Goal: Task Accomplishment & Management: Complete application form

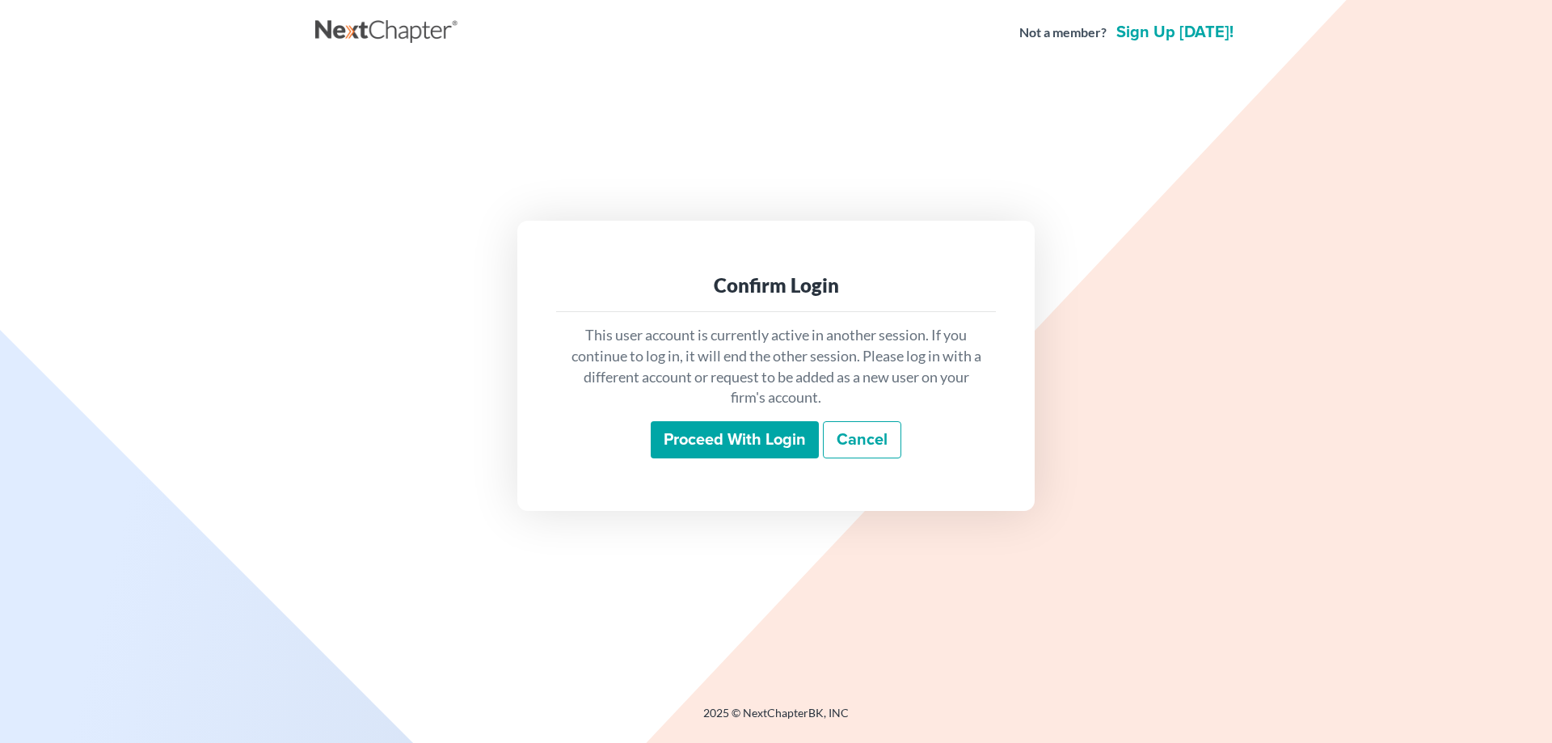
click at [714, 441] on input "Proceed with login" at bounding box center [735, 439] width 168 height 37
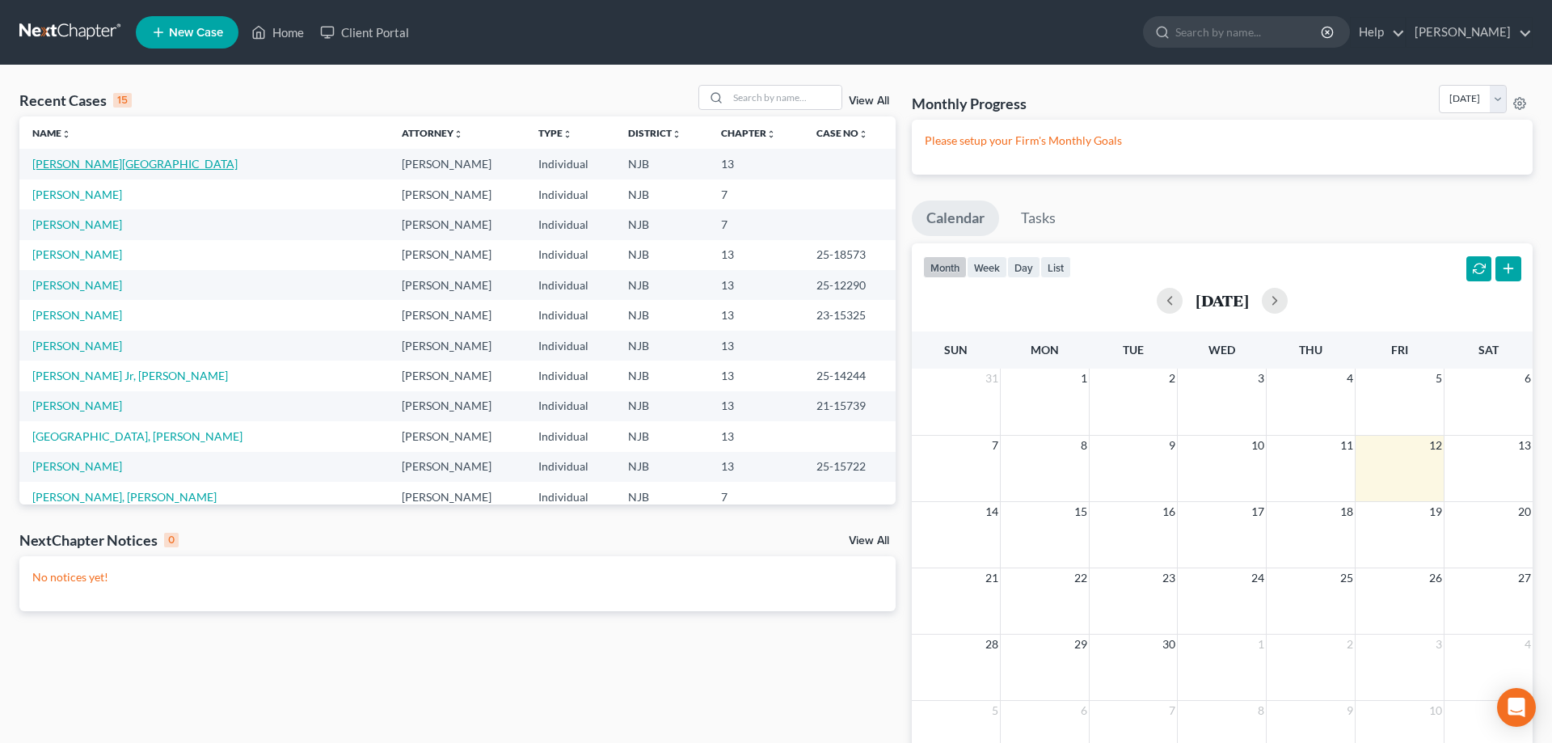
click at [103, 163] on link "Burch, Kyshawn" at bounding box center [134, 164] width 205 height 14
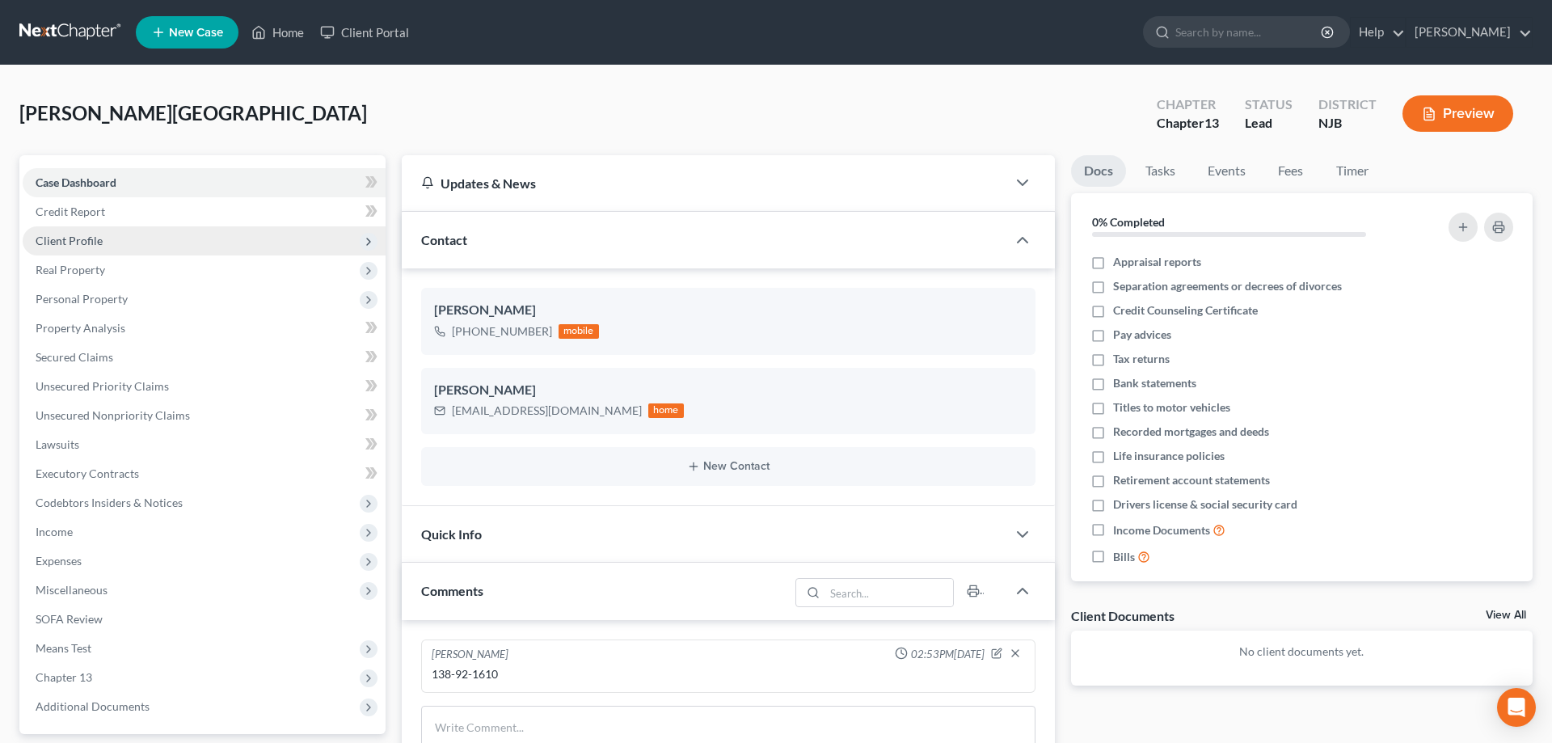
click at [83, 238] on span "Client Profile" at bounding box center [69, 241] width 67 height 14
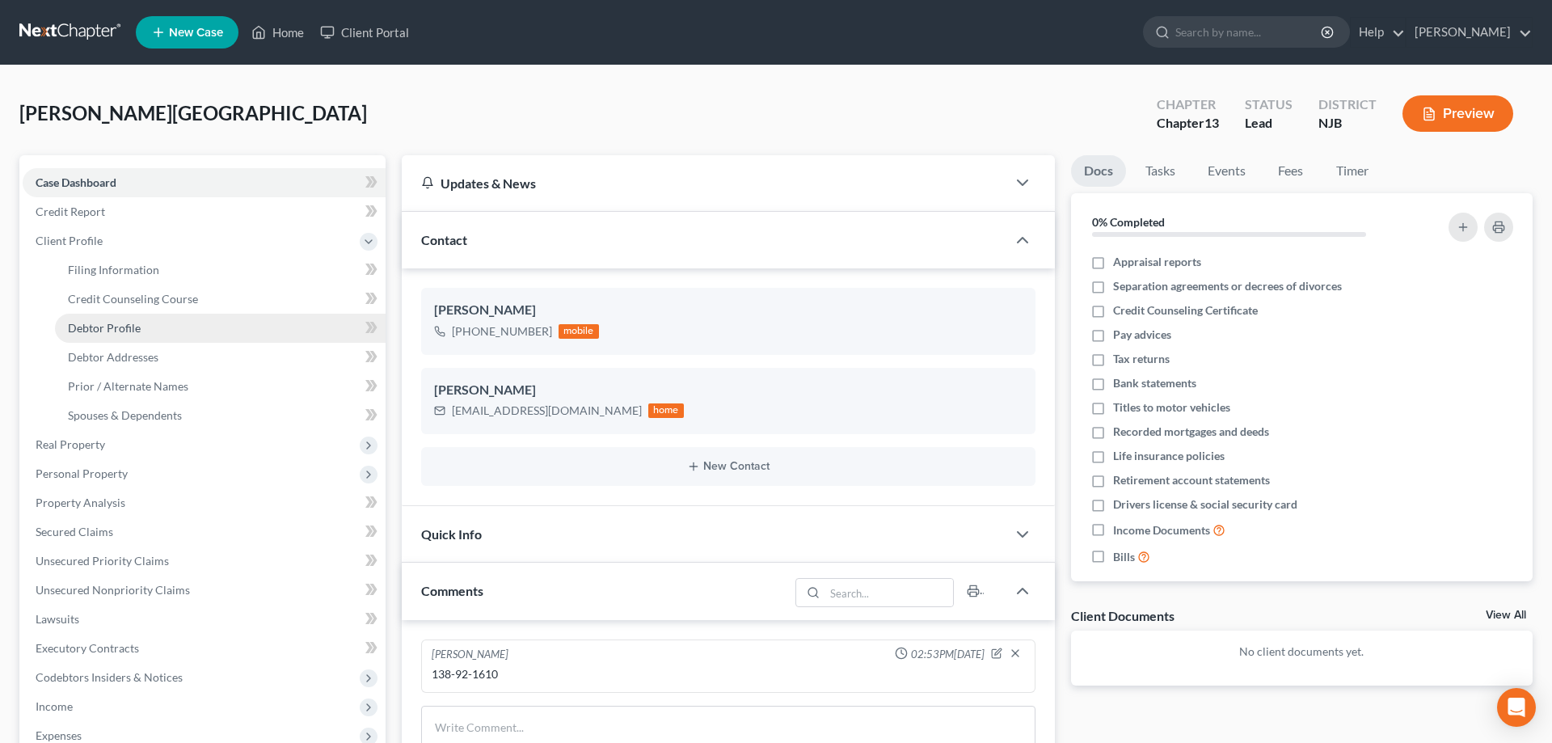
click at [134, 323] on span "Debtor Profile" at bounding box center [104, 328] width 73 height 14
select select "0"
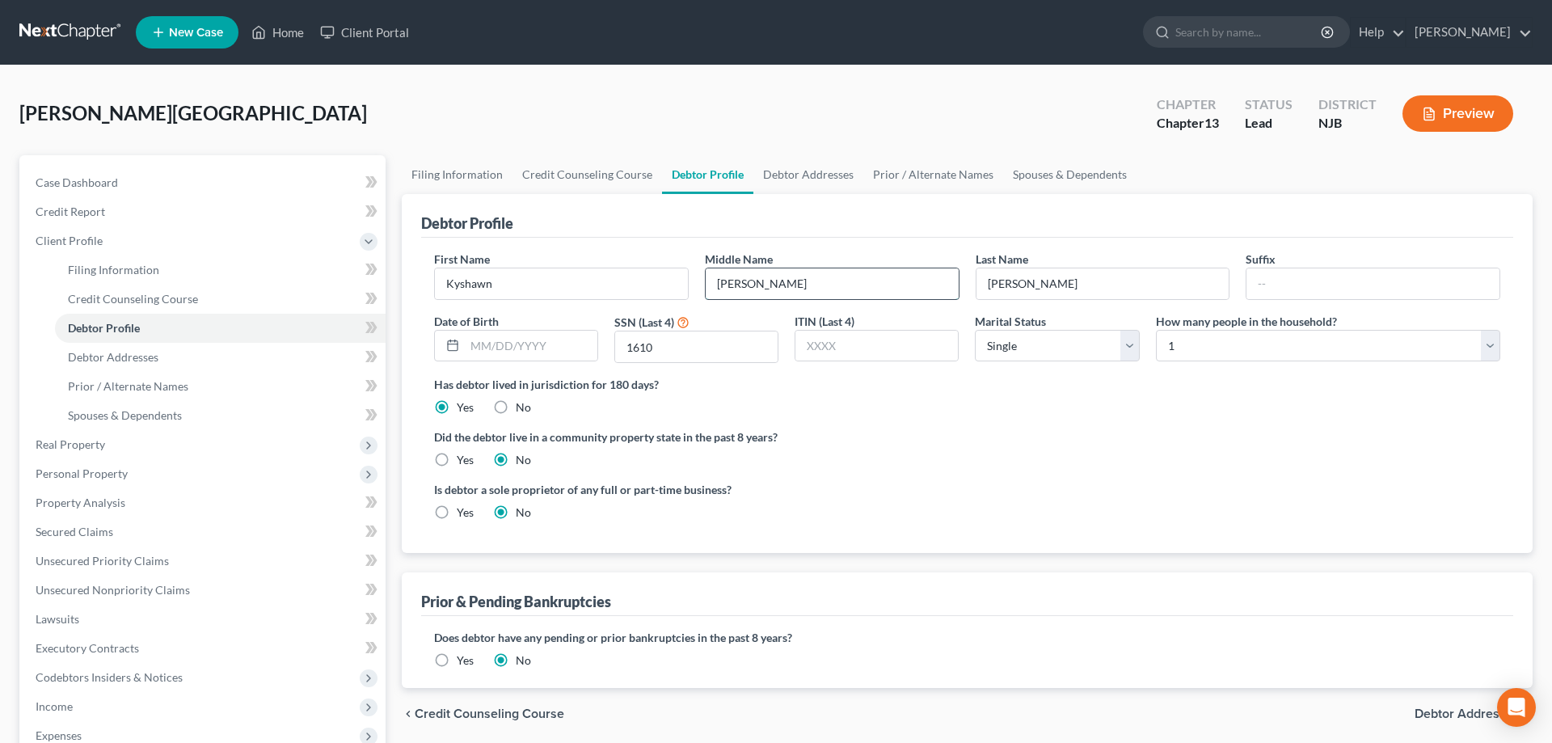
click at [778, 284] on input "Tony" at bounding box center [832, 283] width 253 height 31
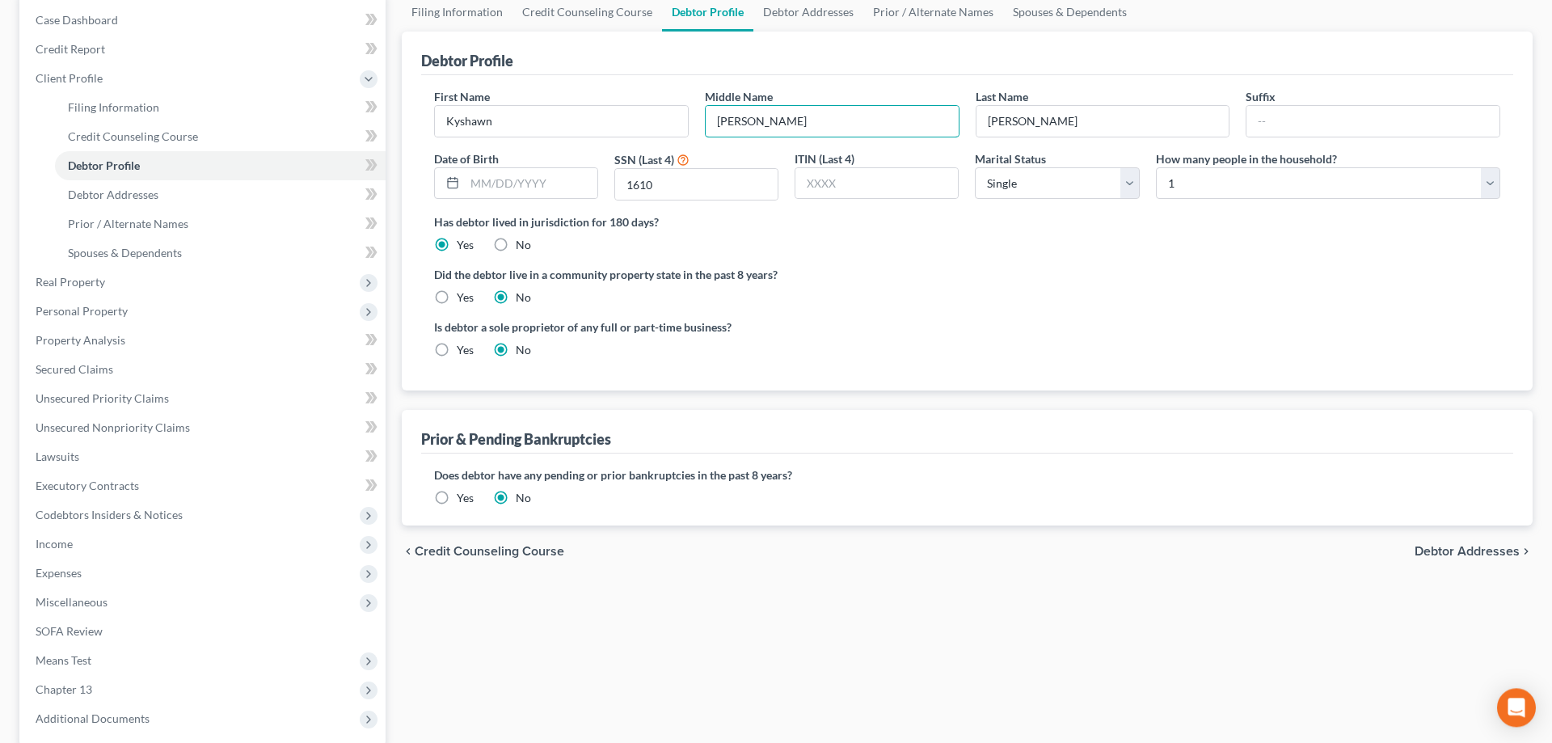
scroll to position [165, 0]
type input "Tony Downing"
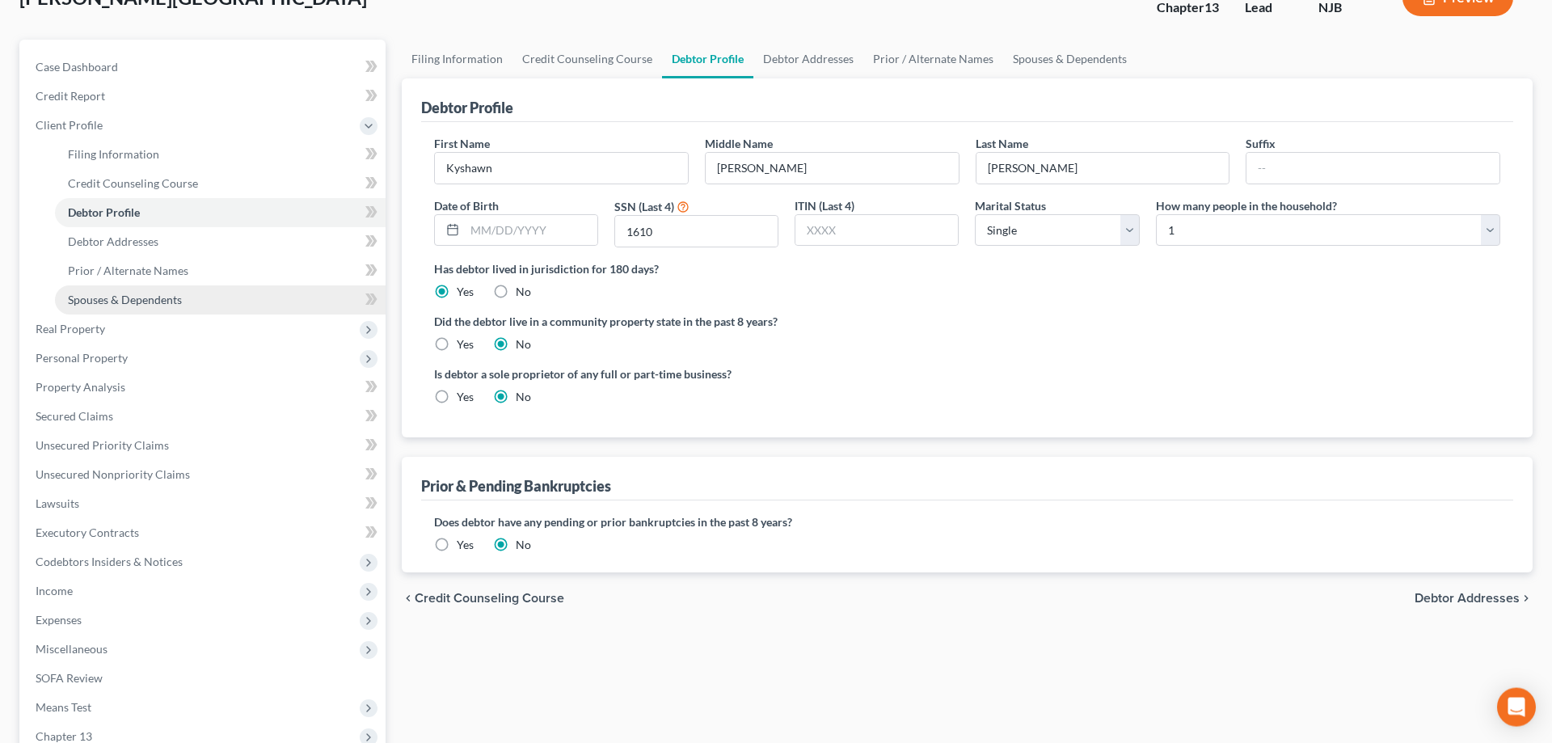
scroll to position [247, 0]
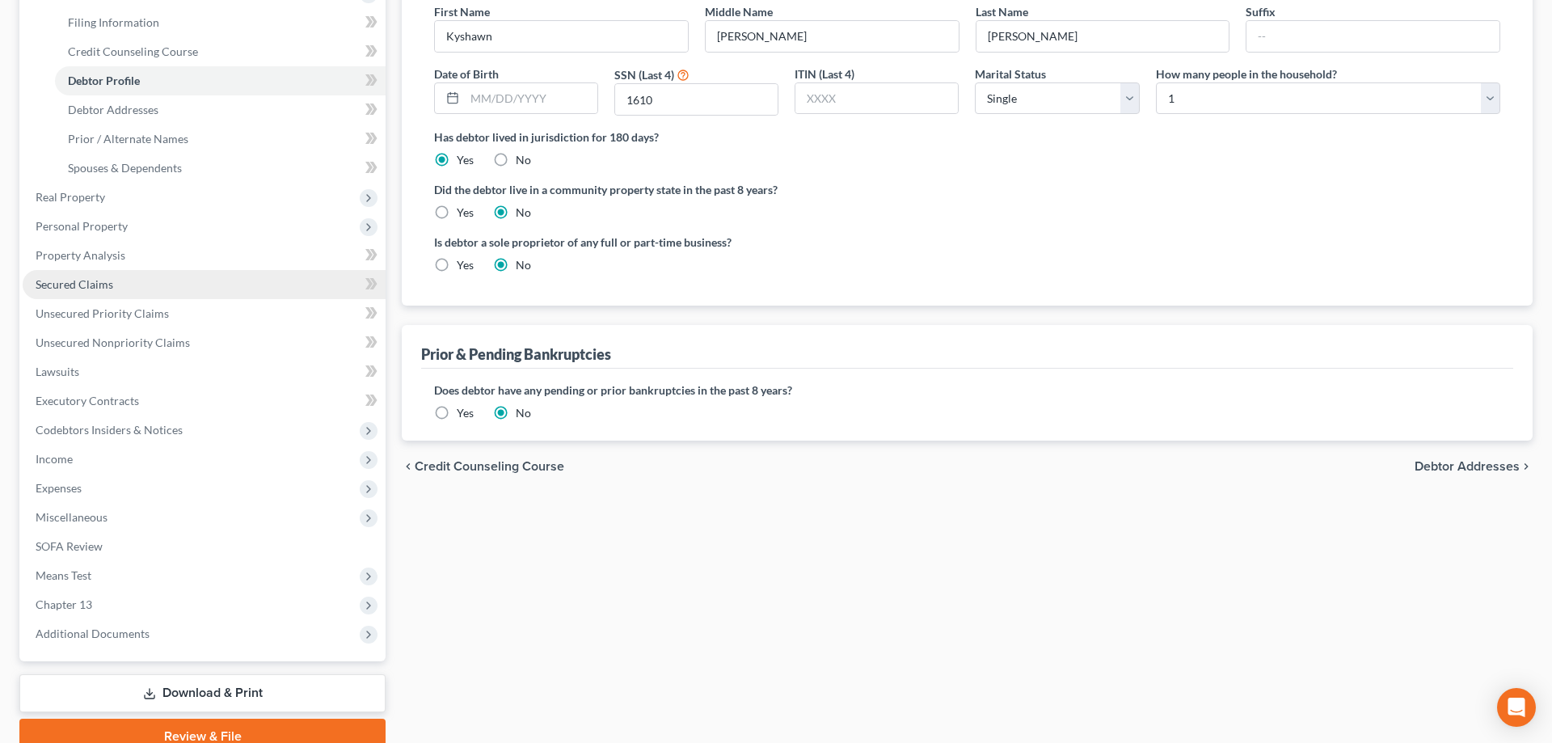
click at [86, 280] on span "Secured Claims" at bounding box center [75, 284] width 78 height 14
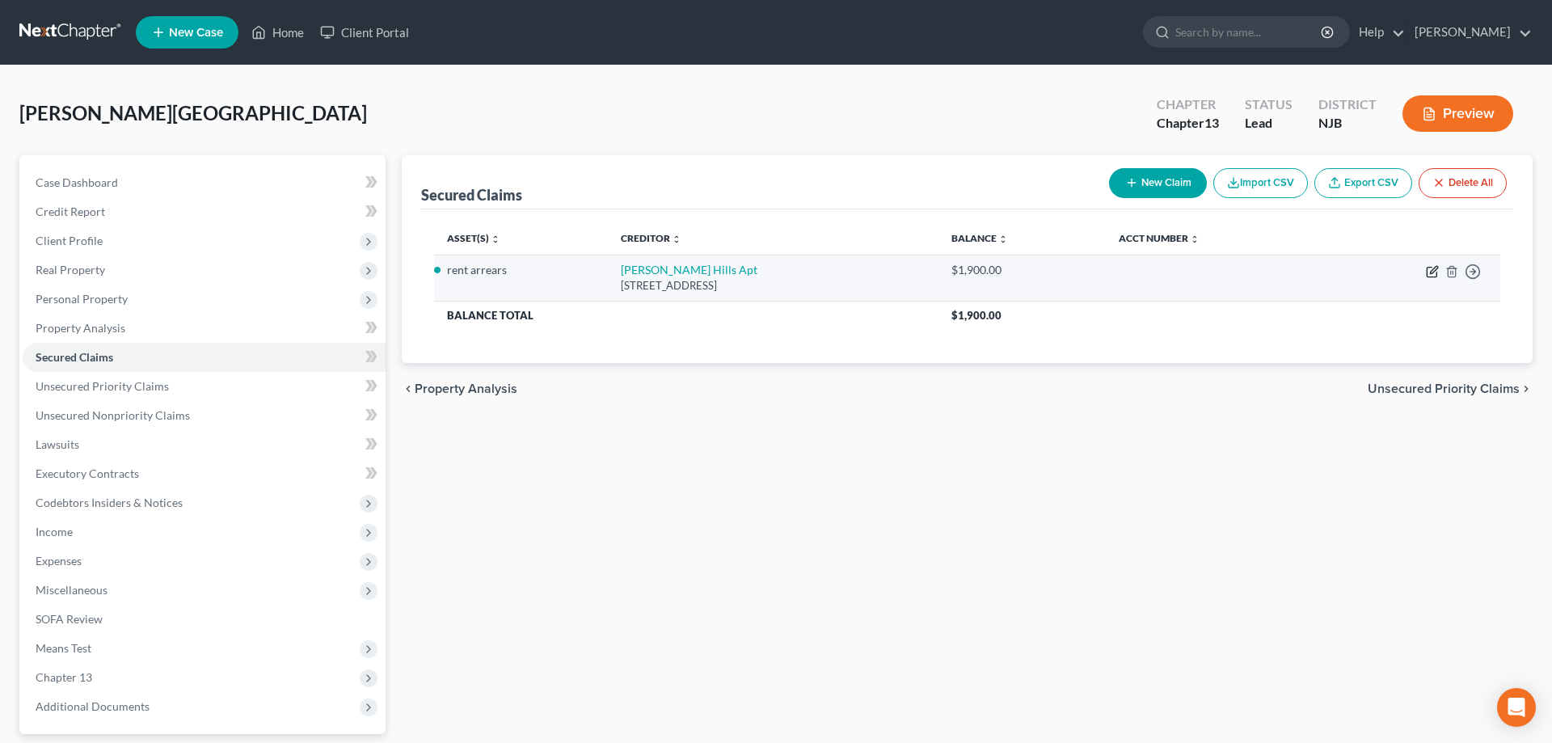
click at [1430, 268] on icon "button" at bounding box center [1431, 273] width 10 height 10
select select "33"
select select "0"
select select "4"
select select "0"
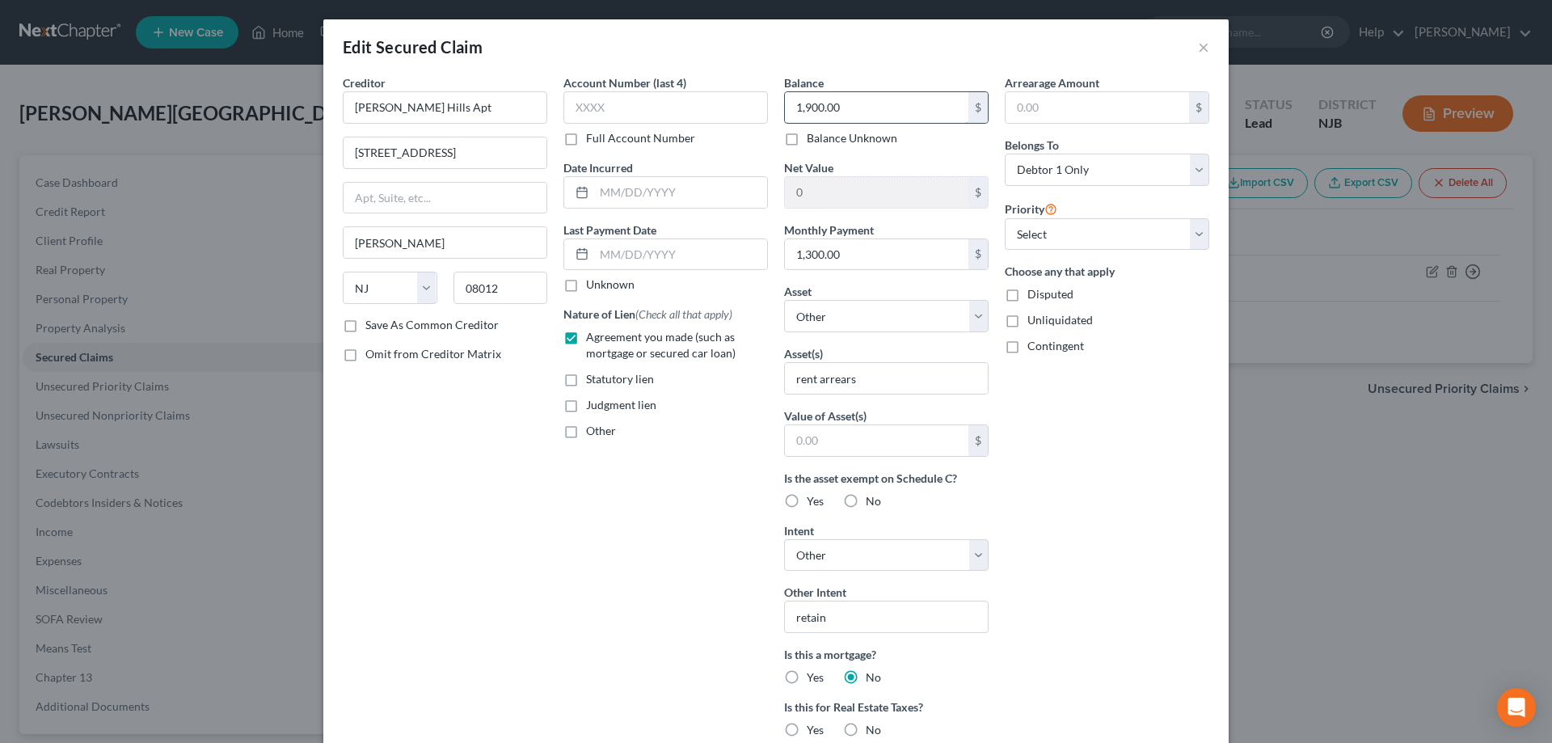
click at [865, 113] on input "1,900.00" at bounding box center [876, 107] width 183 height 31
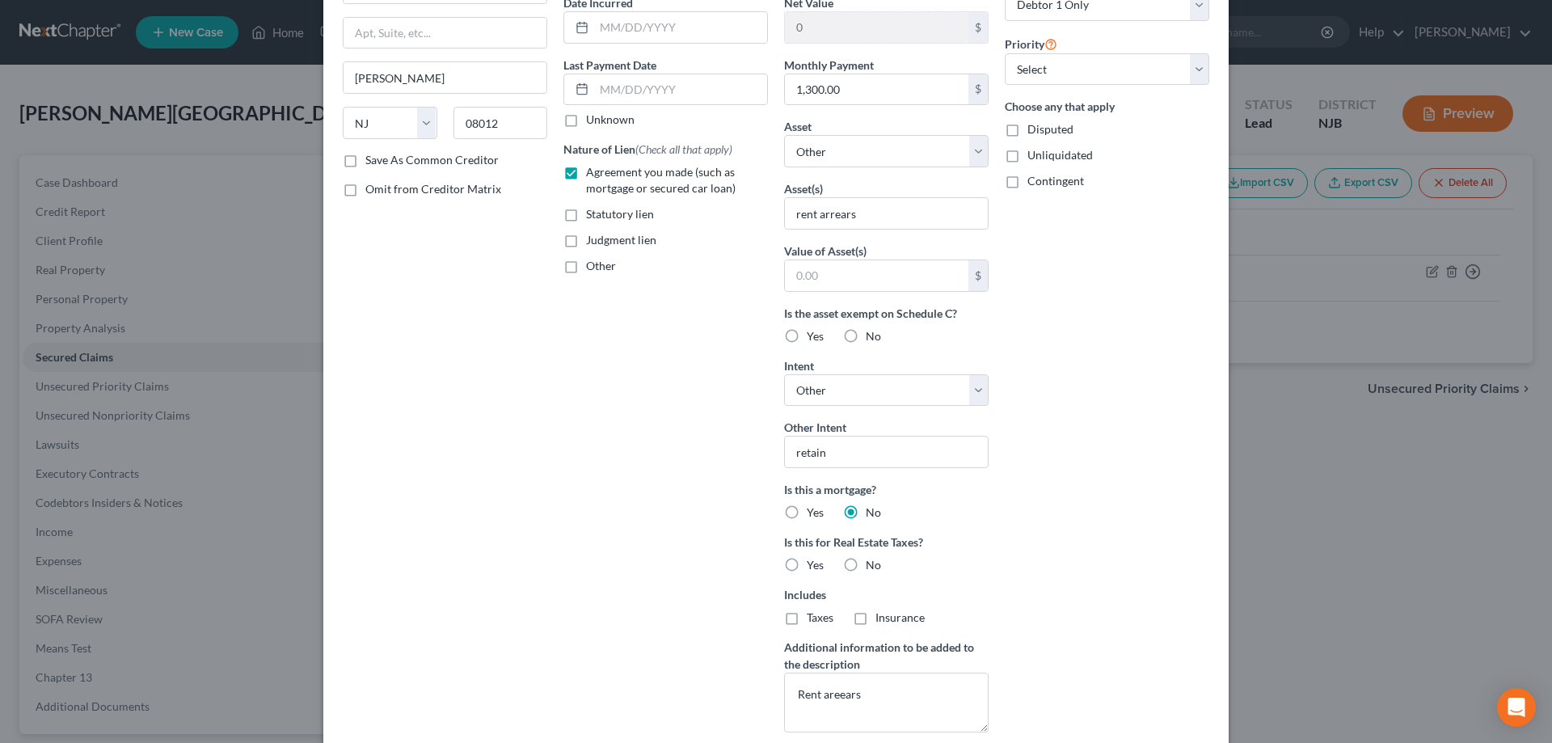
scroll to position [282, 0]
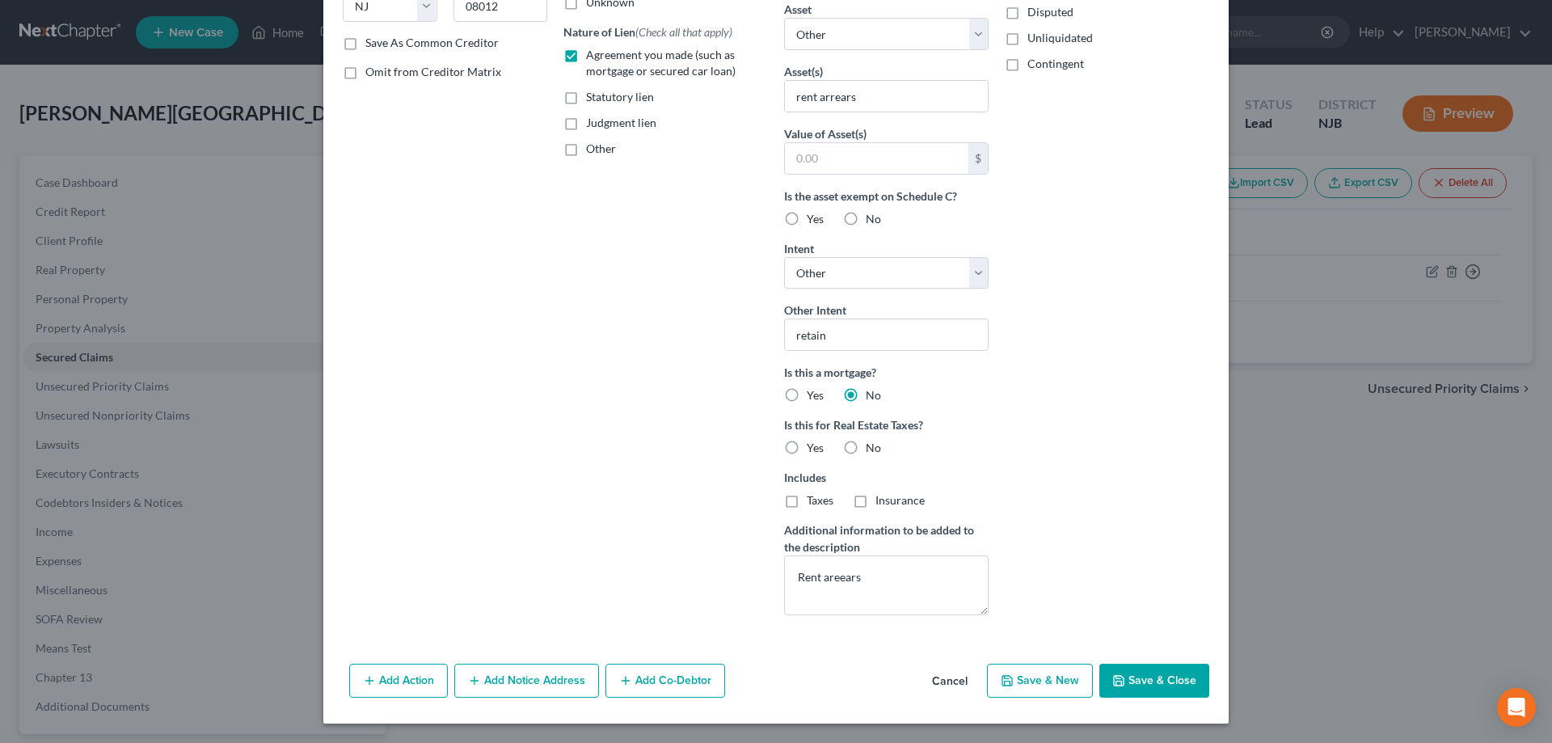
type input "5,000"
click at [1157, 685] on button "Save & Close" at bounding box center [1154, 681] width 110 height 34
select select
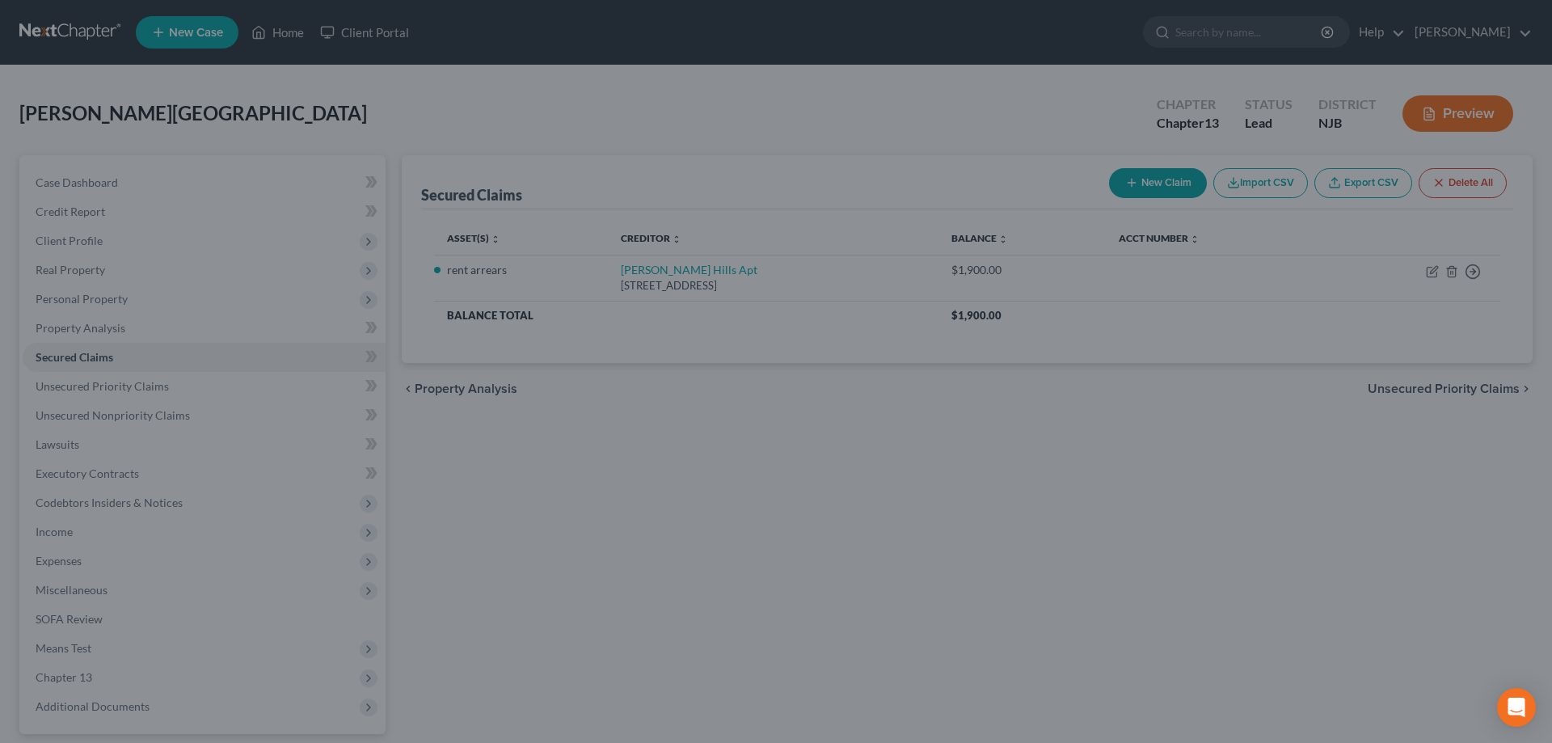
scroll to position [105, 0]
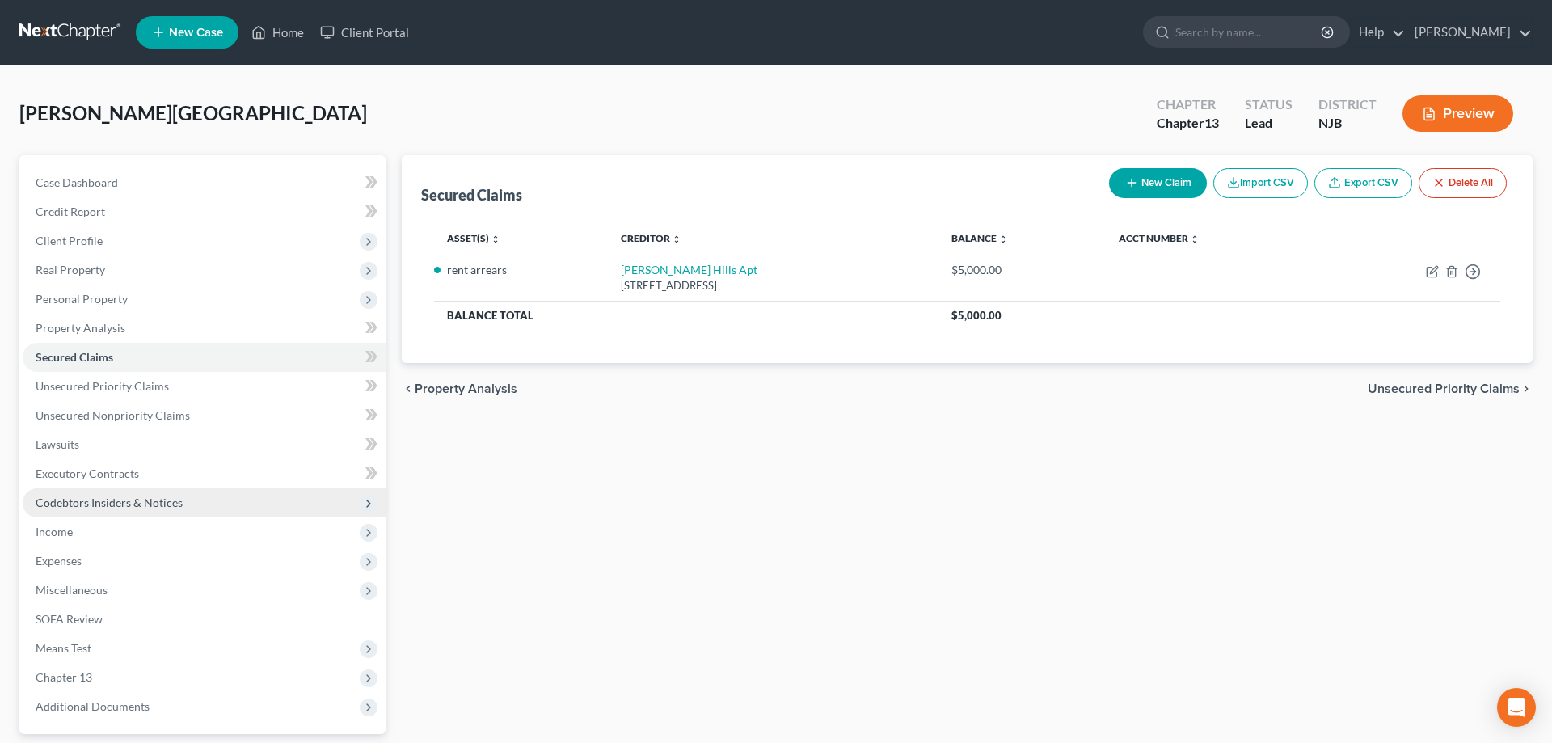
click at [108, 505] on span "Codebtors Insiders & Notices" at bounding box center [109, 502] width 147 height 14
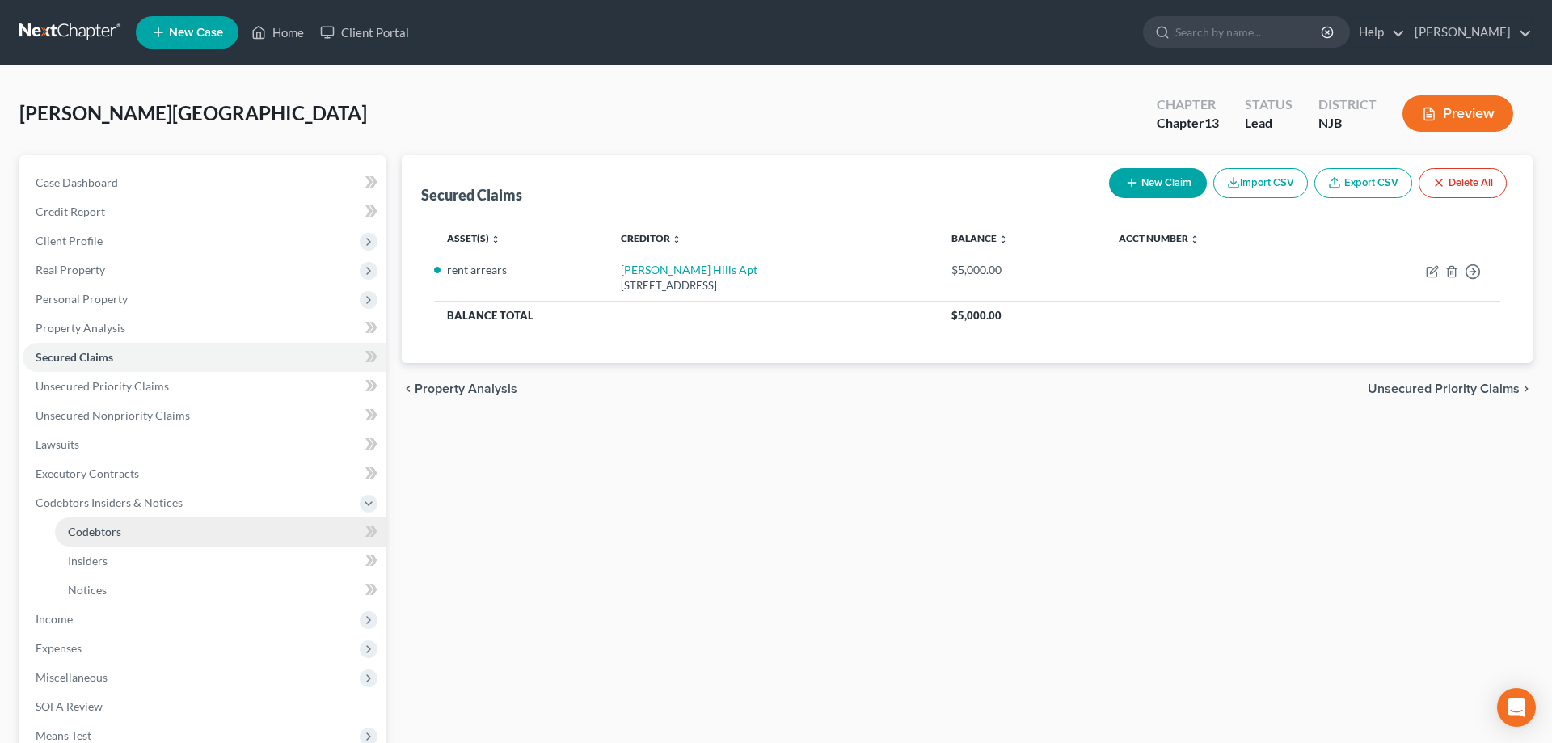
click at [115, 533] on span "Codebtors" at bounding box center [94, 532] width 53 height 14
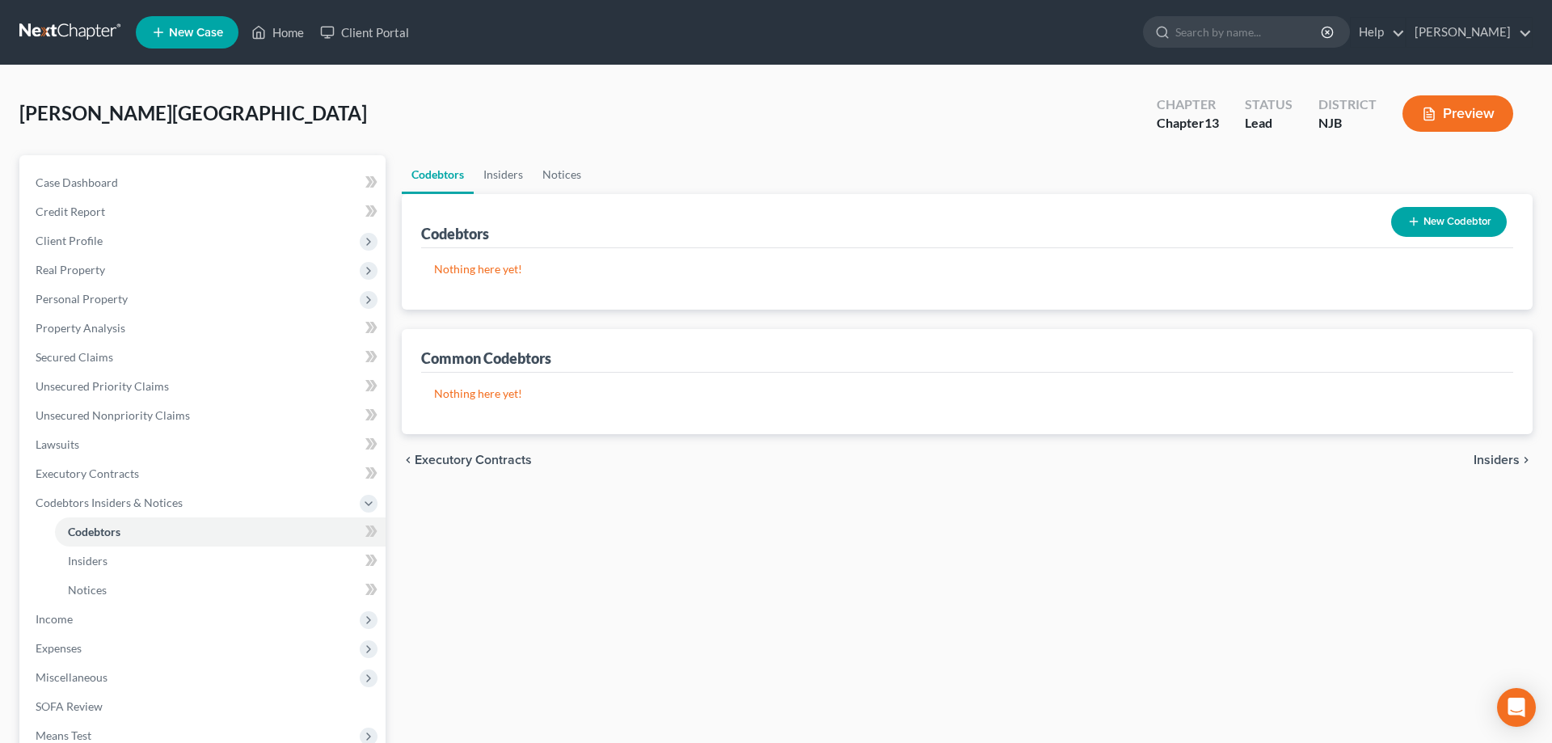
click at [1421, 224] on button "New Codebtor" at bounding box center [1449, 222] width 116 height 30
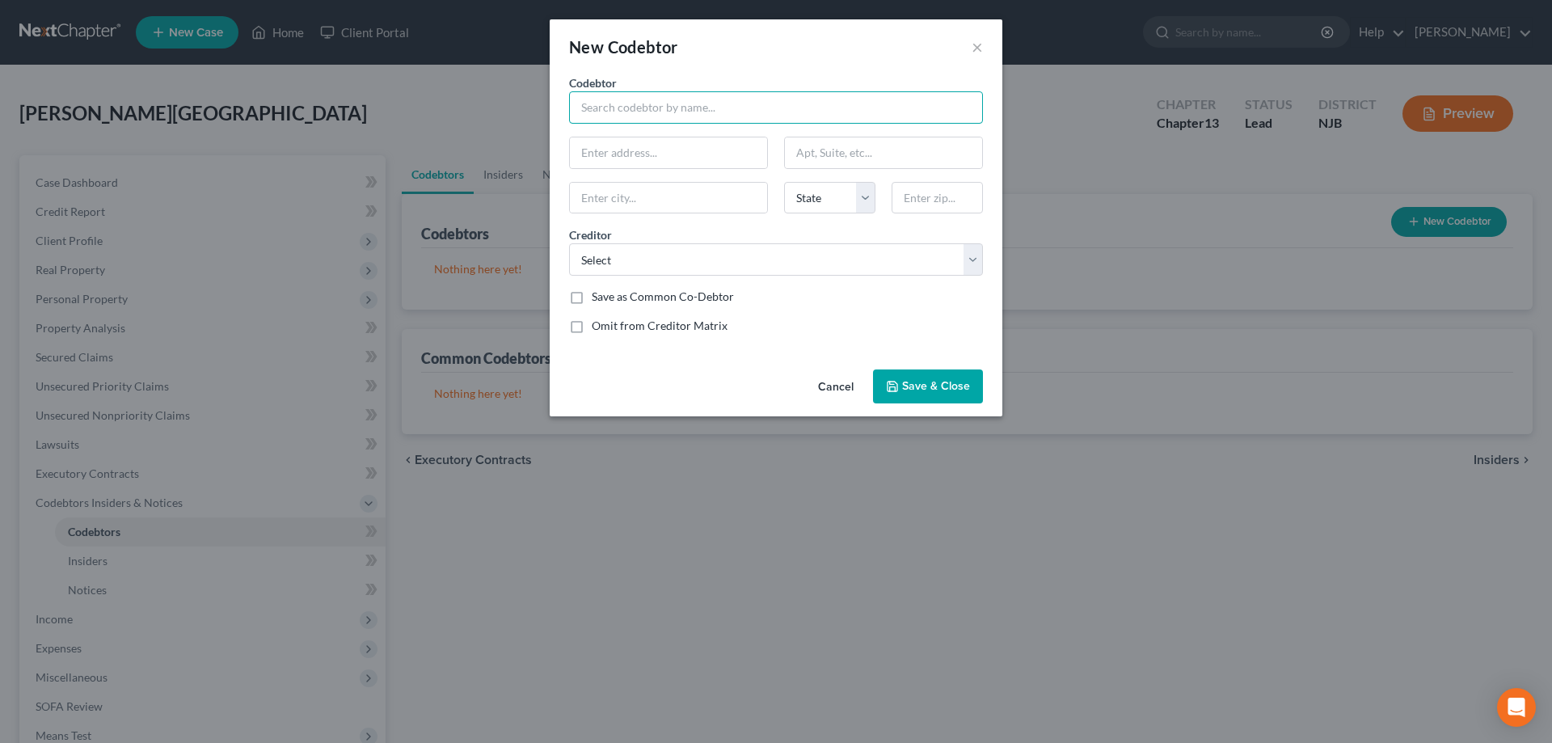
click at [643, 112] on input "text" at bounding box center [776, 107] width 414 height 32
type input "Jeffrey Molock"
click at [612, 156] on input "text" at bounding box center [668, 152] width 197 height 31
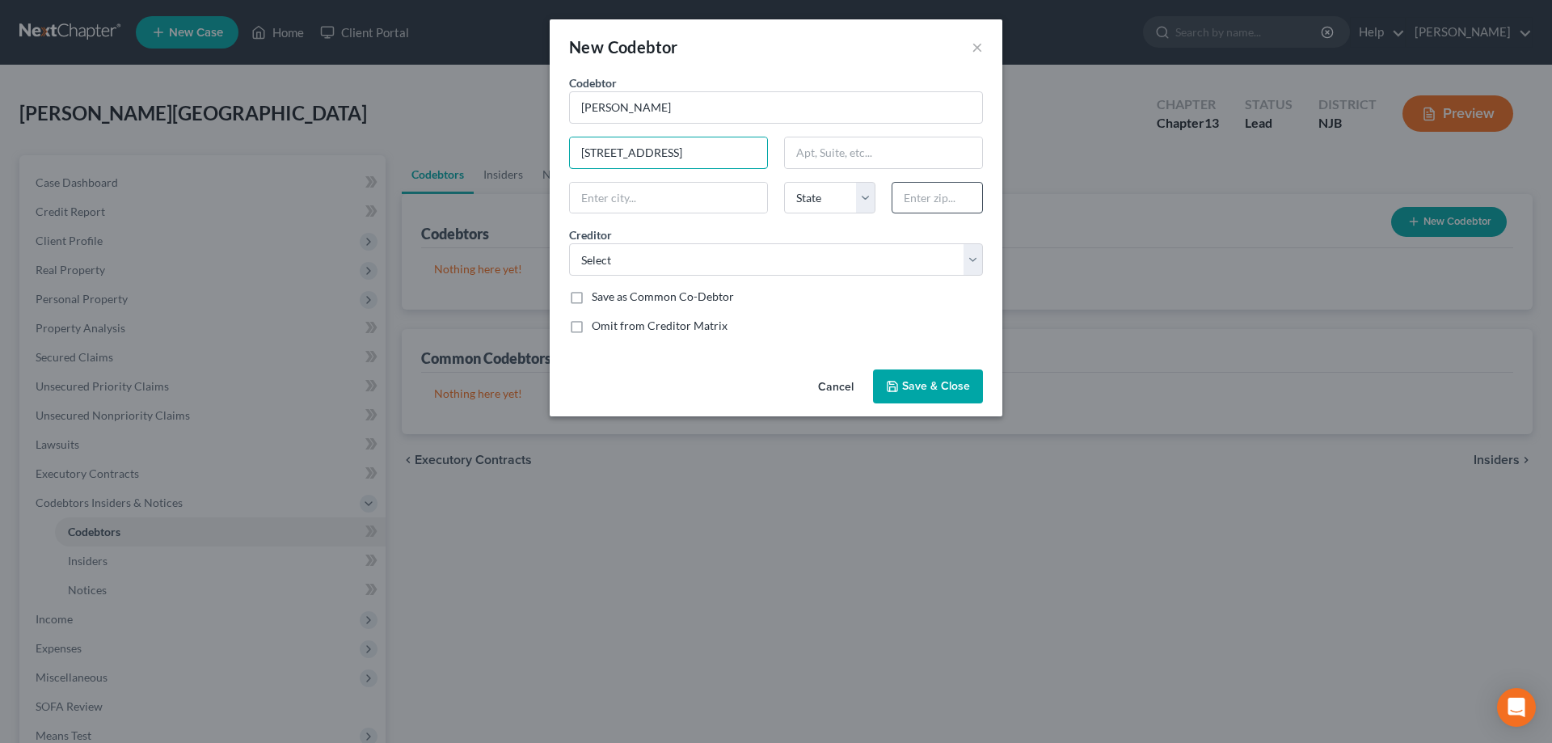
type input "1306 2nd Ave"
click at [915, 192] on input "text" at bounding box center [936, 198] width 91 height 32
type input "08302"
click at [905, 391] on span "Save & Close" at bounding box center [936, 386] width 68 height 14
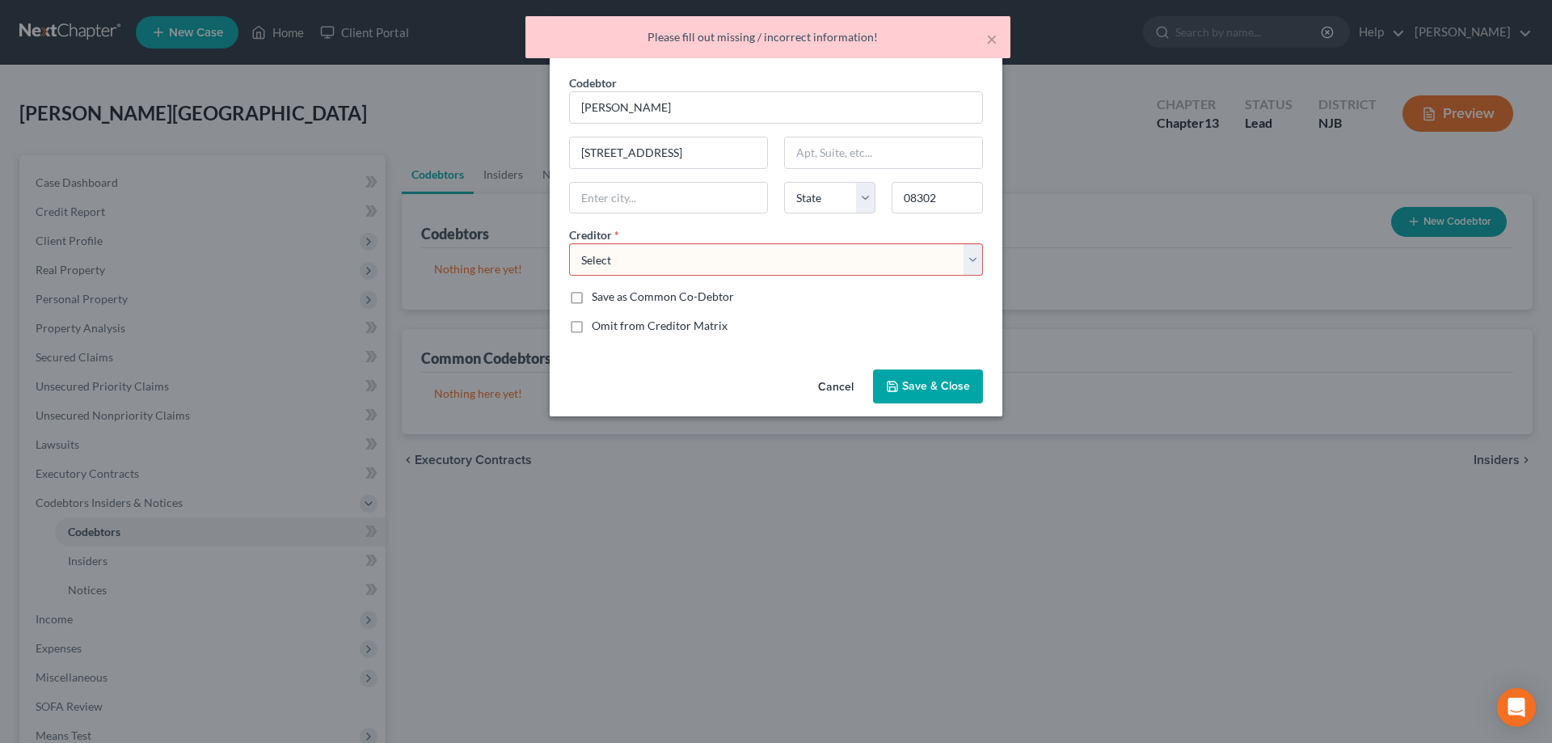
type input "Bridgeton"
select select "33"
click at [569, 243] on select "Select Alex George c/o Jan Meyer Esq Atlantic City Electric NJ Division of Moto…" at bounding box center [776, 259] width 414 height 32
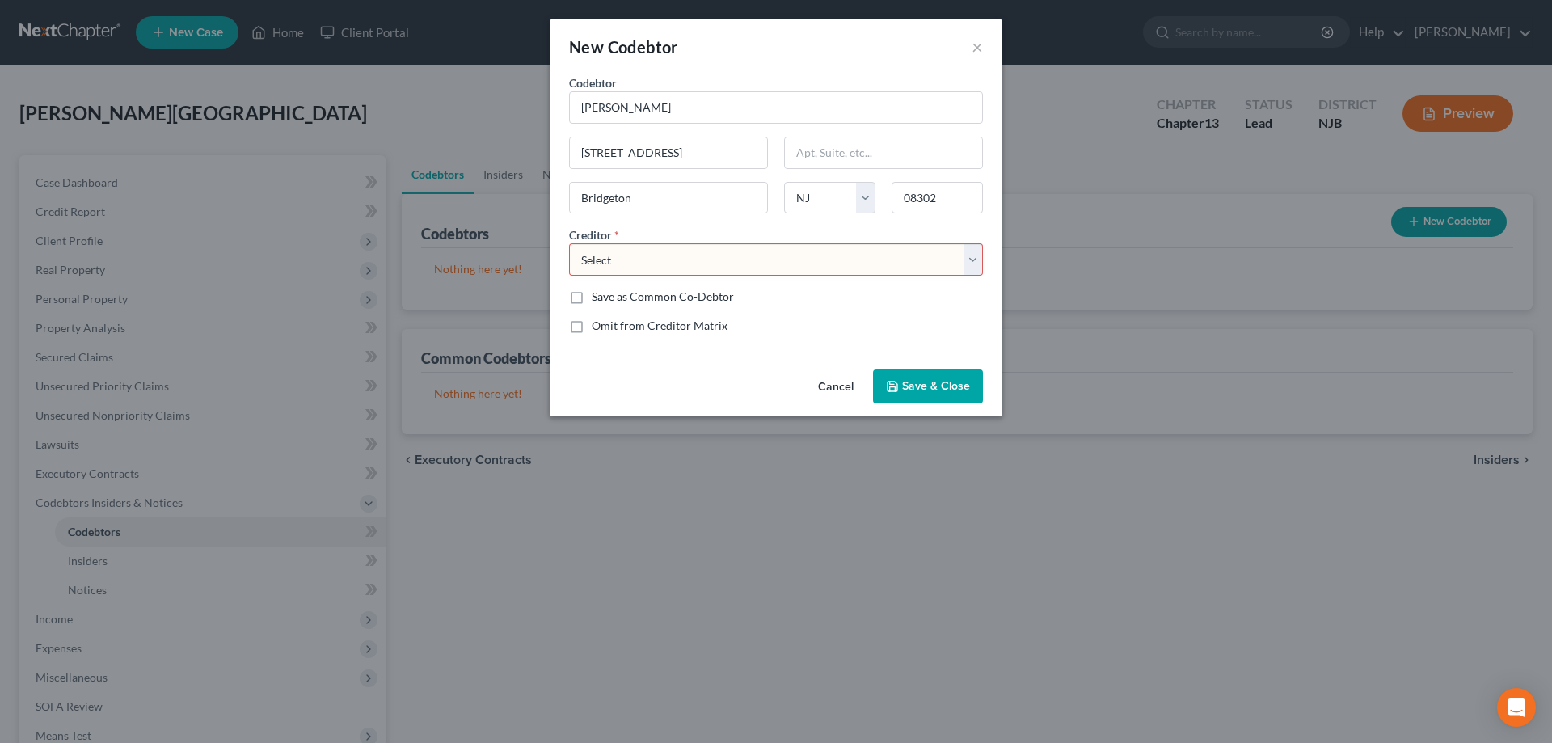
select select "6"
click option "Blackwood Hills Apt" at bounding box center [0, 0] width 0 height 0
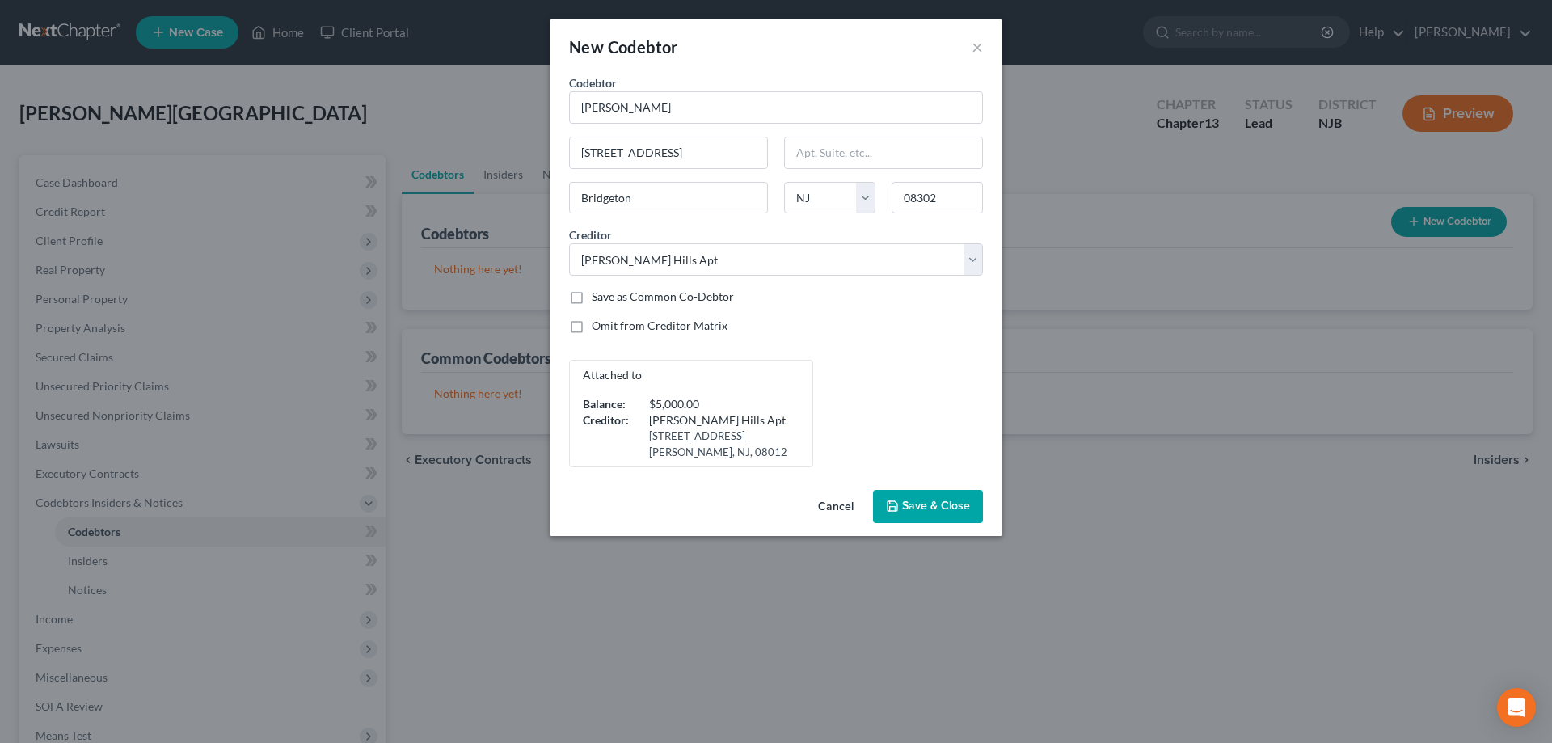
click at [925, 503] on span "Save & Close" at bounding box center [936, 506] width 68 height 14
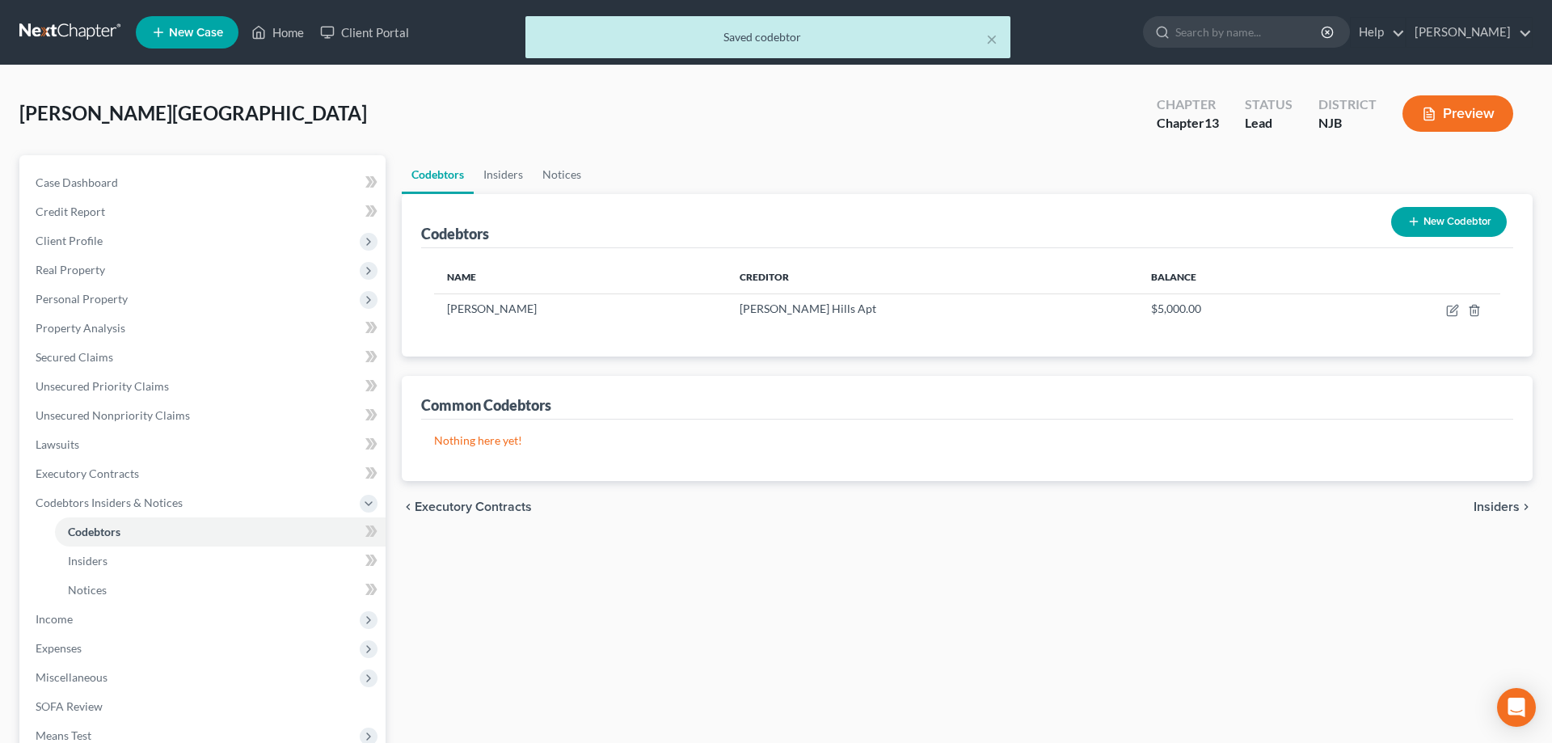
click at [1450, 217] on button "New Codebtor" at bounding box center [1449, 222] width 116 height 30
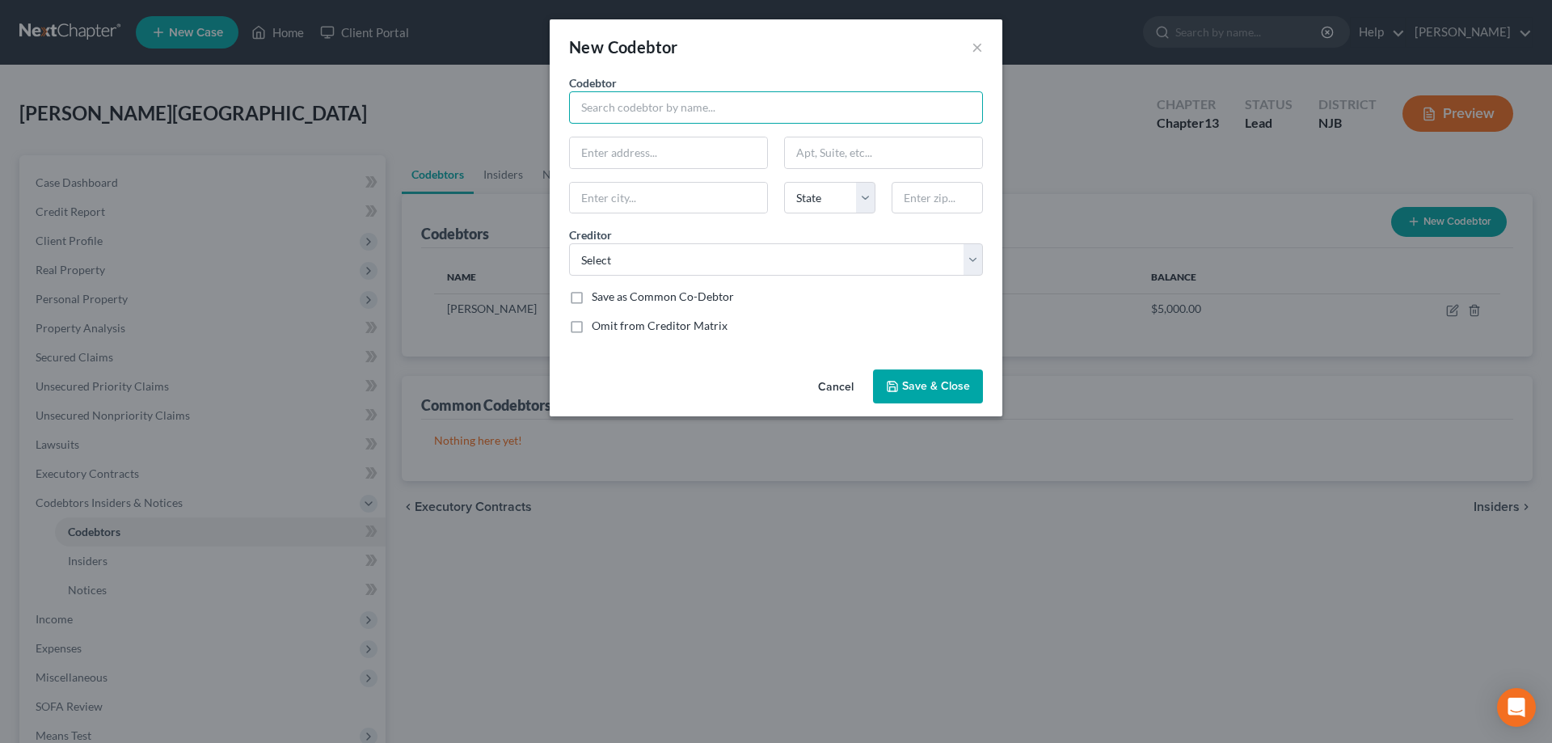
click at [630, 116] on input "text" at bounding box center [776, 107] width 414 height 32
click at [643, 110] on input "Silverstone properties" at bounding box center [776, 107] width 414 height 32
click at [700, 111] on input "Silverstone Properties" at bounding box center [776, 107] width 414 height 32
click at [655, 154] on input "text" at bounding box center [668, 152] width 197 height 31
click at [824, 99] on input "Silverstone Properties c/o Matthew Brady" at bounding box center [776, 107] width 414 height 32
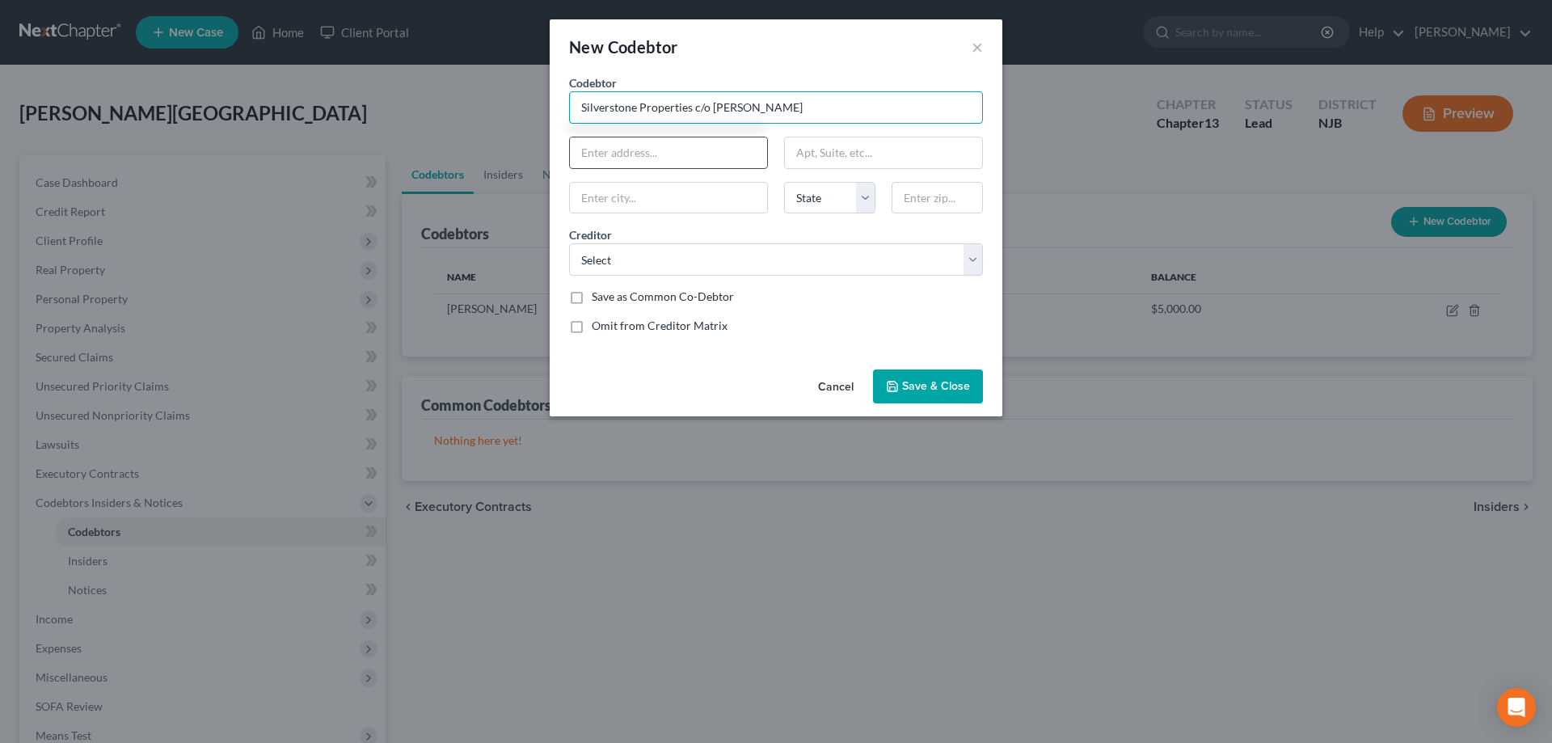
type input "Silverstone Properties c/o Matthew Brady Esq"
click at [625, 158] on input "text" at bounding box center [668, 152] width 197 height 31
type input "660 2nd St Pike"
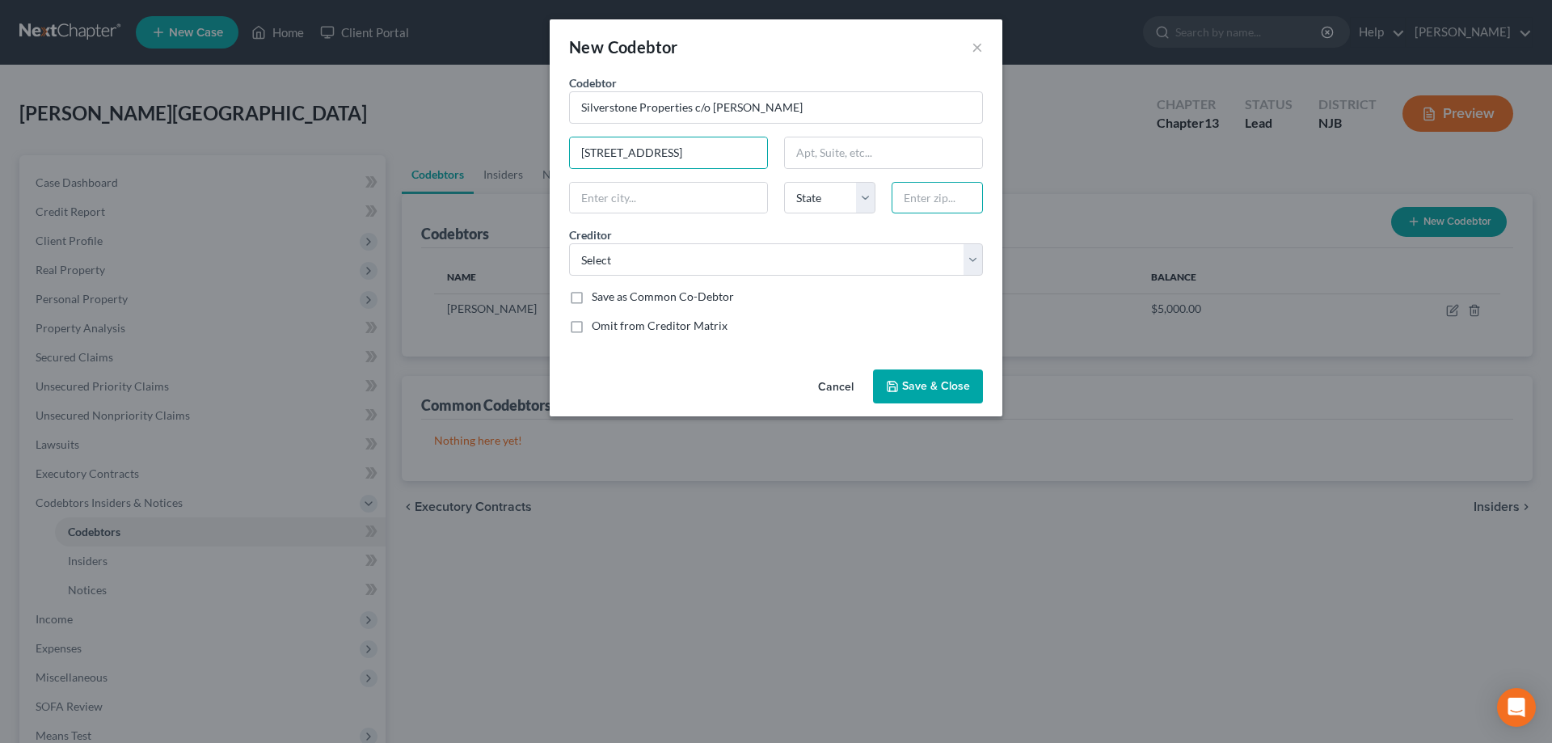
click at [929, 201] on input "text" at bounding box center [936, 198] width 91 height 32
click at [697, 197] on input "text" at bounding box center [668, 198] width 197 height 31
click at [685, 199] on input "text" at bounding box center [668, 198] width 197 height 31
click at [866, 66] on div "New Codebtor ×" at bounding box center [776, 46] width 453 height 55
click at [929, 200] on input "18996" at bounding box center [936, 198] width 91 height 32
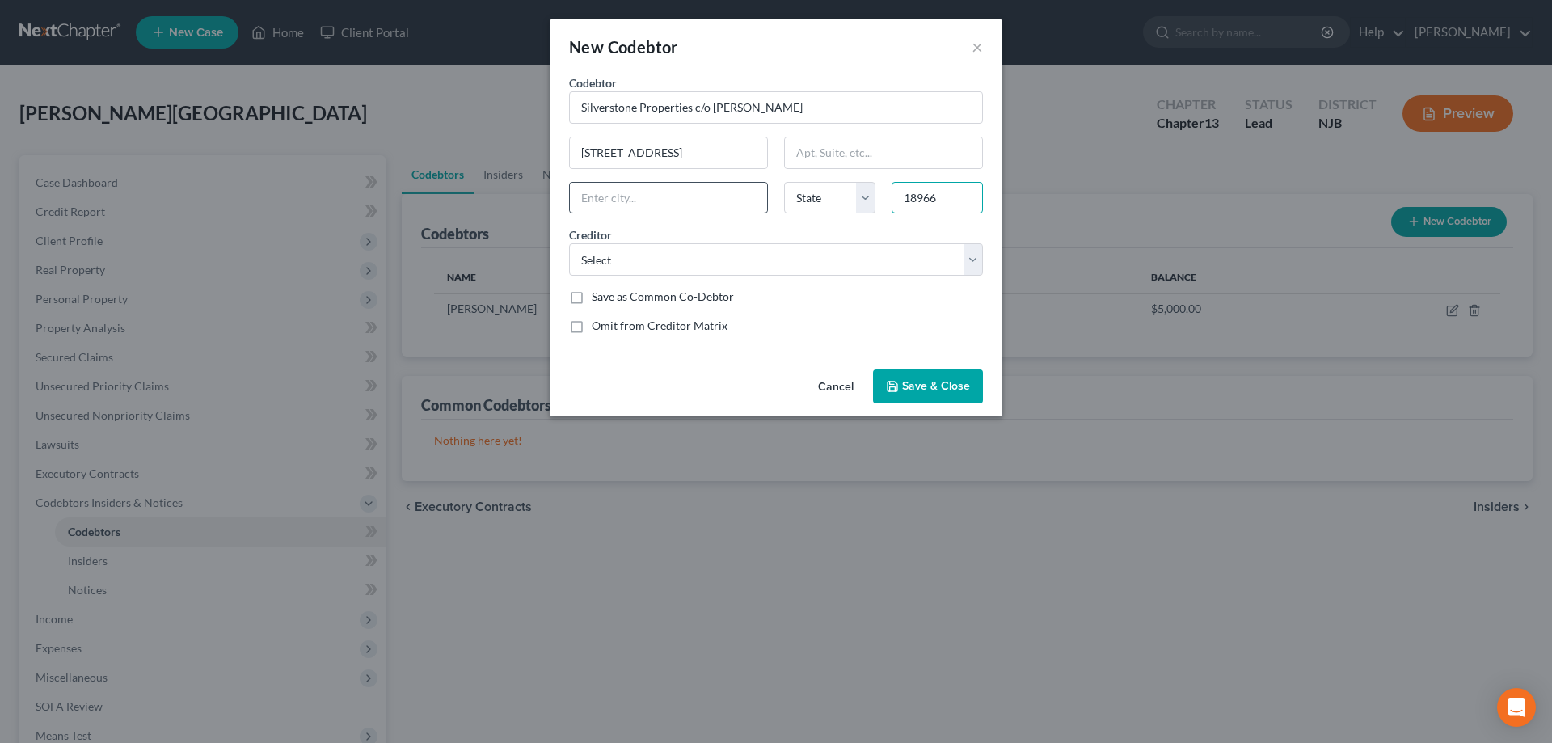
type input "18966"
type input "Southampton"
select select "39"
click at [607, 200] on input "Southampton" at bounding box center [668, 198] width 197 height 31
click at [569, 243] on select "Select Alex George c/o Jan Meyer Esq Atlantic City Electric NJ Division of Moto…" at bounding box center [776, 259] width 414 height 32
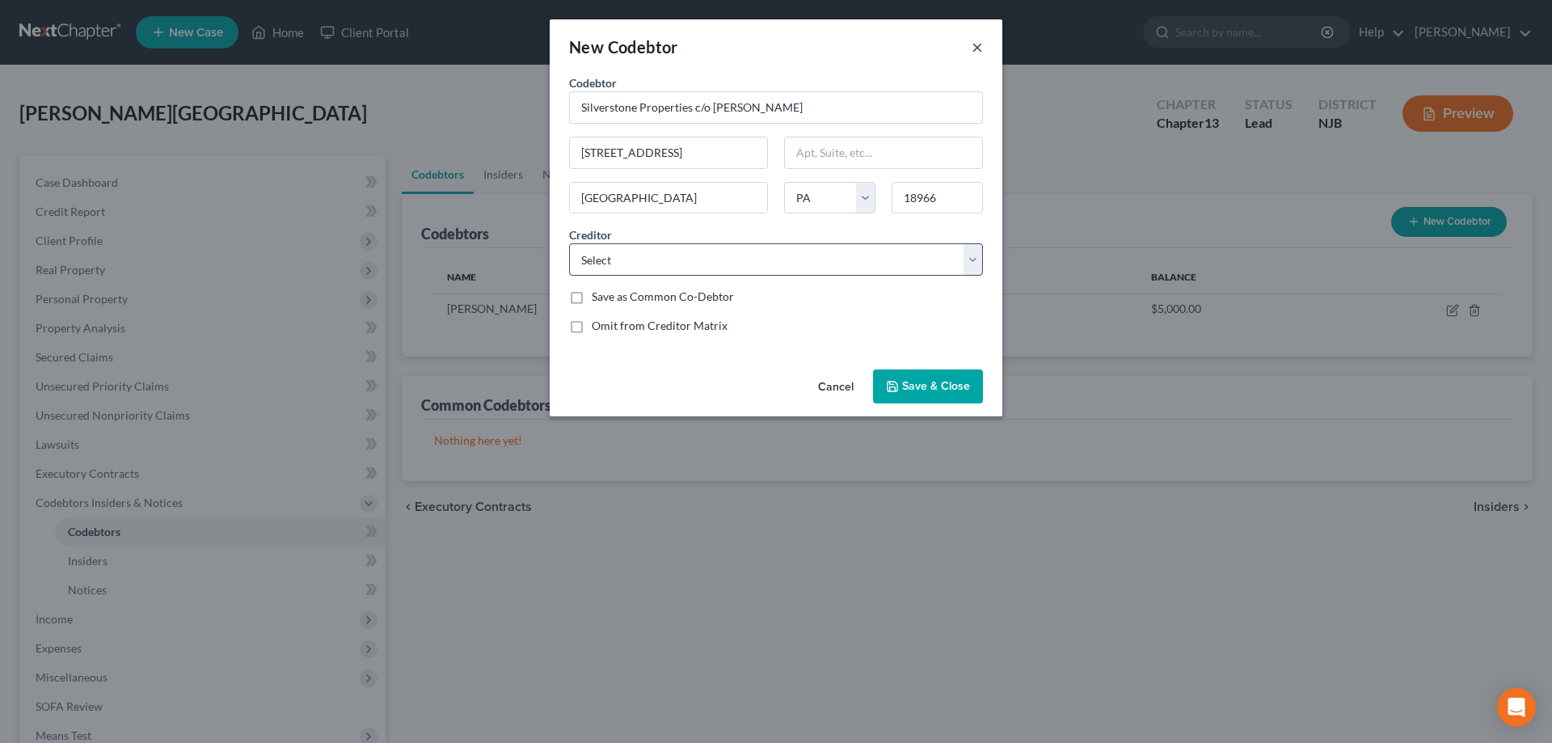
click at [978, 49] on button "×" at bounding box center [976, 46] width 11 height 19
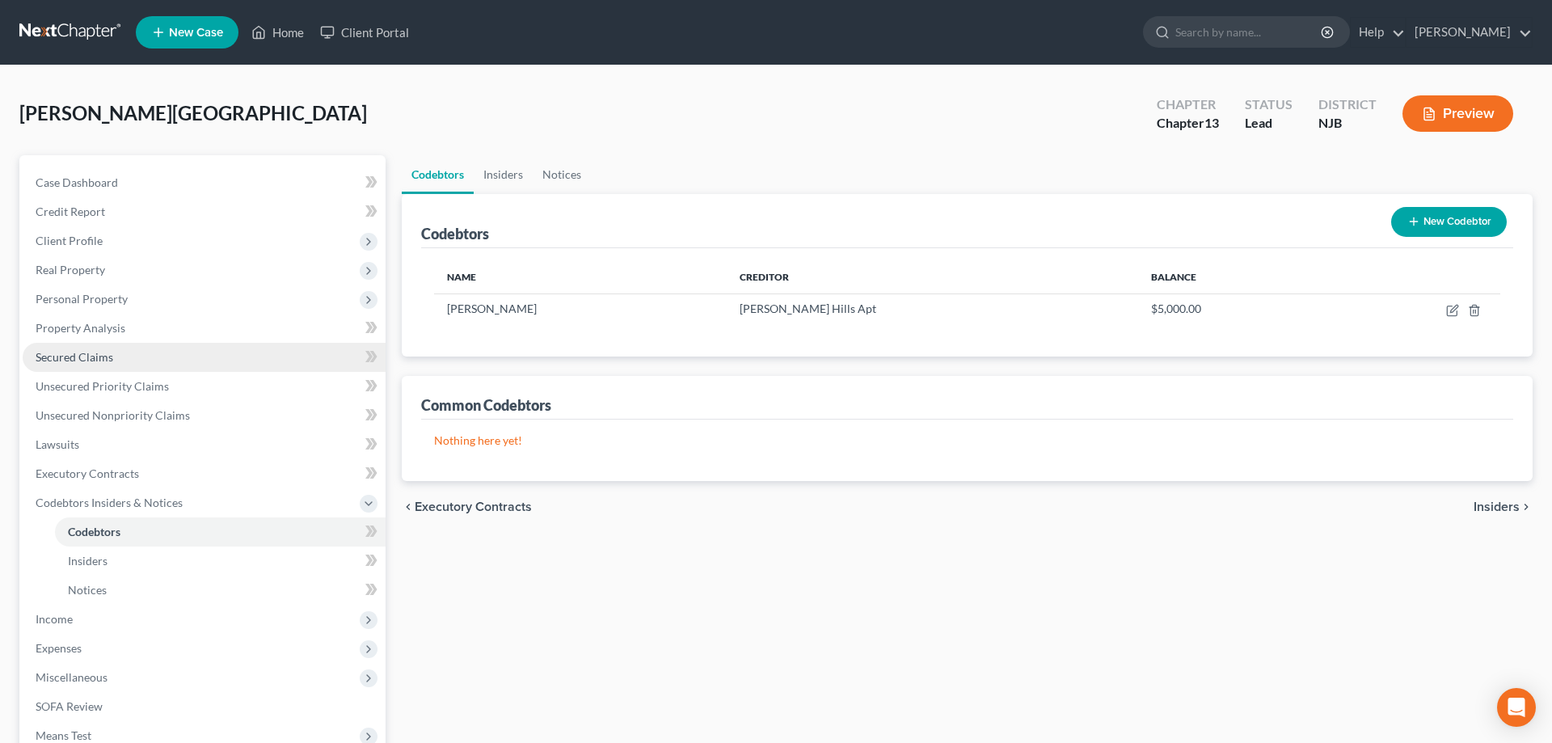
click at [111, 359] on span "Secured Claims" at bounding box center [75, 357] width 78 height 14
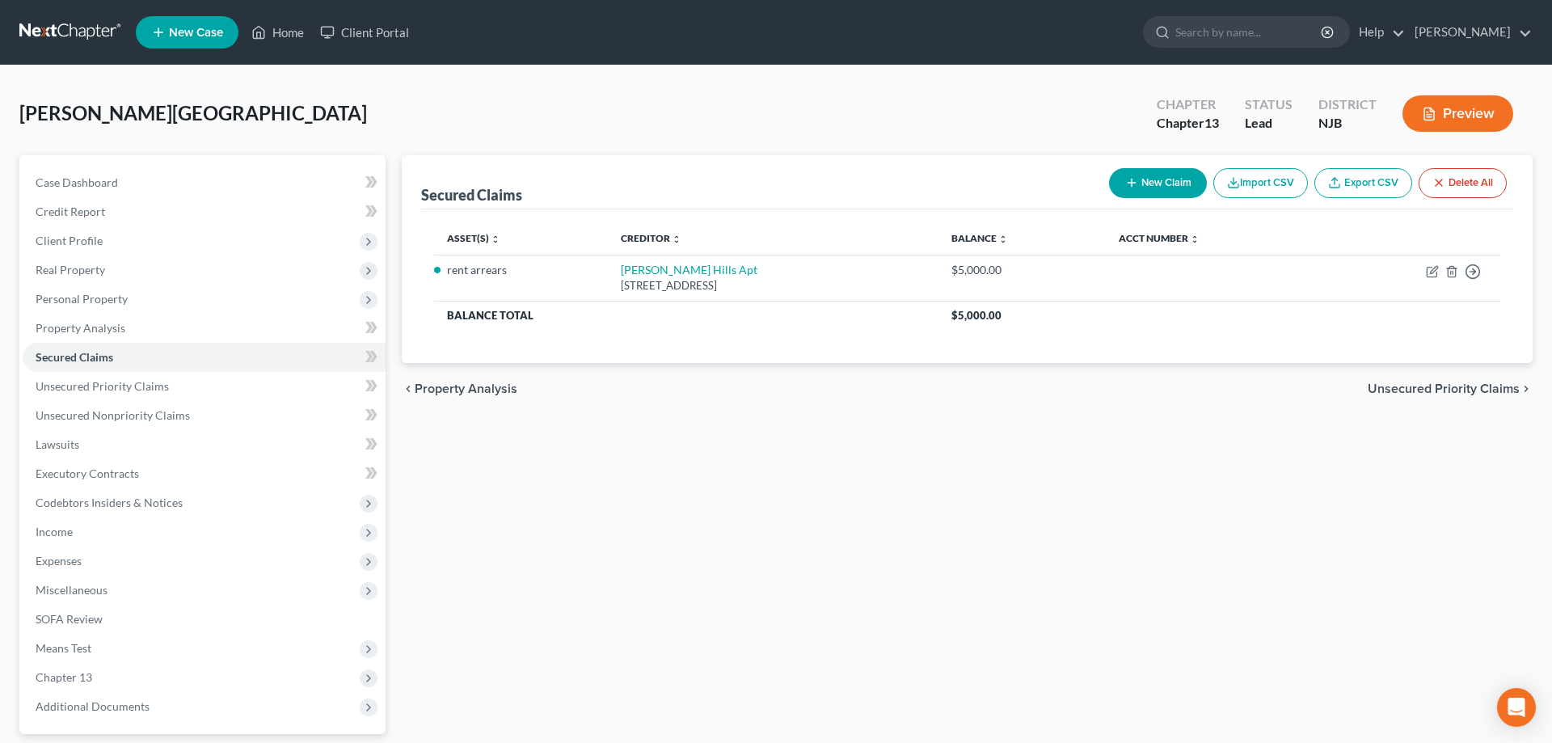
click at [1139, 187] on button "New Claim" at bounding box center [1158, 183] width 98 height 30
select select "0"
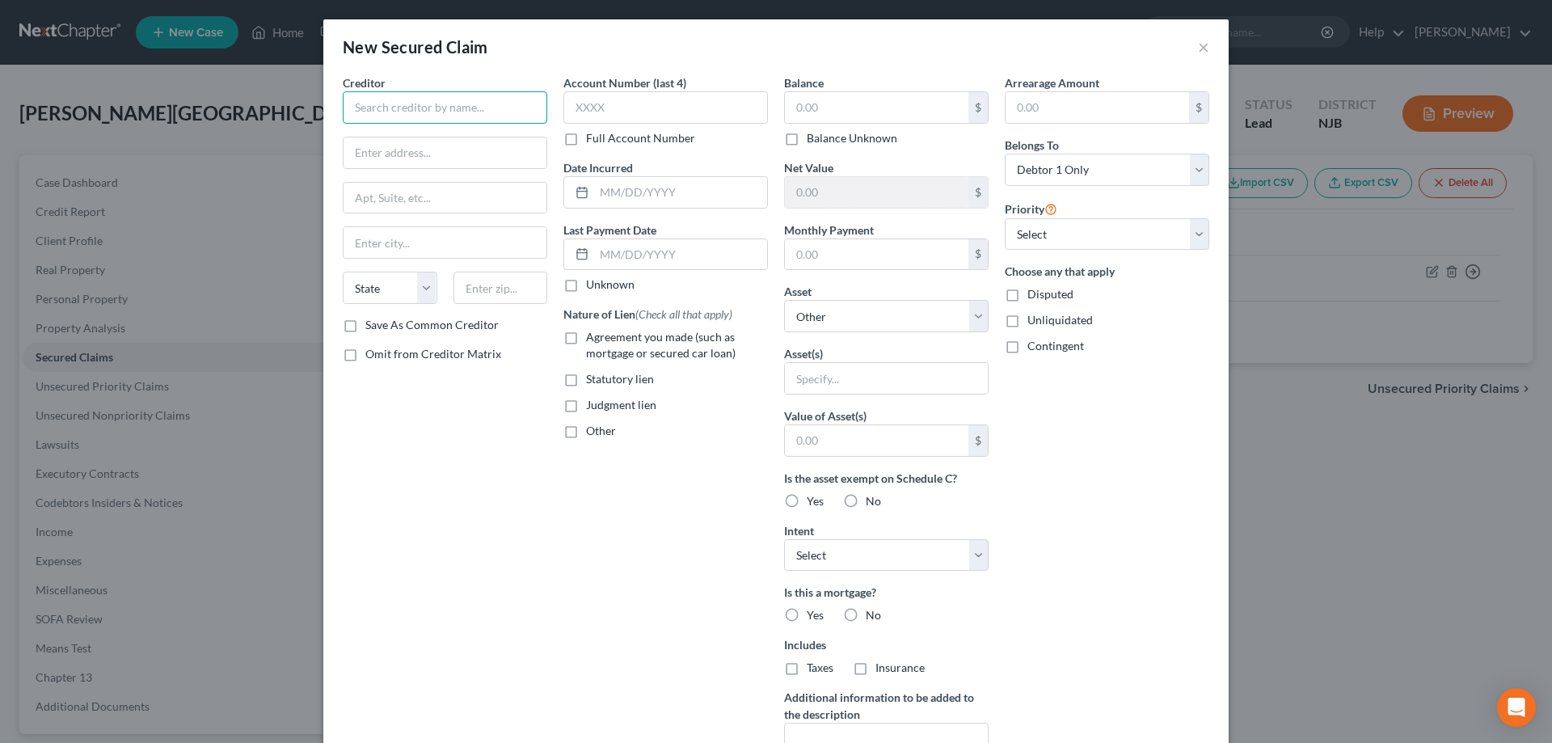
click at [470, 113] on input "text" at bounding box center [445, 107] width 204 height 32
click at [472, 109] on input "Silverstone Properties c/o matthew brady" at bounding box center [445, 107] width 204 height 32
click at [525, 107] on input "Silverstone Properties c/o Matthew brady" at bounding box center [445, 107] width 204 height 32
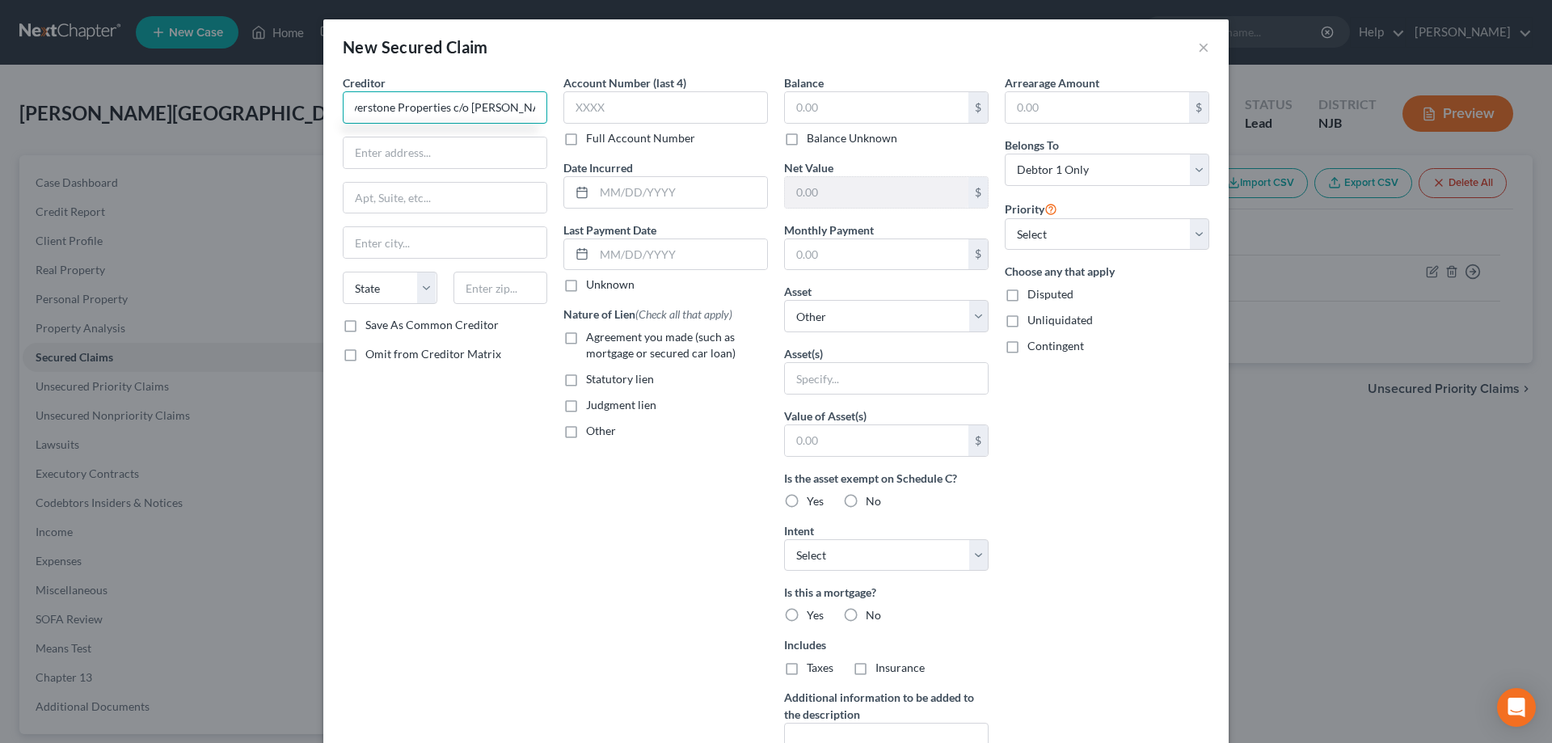
click at [449, 107] on input "Silverstone Properties c/o Matthew Brady" at bounding box center [445, 107] width 204 height 32
click at [508, 111] on input "Silverstone c/o Matthew Brady" at bounding box center [445, 107] width 204 height 32
type input "Silverstone c/o Matthew Brady, Esq"
click at [386, 158] on input "text" at bounding box center [444, 152] width 203 height 31
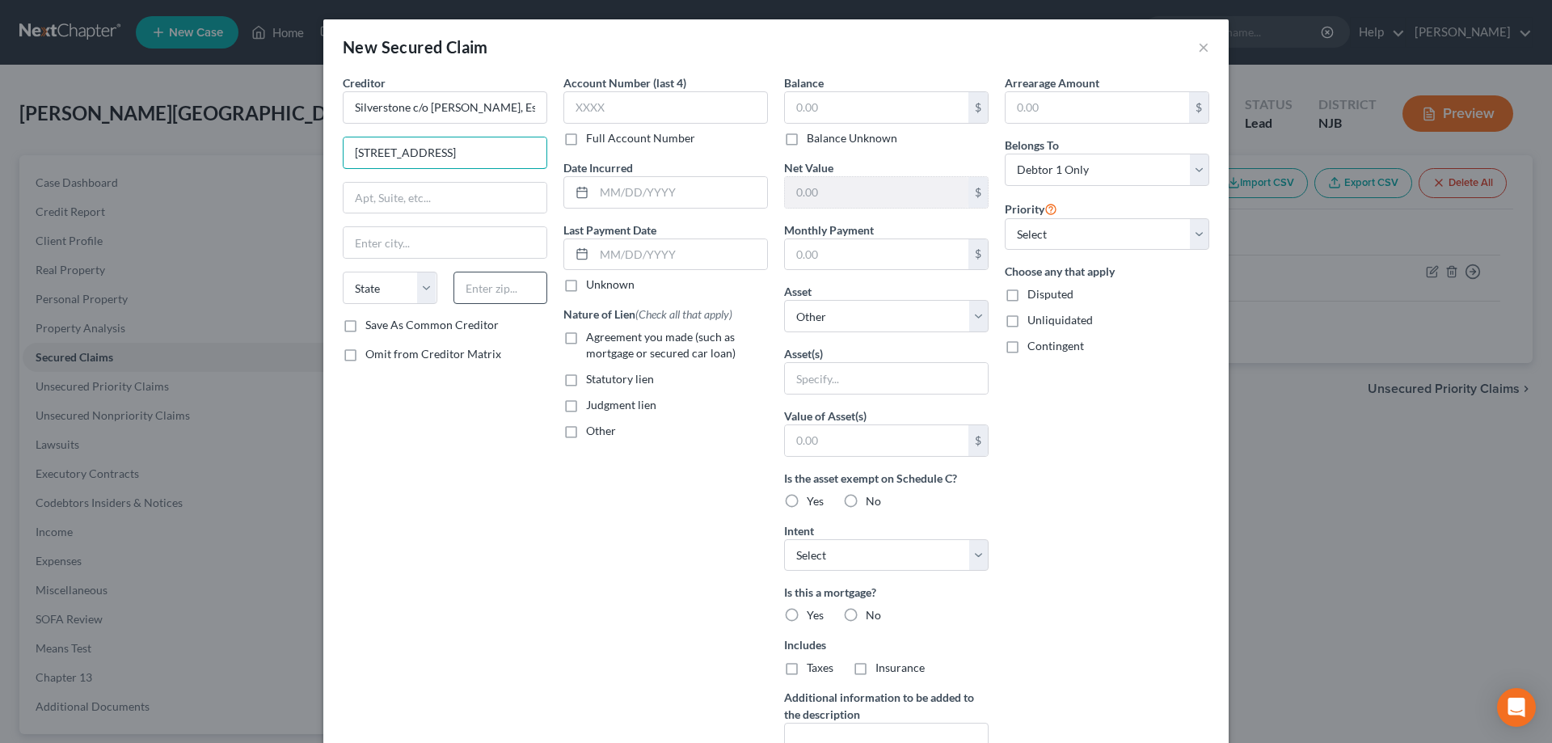
type input "660 2nd St Pike"
click at [485, 295] on input "text" at bounding box center [500, 288] width 95 height 32
type input "18966"
type input "Southampton"
select select "39"
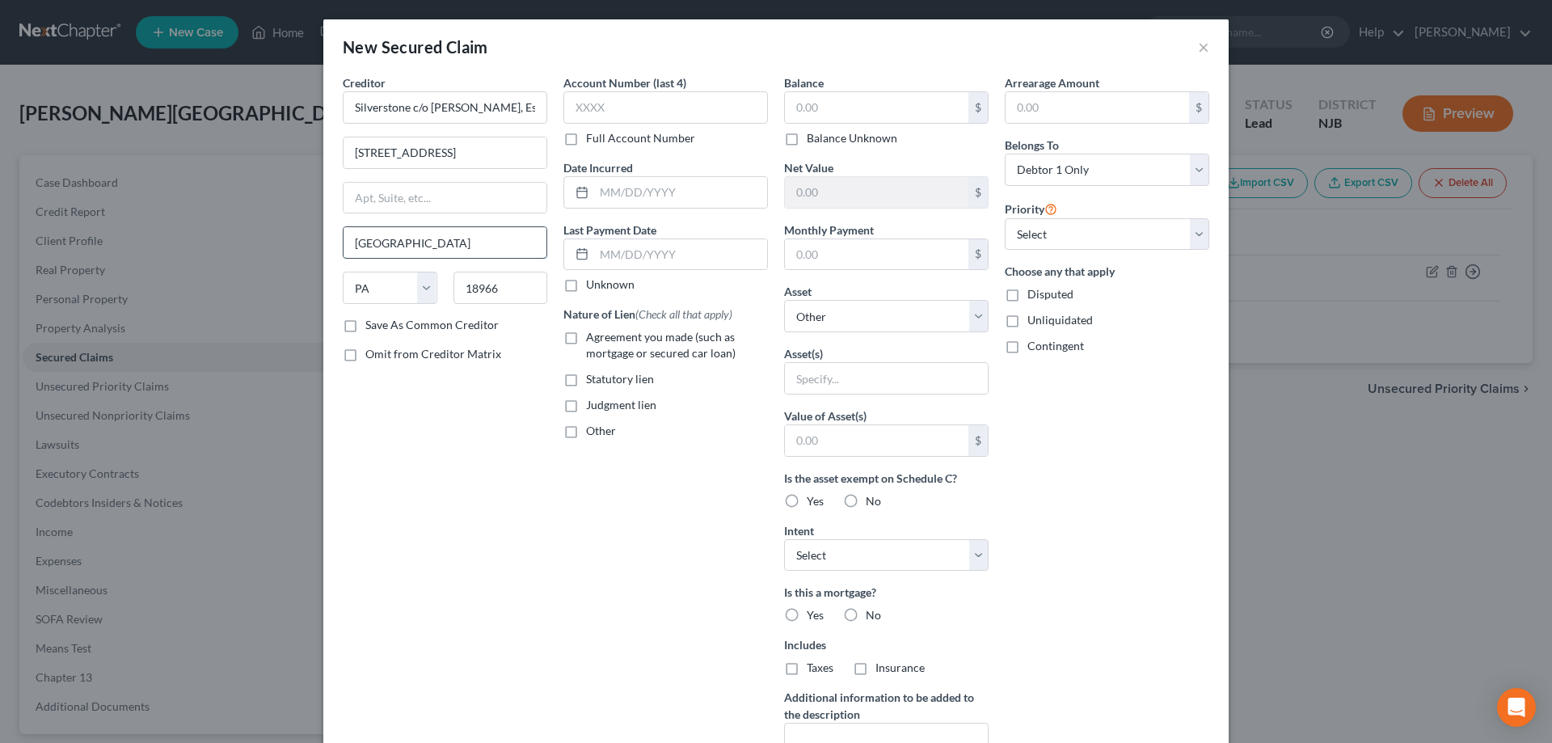
click at [490, 247] on input "Southampton" at bounding box center [444, 242] width 203 height 31
click at [827, 115] on input "text" at bounding box center [876, 107] width 183 height 31
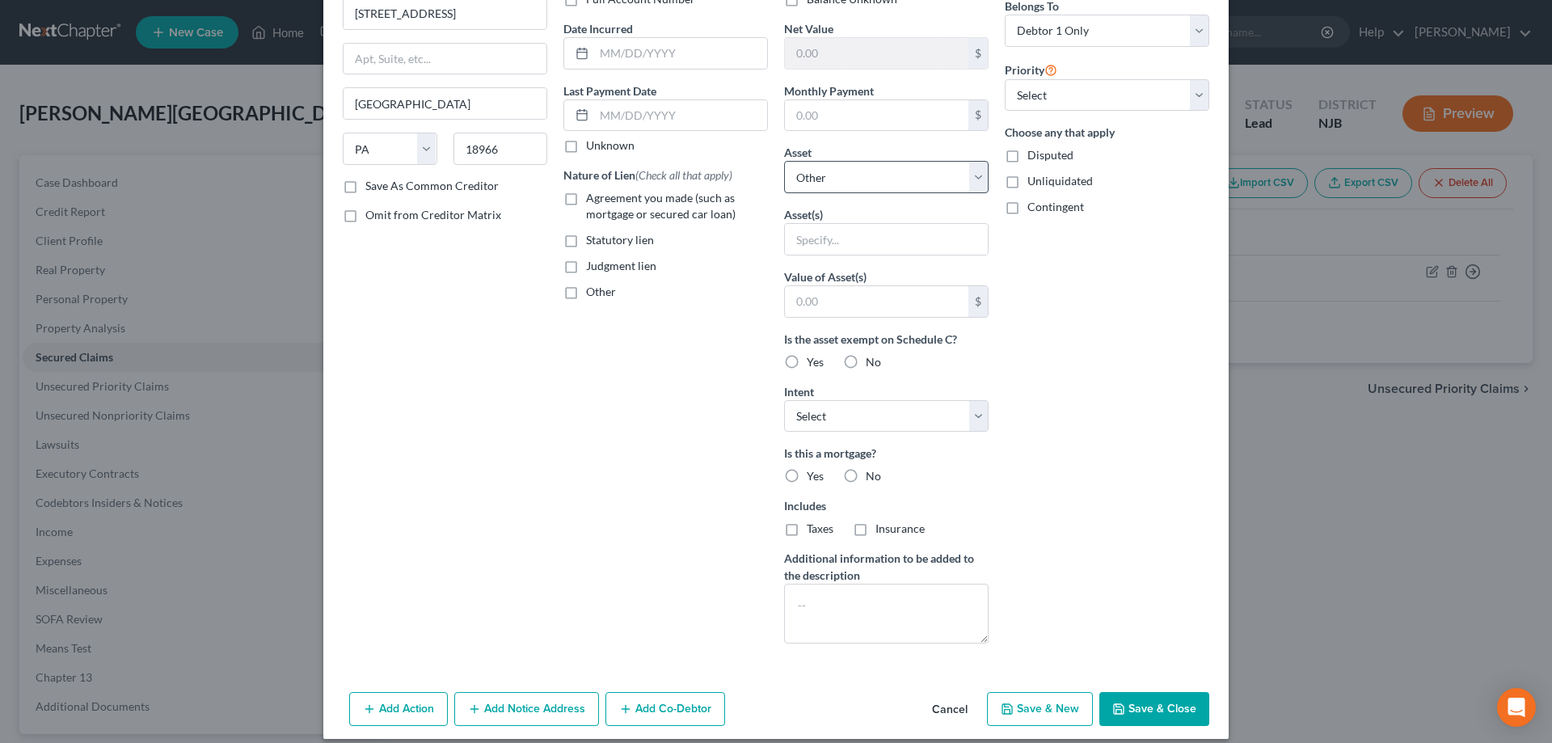
scroll to position [154, 0]
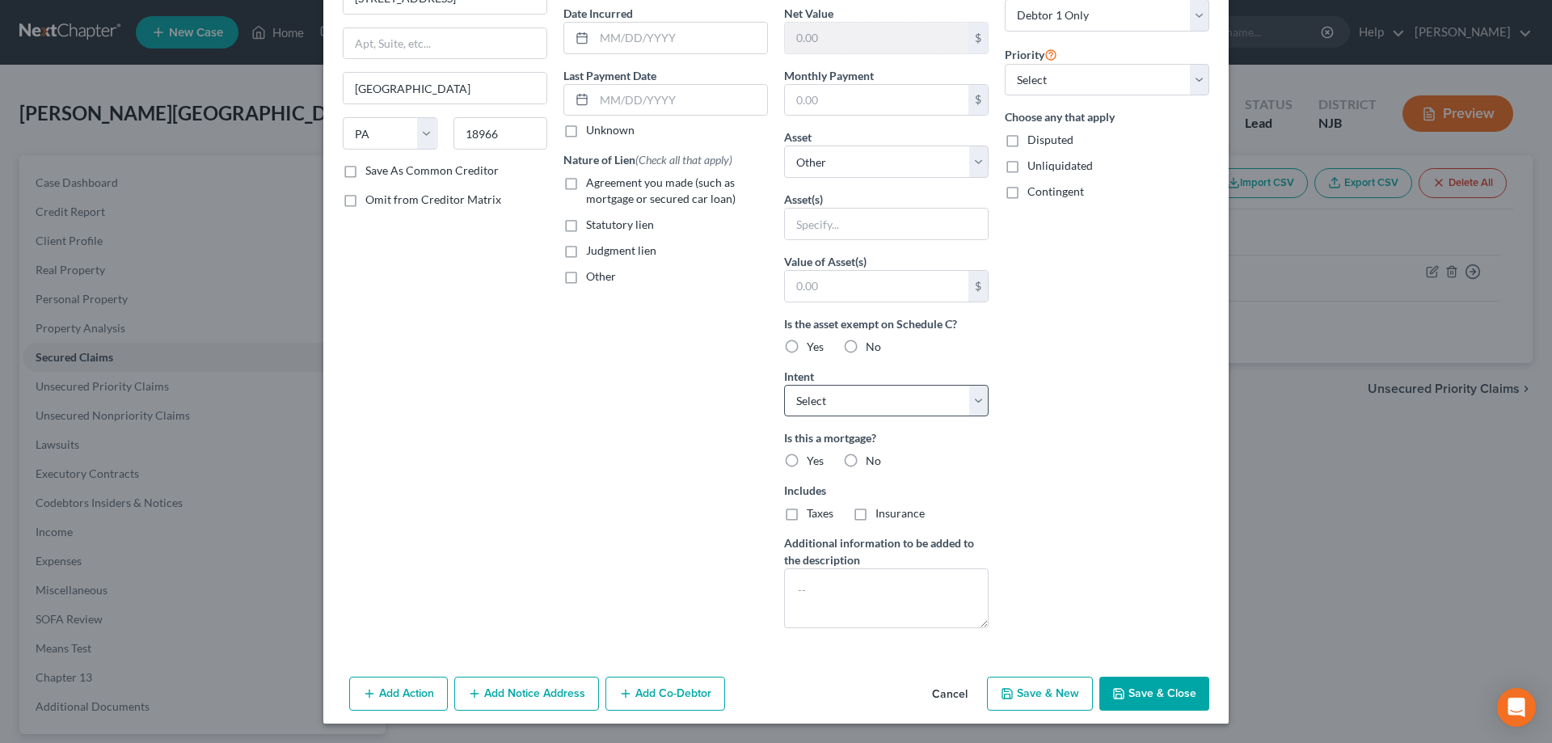
type input "0"
click at [784, 385] on select "Select Surrender Redeem Reaffirm Avoid Other" at bounding box center [886, 401] width 204 height 32
select select "4"
click option "Other" at bounding box center [0, 0] width 0 height 0
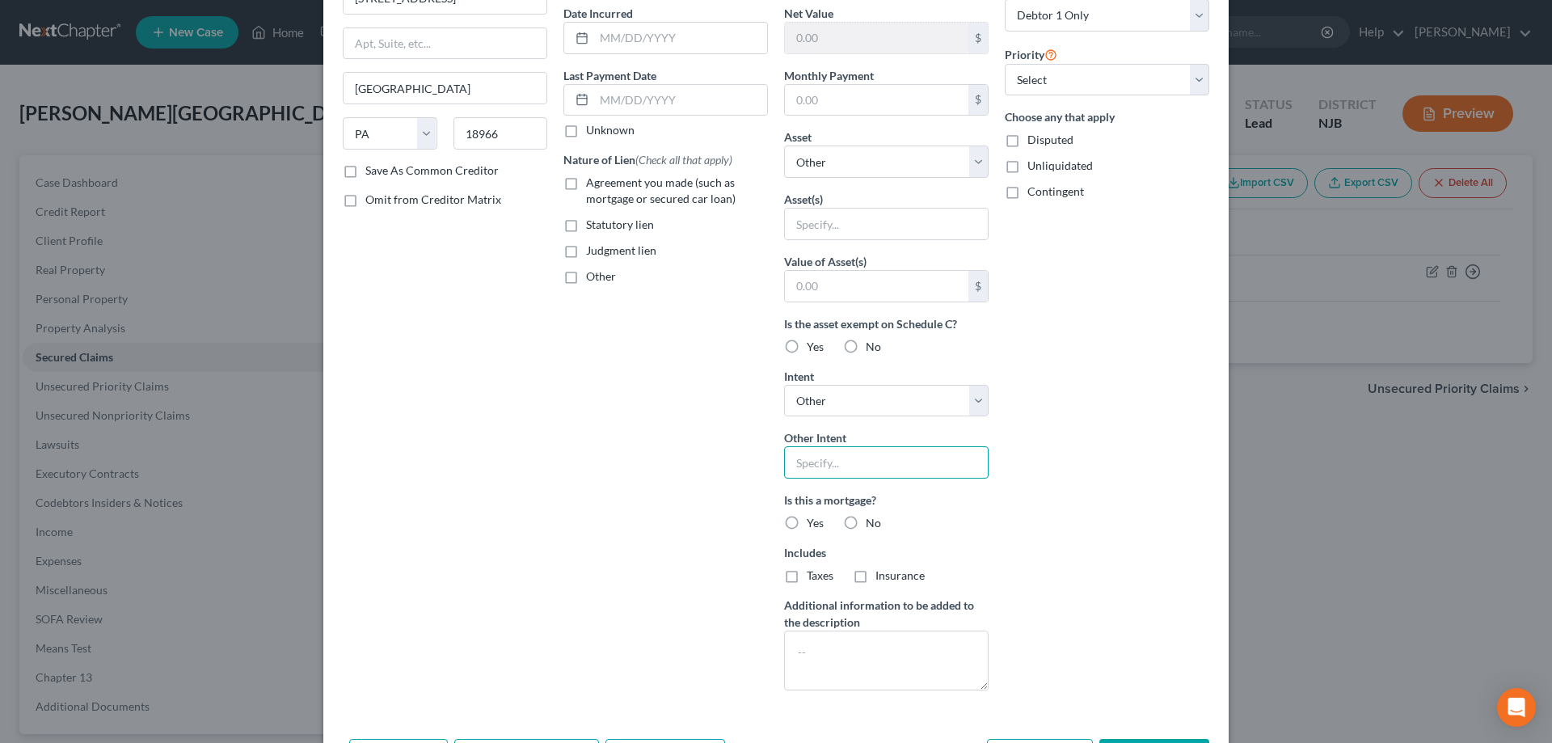
click at [840, 467] on input "text" at bounding box center [886, 462] width 204 height 32
type input "assume"
click at [866, 525] on label "No" at bounding box center [873, 523] width 15 height 16
click at [872, 525] on input "No" at bounding box center [877, 520] width 11 height 11
radio input "true"
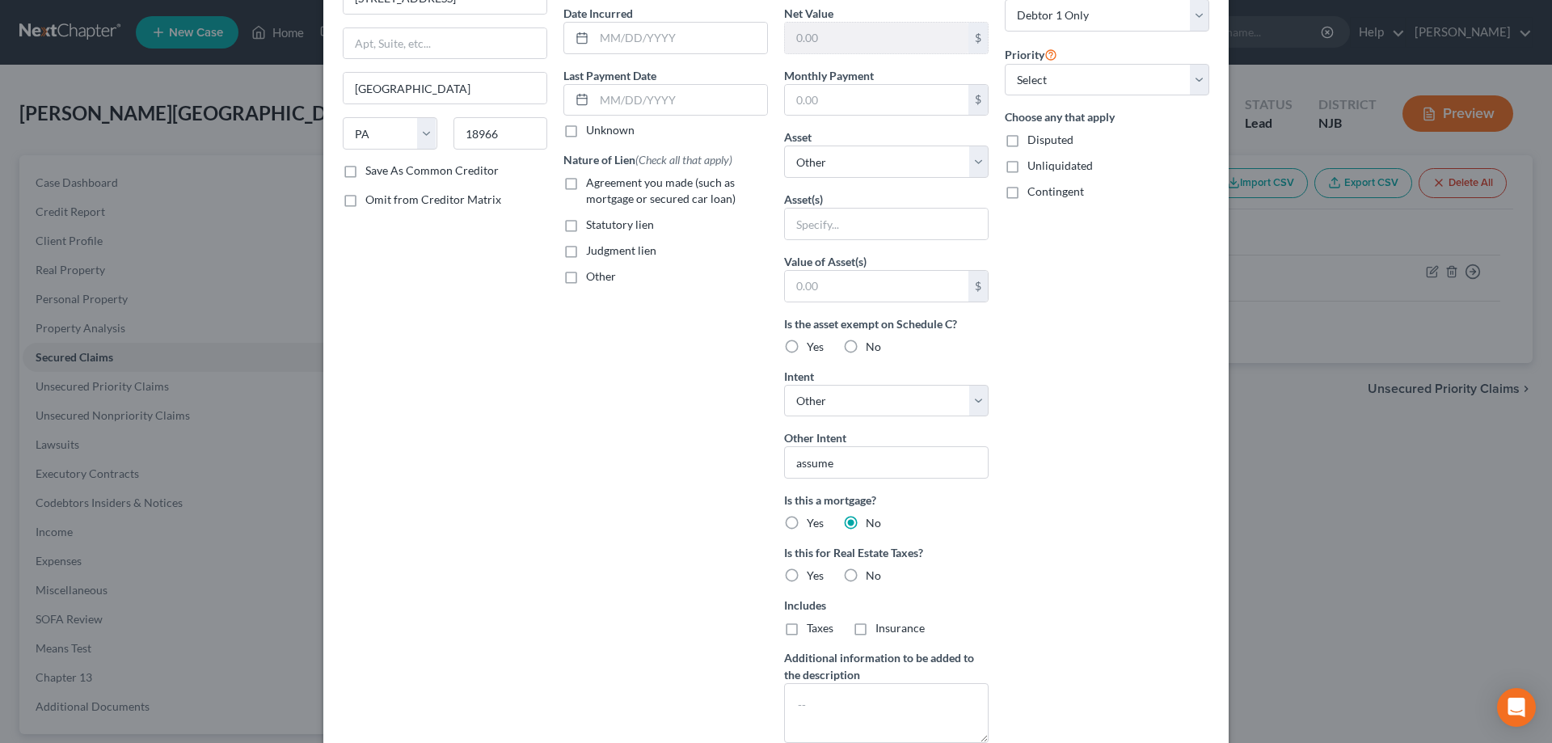
click at [866, 579] on label "No" at bounding box center [873, 575] width 15 height 16
click at [872, 578] on input "No" at bounding box center [877, 572] width 11 height 11
radio input "true"
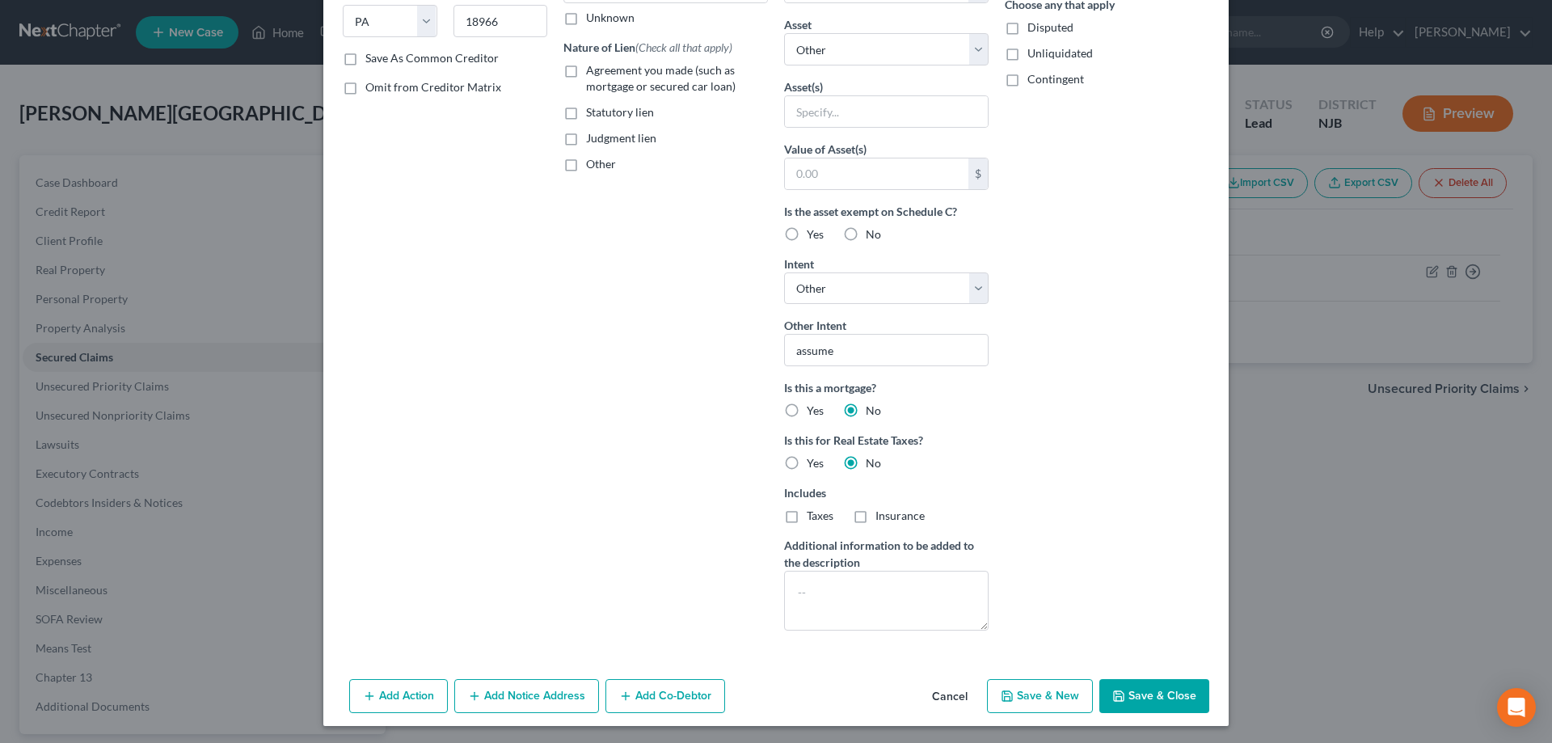
scroll to position [269, 0]
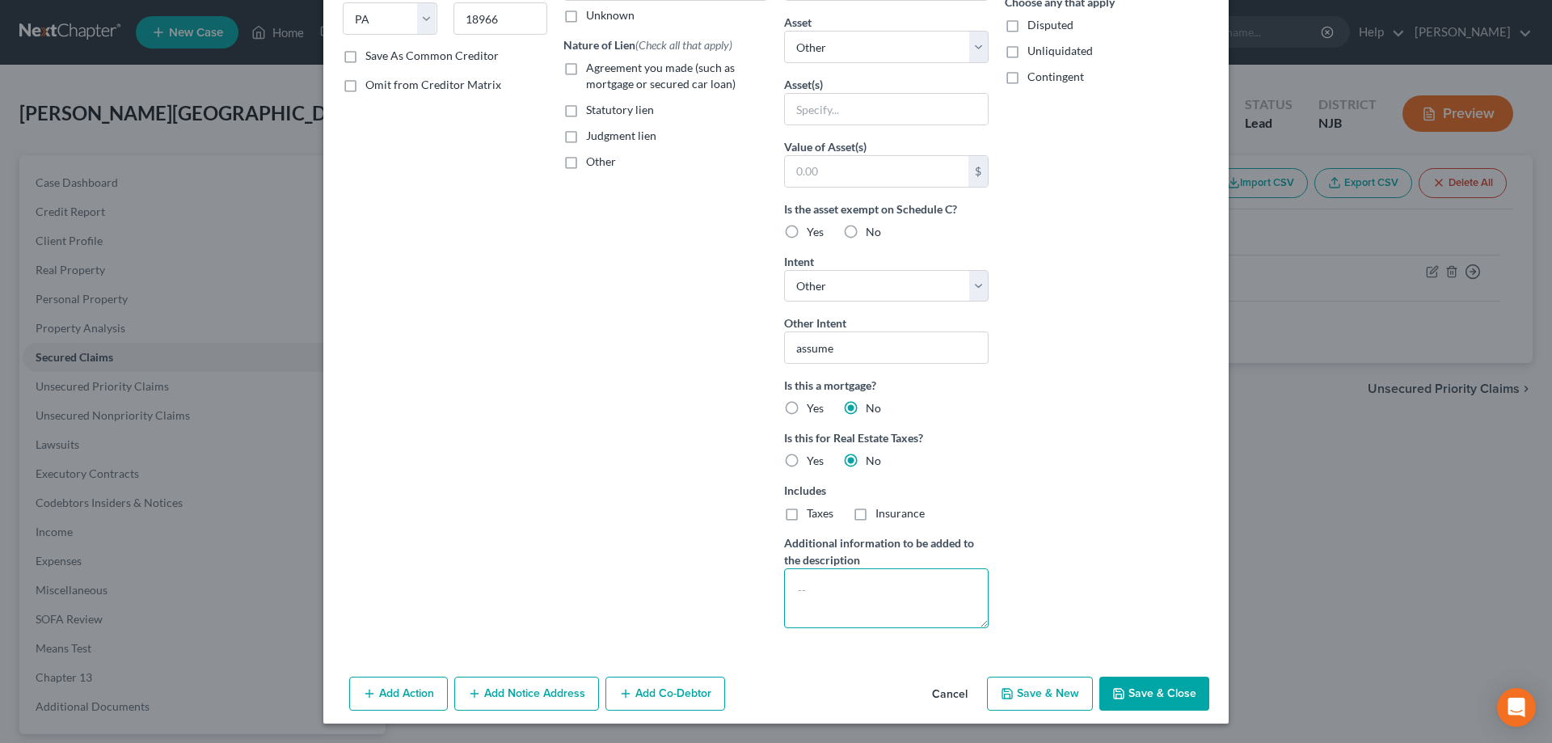
click at [818, 592] on textarea at bounding box center [886, 598] width 204 height 60
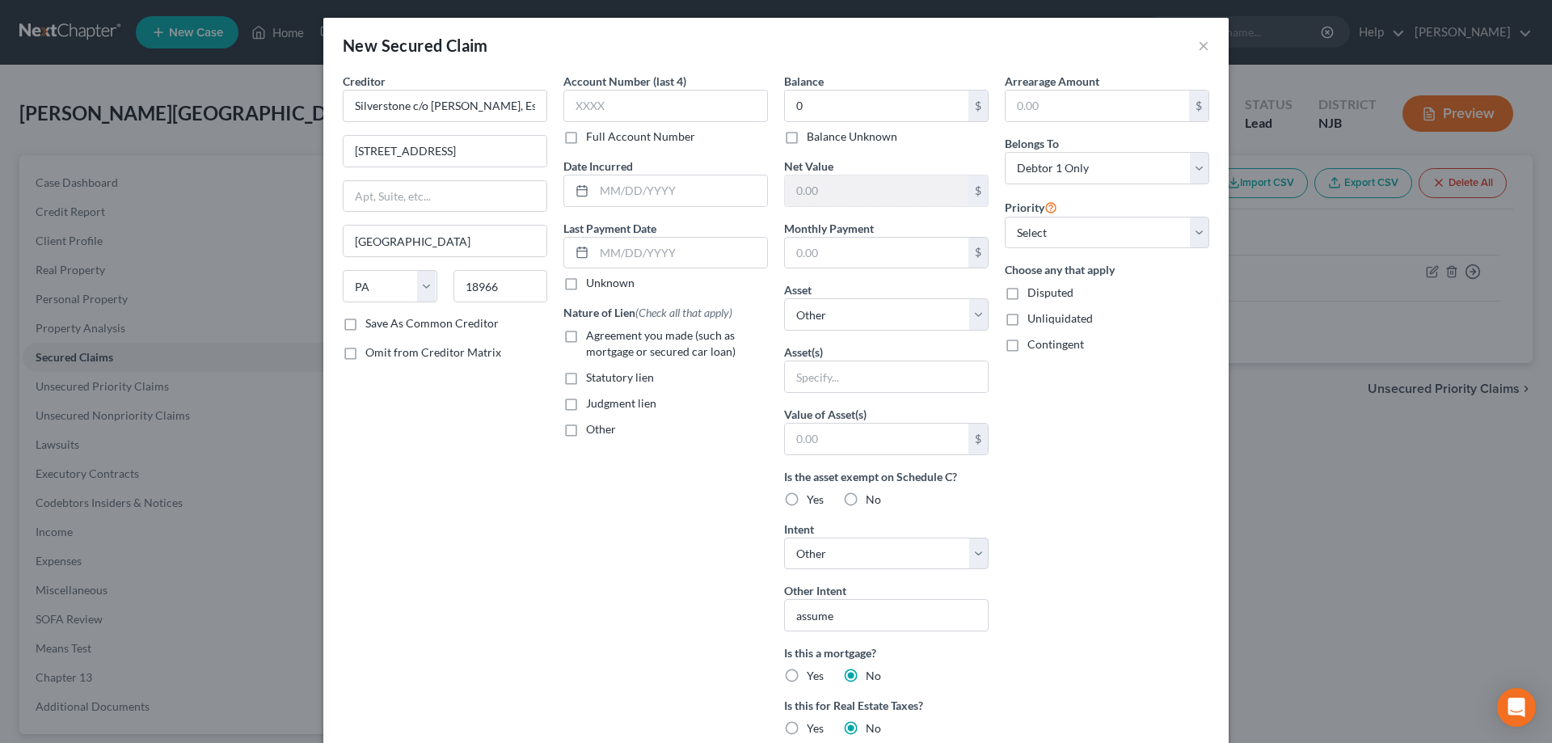
scroll to position [0, 0]
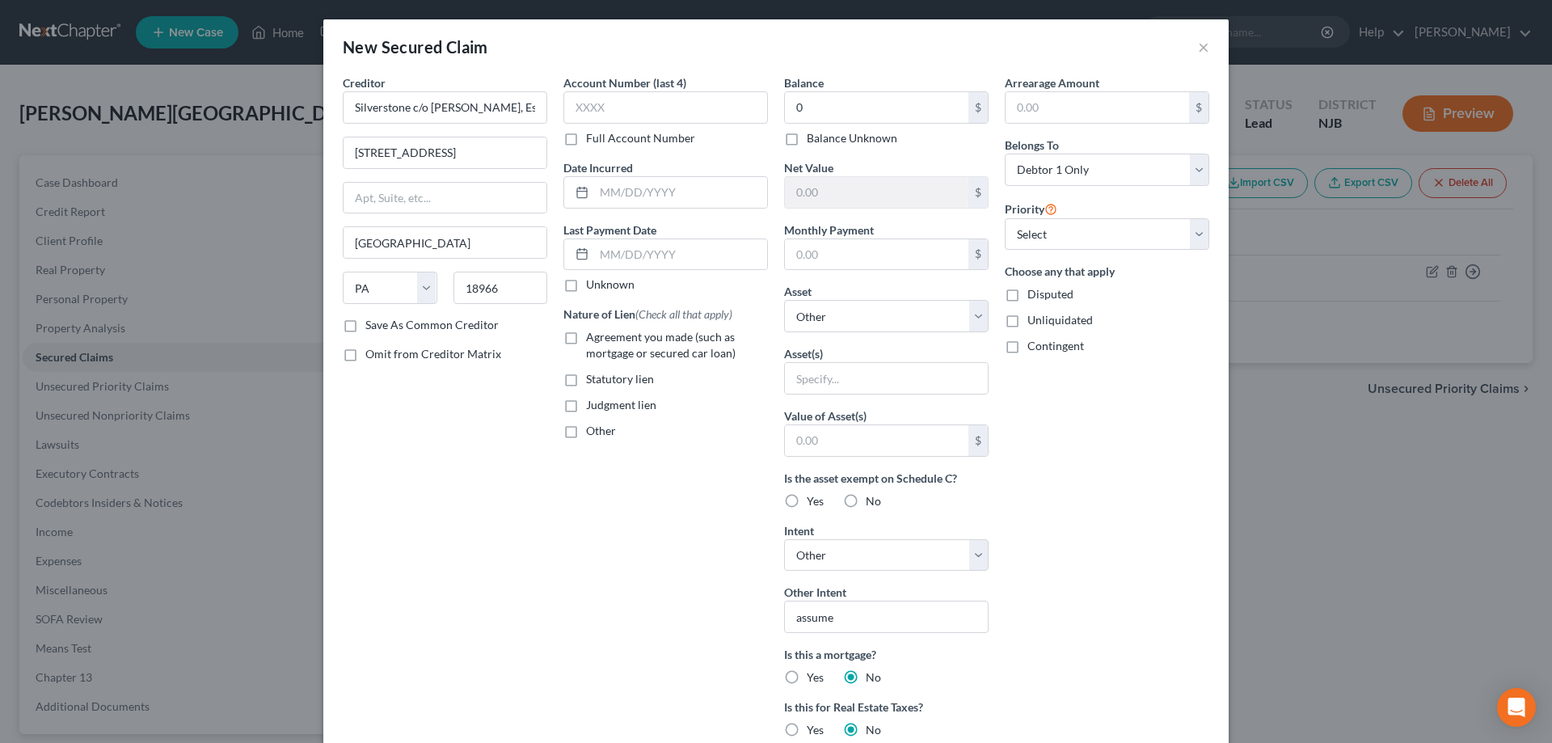
type textarea "rent arrears"
click at [586, 337] on label "Agreement you made (such as mortgage or secured car loan)" at bounding box center [677, 345] width 182 height 32
click at [592, 337] on input "Agreement you made (such as mortgage or secured car loan)" at bounding box center [597, 334] width 11 height 11
checkbox input "true"
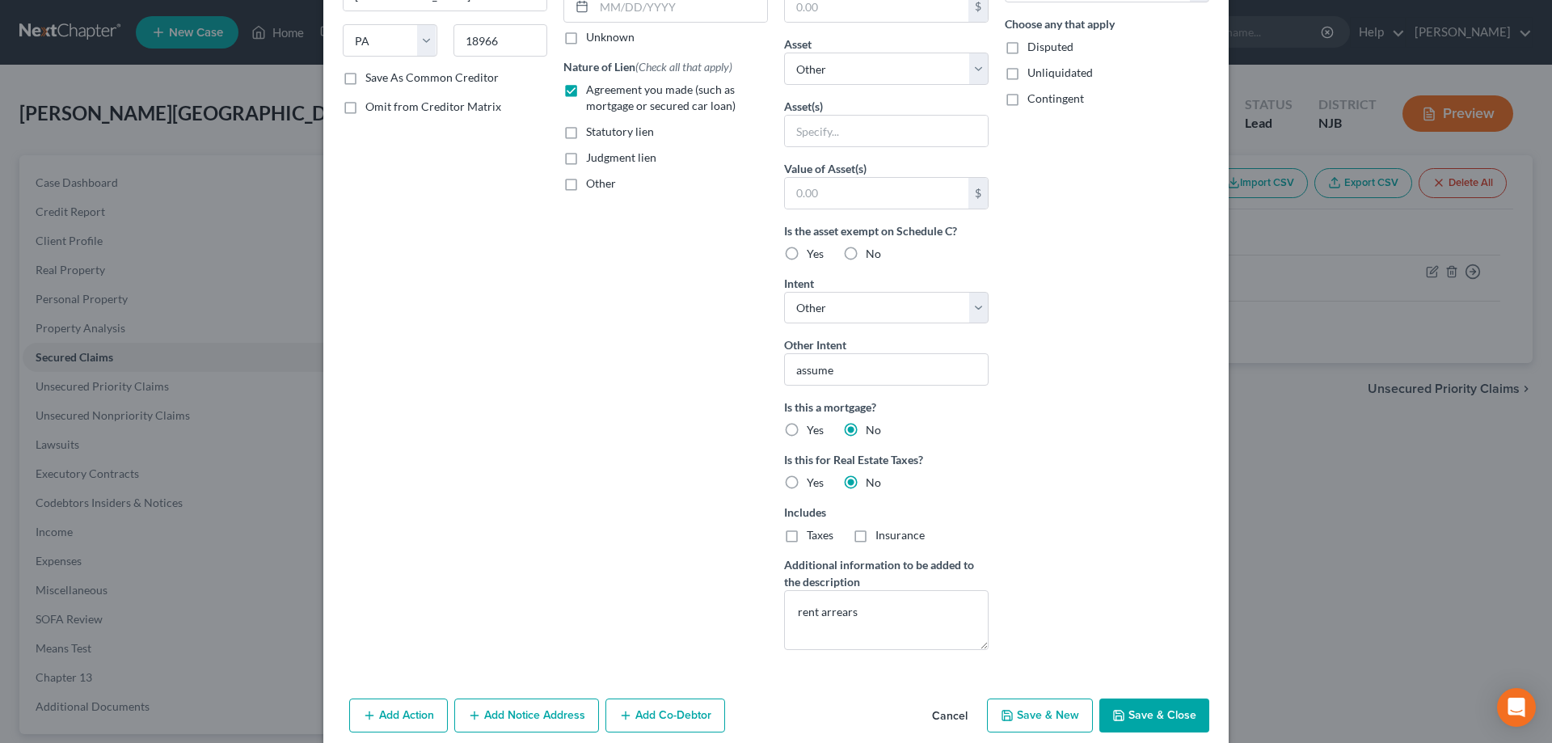
click at [1132, 716] on button "Save & Close" at bounding box center [1154, 715] width 110 height 34
select select
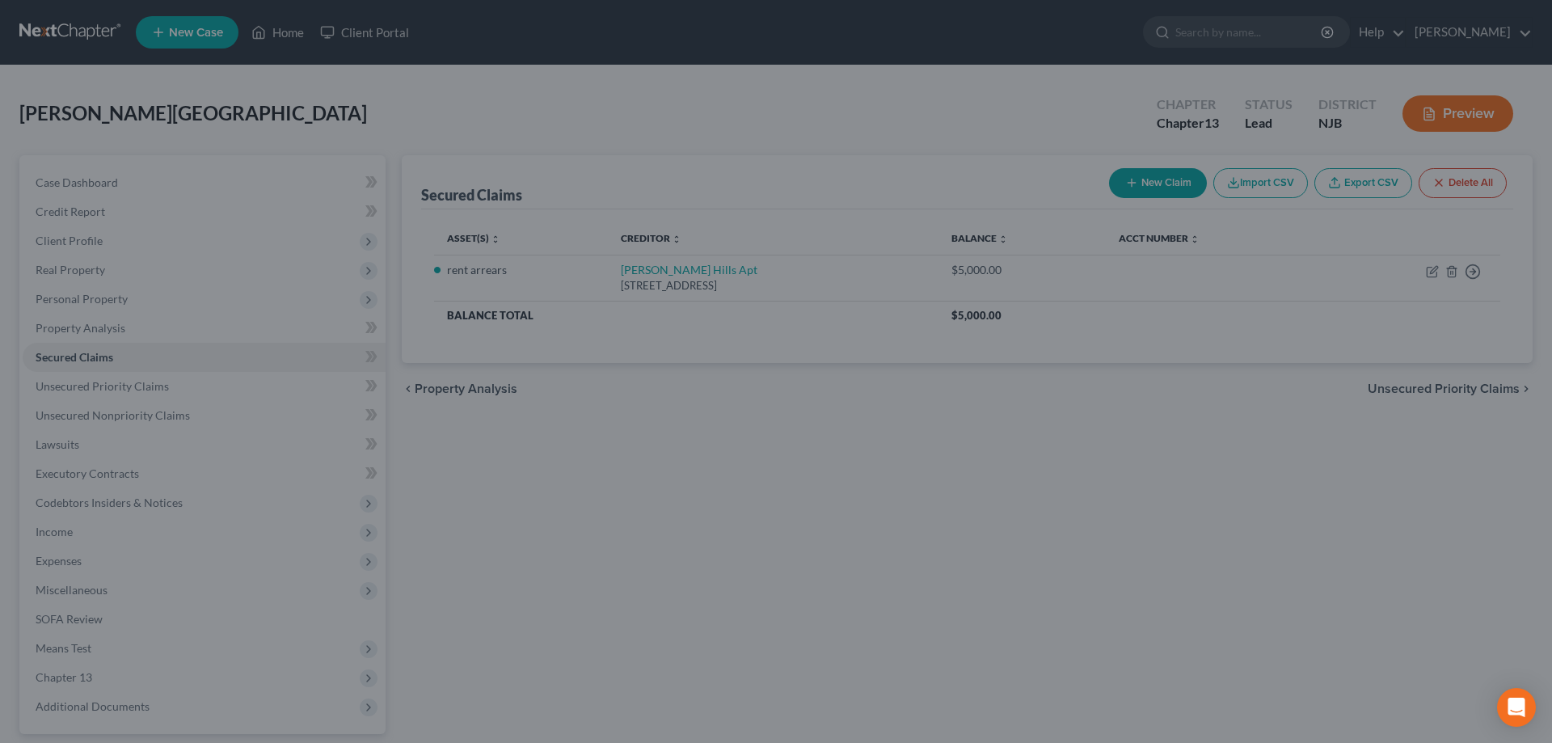
scroll to position [92, 0]
type input "0.00"
type input "0"
type input "0.00"
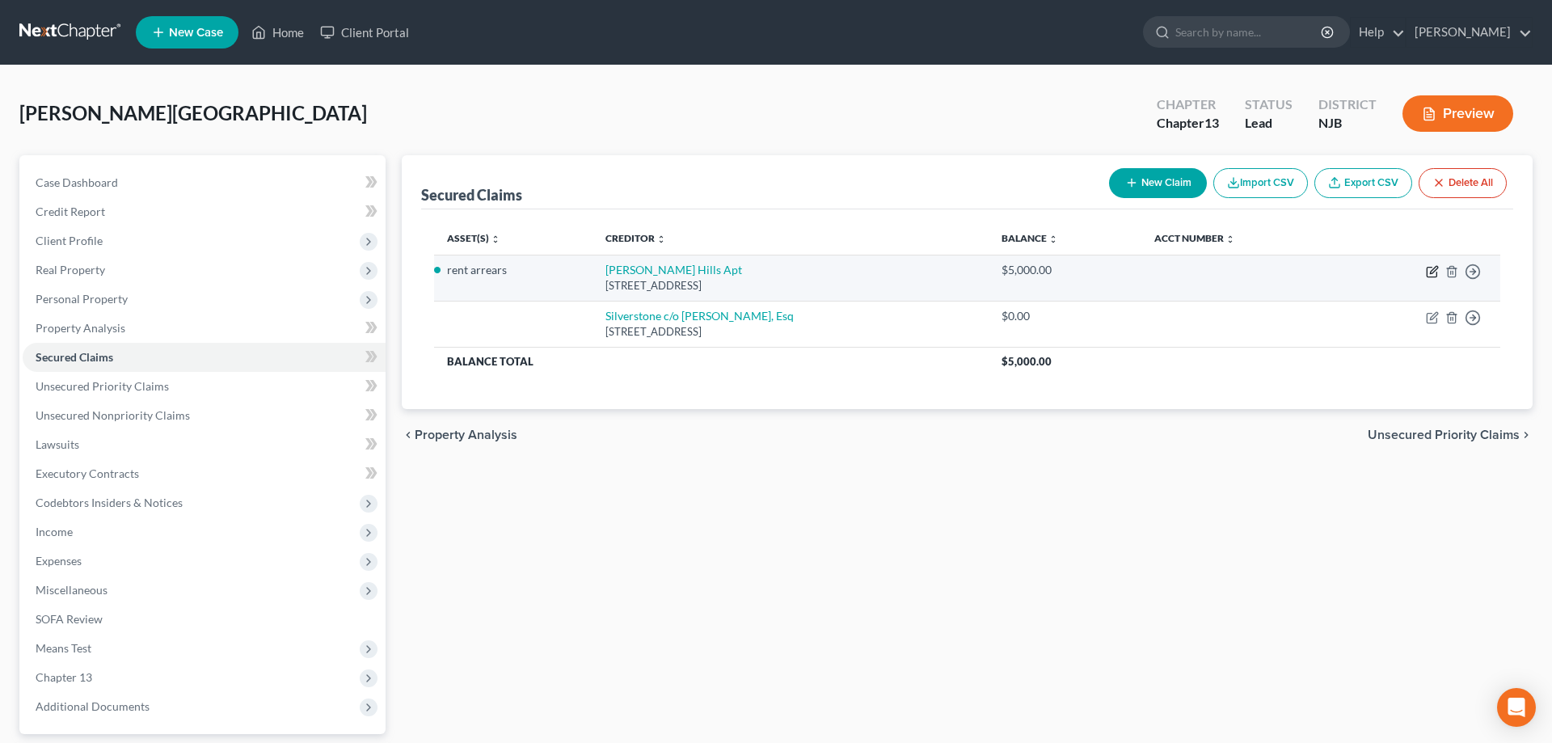
click at [1430, 269] on icon "button" at bounding box center [1432, 271] width 13 height 13
select select "33"
select select "0"
select select "4"
select select "0"
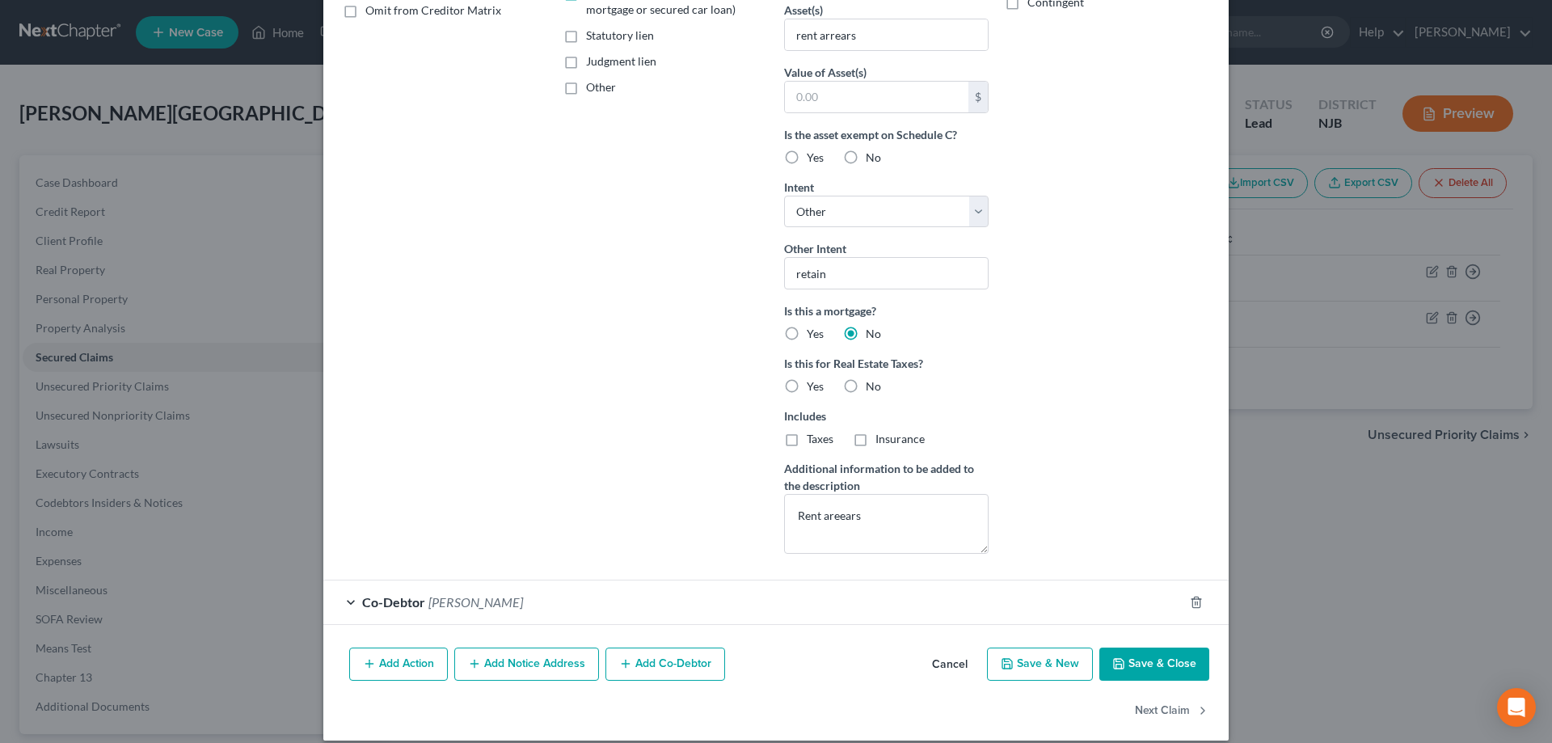
scroll to position [360, 0]
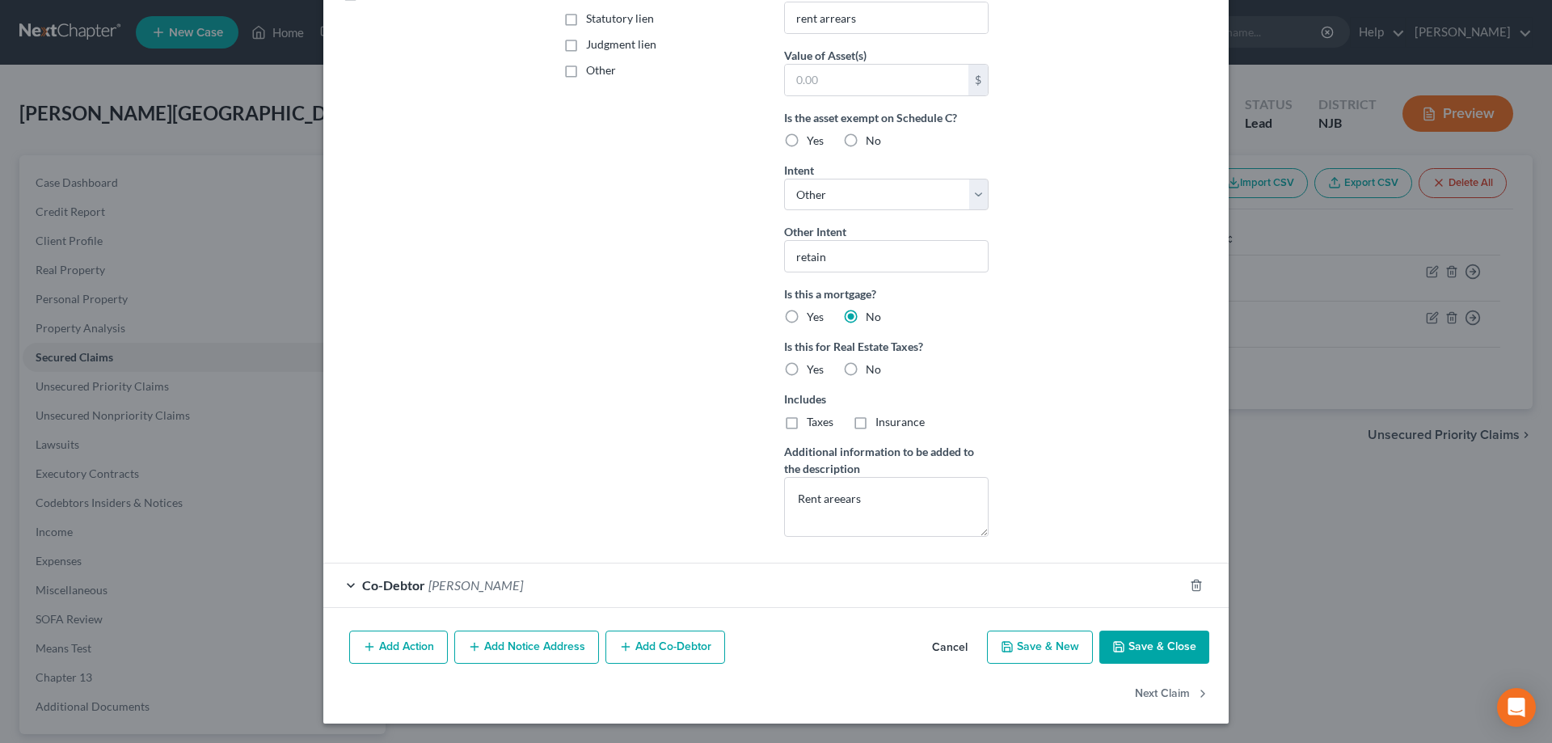
click at [1156, 650] on button "Save & Close" at bounding box center [1154, 647] width 110 height 34
select select
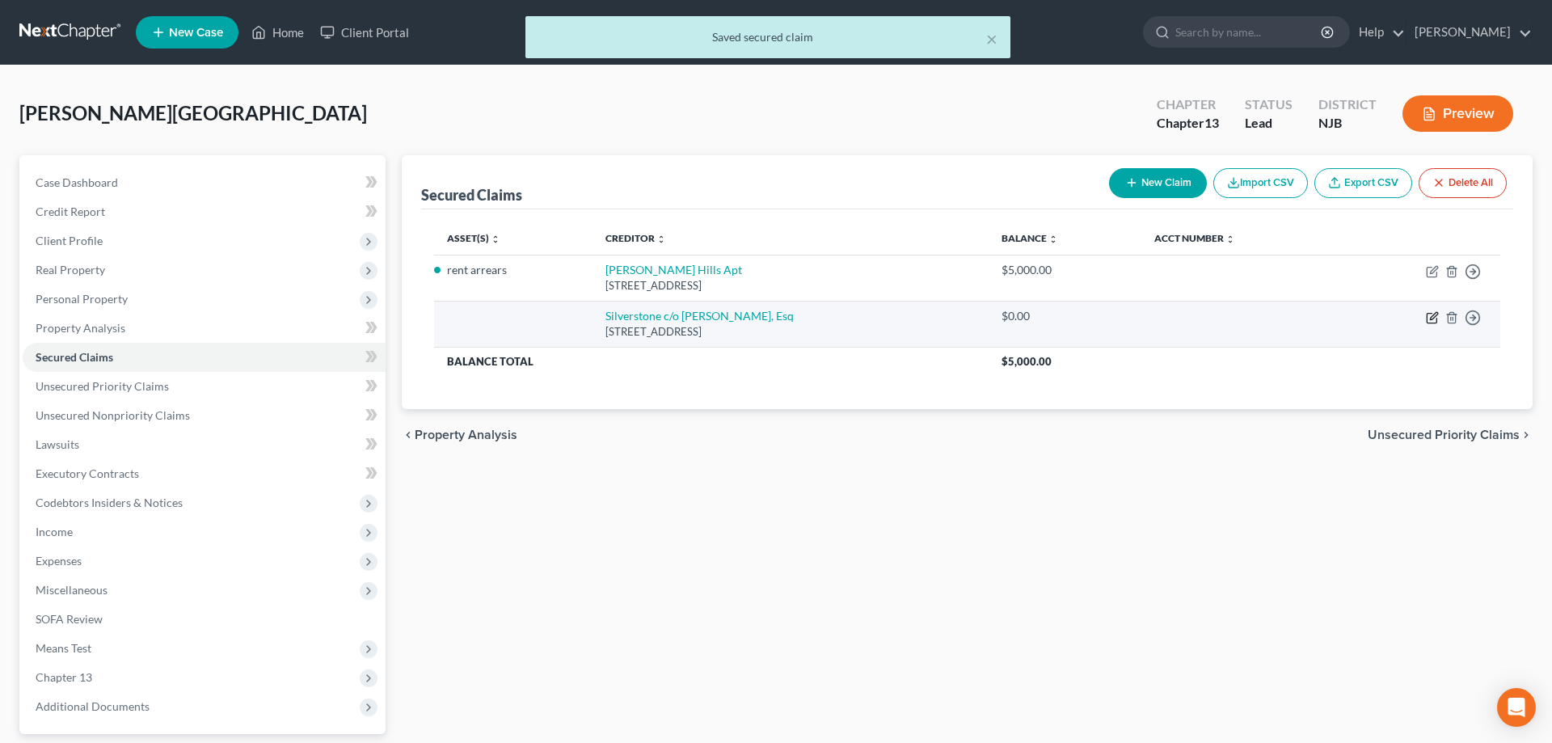
click at [1432, 320] on icon "button" at bounding box center [1432, 317] width 13 height 13
select select "39"
select select "4"
select select "0"
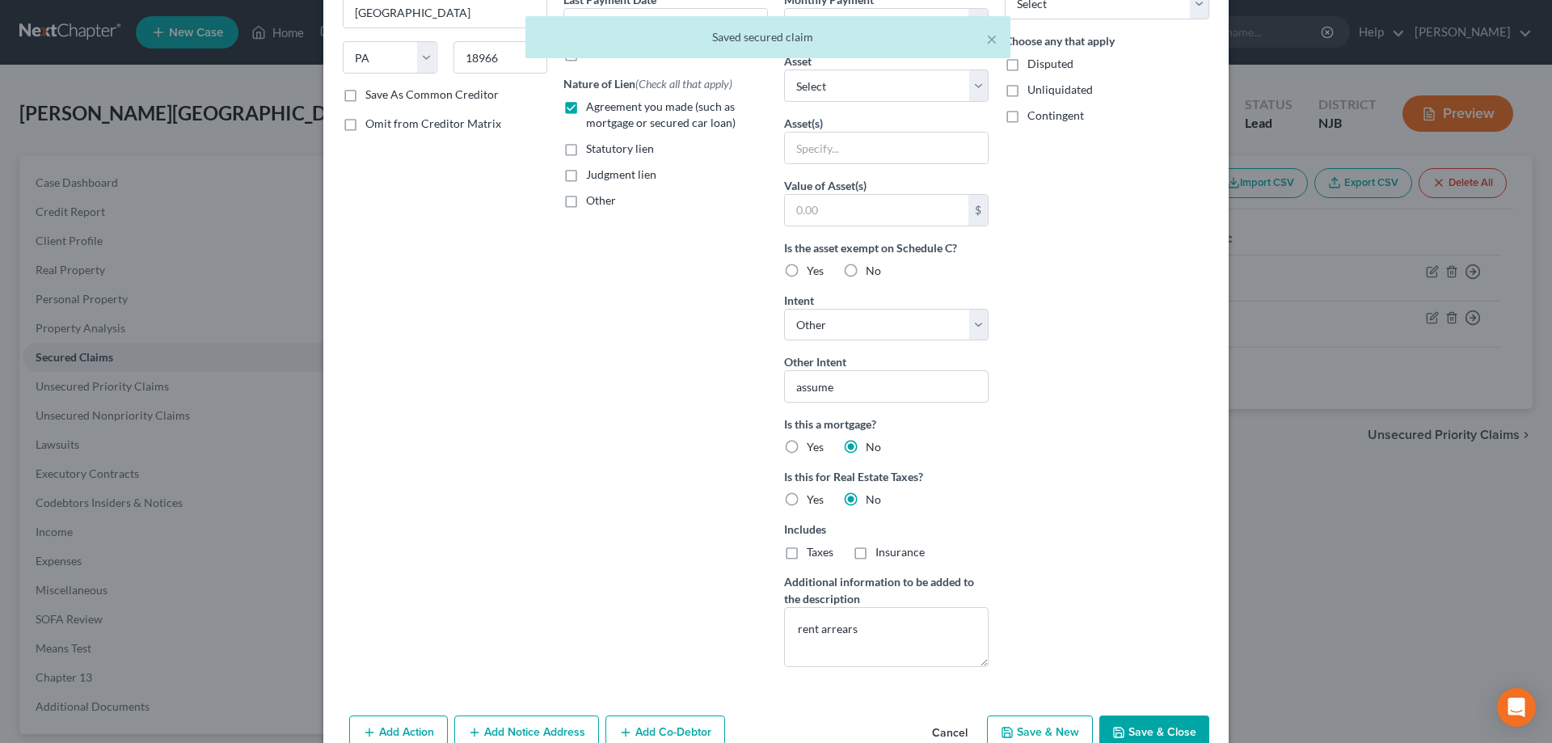
scroll to position [316, 0]
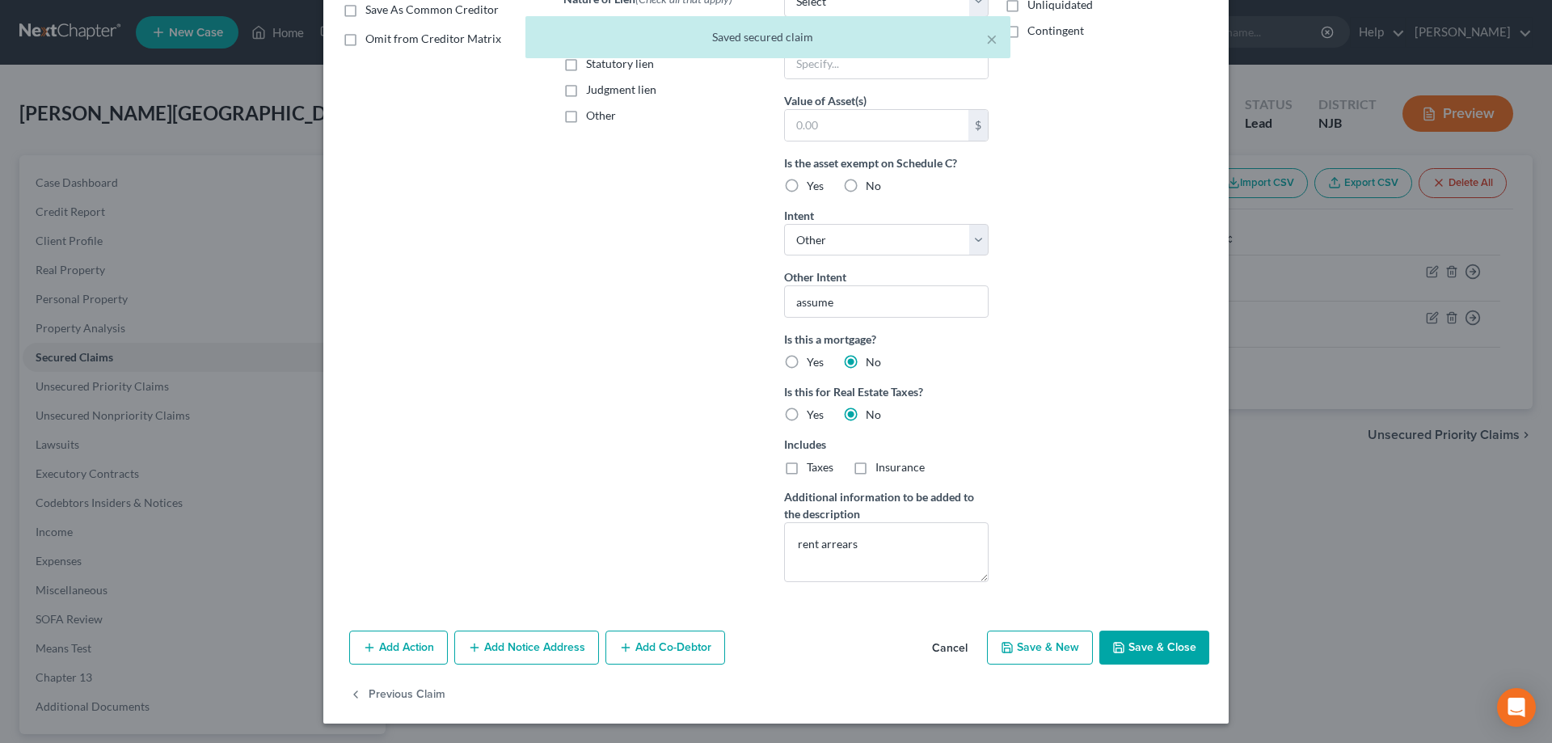
click at [1146, 644] on button "Save & Close" at bounding box center [1154, 647] width 110 height 34
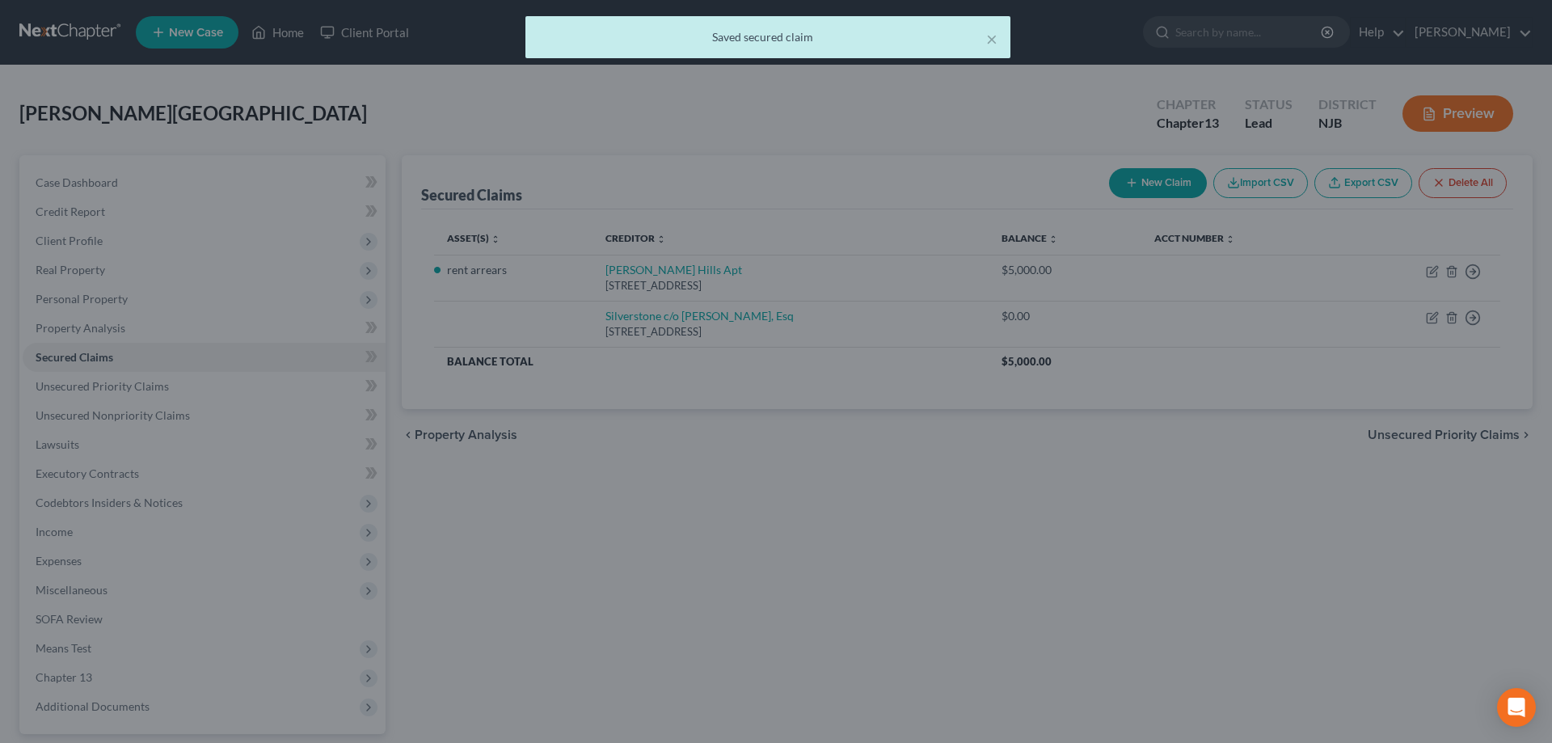
type input "0"
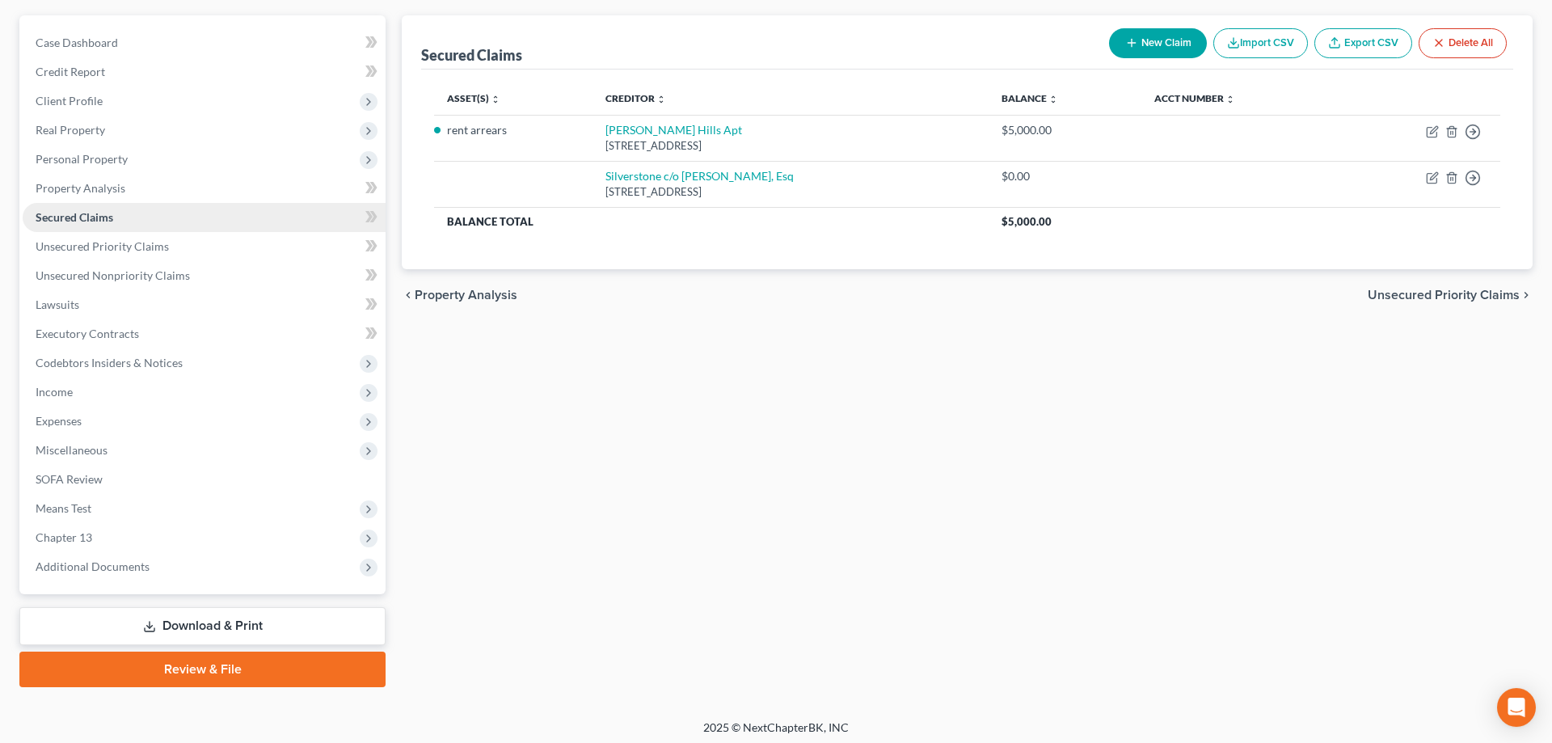
scroll to position [144, 0]
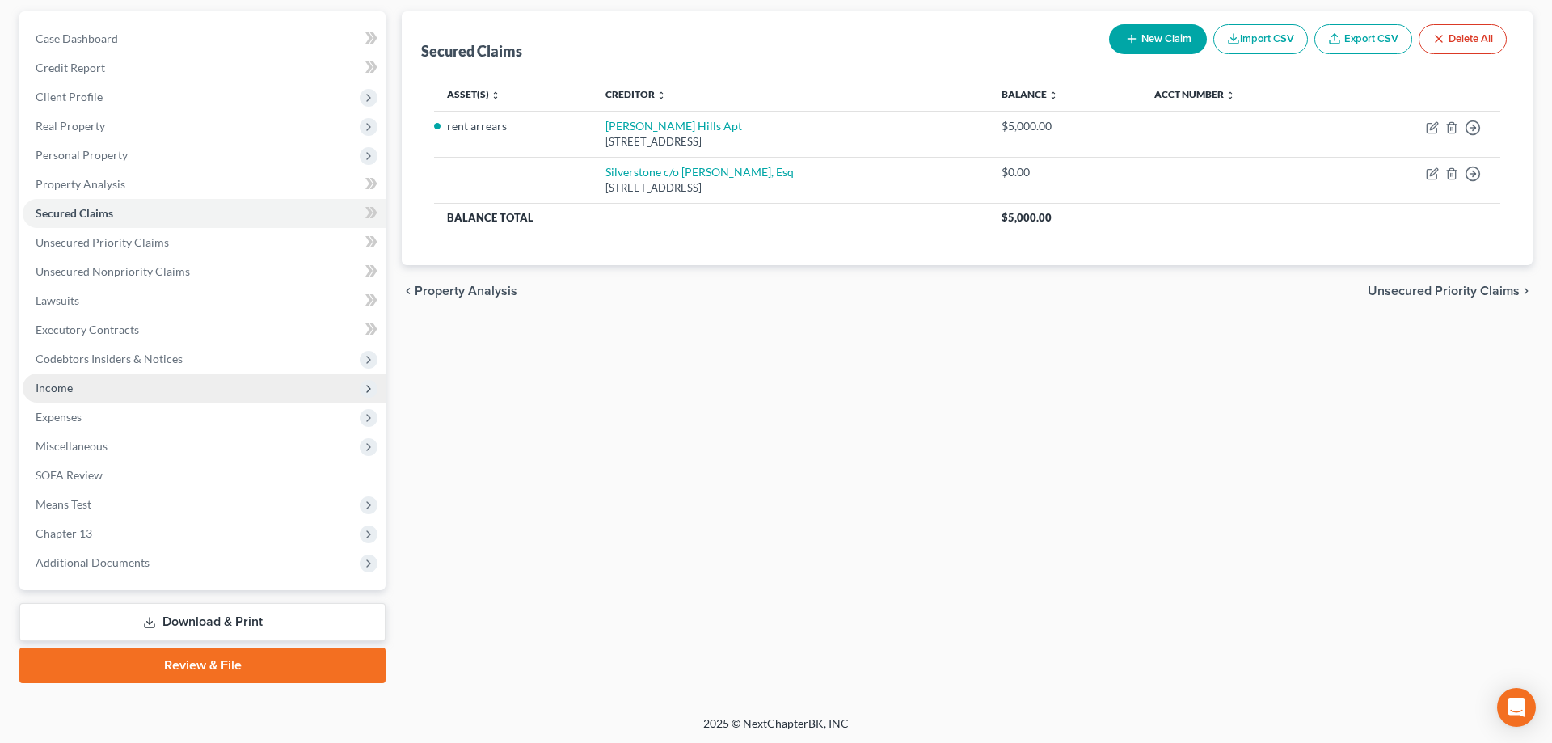
click at [68, 389] on span "Income" at bounding box center [54, 388] width 37 height 14
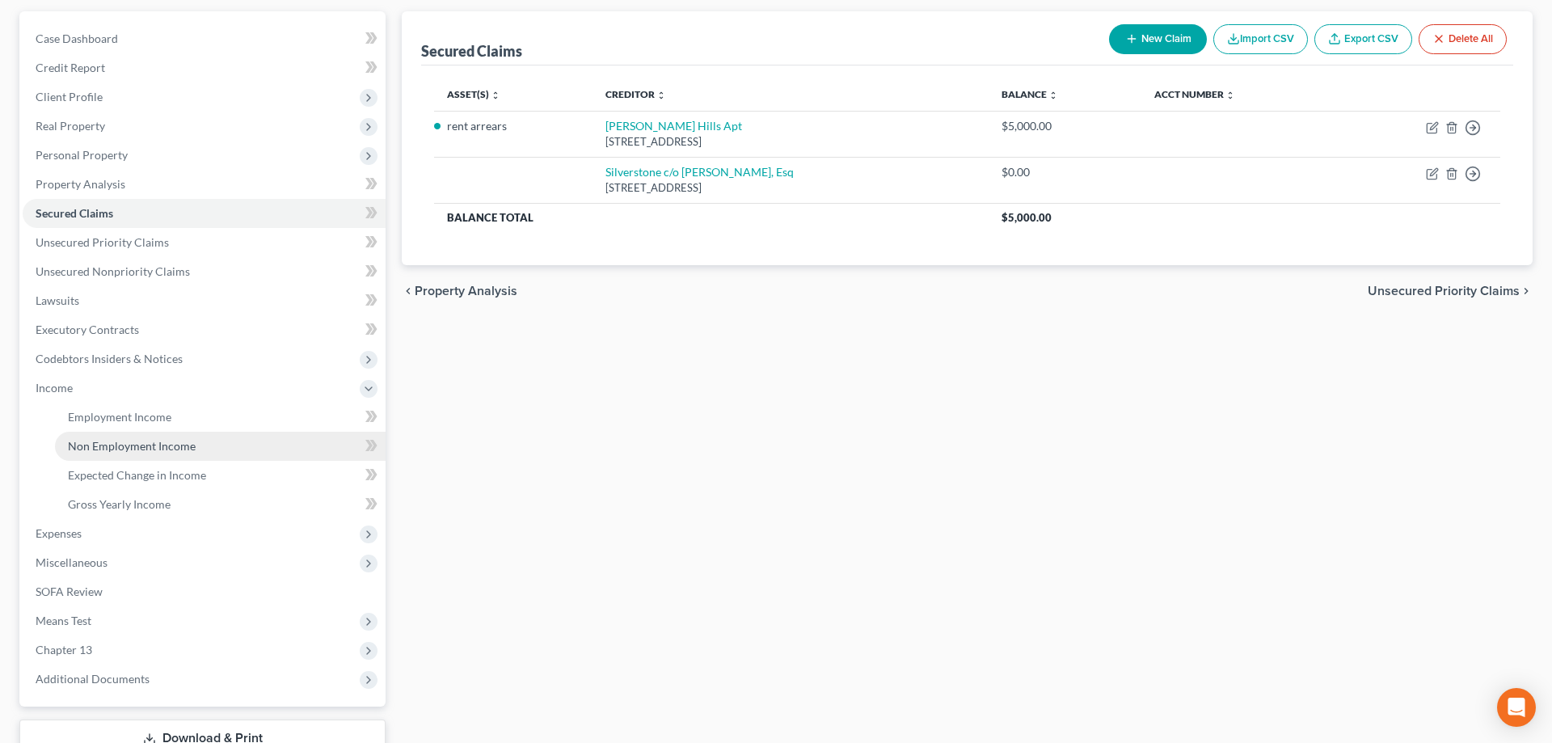
click at [121, 440] on span "Non Employment Income" at bounding box center [132, 446] width 128 height 14
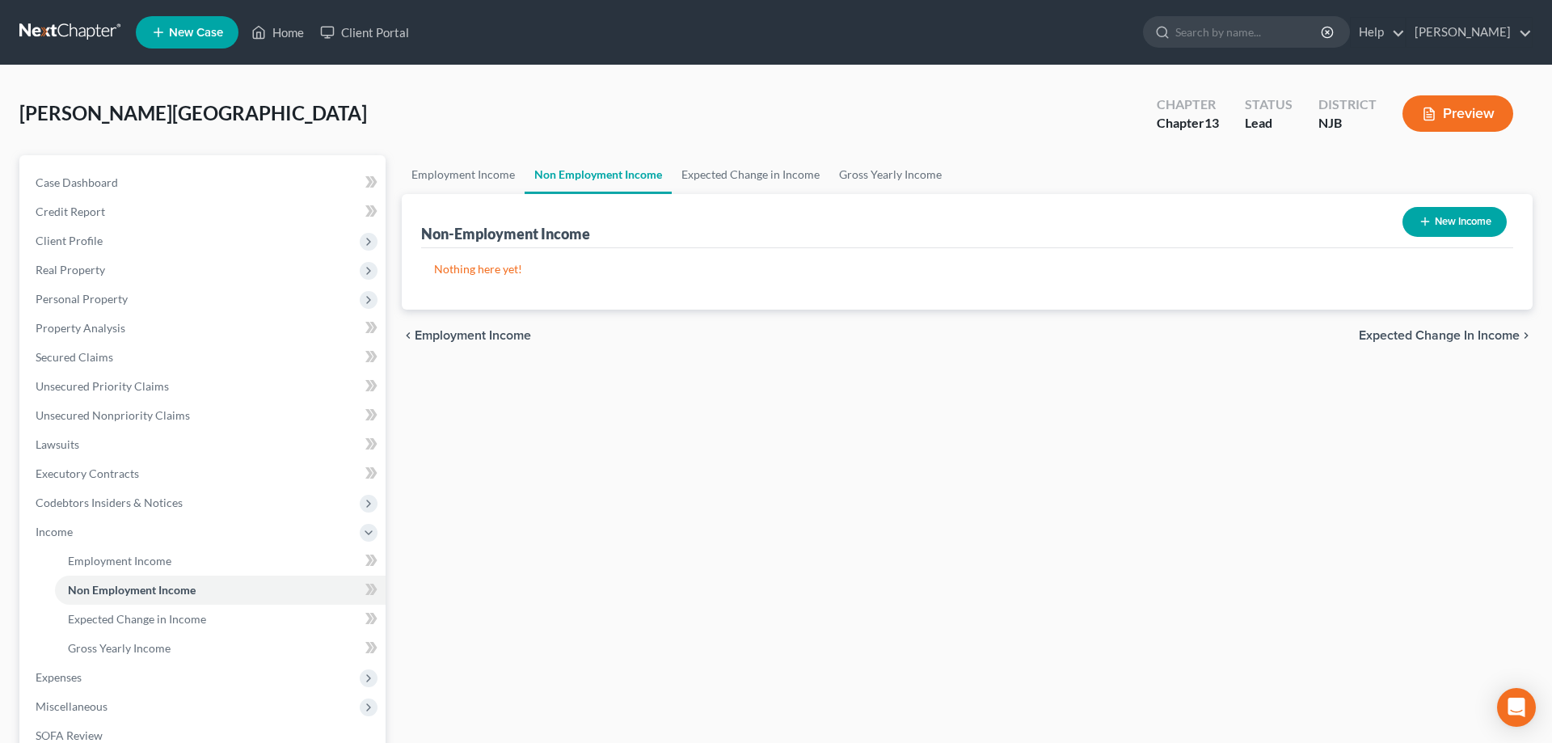
click at [1439, 219] on button "New Income" at bounding box center [1454, 222] width 104 height 30
select select "0"
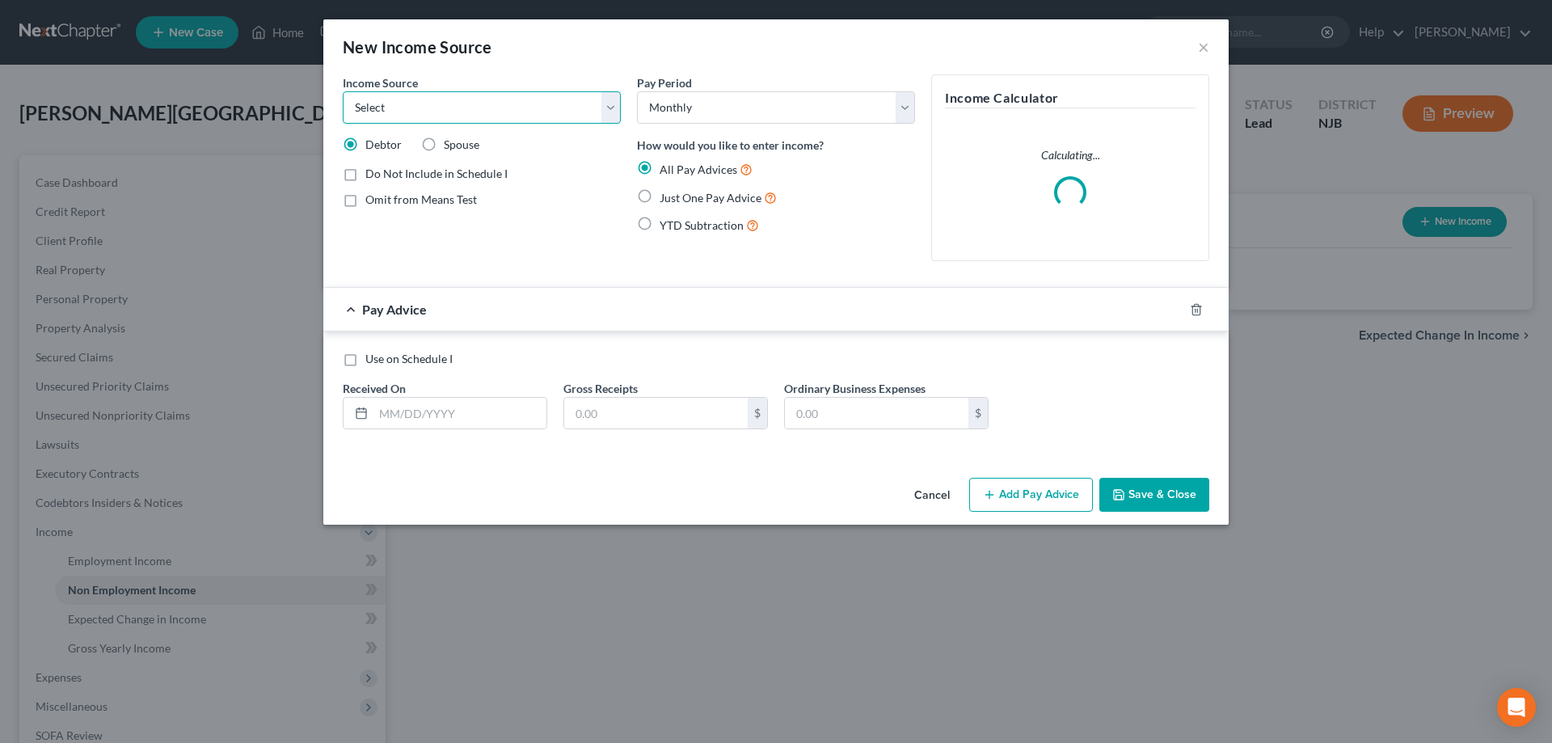
click at [343, 91] on select "Select Unemployment Disability (from employer) Pension Retirement Social Securi…" at bounding box center [482, 107] width 278 height 32
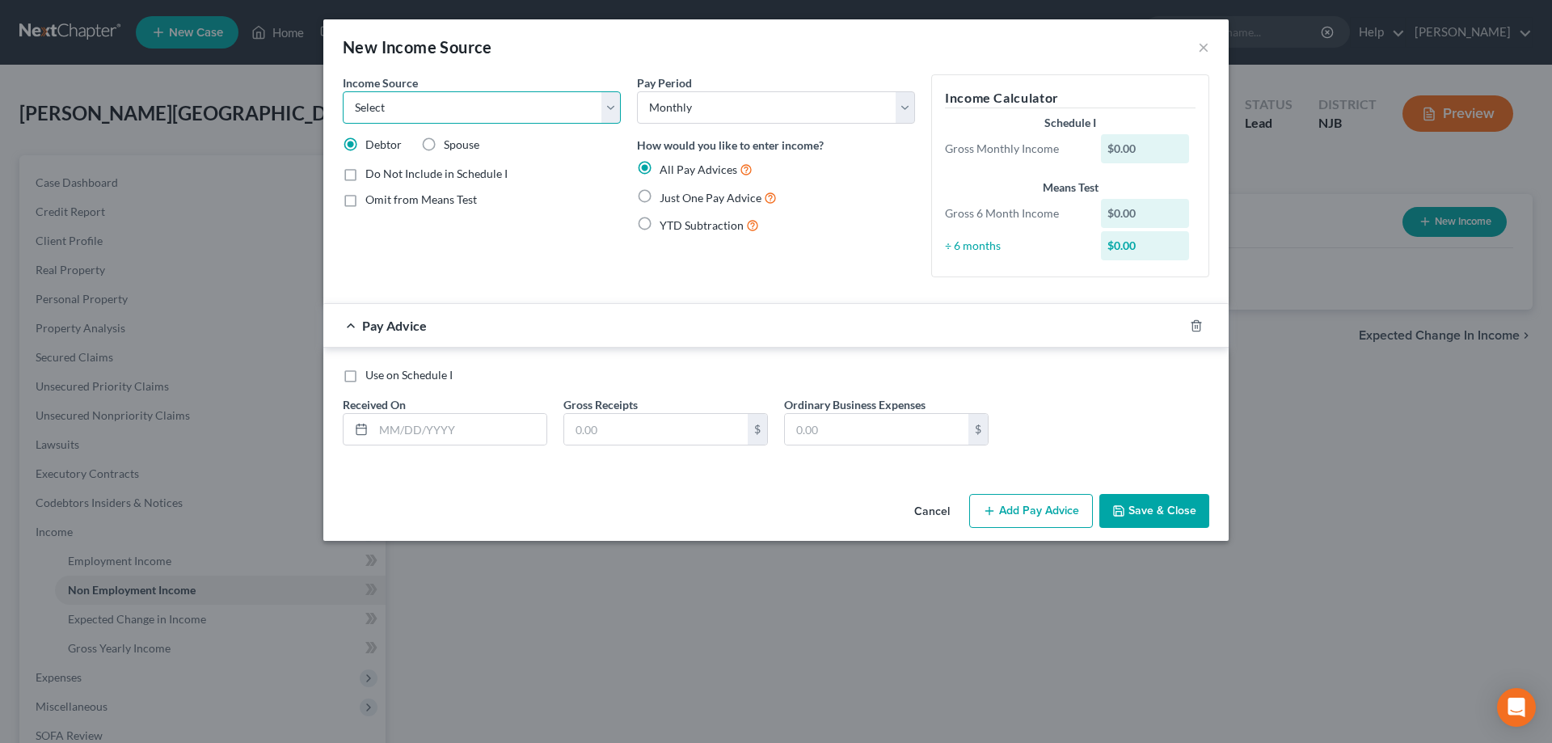
select select "5"
click option "Other Government Assistance" at bounding box center [0, 0] width 0 height 0
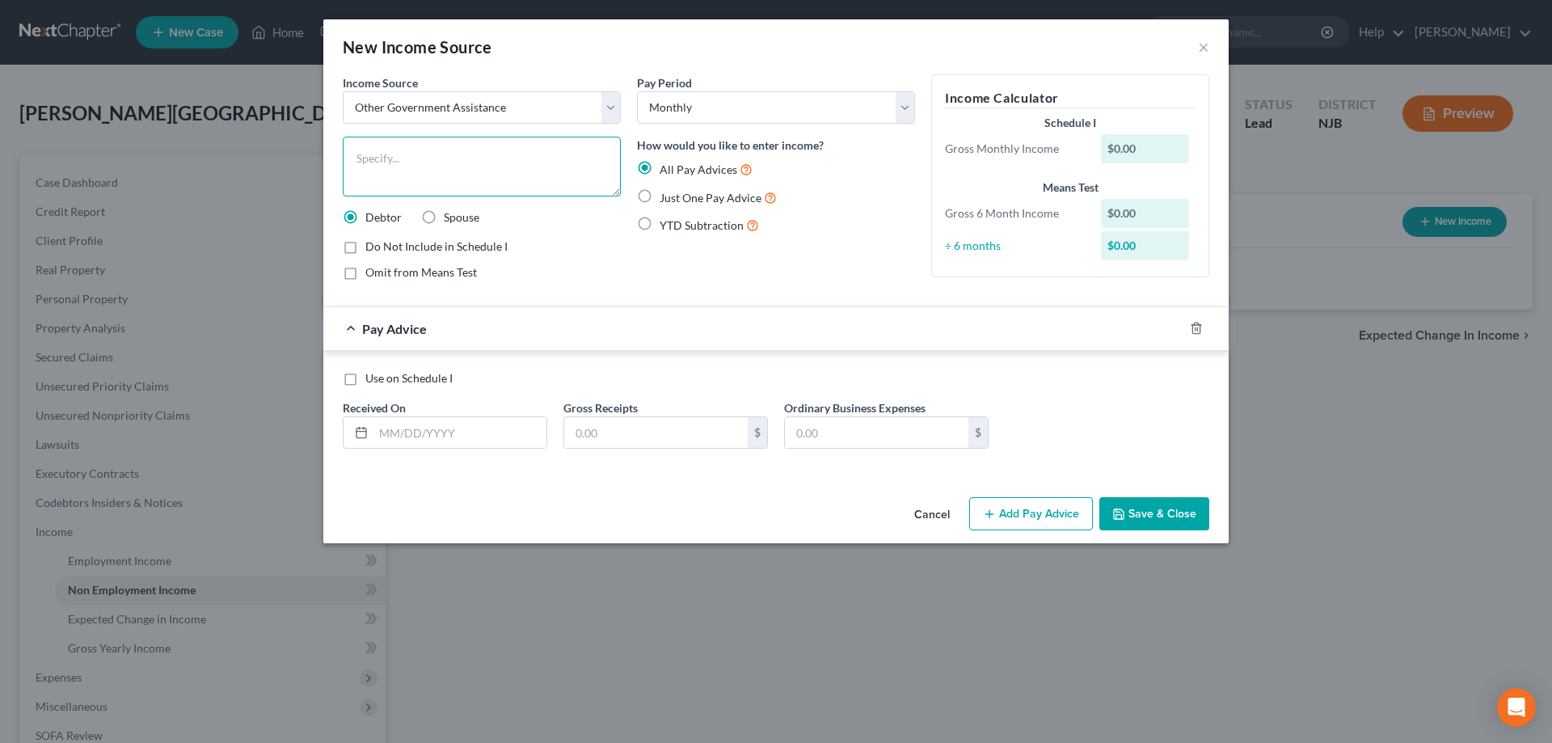
click at [398, 169] on textarea at bounding box center [482, 167] width 278 height 60
type textarea "SNAP"
click at [659, 197] on label "Just One Pay Advice" at bounding box center [717, 197] width 117 height 19
click at [666, 197] on input "Just One Pay Advice" at bounding box center [671, 193] width 11 height 11
radio input "true"
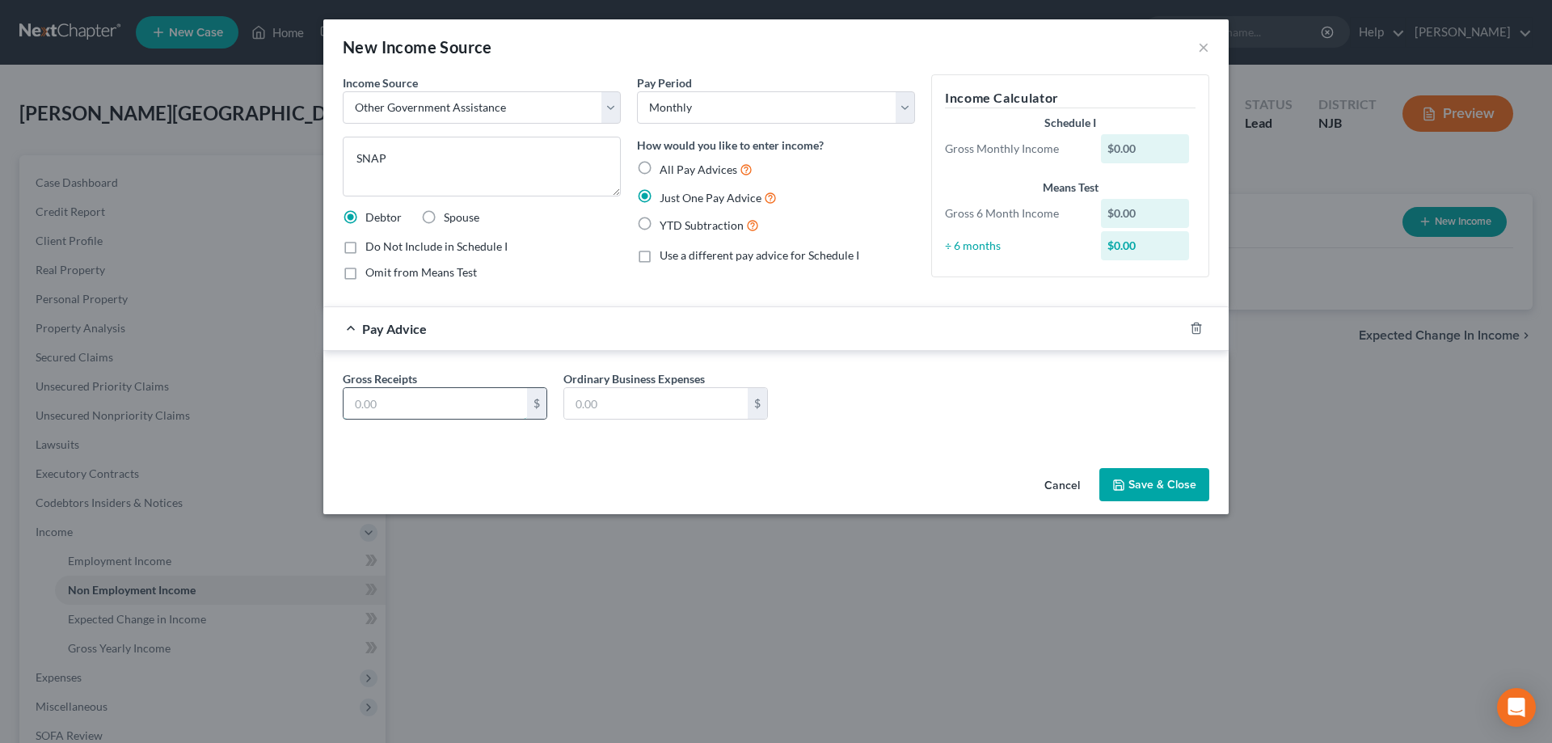
click at [462, 411] on input "text" at bounding box center [434, 403] width 183 height 31
type input "268"
click at [1135, 489] on button "Save & Close" at bounding box center [1154, 485] width 110 height 34
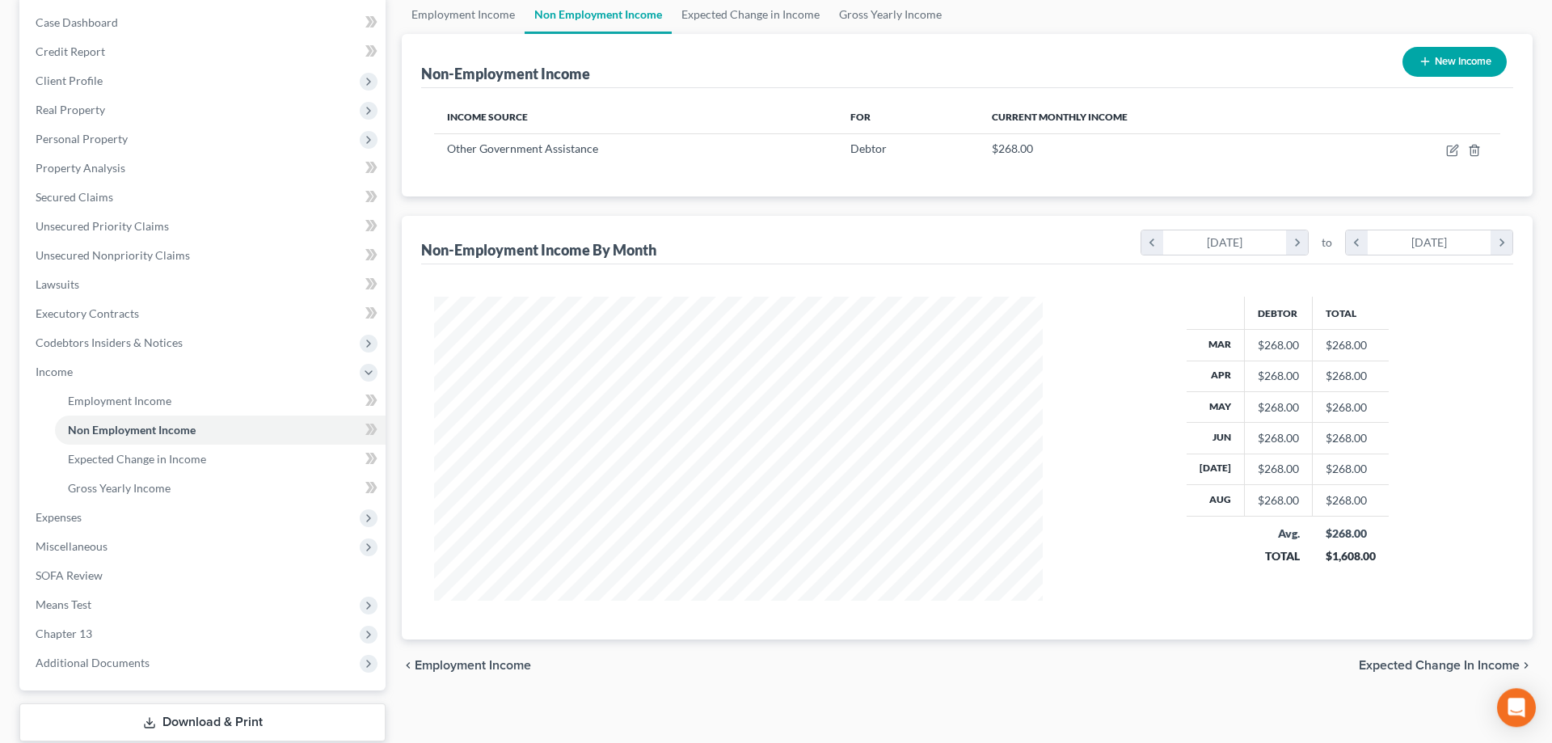
scroll to position [247, 0]
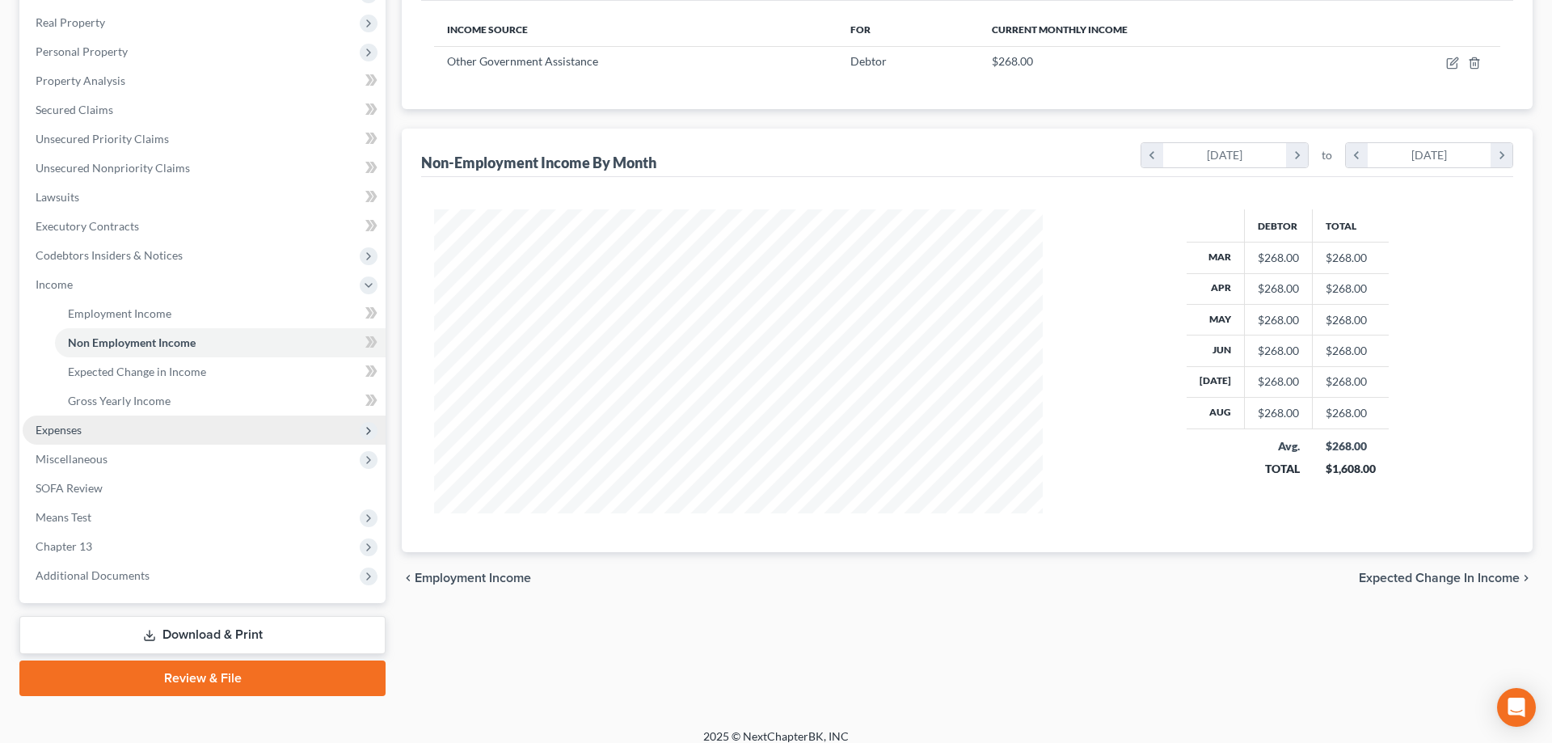
click at [57, 436] on span "Expenses" at bounding box center [204, 429] width 363 height 29
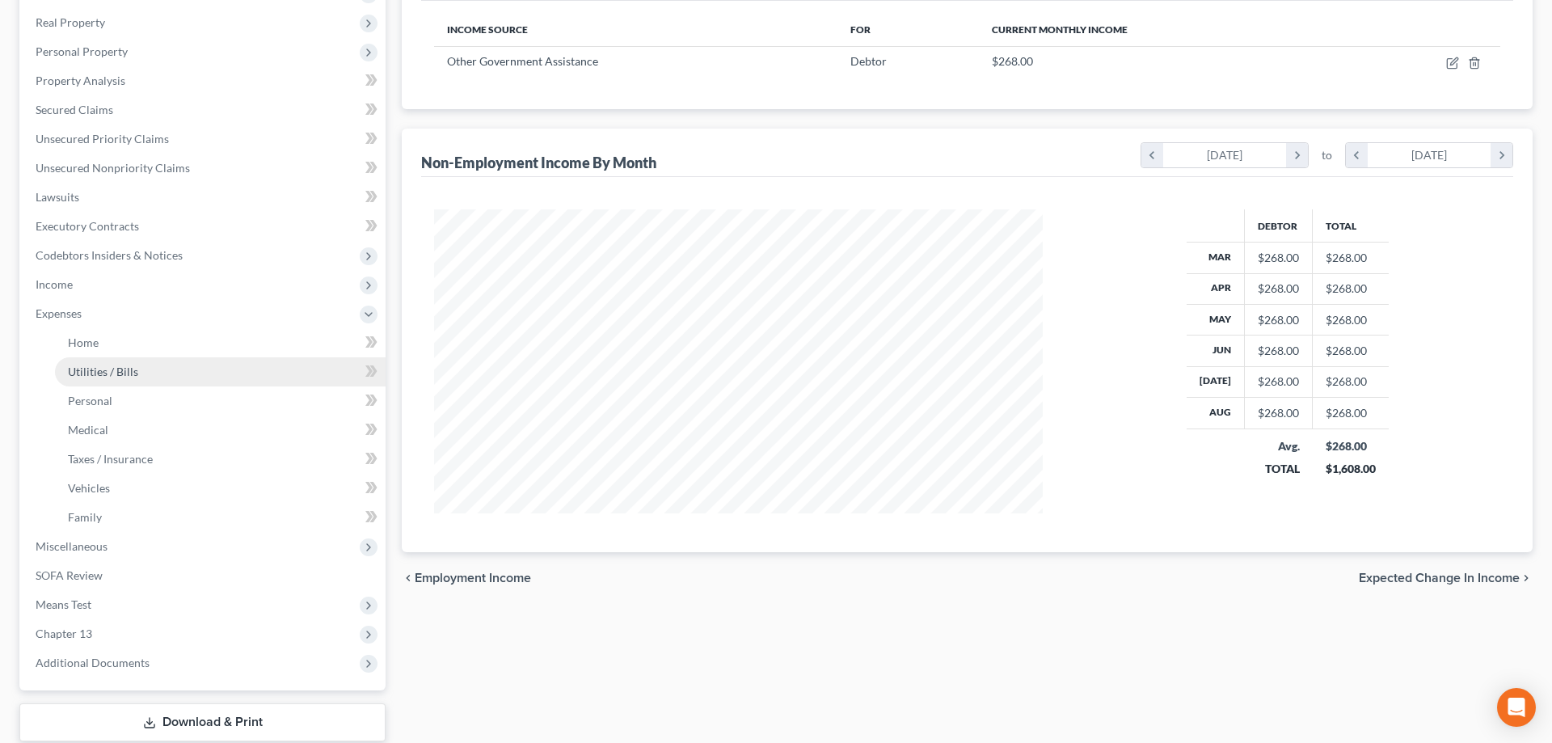
click at [99, 373] on span "Utilities / Bills" at bounding box center [103, 371] width 70 height 14
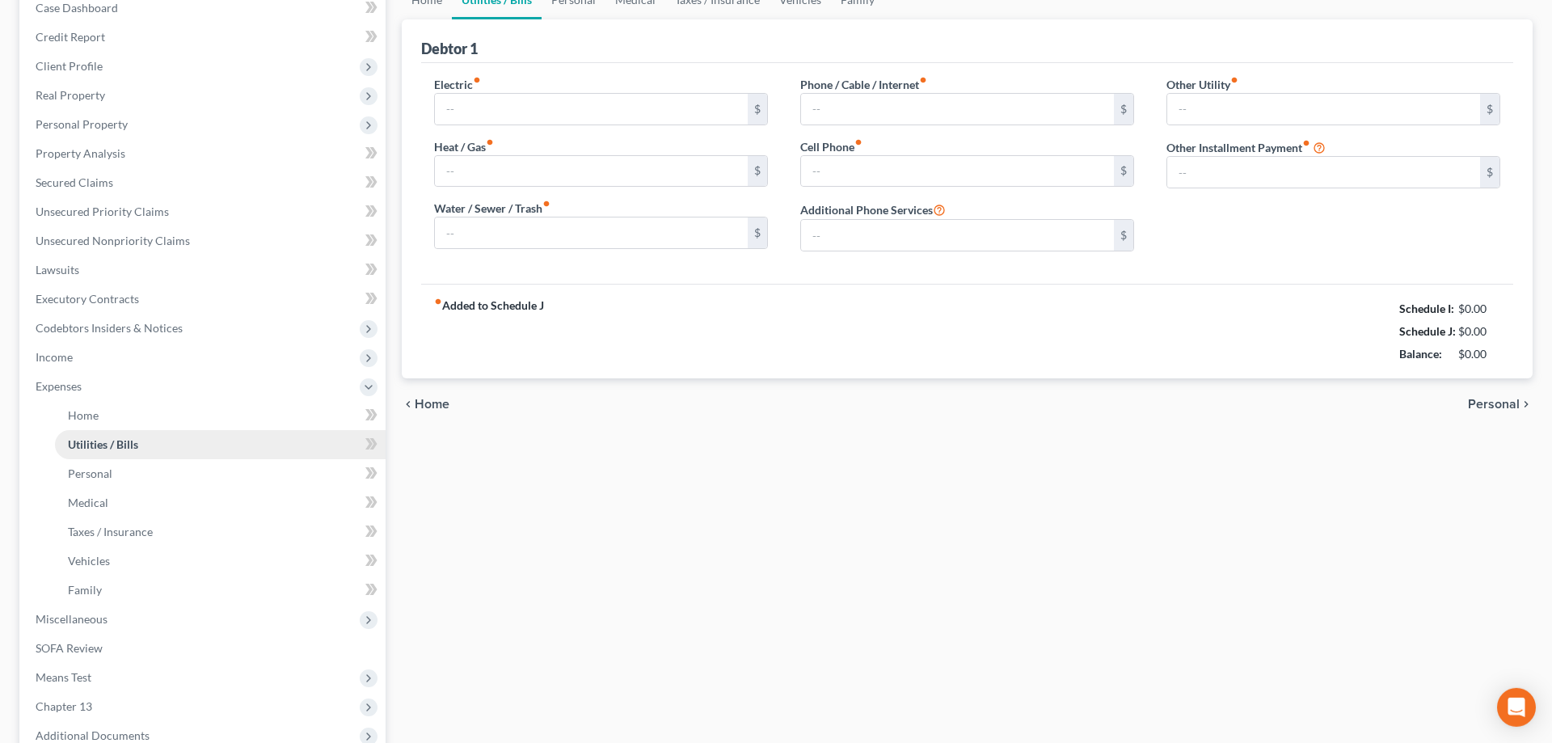
type input "73.00"
type input "100.00"
type input "0.00"
type input "150.00"
type input "0.00"
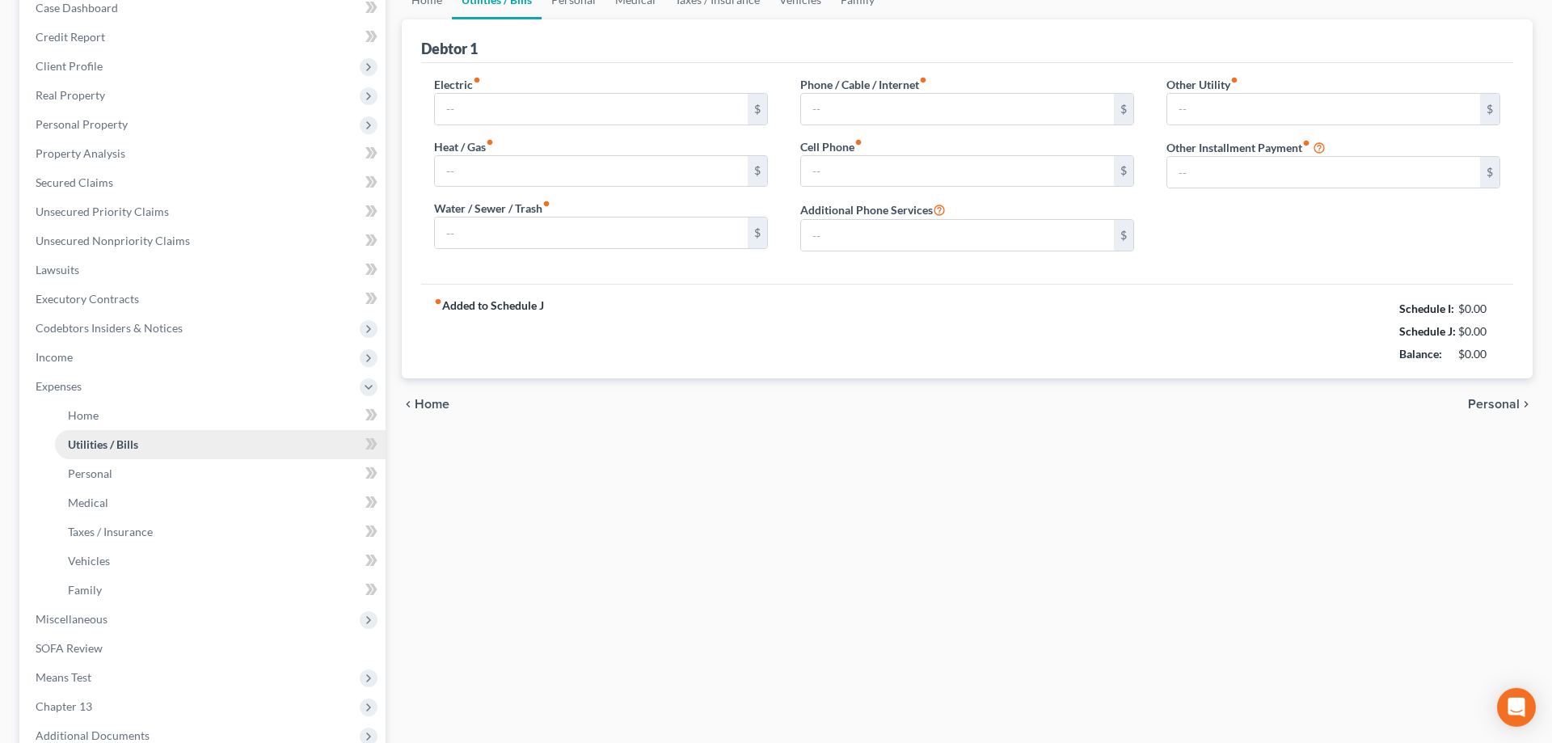
type input "0.00"
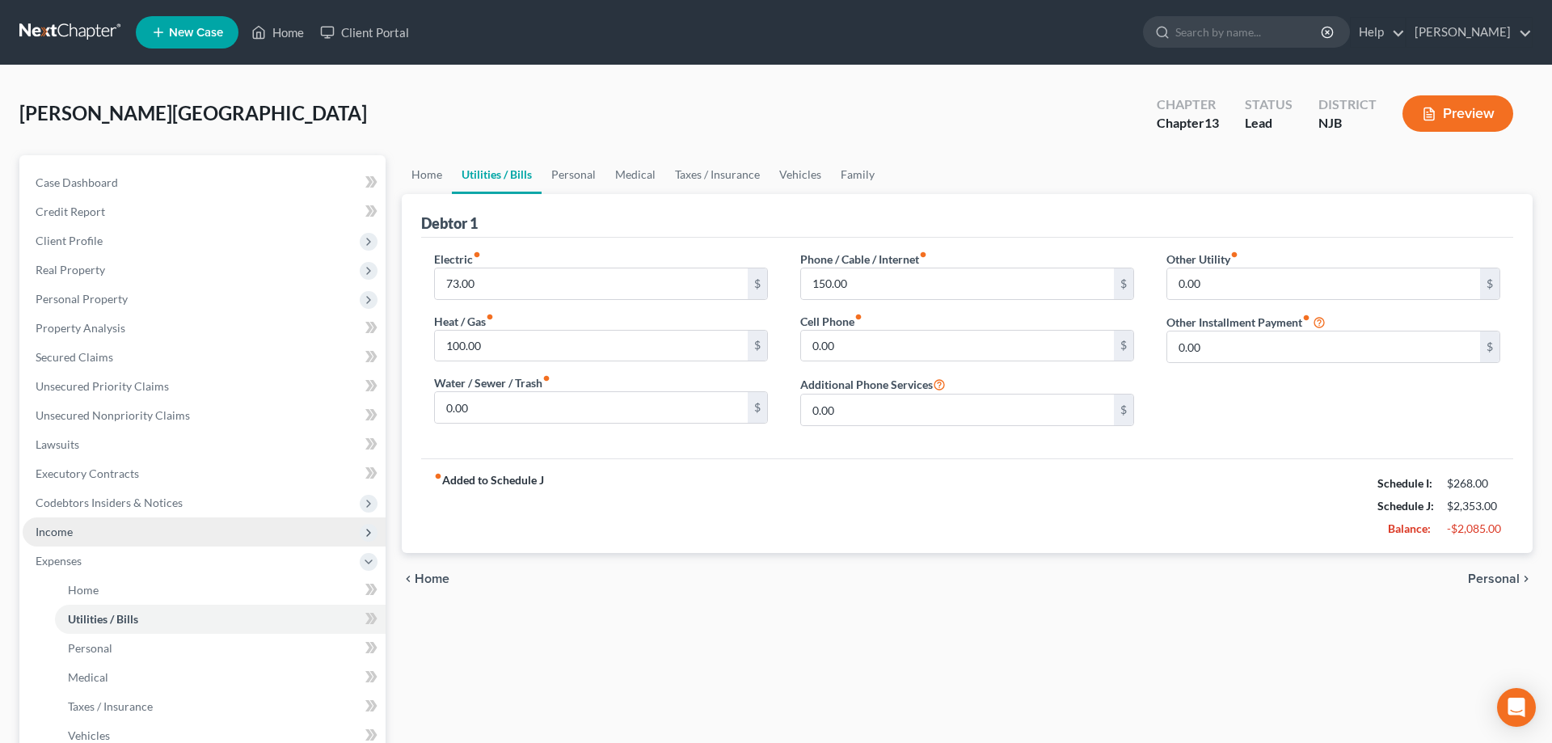
click at [50, 530] on span "Income" at bounding box center [54, 532] width 37 height 14
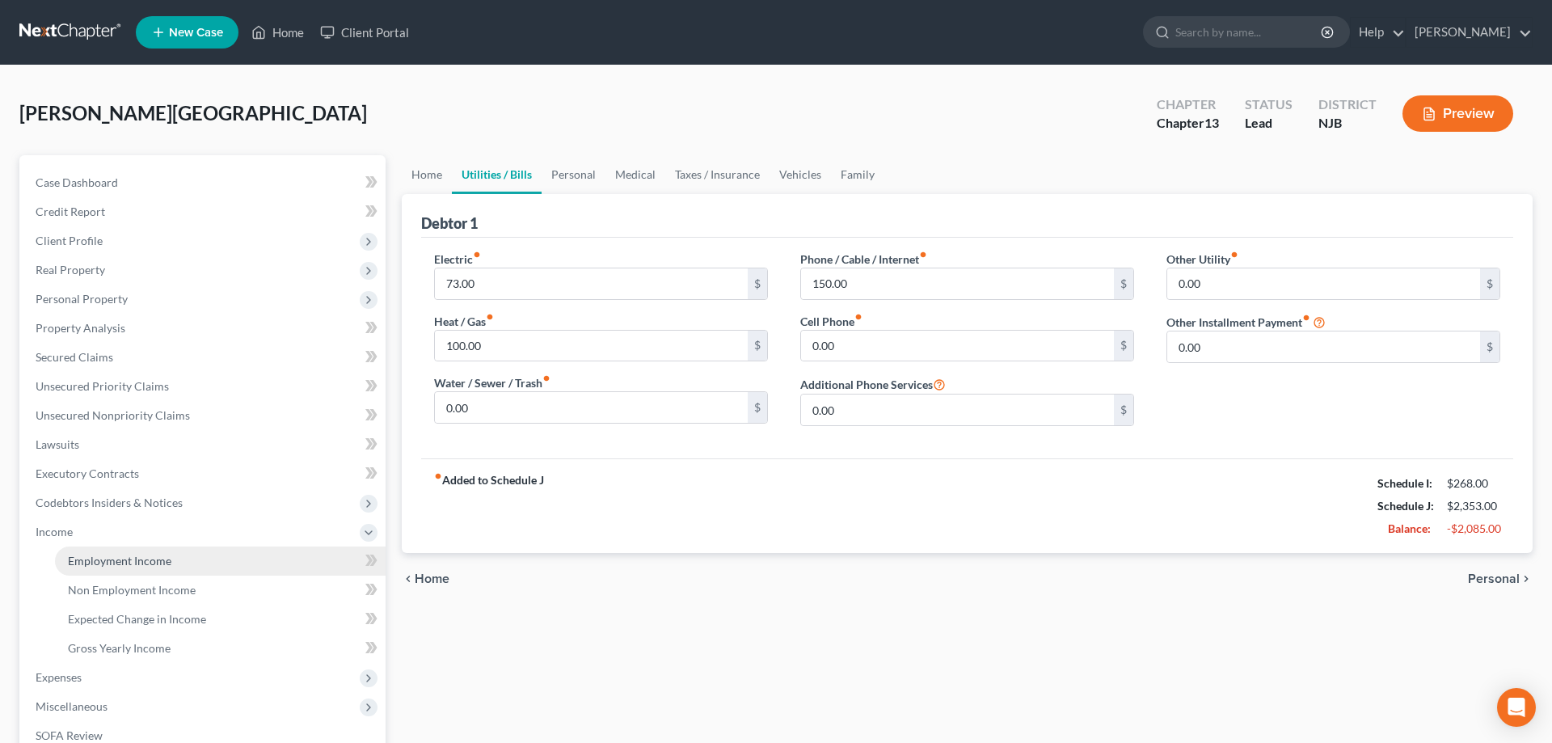
click at [112, 554] on span "Employment Income" at bounding box center [119, 561] width 103 height 14
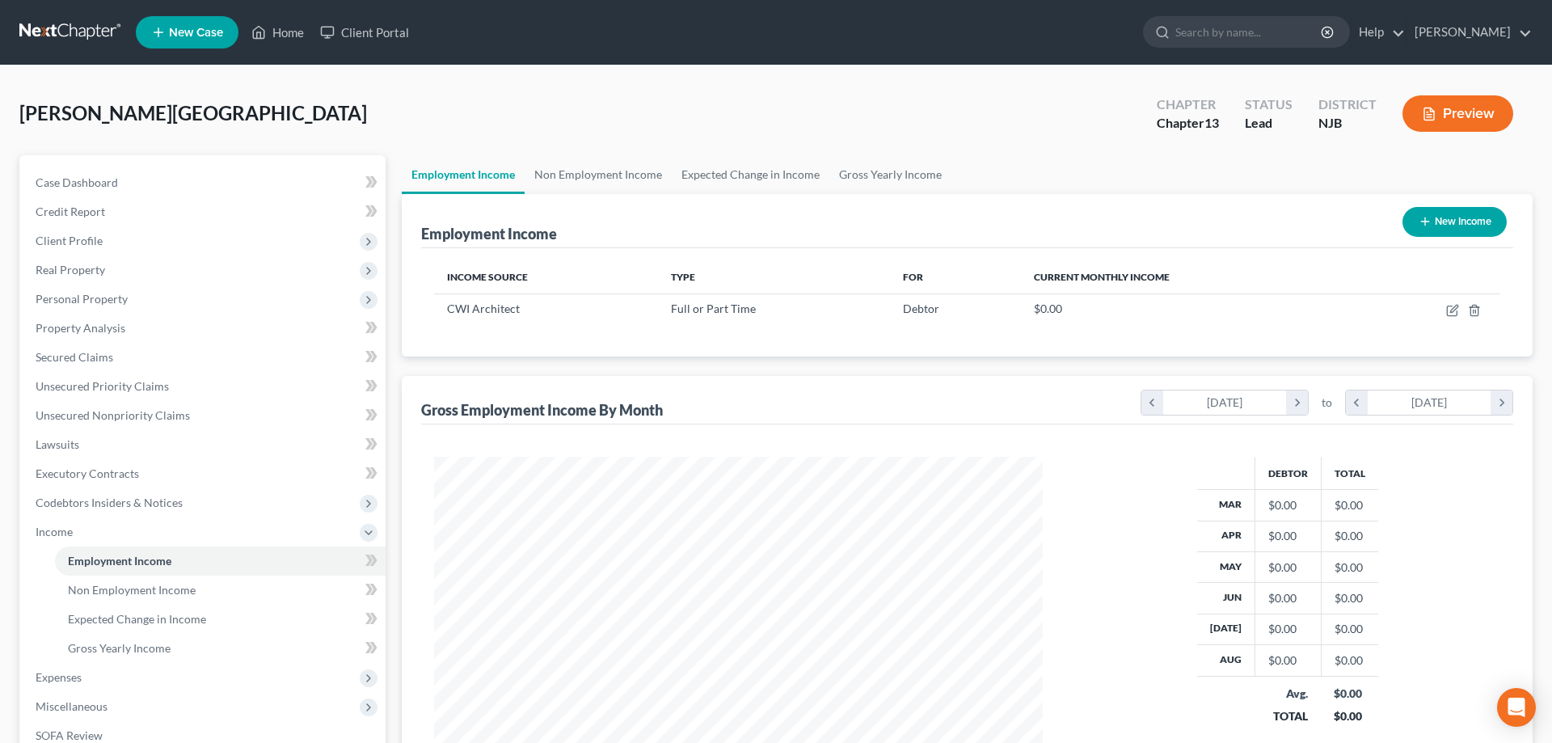
scroll to position [304, 641]
click at [1456, 311] on icon "button" at bounding box center [1452, 310] width 13 height 13
select select "0"
select select "33"
select select "0"
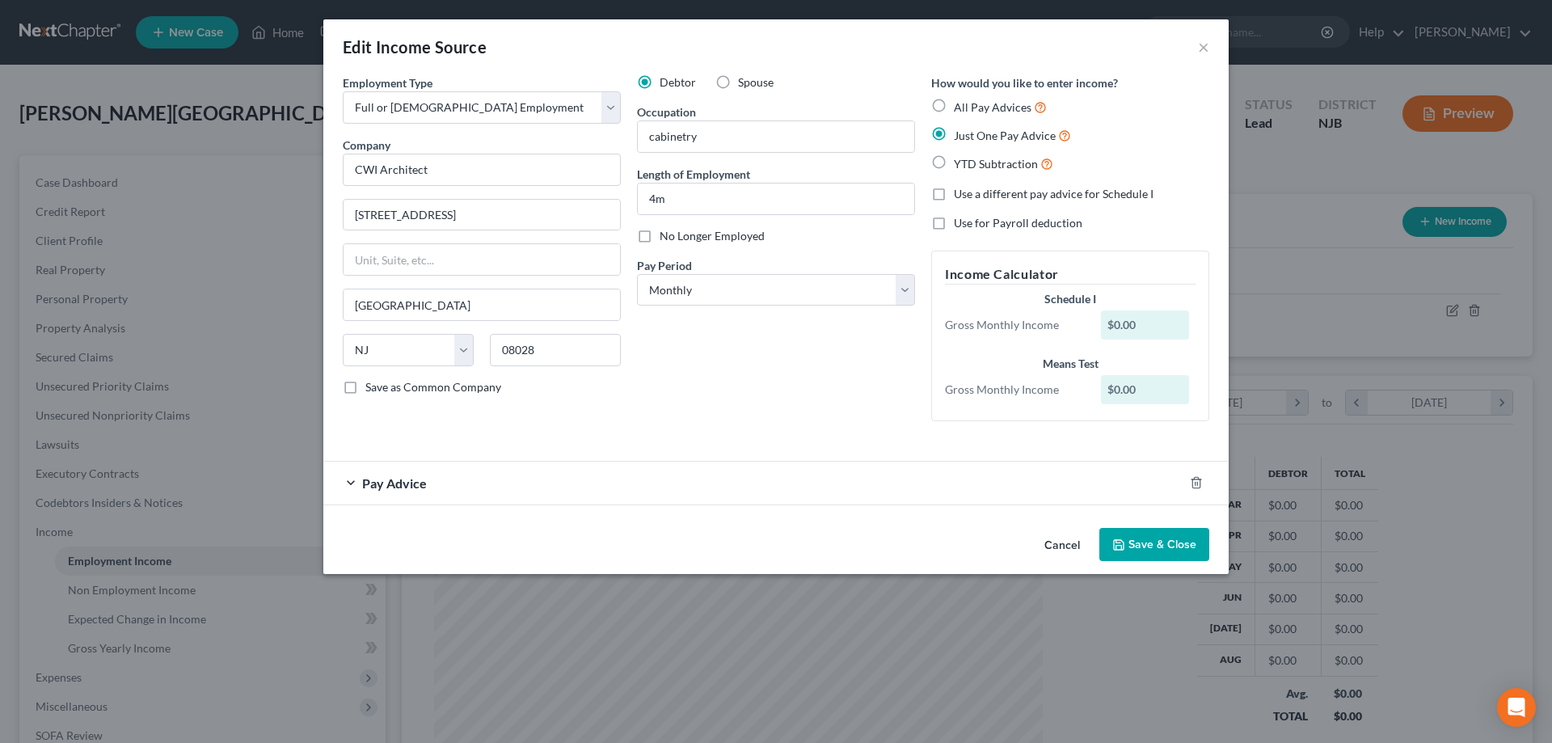
drag, startPoint x: 1152, startPoint y: 334, endPoint x: 1115, endPoint y: 354, distance: 41.6
click at [1133, 343] on div "Schedule I Gross Monthly Income $0.00 Means Test Gross Monthly Income $0.00" at bounding box center [1070, 349] width 267 height 116
click at [394, 489] on span "Pay Advice" at bounding box center [394, 482] width 65 height 15
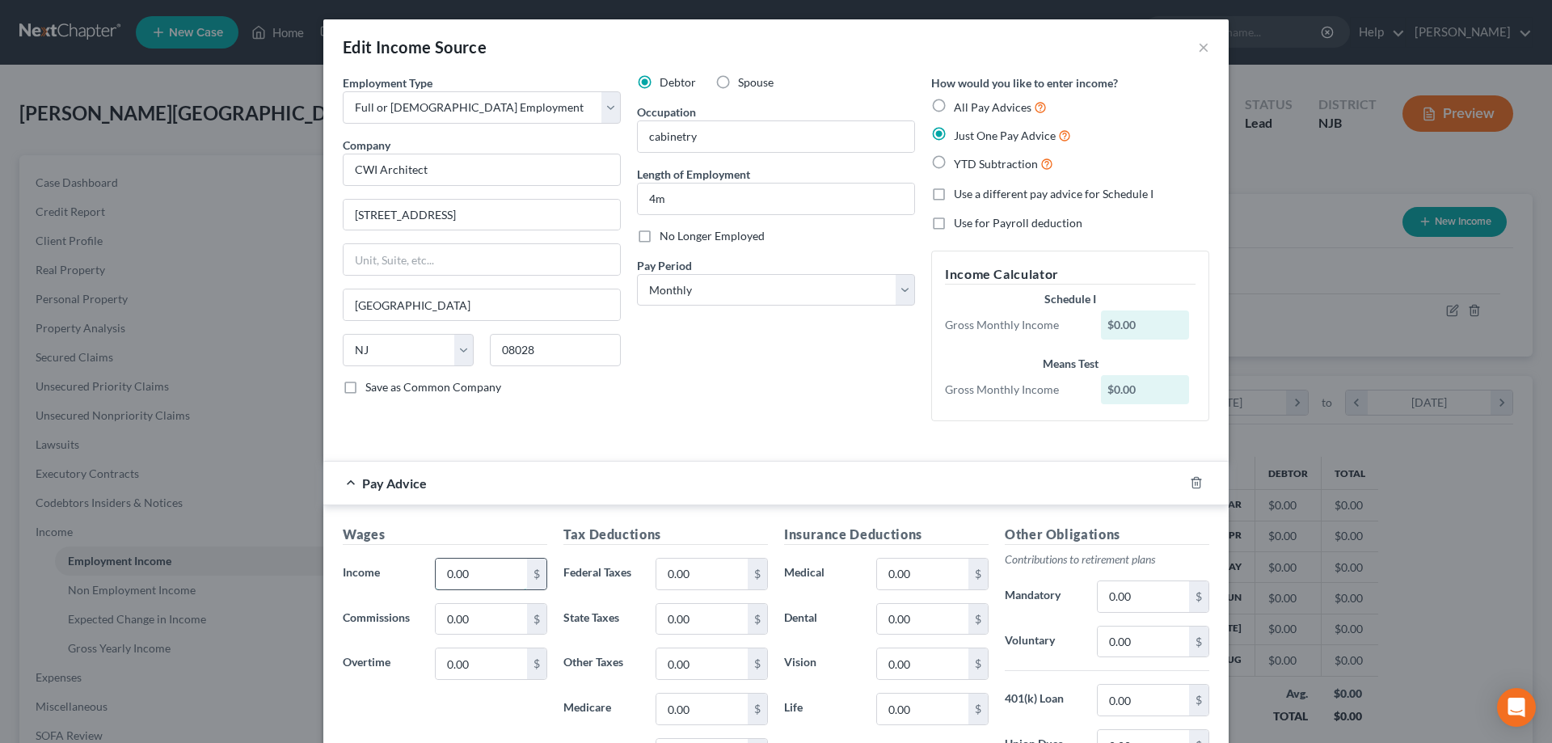
click at [491, 573] on input "0.00" at bounding box center [481, 573] width 91 height 31
type input "3"
type input "2,433"
click at [699, 582] on input "0.00" at bounding box center [701, 573] width 91 height 31
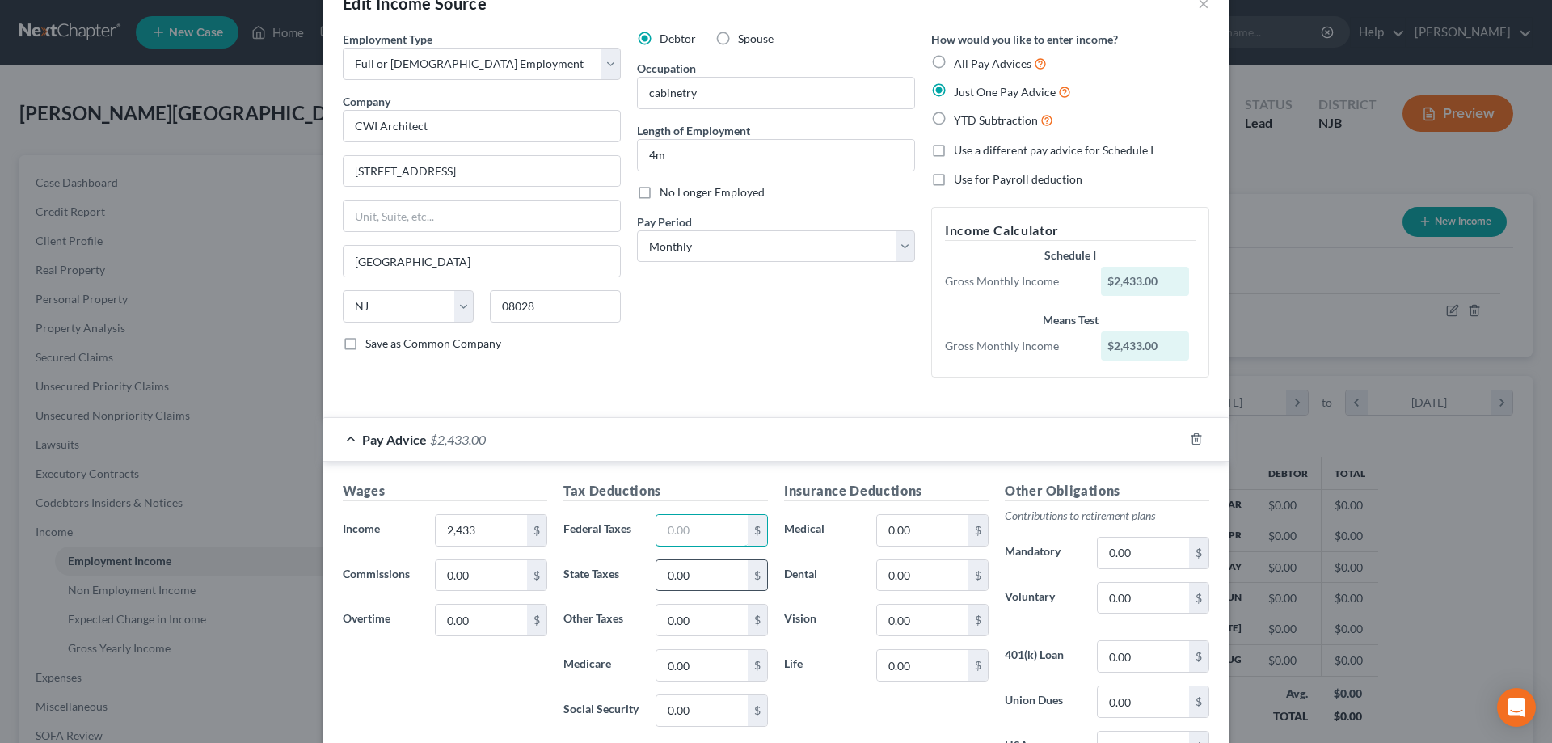
scroll to position [82, 0]
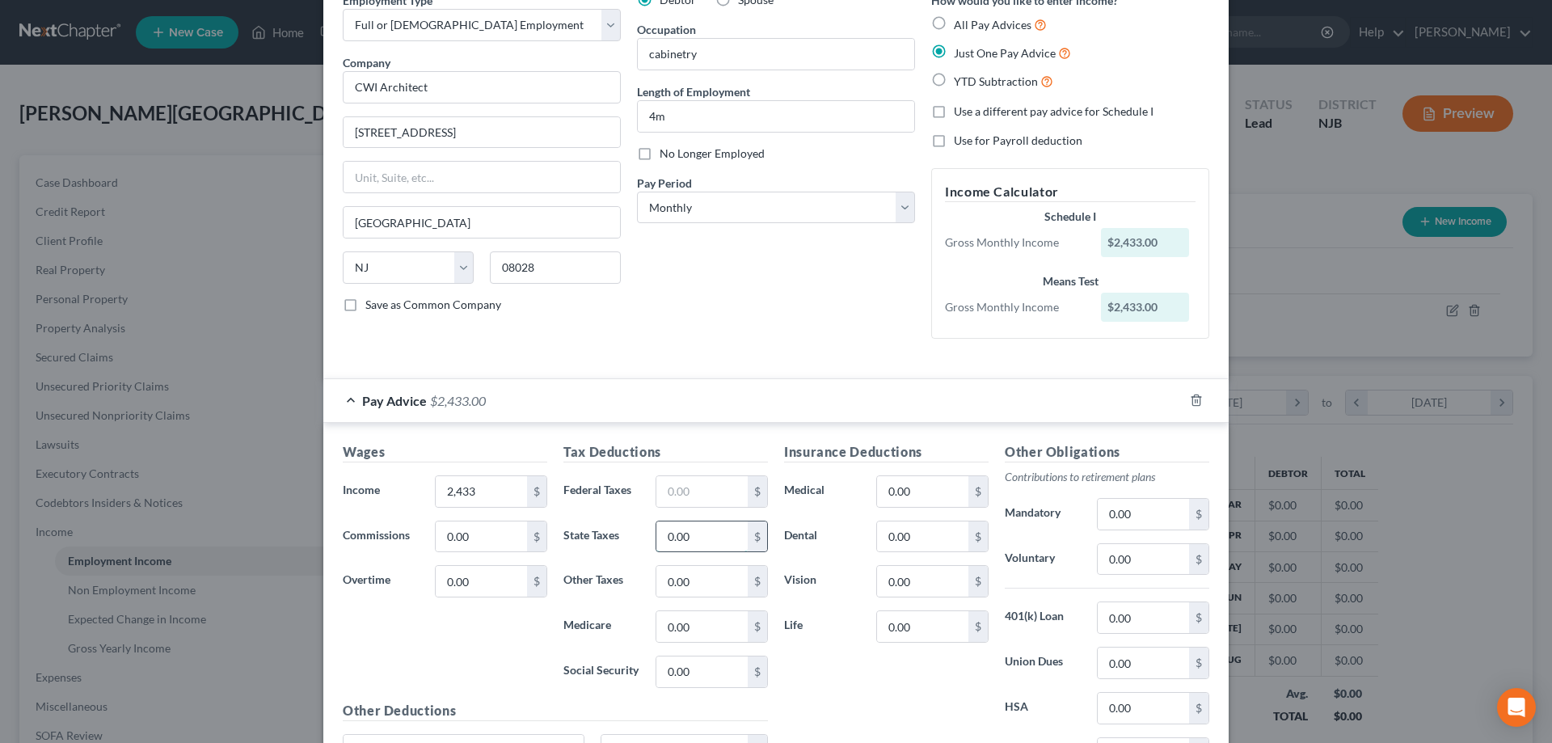
click at [701, 546] on input "0.00" at bounding box center [701, 536] width 91 height 31
type input "70"
click at [706, 503] on input "text" at bounding box center [701, 491] width 91 height 31
type input "133"
click at [706, 625] on input "0.00" at bounding box center [701, 626] width 91 height 31
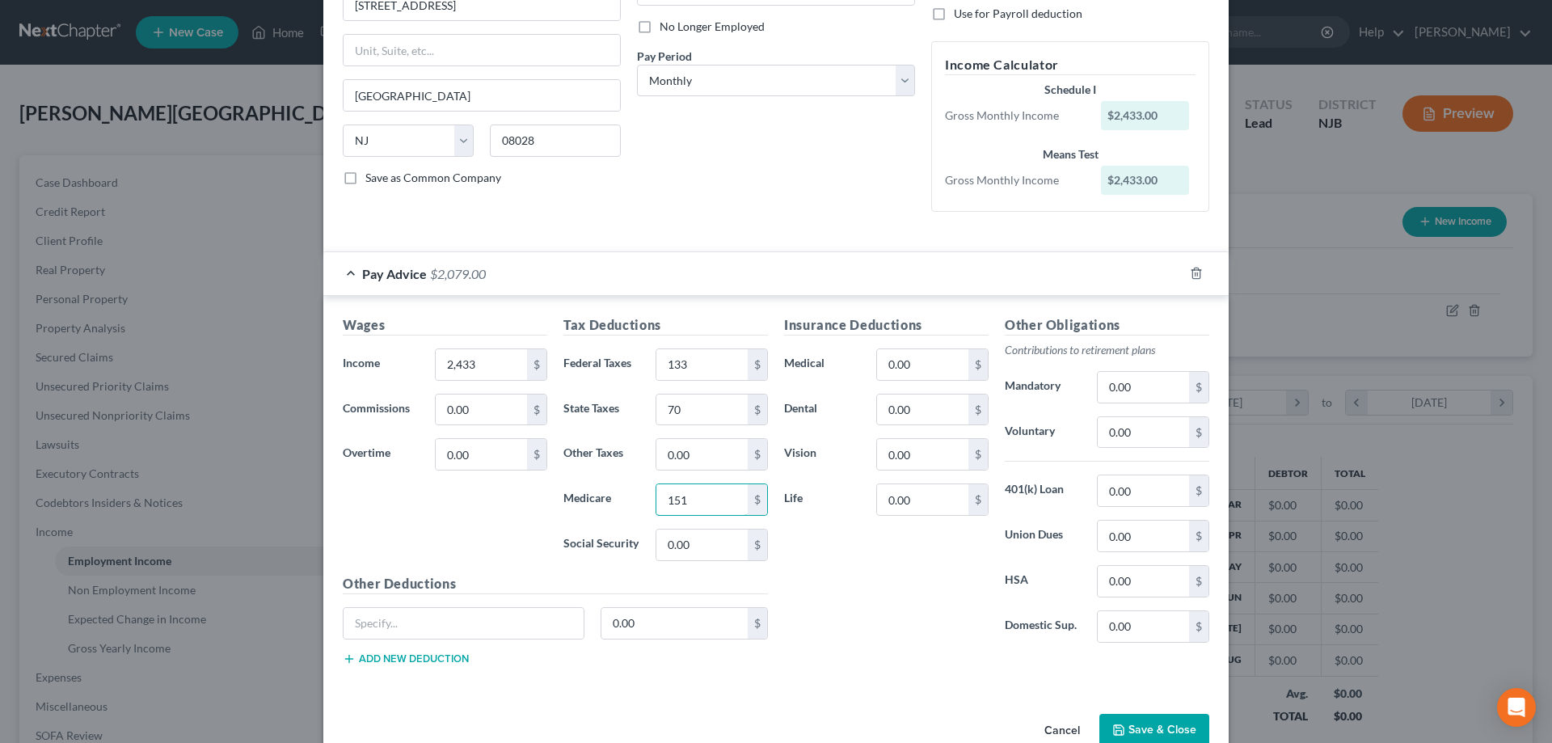
scroll to position [246, 0]
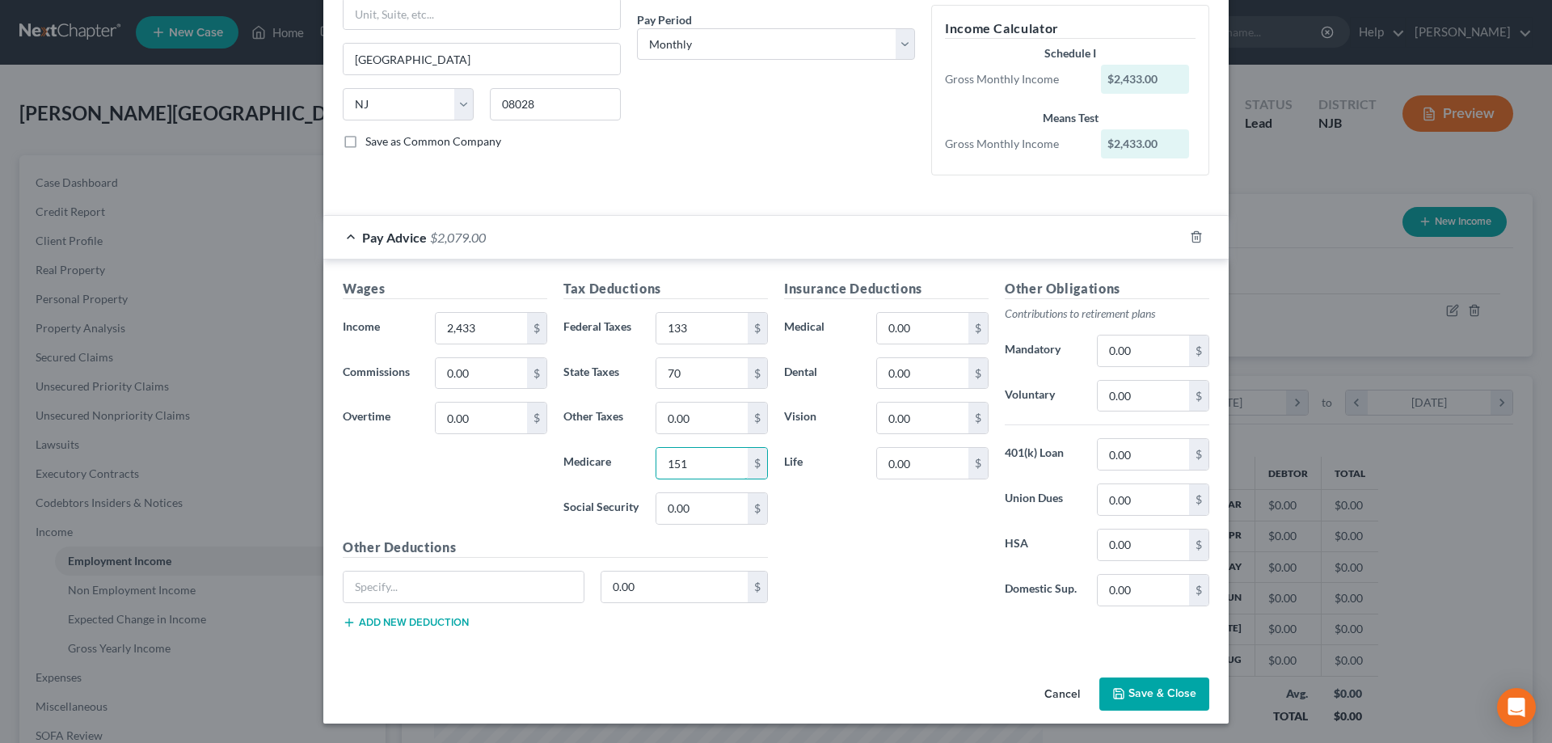
type input "151"
click at [1172, 688] on button "Save & Close" at bounding box center [1154, 694] width 110 height 34
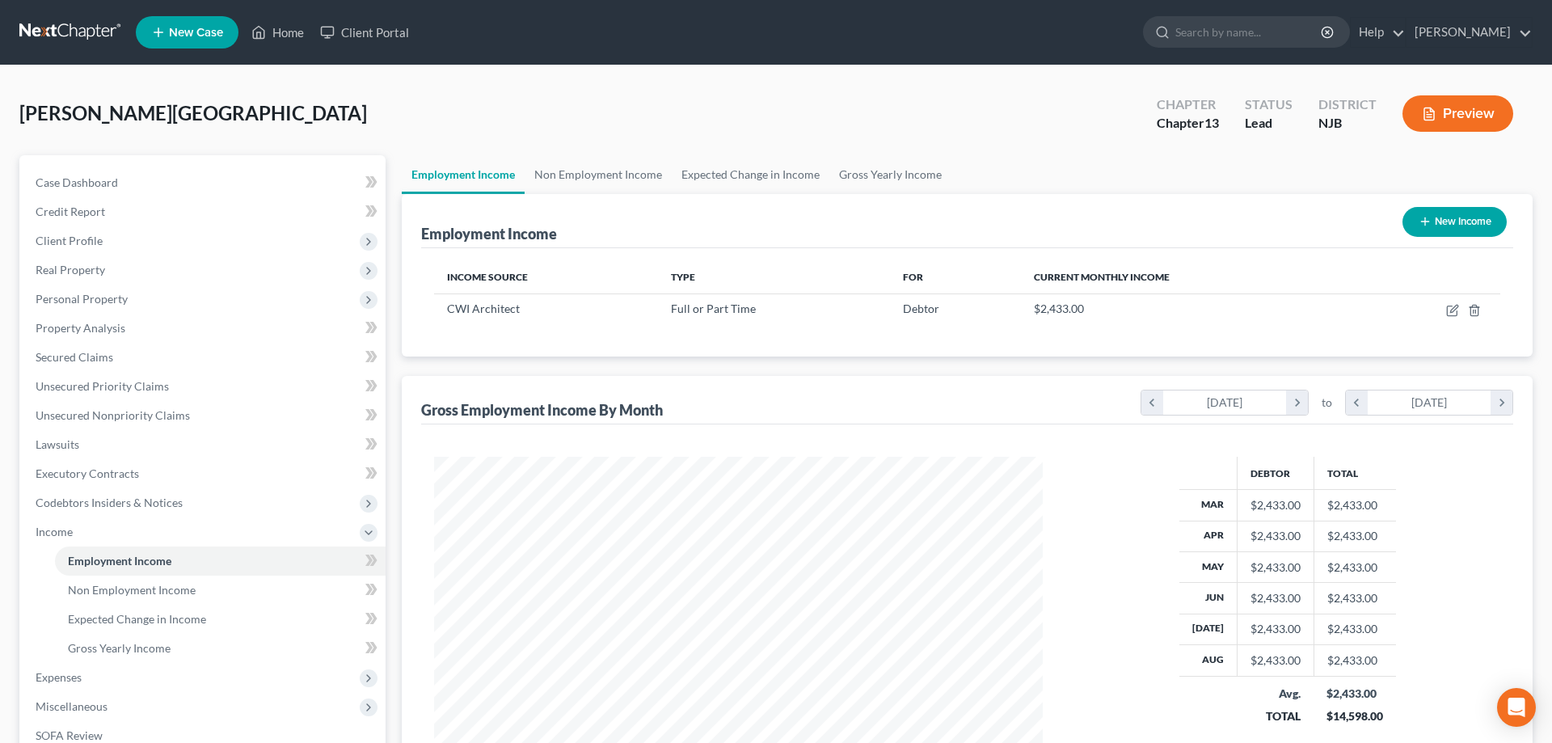
click at [855, 100] on div "Burch, Kyshawn Upgraded Chapter Chapter 13 Status Lead District NJB Preview" at bounding box center [775, 120] width 1513 height 70
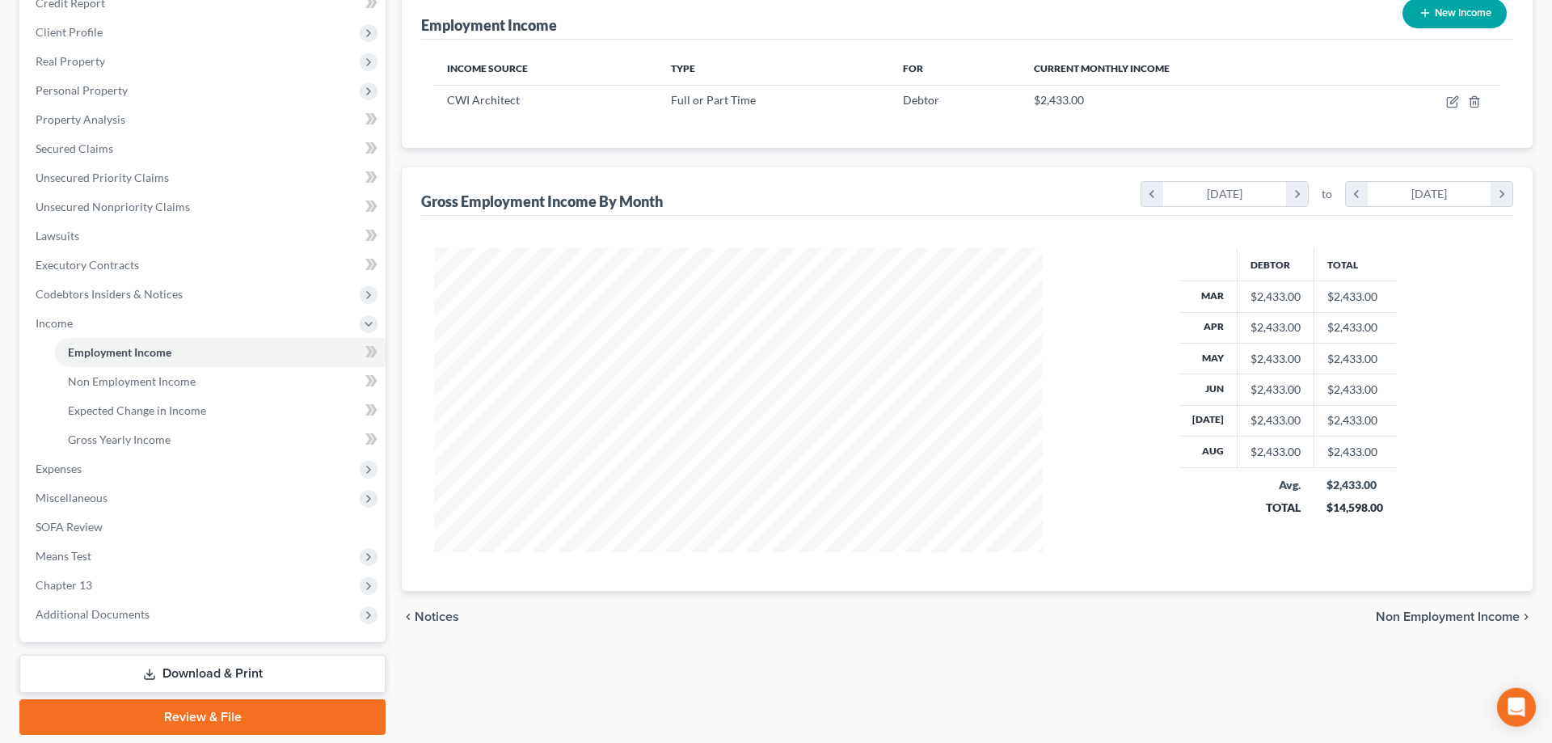
scroll to position [260, 0]
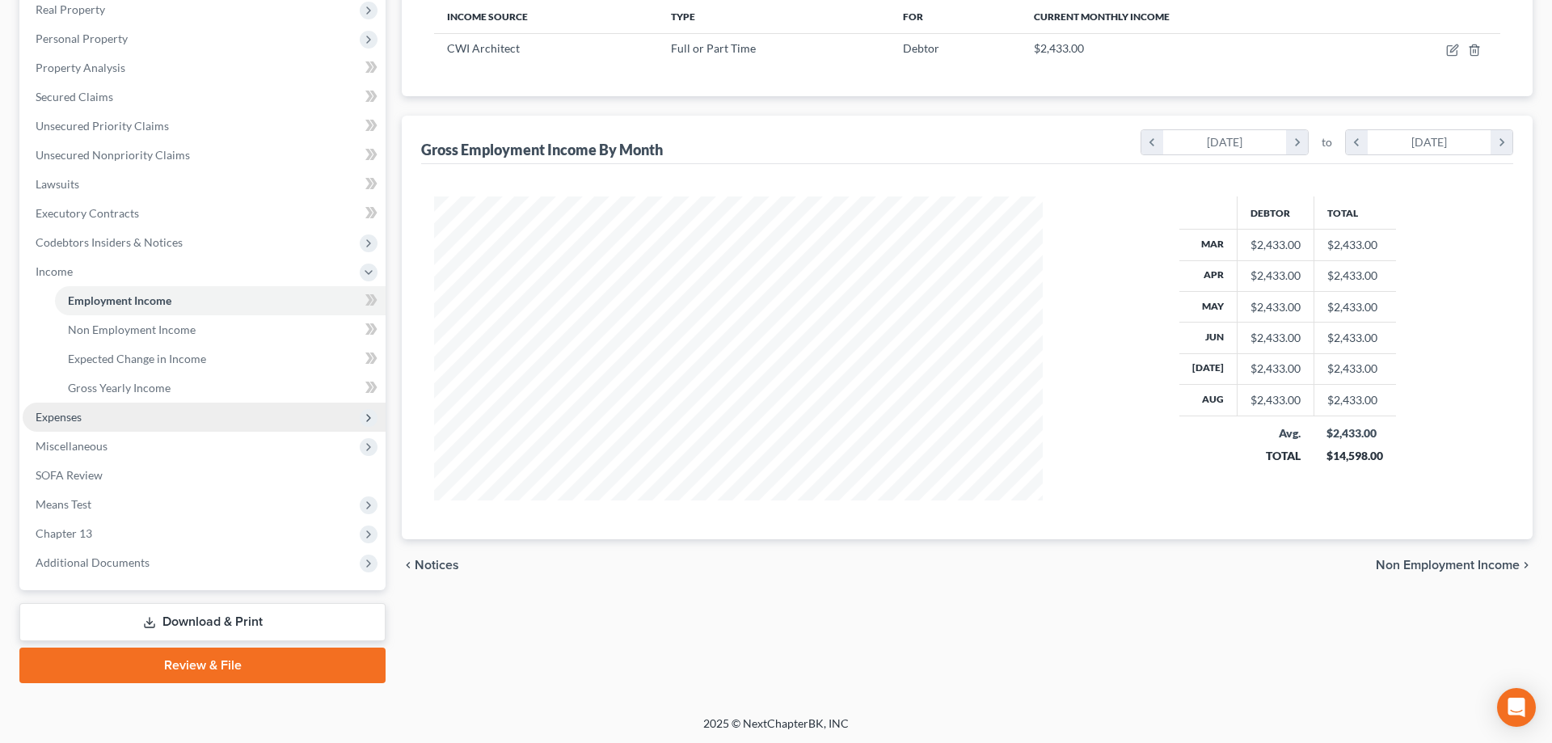
click at [57, 423] on span "Expenses" at bounding box center [59, 417] width 46 height 14
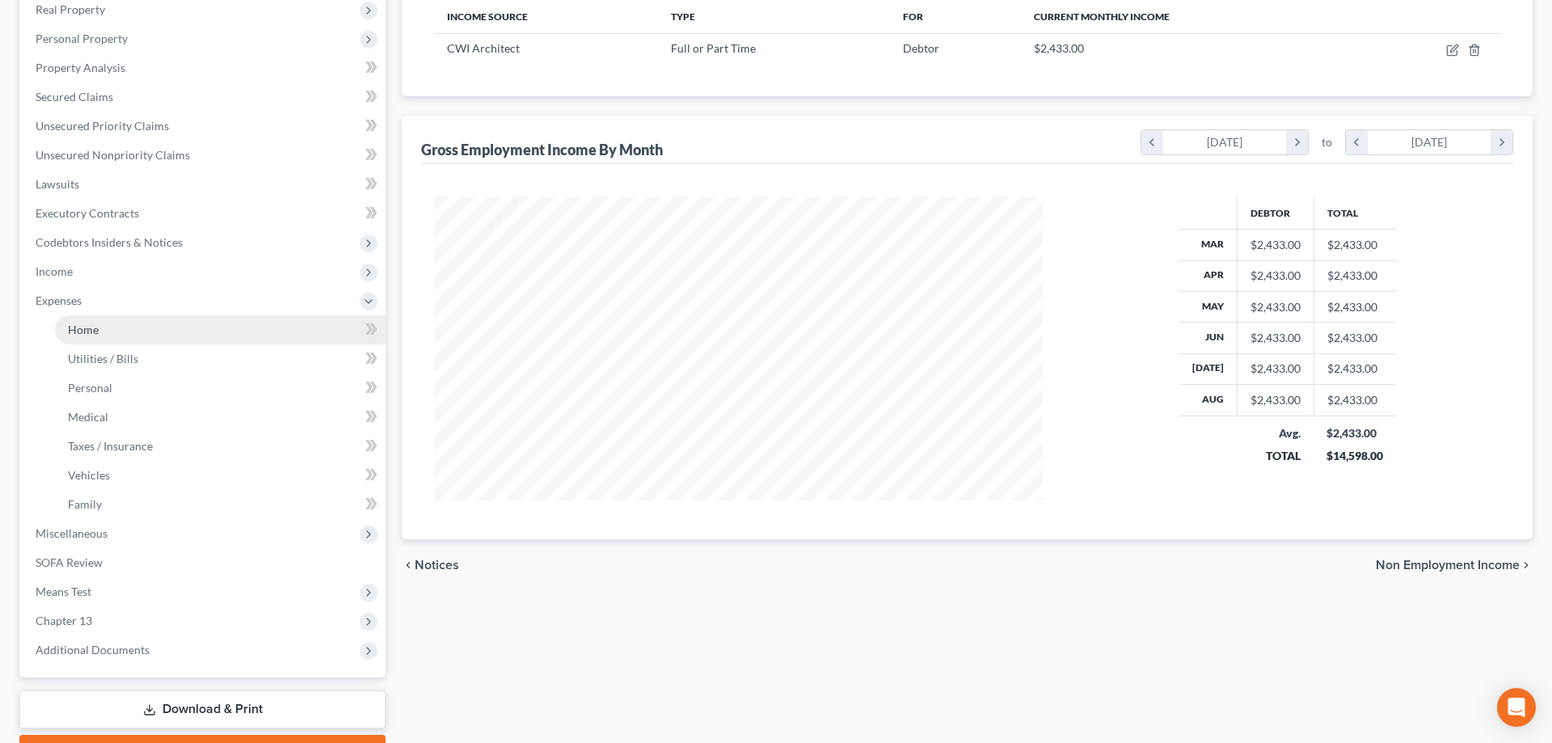
click at [82, 333] on span "Home" at bounding box center [83, 329] width 31 height 14
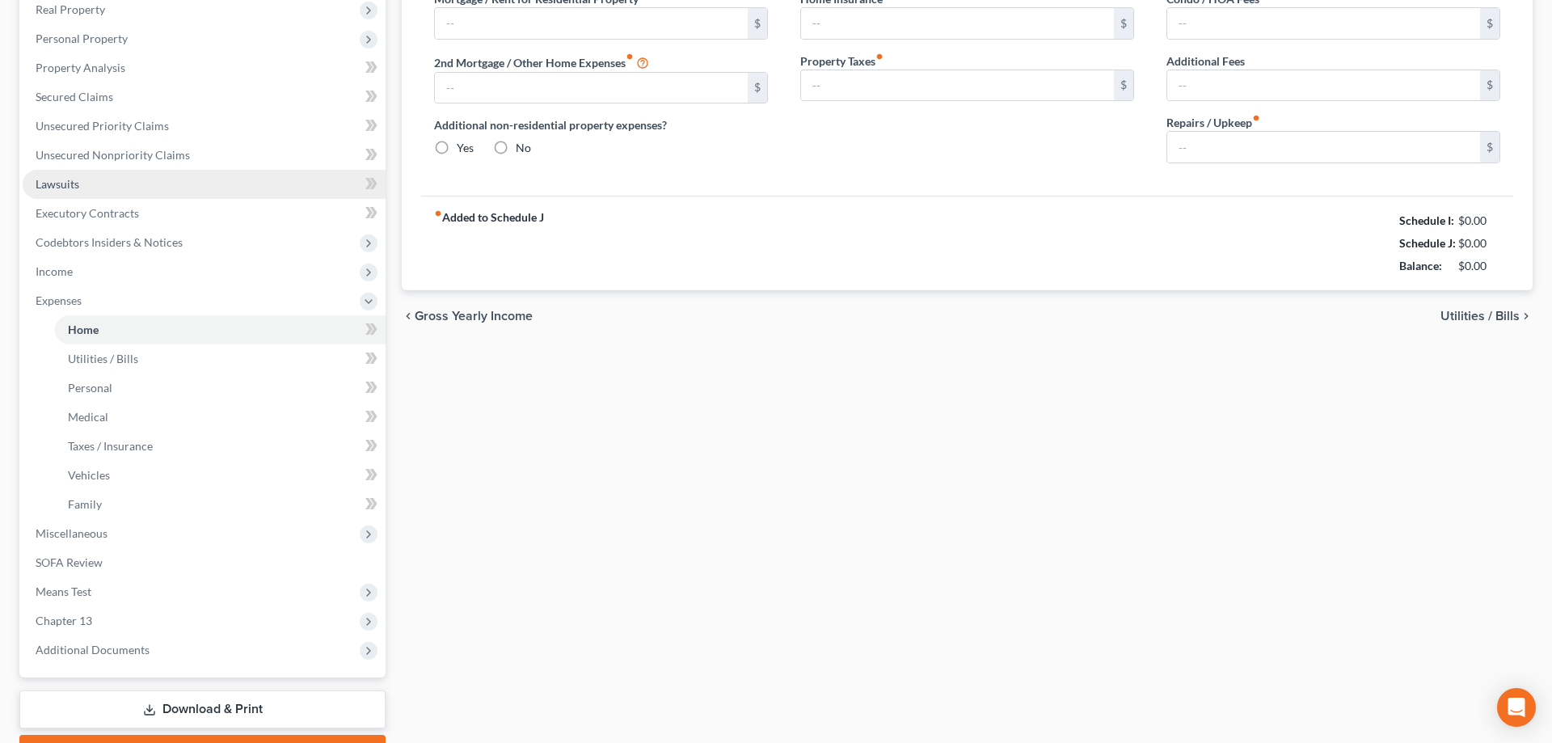
type input "1,300.00"
type input "0.00"
radio input "true"
type input "0.00"
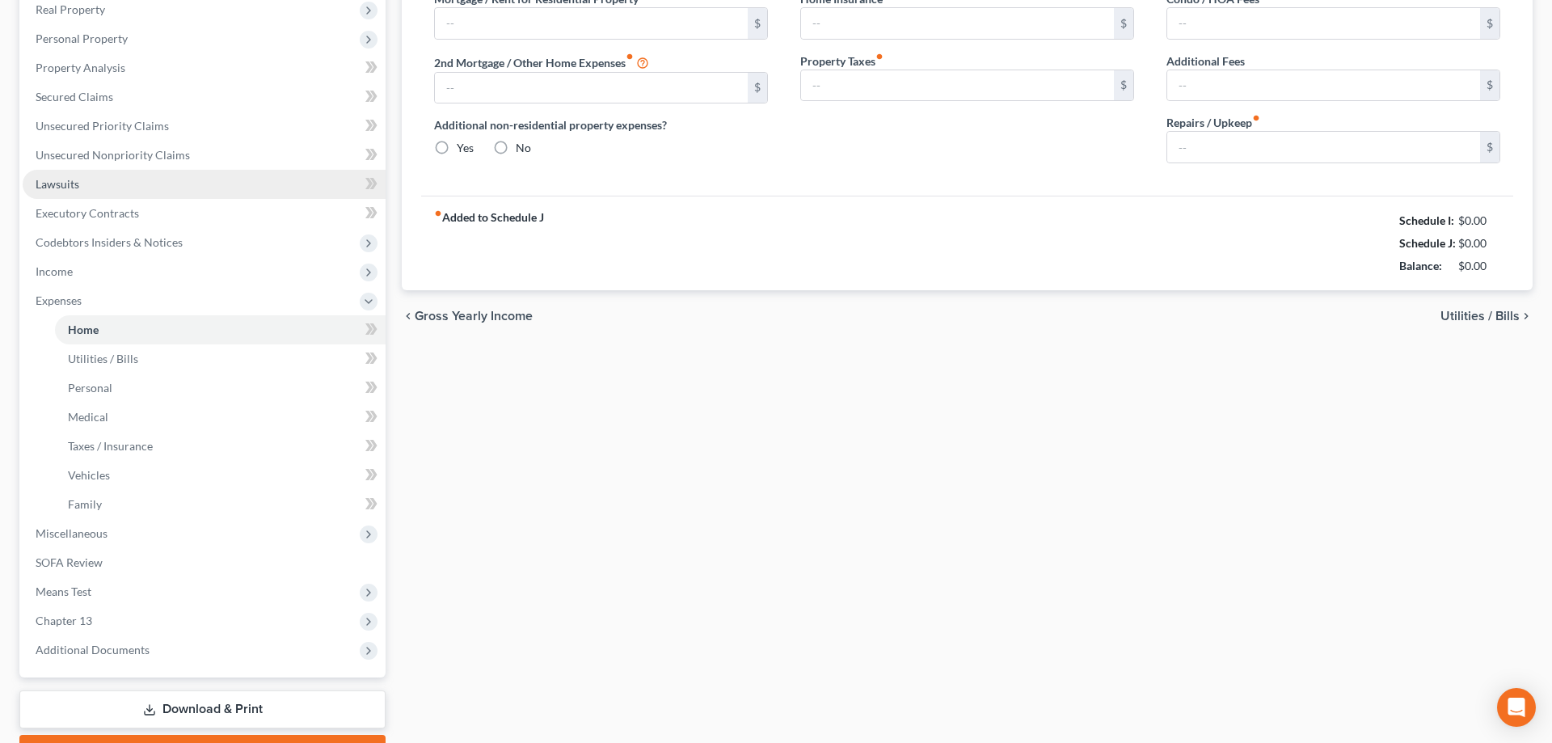
type input "0.00"
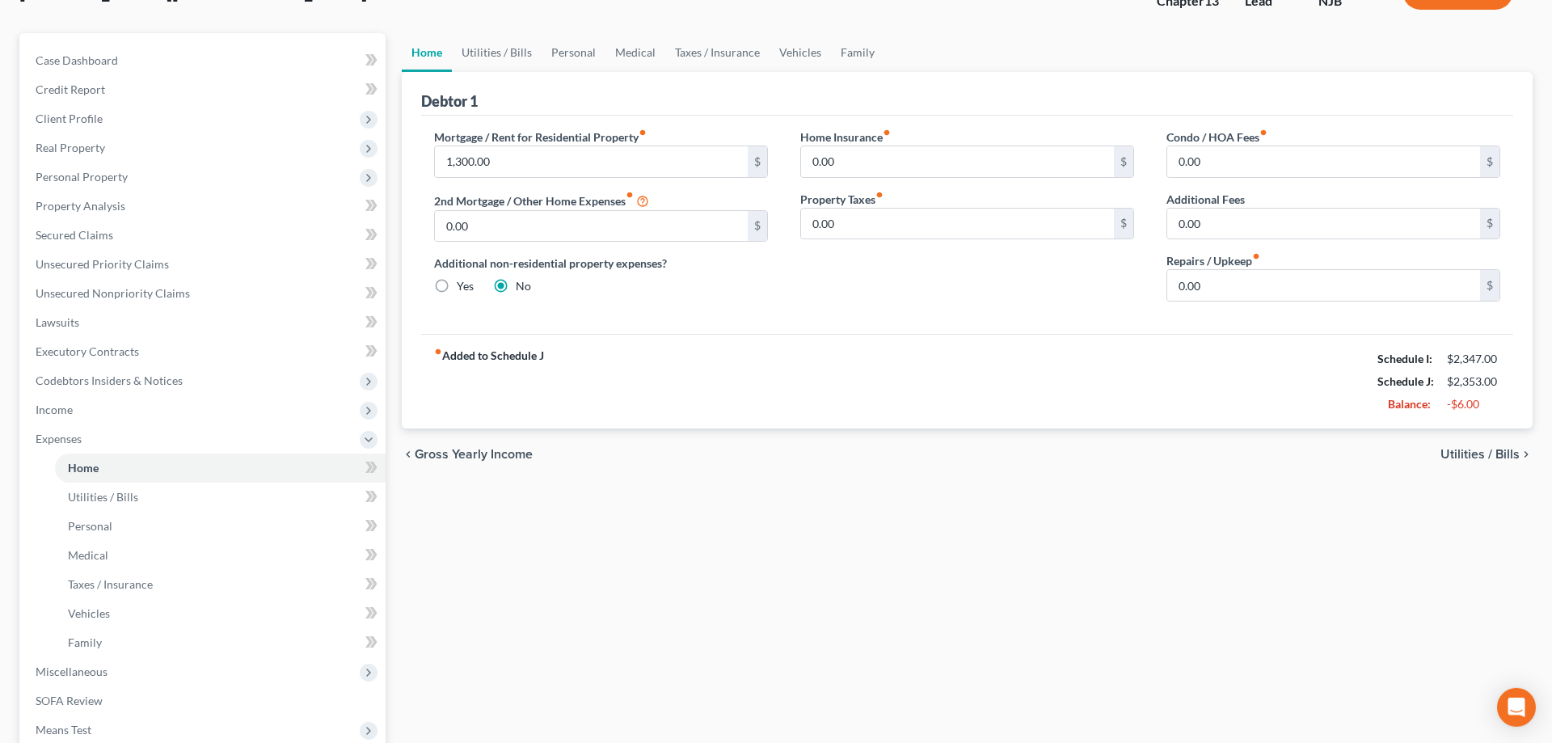
scroll to position [165, 0]
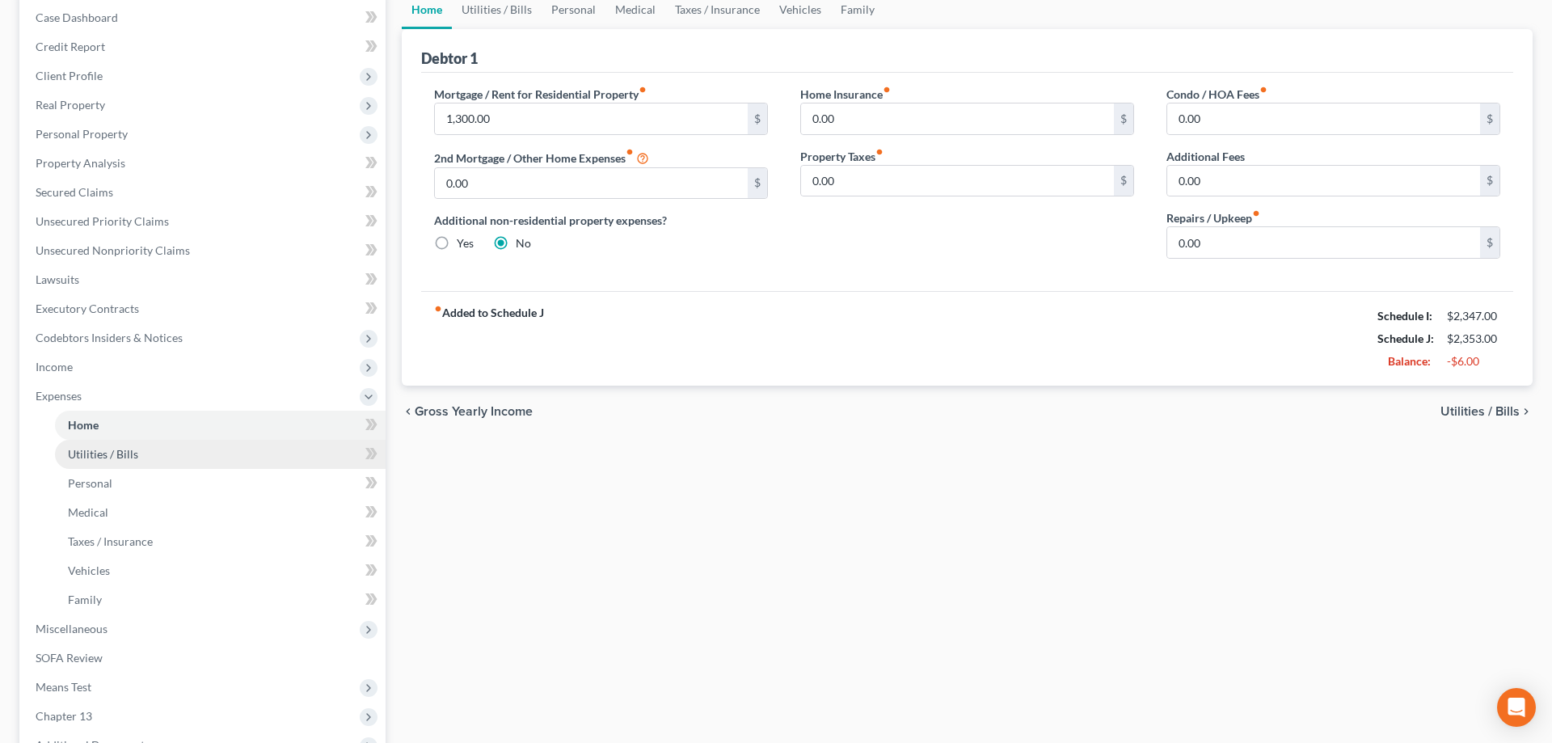
click at [116, 457] on span "Utilities / Bills" at bounding box center [103, 454] width 70 height 14
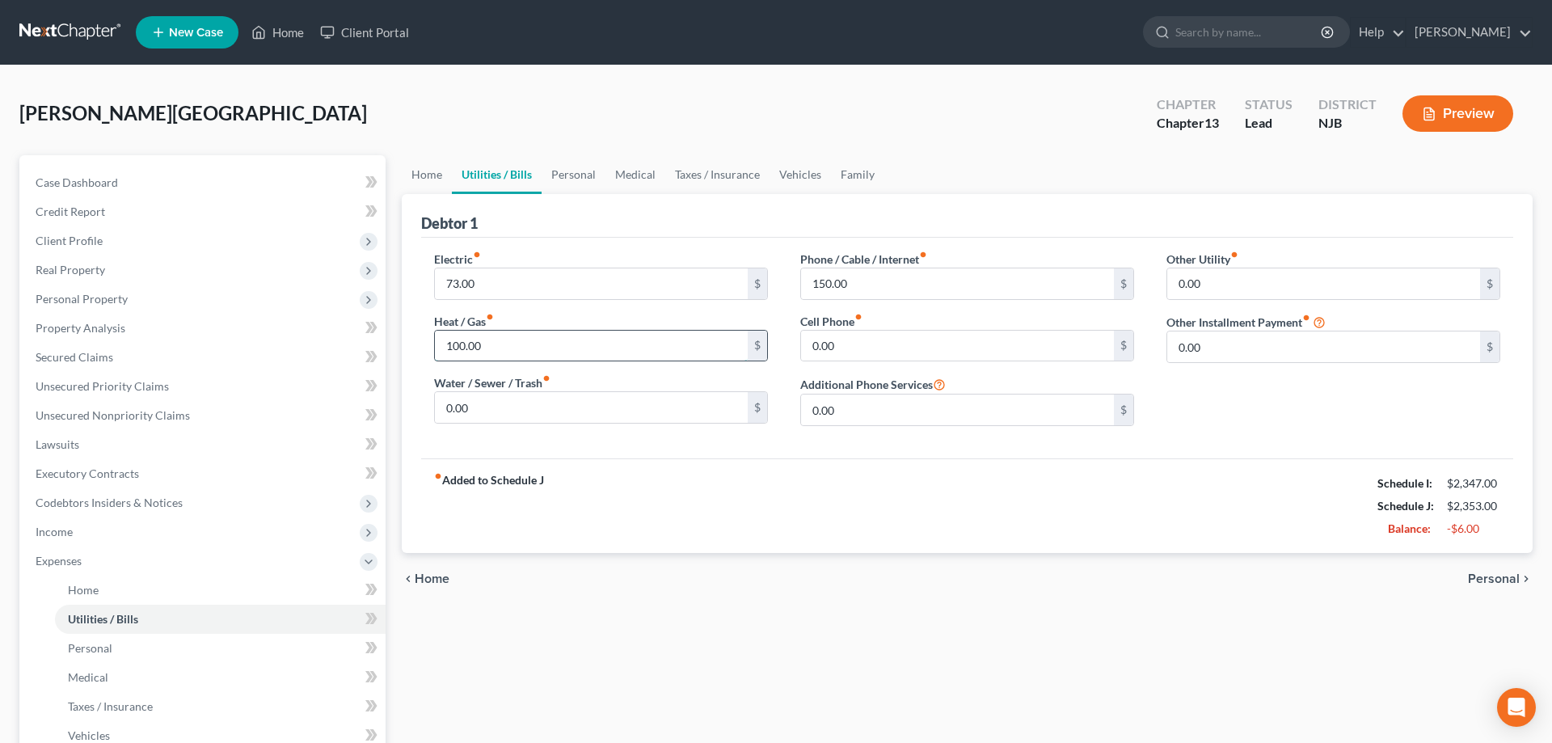
click at [491, 343] on input "100.00" at bounding box center [591, 346] width 313 height 31
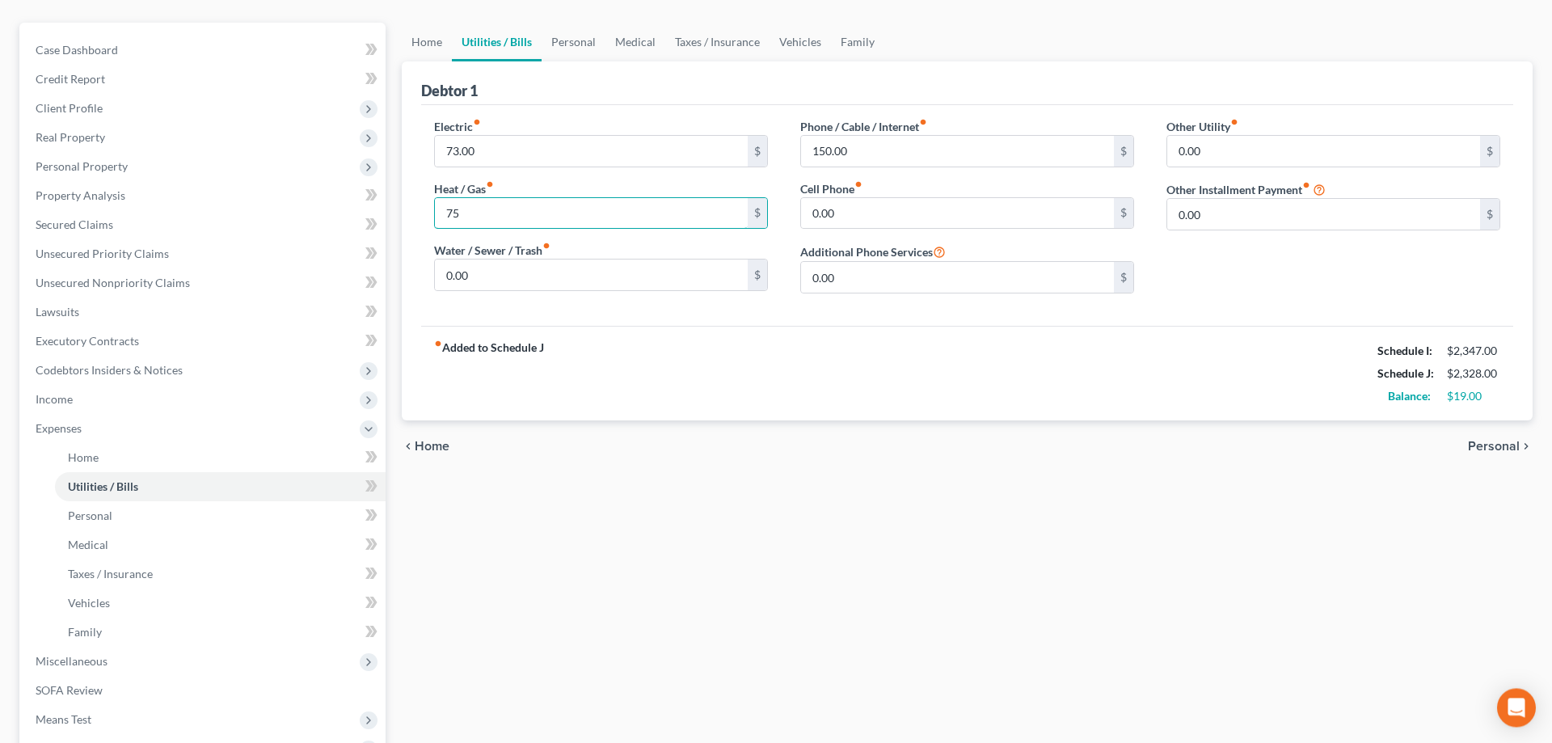
scroll to position [165, 0]
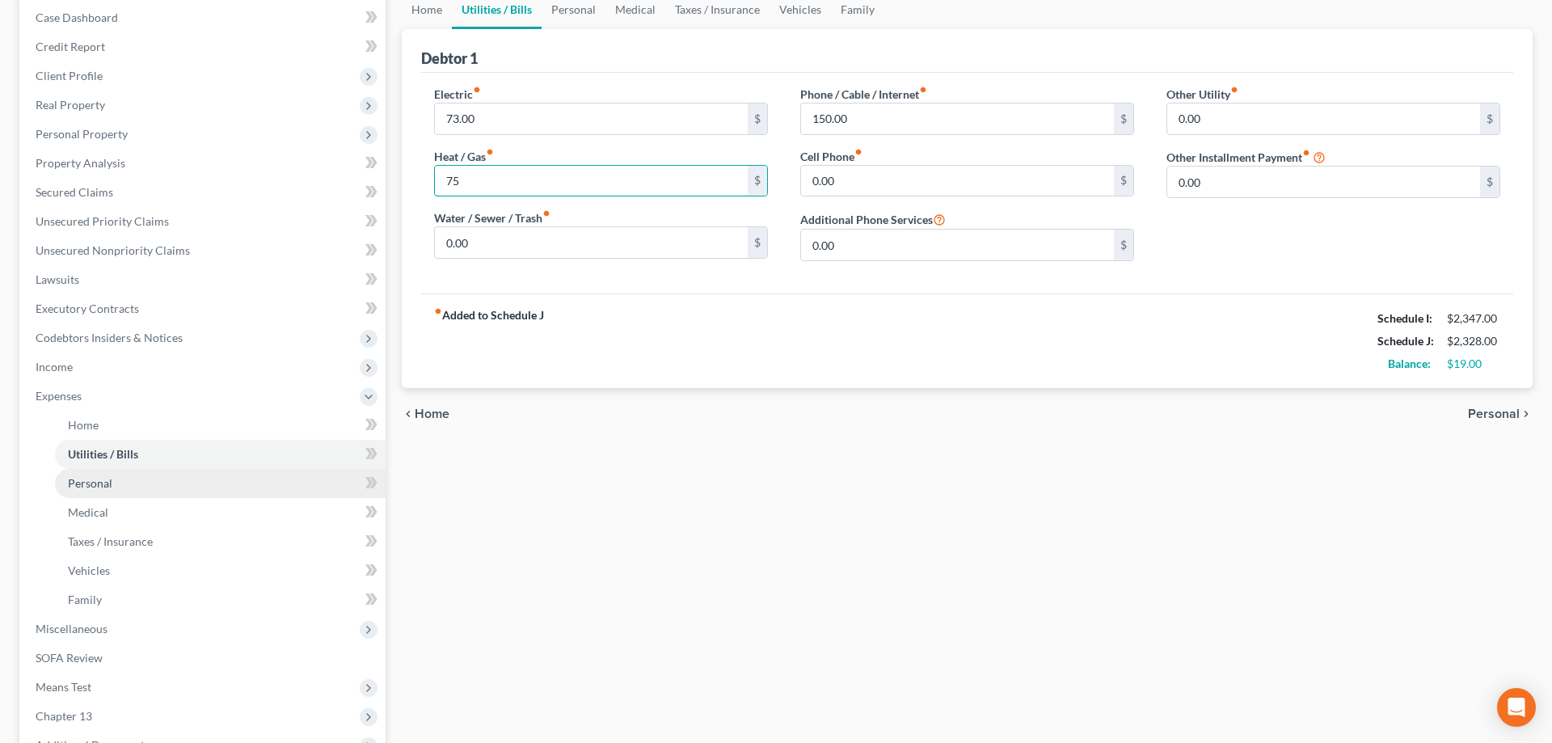
type input "75"
click at [94, 485] on span "Personal" at bounding box center [90, 483] width 44 height 14
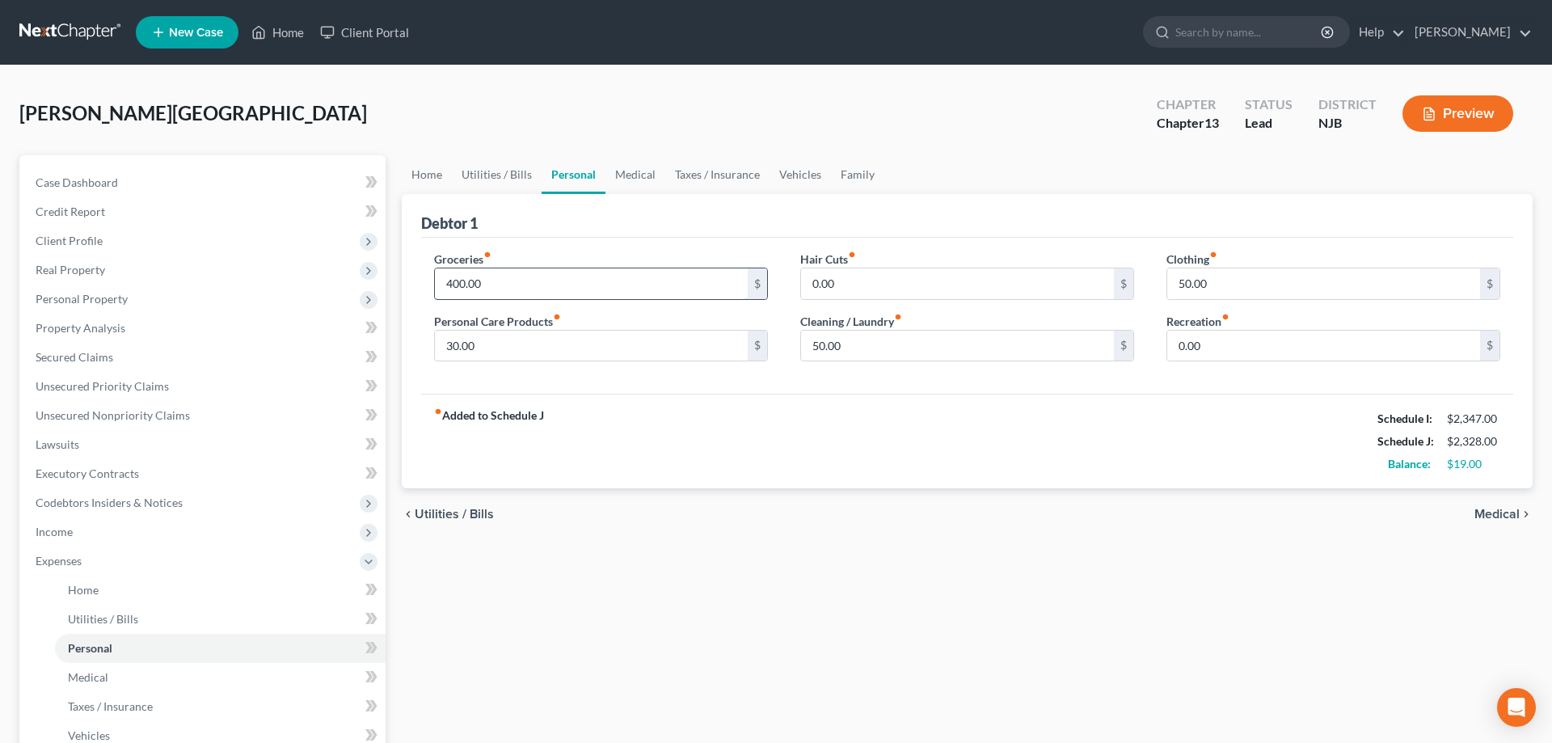
click at [453, 282] on input "400.00" at bounding box center [591, 283] width 313 height 31
type input "200"
click at [1232, 286] on input "50.00" at bounding box center [1323, 283] width 313 height 31
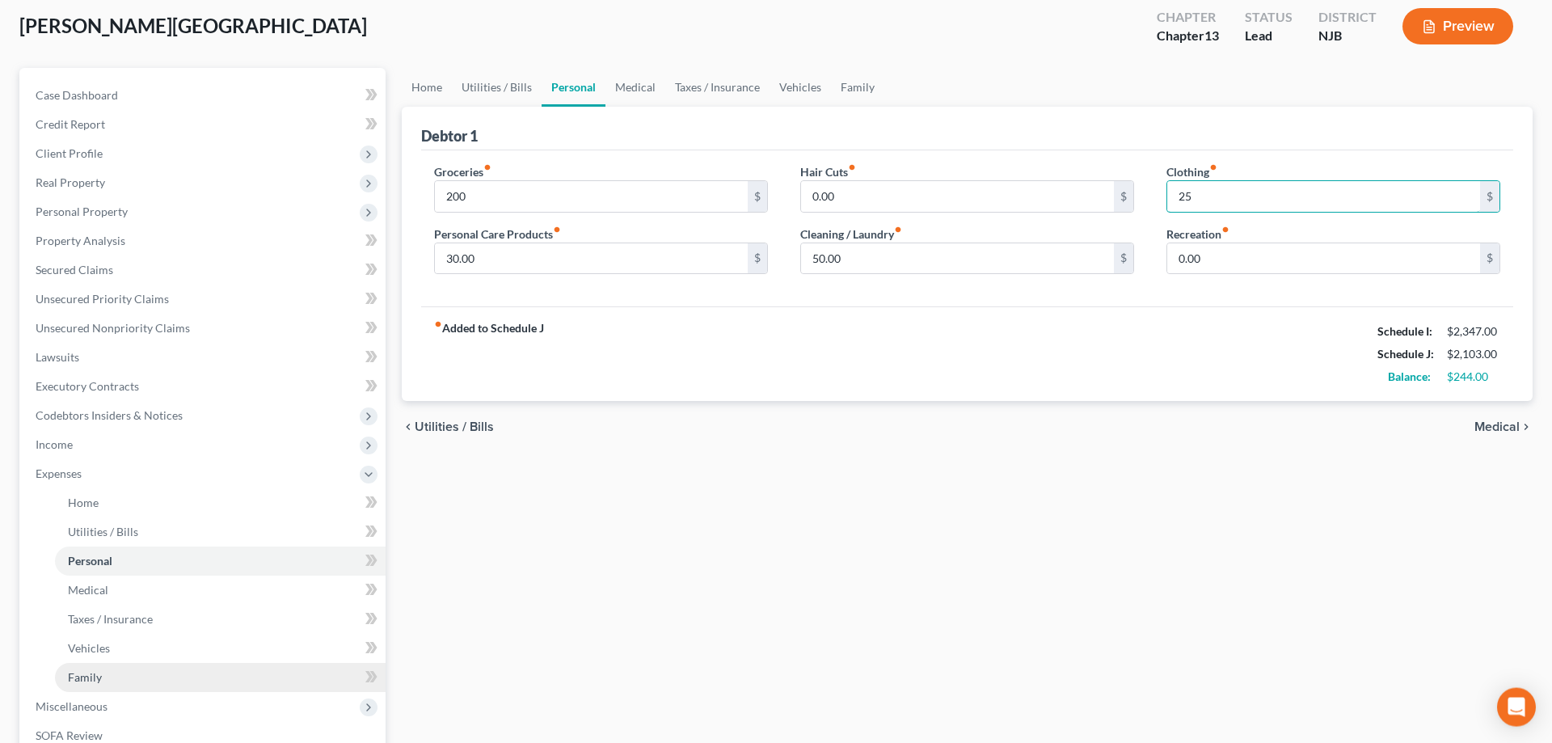
scroll to position [247, 0]
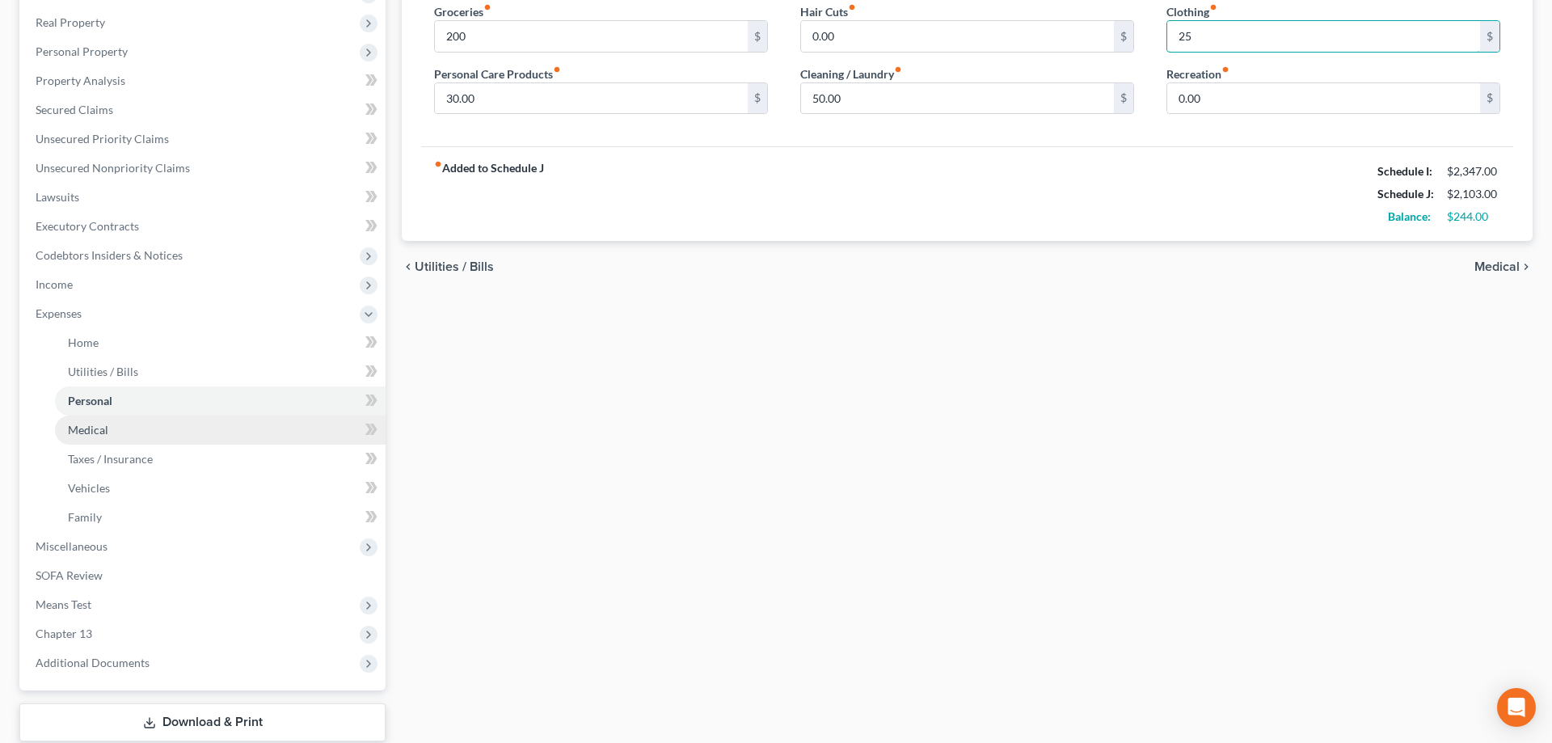
type input "25"
click at [80, 437] on link "Medical" at bounding box center [220, 429] width 331 height 29
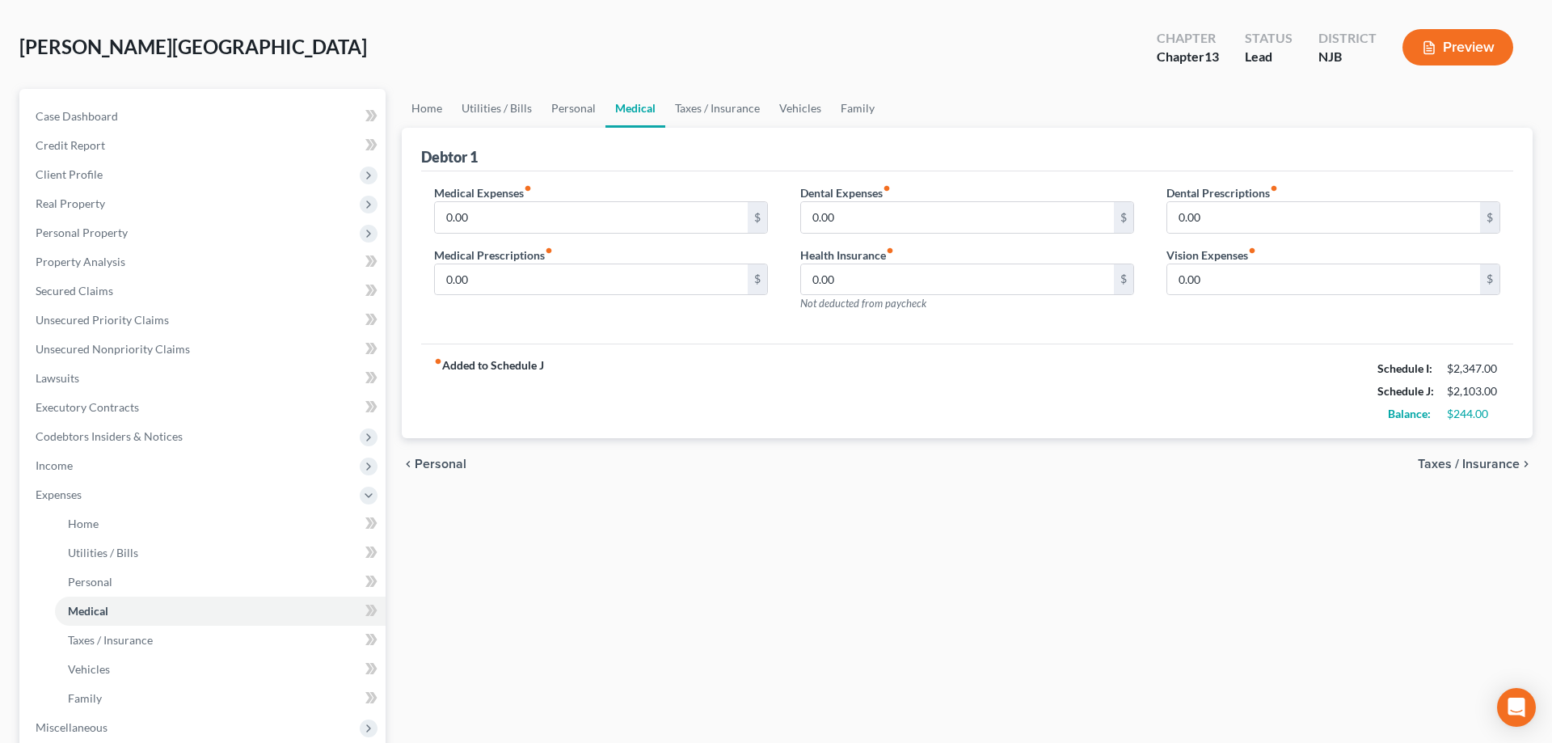
scroll to position [247, 0]
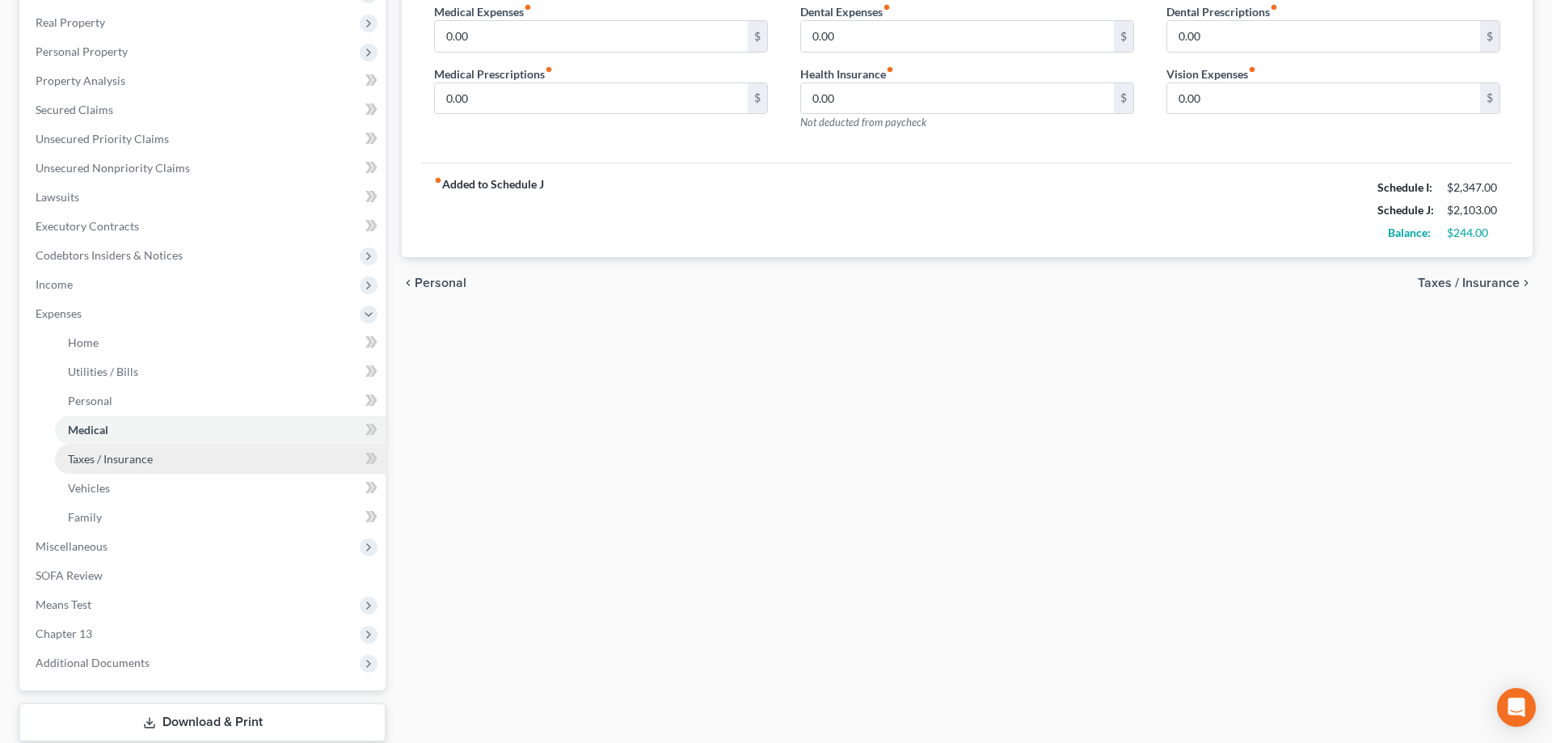
click at [122, 461] on span "Taxes / Insurance" at bounding box center [110, 459] width 85 height 14
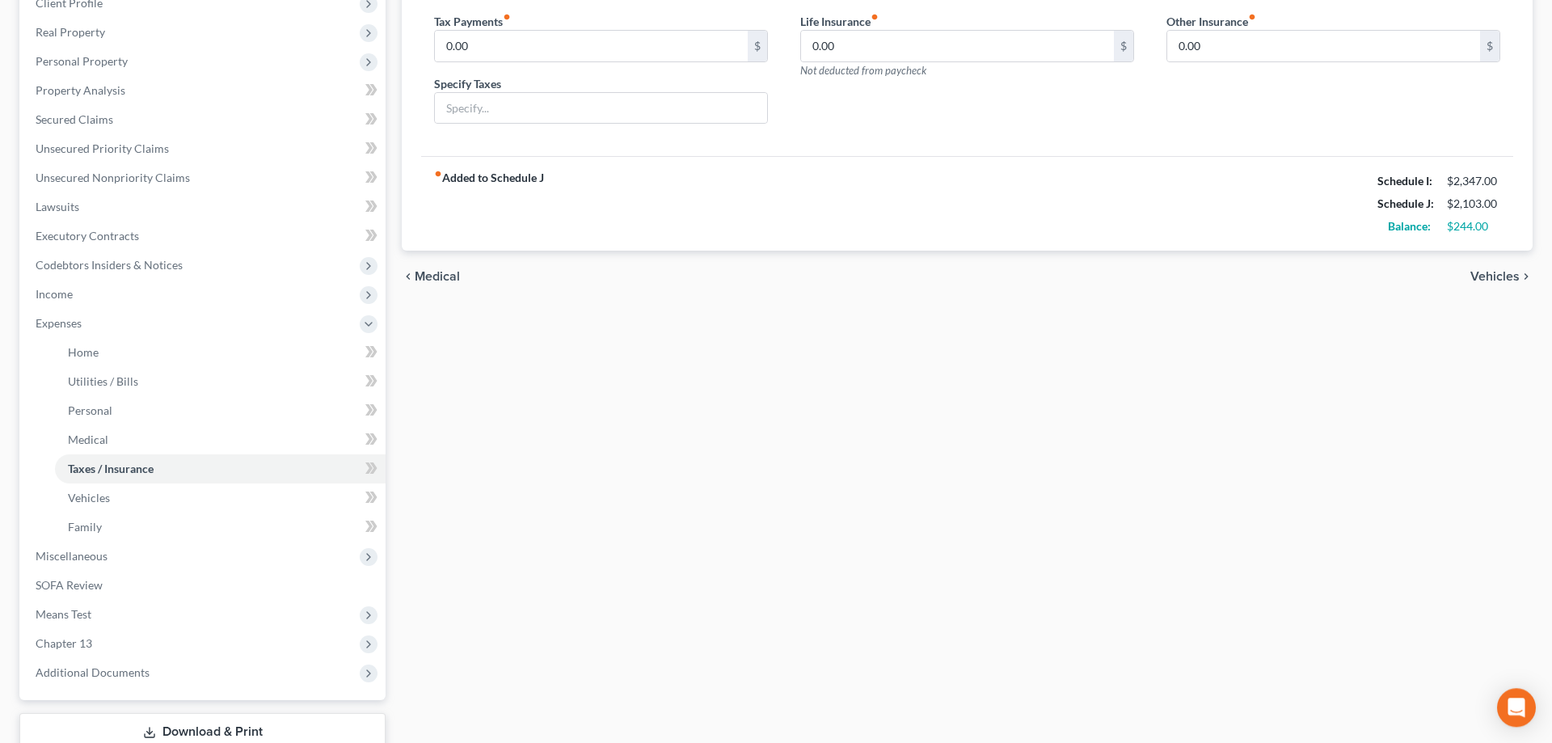
scroll to position [247, 0]
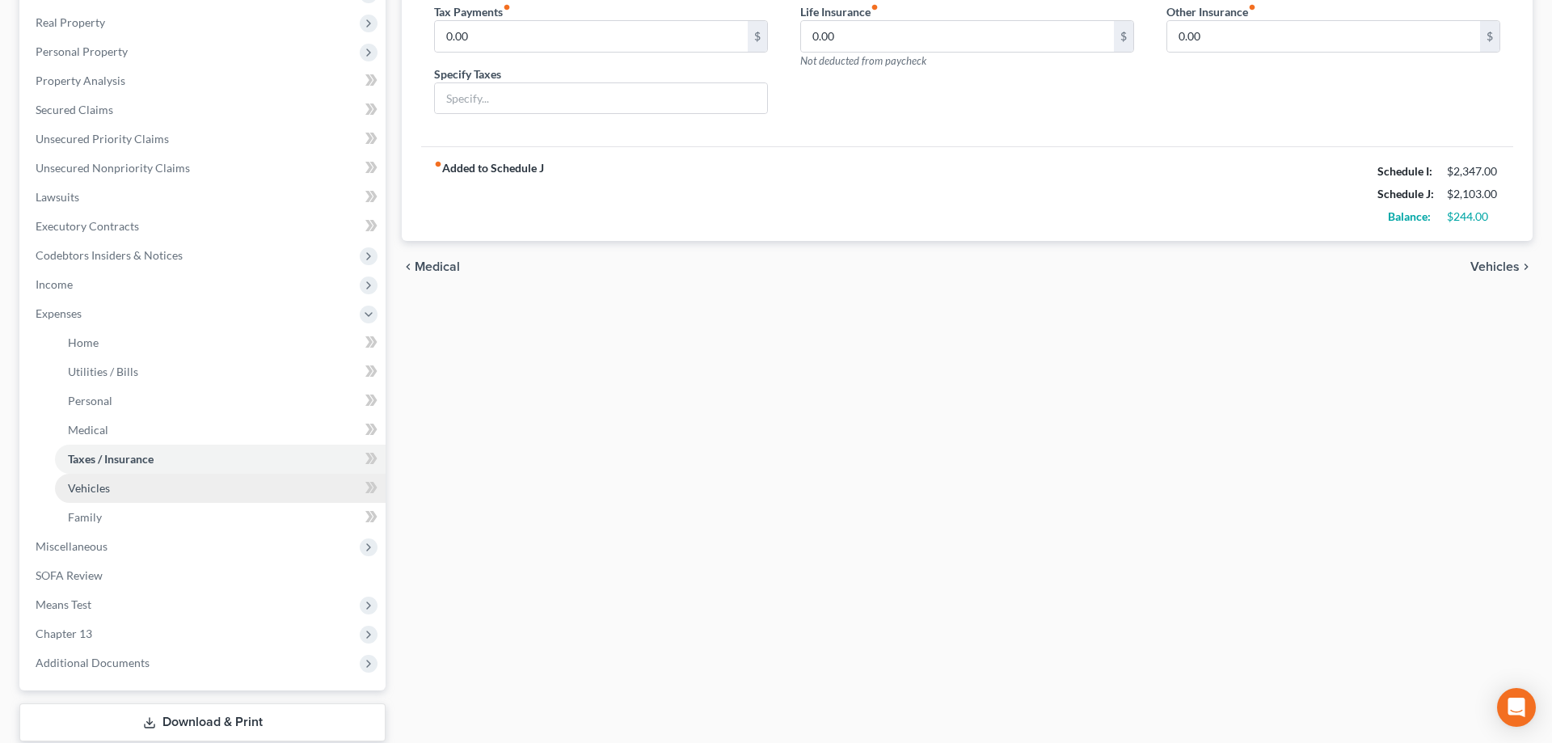
click at [105, 493] on span "Vehicles" at bounding box center [89, 488] width 42 height 14
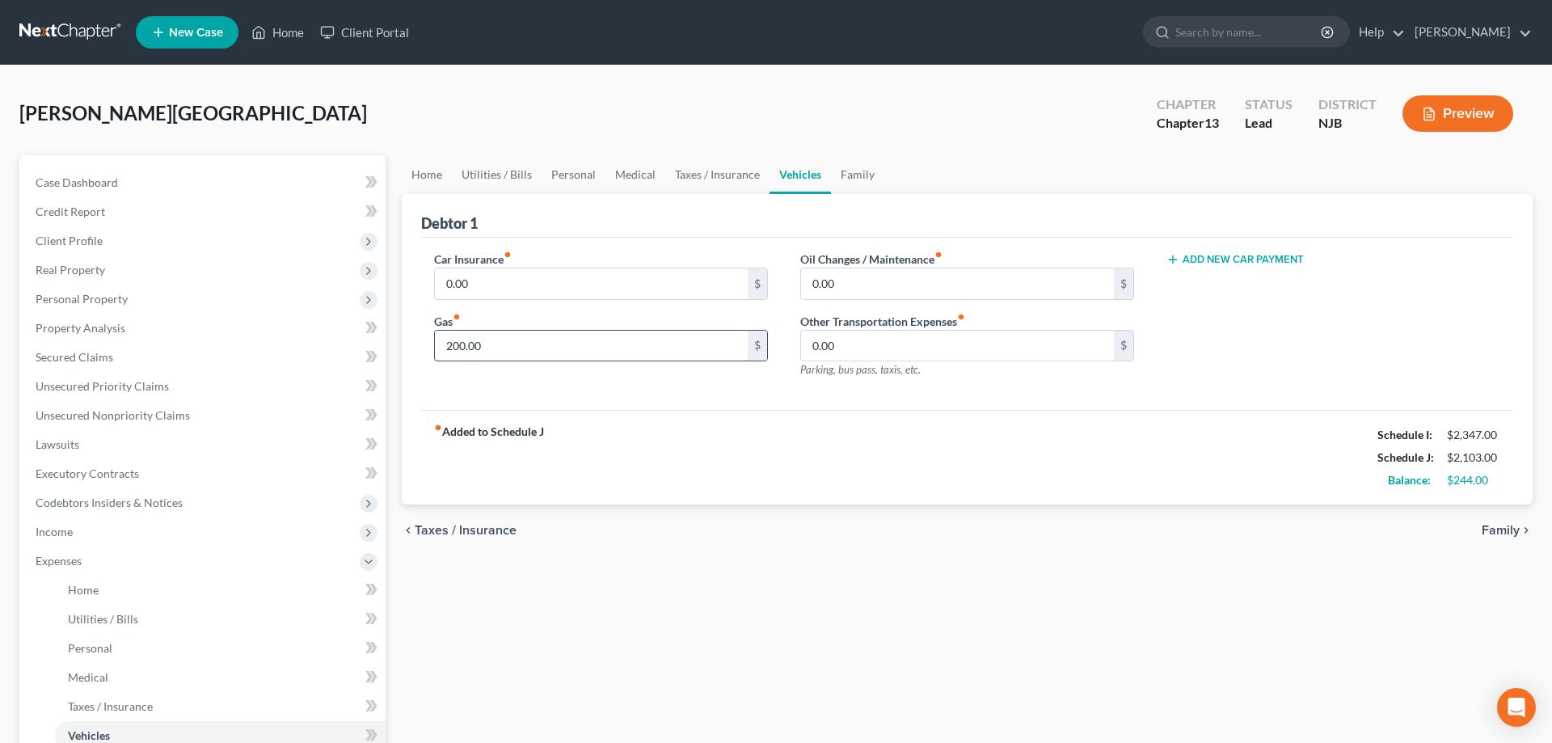
click at [495, 343] on input "200.00" at bounding box center [591, 346] width 313 height 31
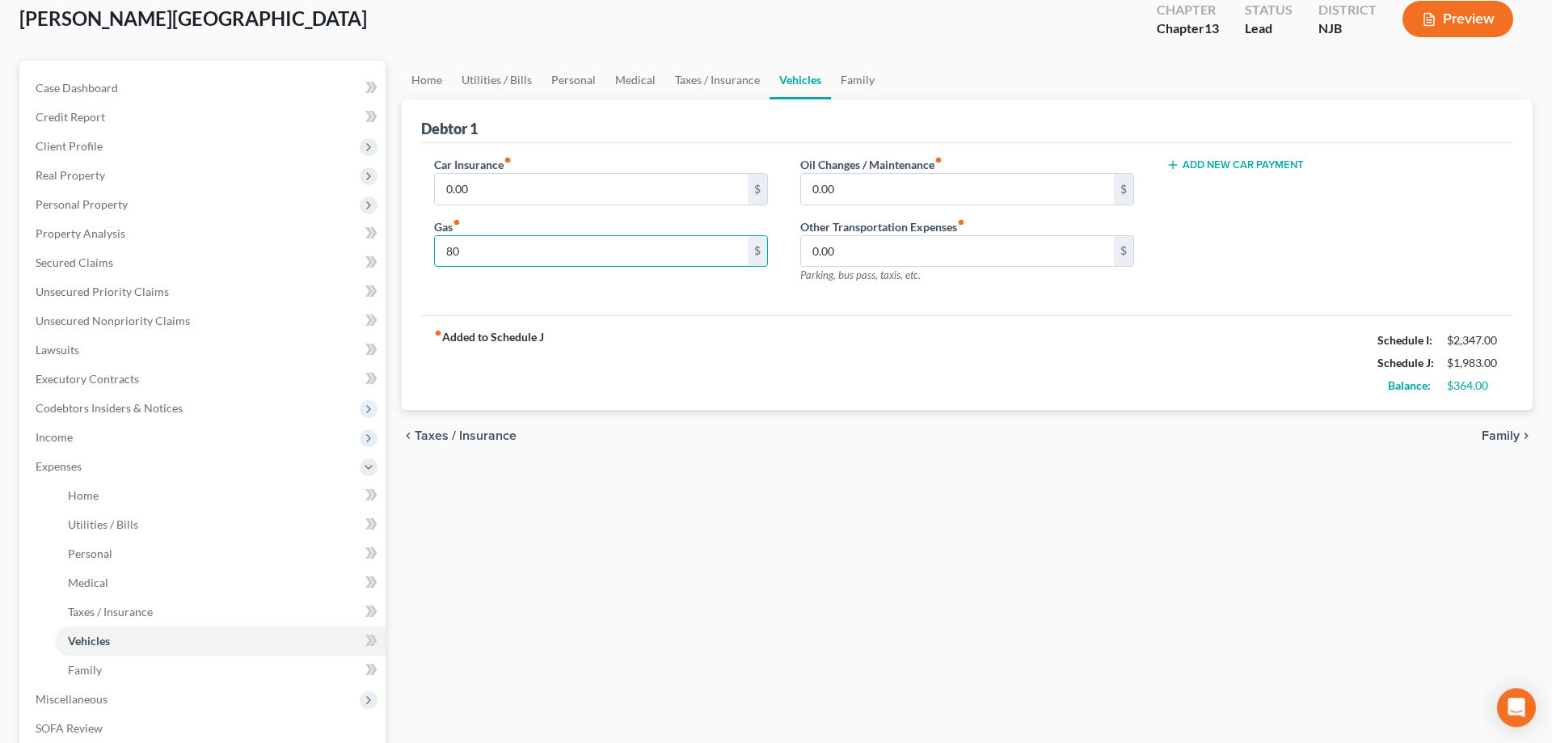
scroll to position [247, 0]
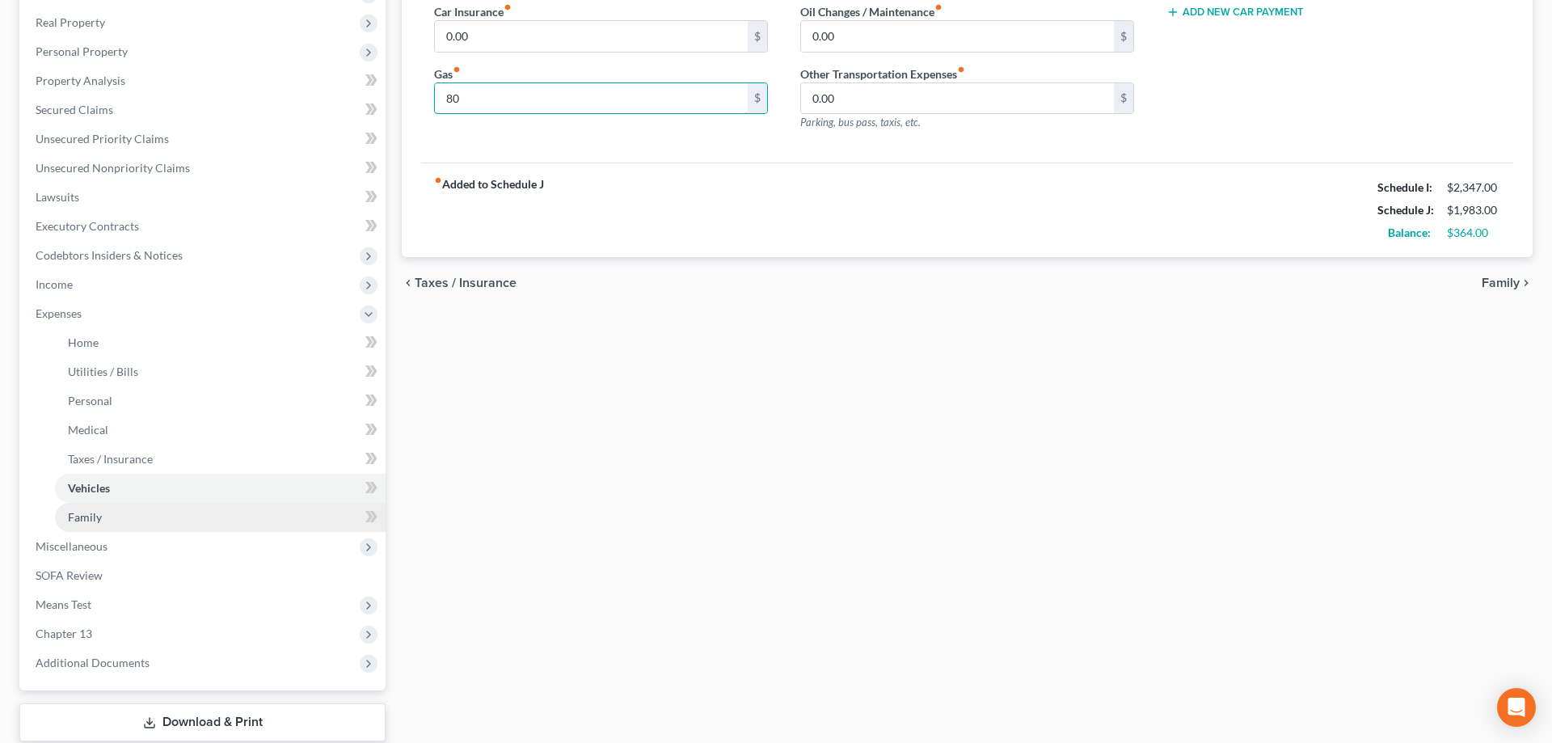
type input "80"
click at [99, 519] on span "Family" at bounding box center [85, 517] width 34 height 14
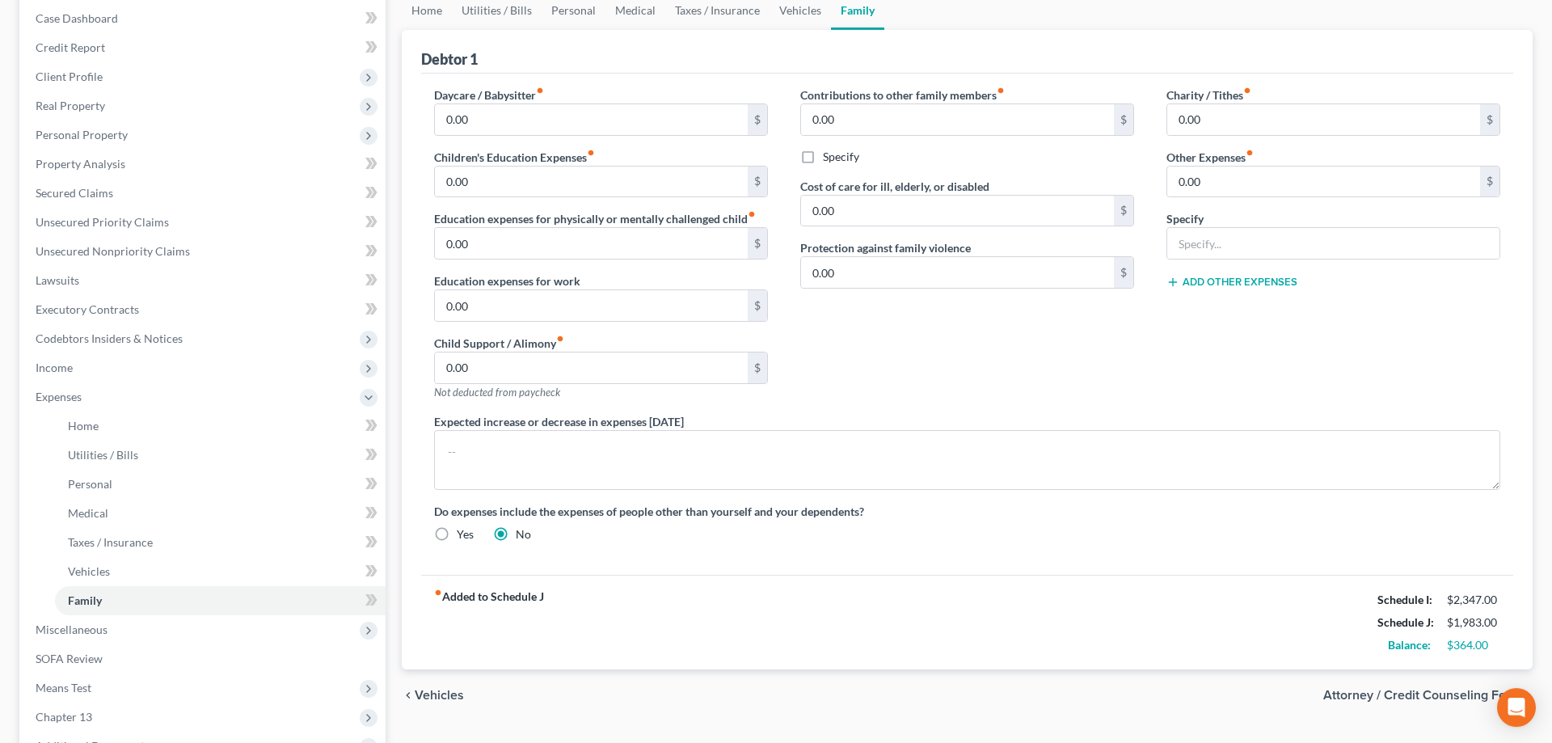
scroll to position [165, 0]
click at [63, 370] on span "Income" at bounding box center [54, 367] width 37 height 14
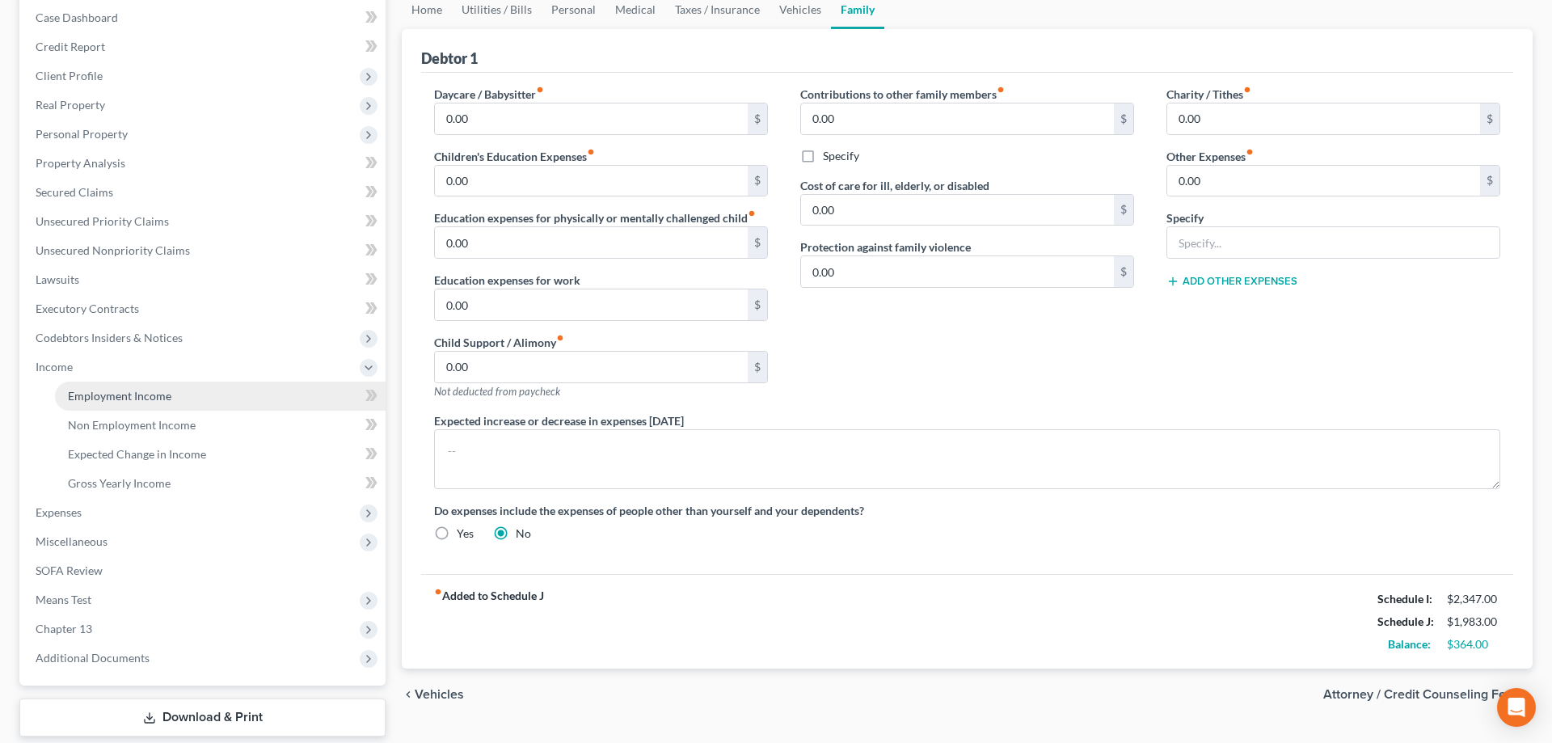
click at [103, 399] on span "Employment Income" at bounding box center [119, 396] width 103 height 14
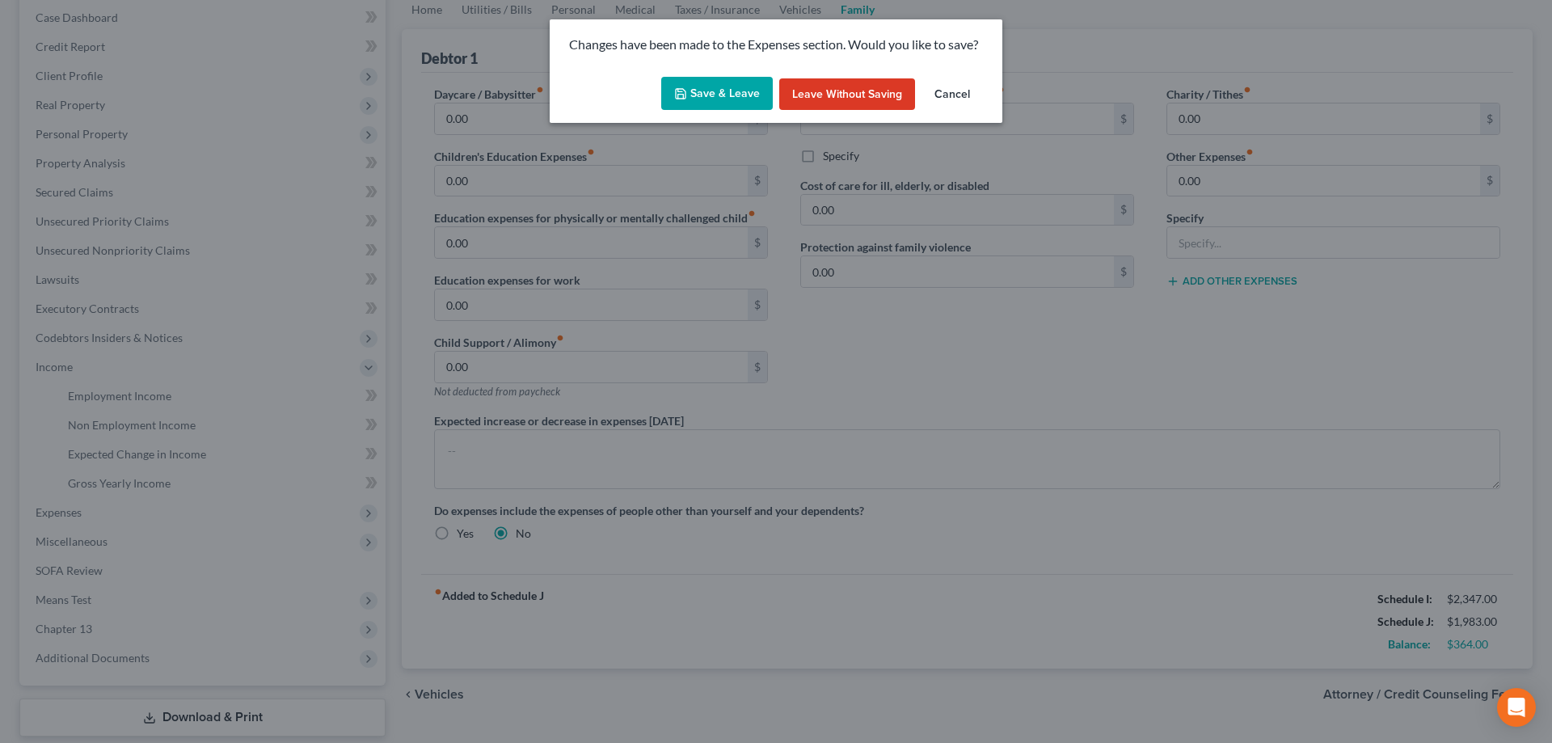
click at [697, 97] on button "Save & Leave" at bounding box center [717, 94] width 112 height 34
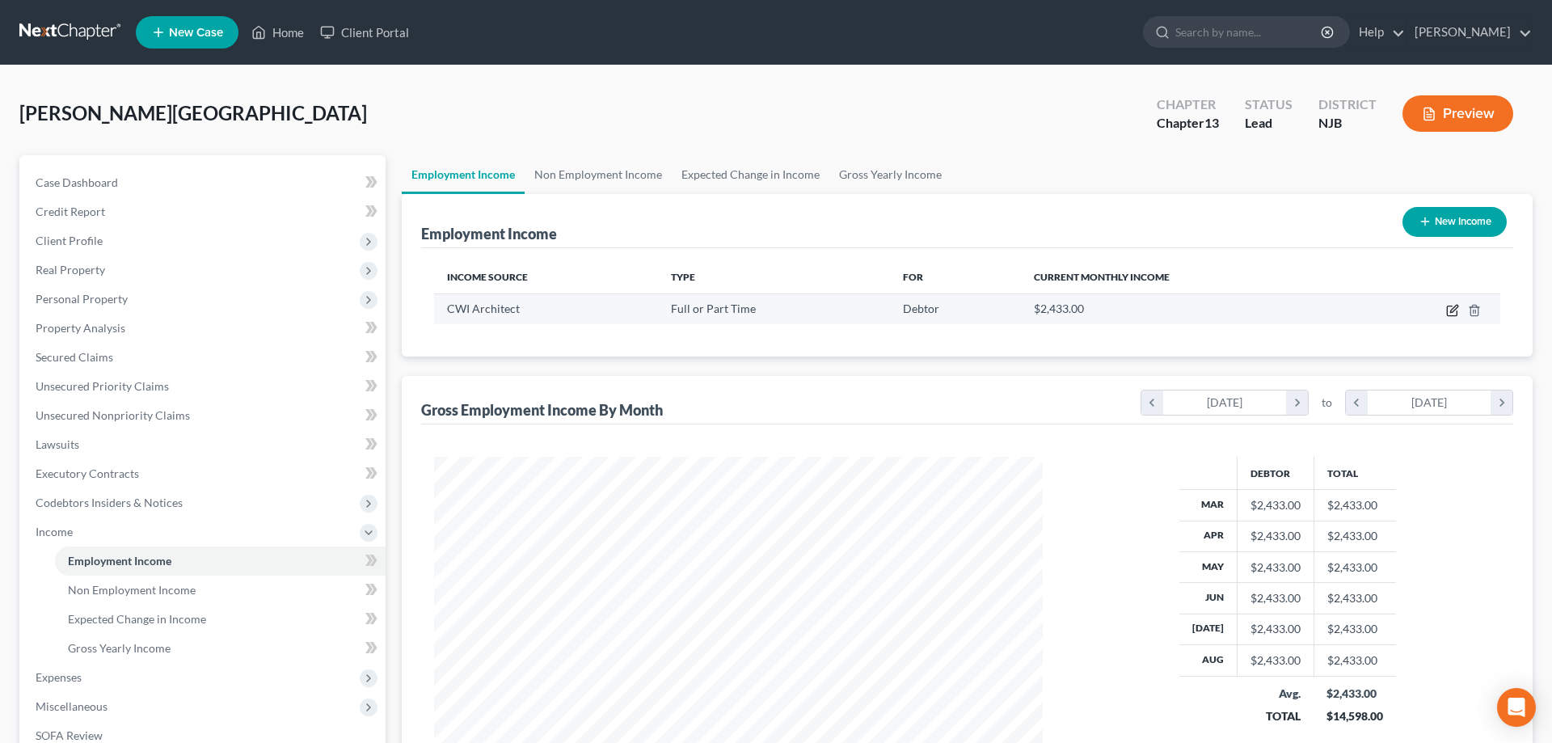
click at [1451, 311] on icon "button" at bounding box center [1452, 310] width 13 height 13
select select "0"
select select "33"
select select "0"
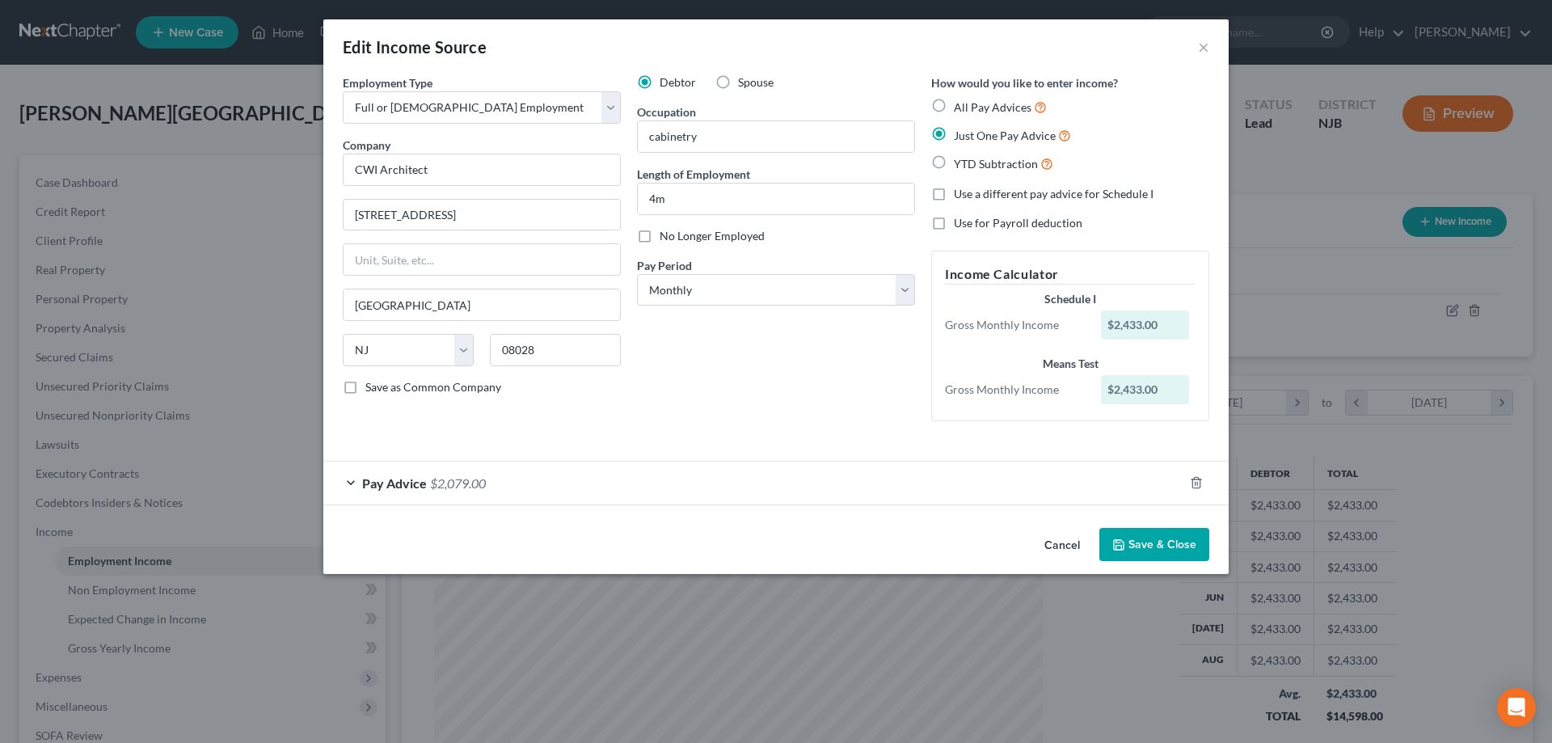
click at [423, 489] on span "Pay Advice" at bounding box center [394, 482] width 65 height 15
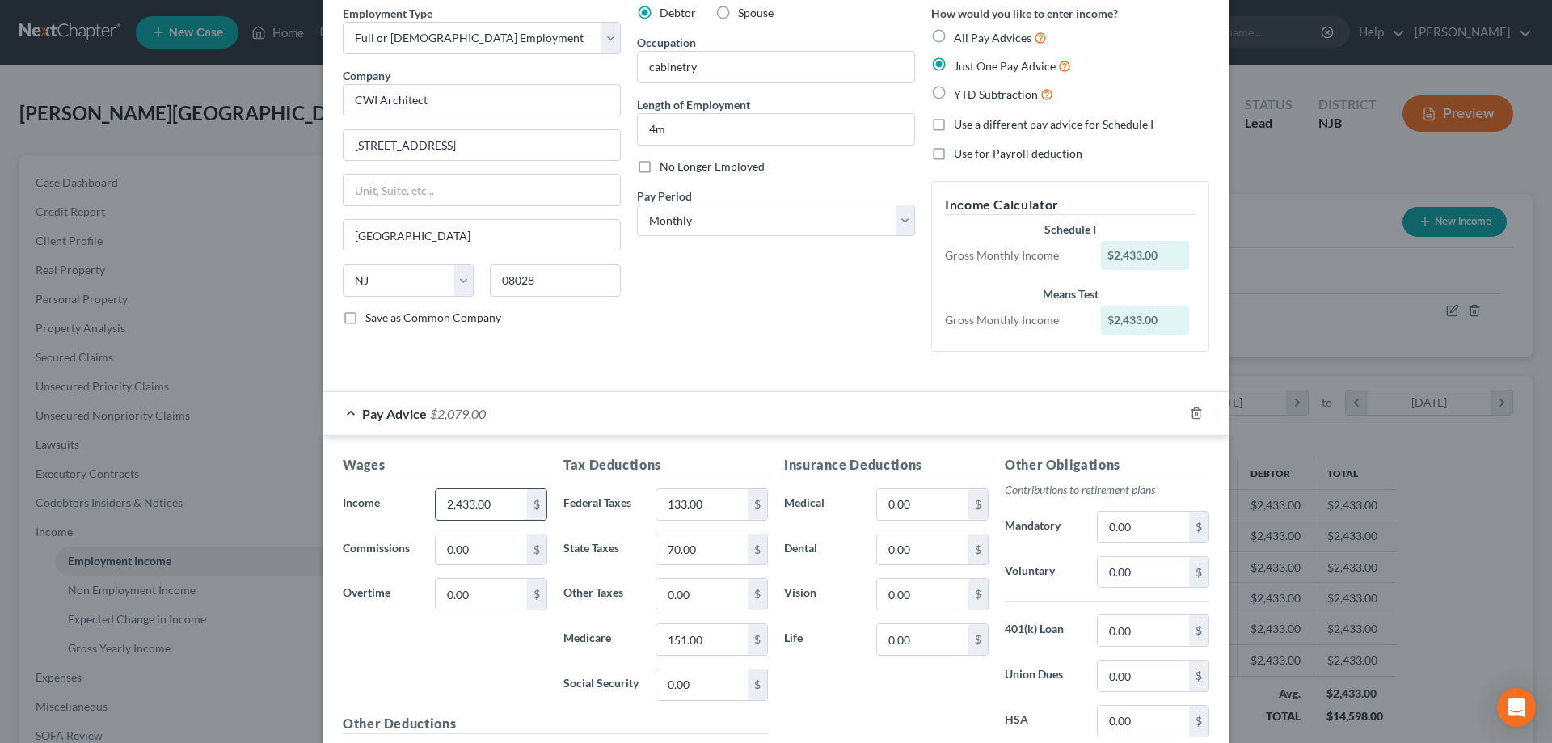
scroll to position [165, 0]
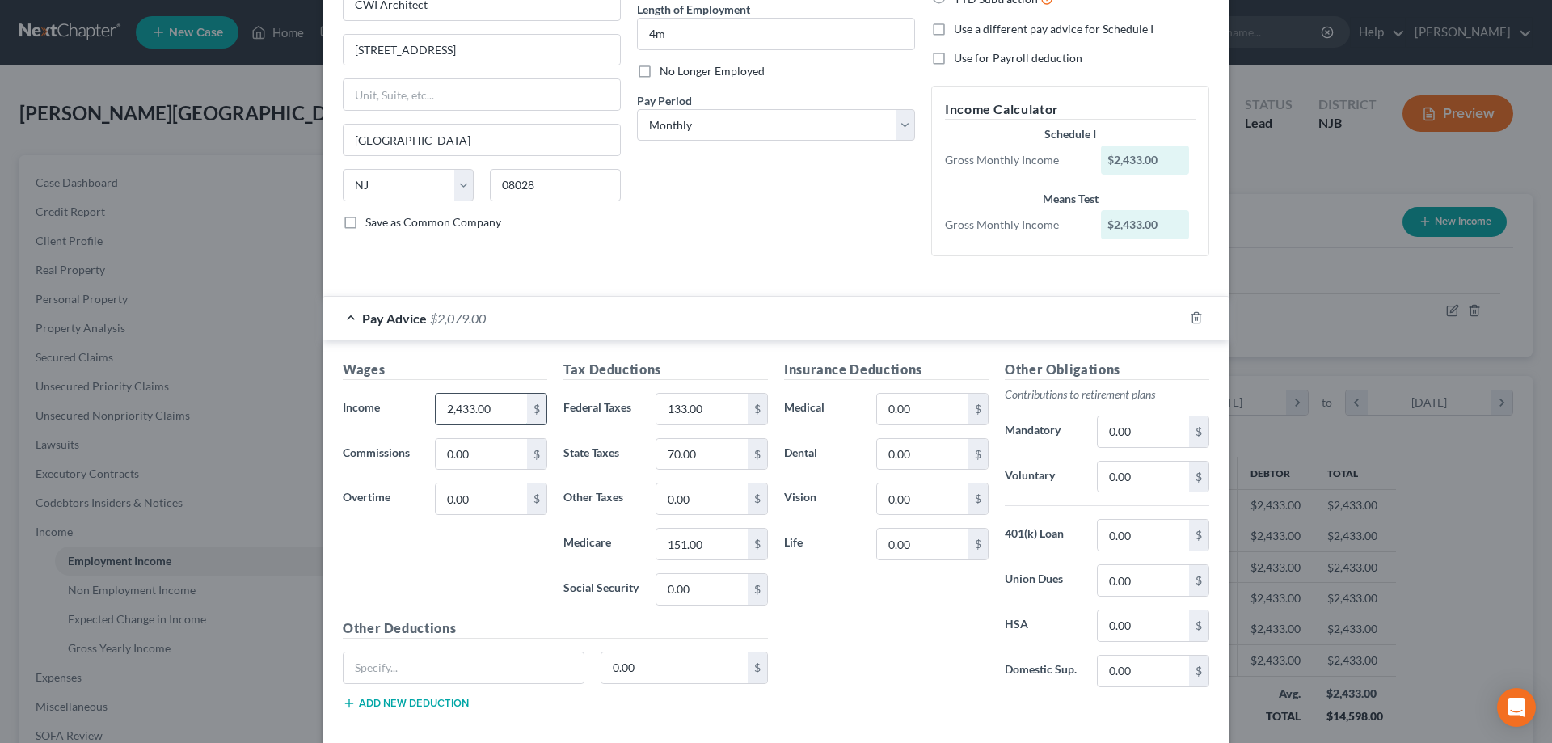
click at [509, 407] on input "2,433.00" at bounding box center [481, 409] width 91 height 31
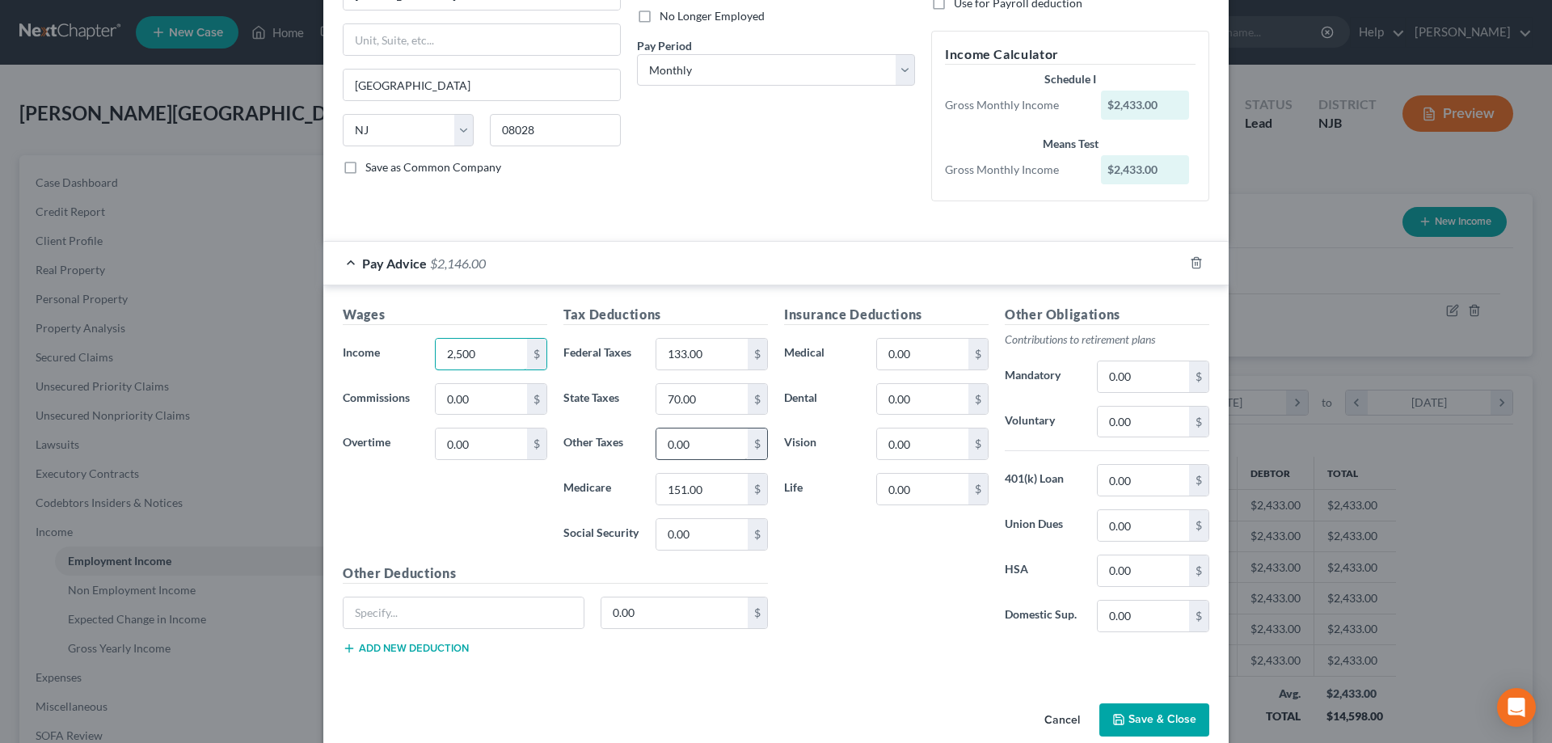
scroll to position [246, 0]
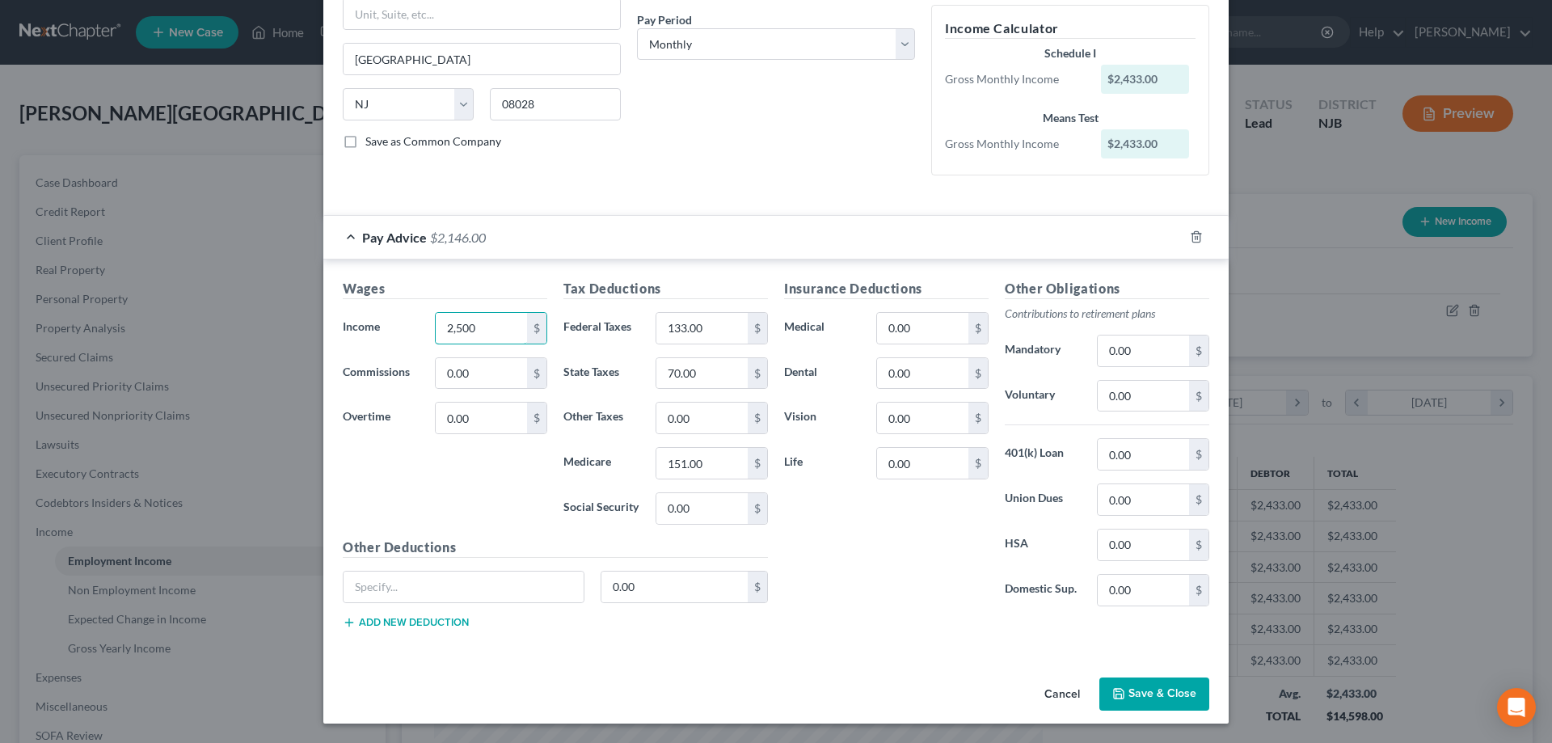
type input "2,500"
click at [1155, 695] on button "Save & Close" at bounding box center [1154, 694] width 110 height 34
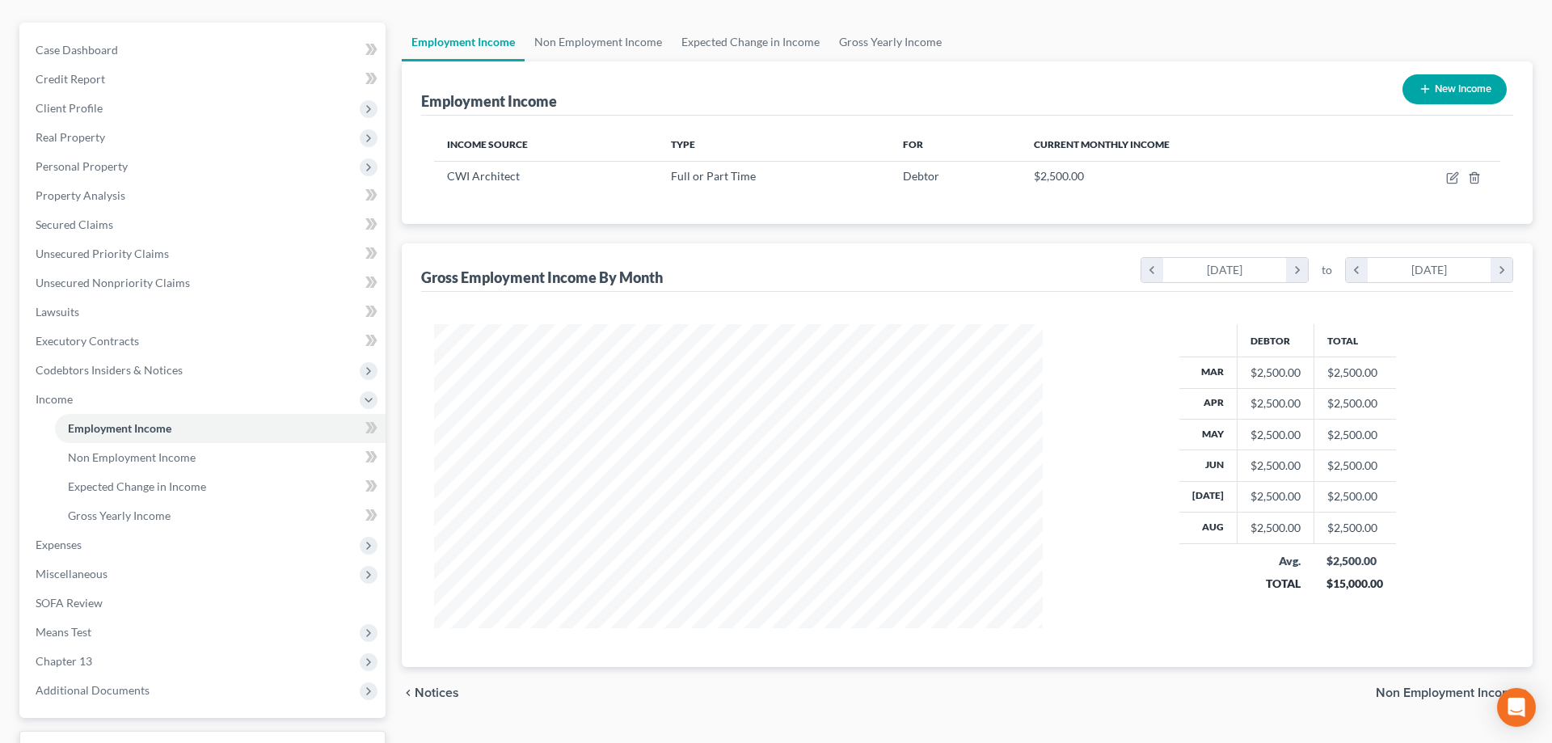
scroll to position [260, 0]
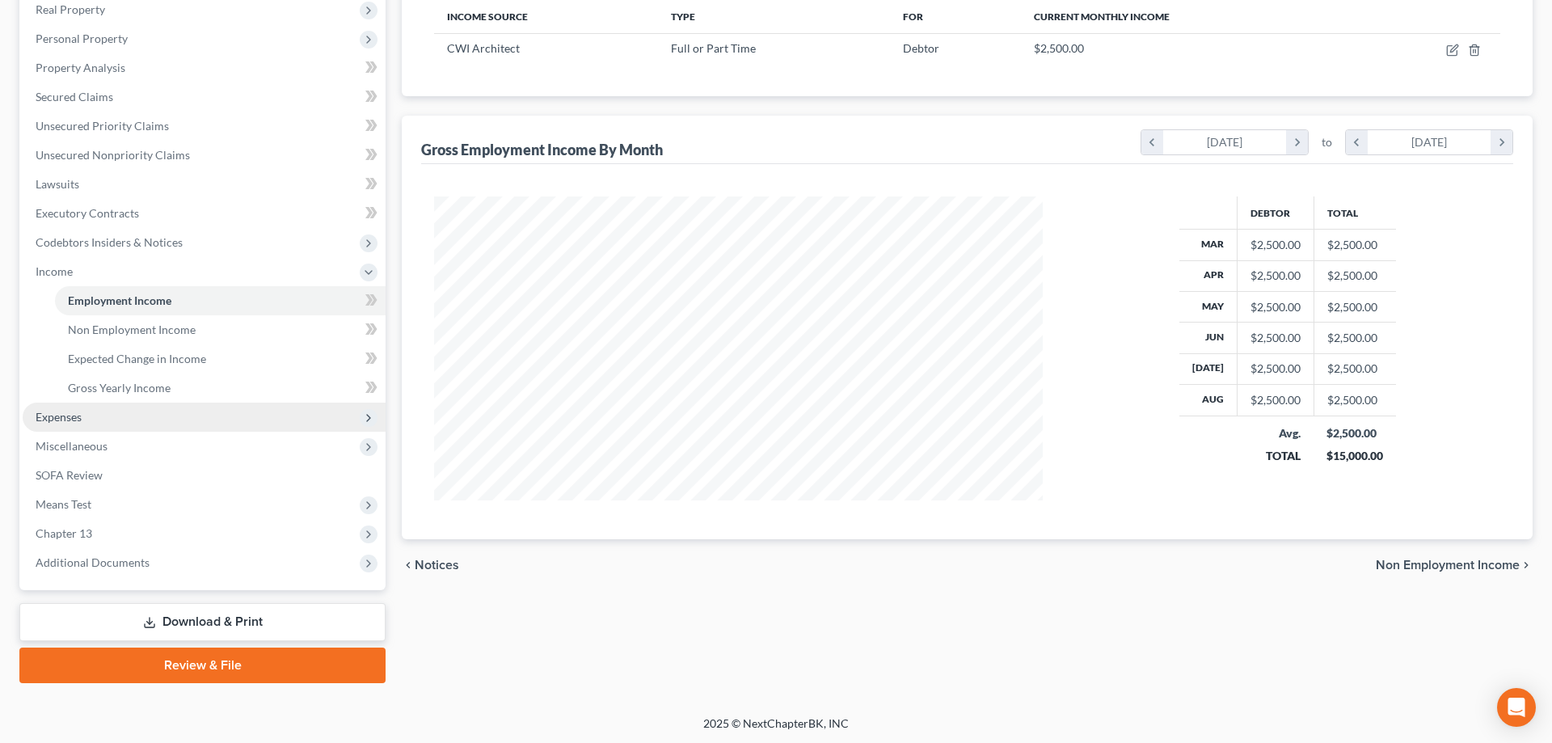
click at [70, 420] on span "Expenses" at bounding box center [59, 417] width 46 height 14
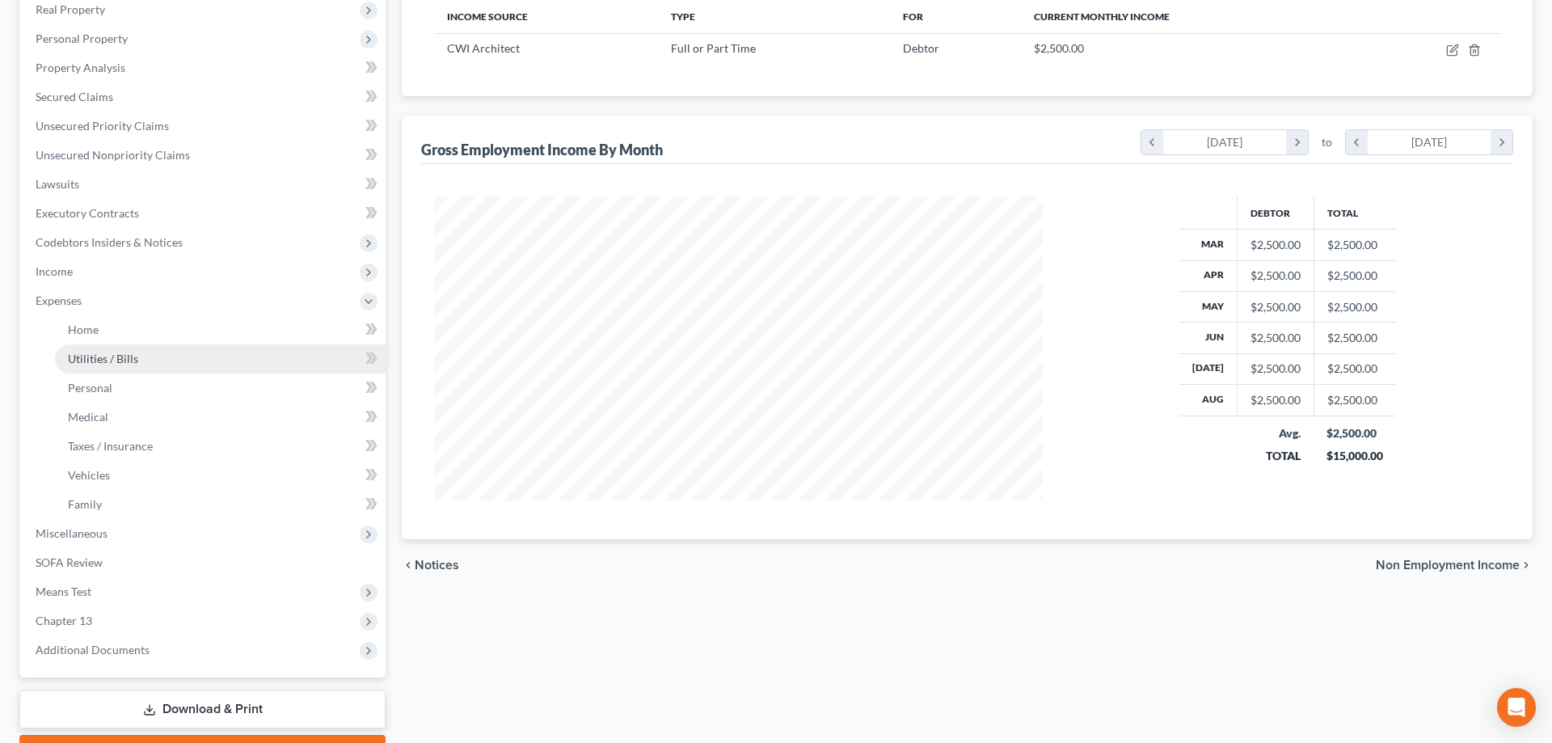
click at [111, 364] on span "Utilities / Bills" at bounding box center [103, 359] width 70 height 14
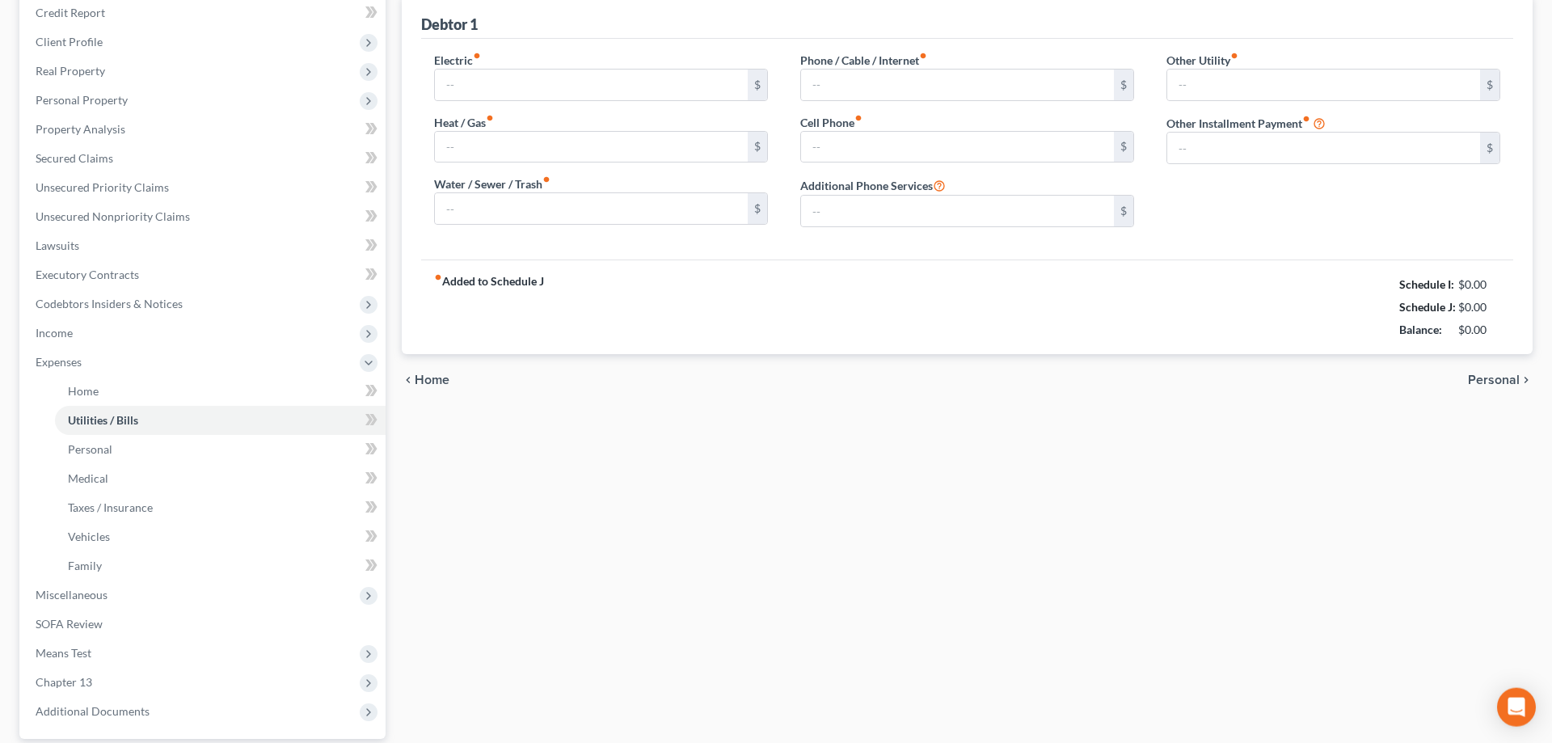
type input "73.00"
type input "75.00"
type input "0.00"
type input "150.00"
type input "0.00"
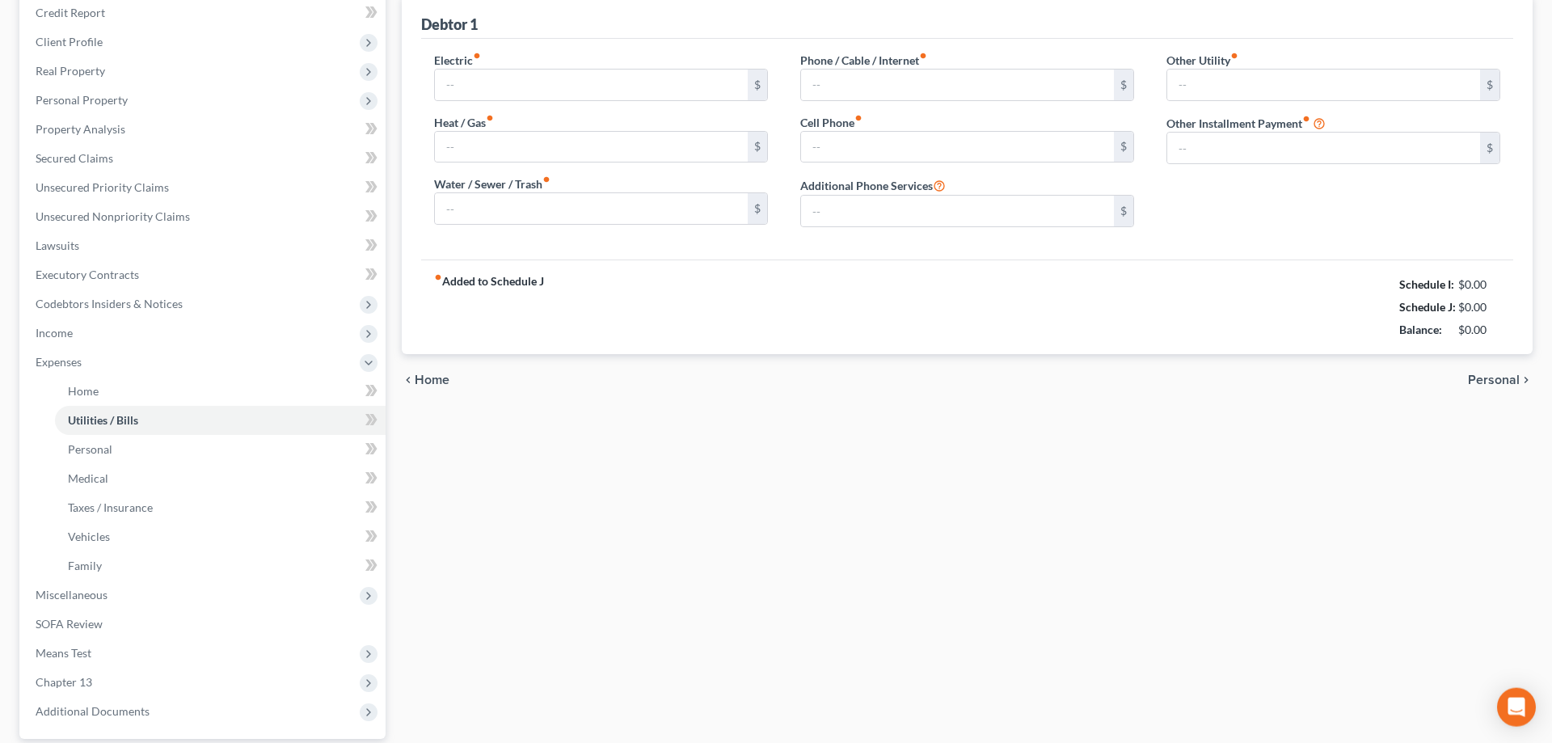
type input "0.00"
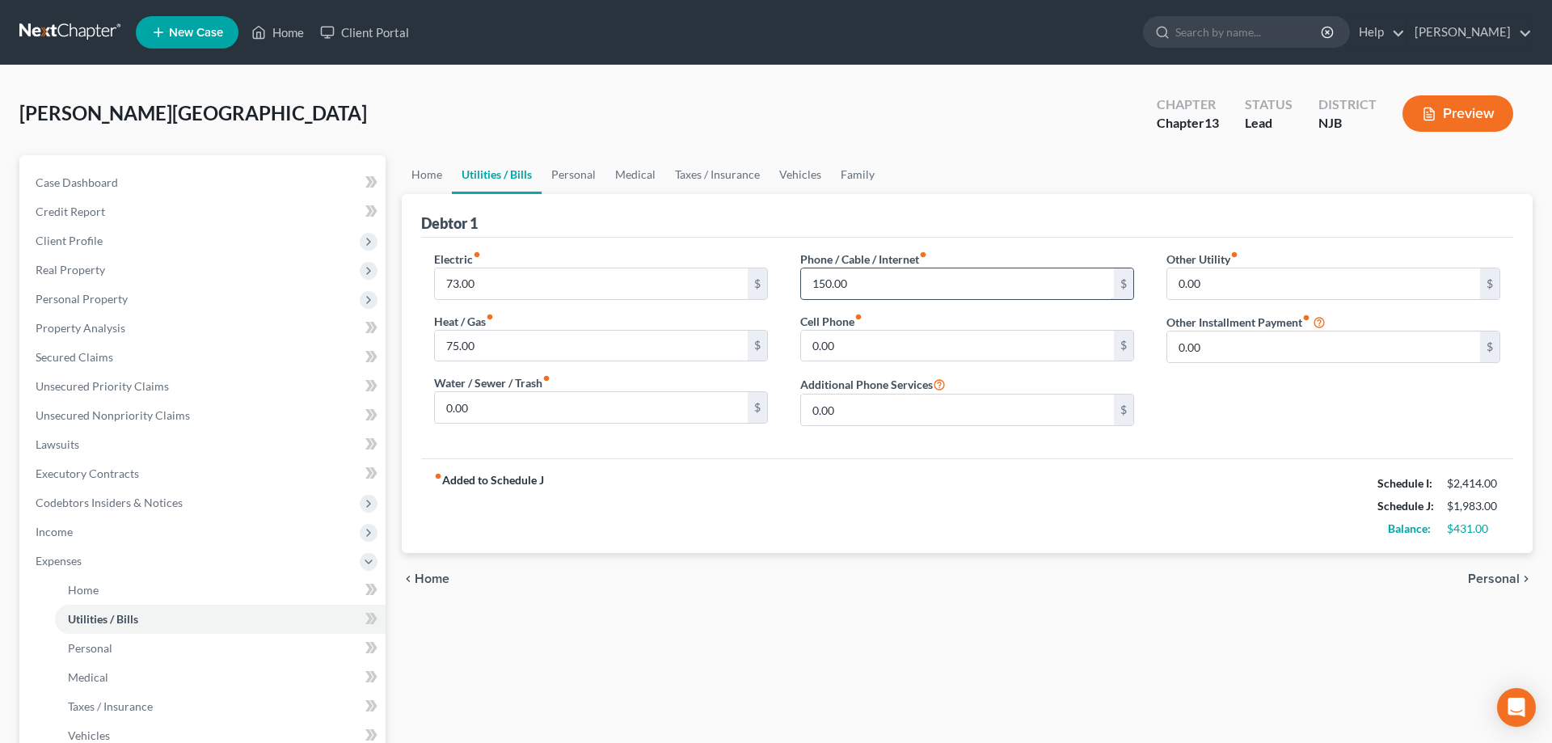
click at [901, 280] on input "150.00" at bounding box center [957, 283] width 313 height 31
click at [1005, 491] on div "fiber_manual_record Added to Schedule J Schedule I: $2,414.00 Schedule J: $1,97…" at bounding box center [967, 505] width 1092 height 95
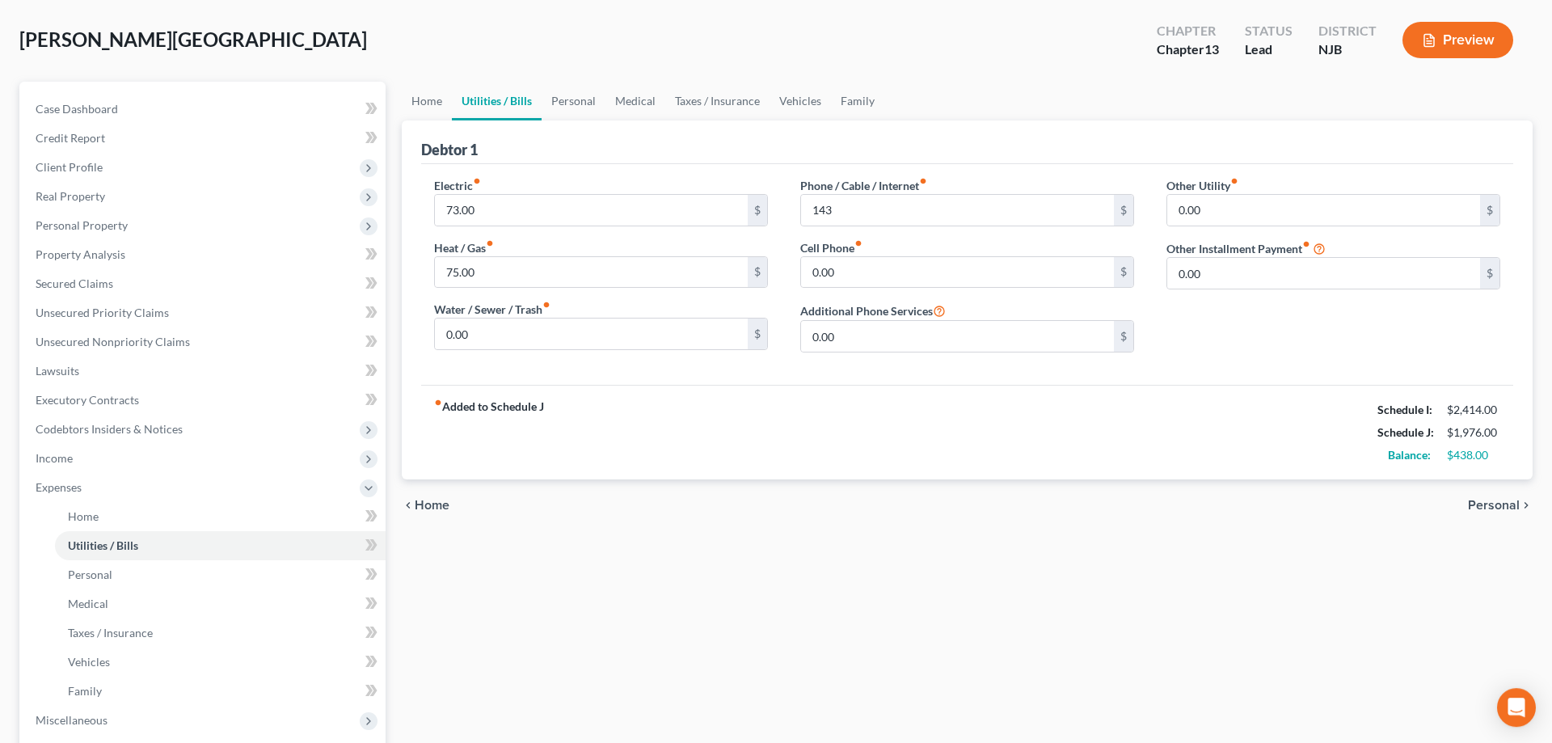
scroll to position [165, 0]
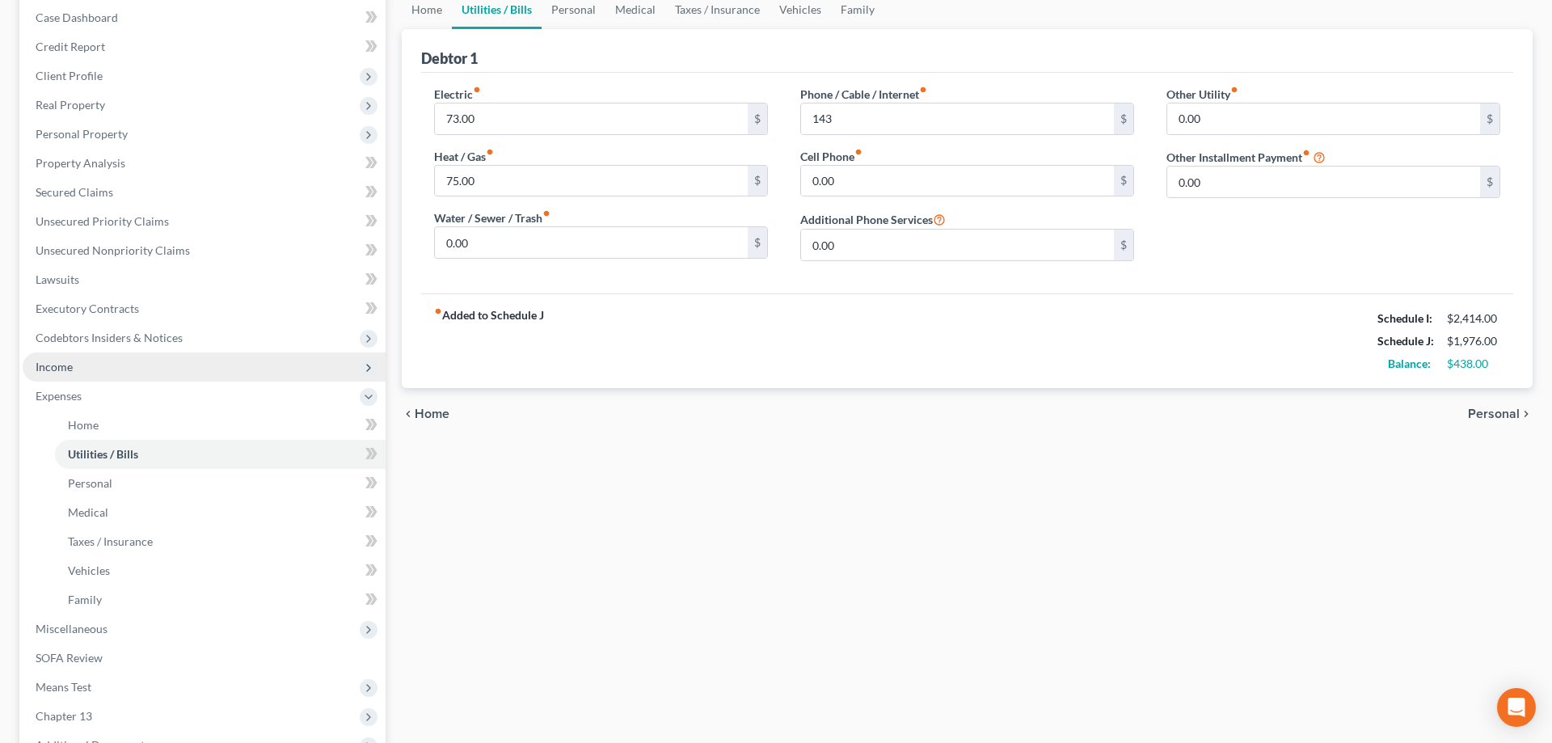
click at [58, 373] on span "Income" at bounding box center [204, 366] width 363 height 29
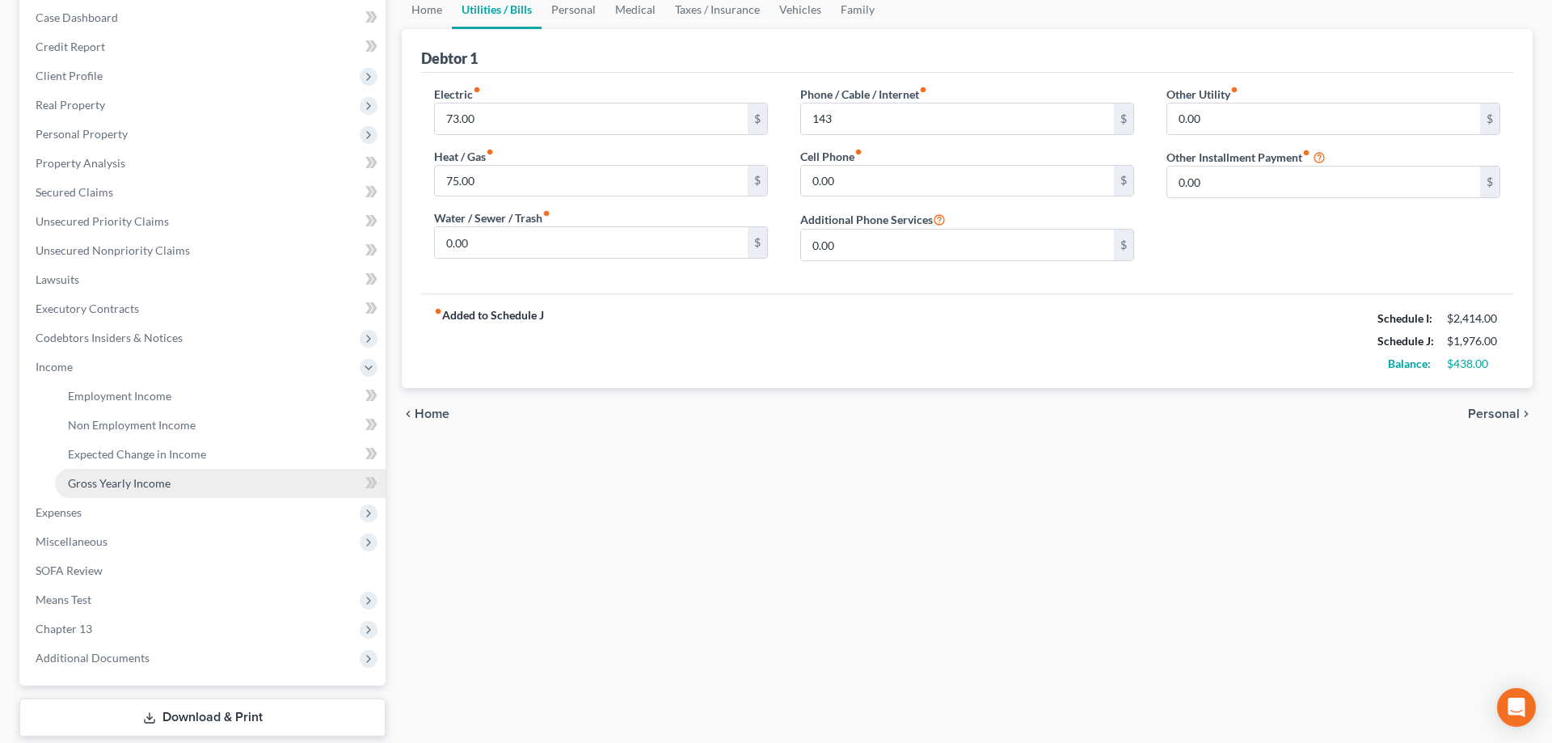
click at [188, 474] on link "Gross Yearly Income" at bounding box center [220, 483] width 331 height 29
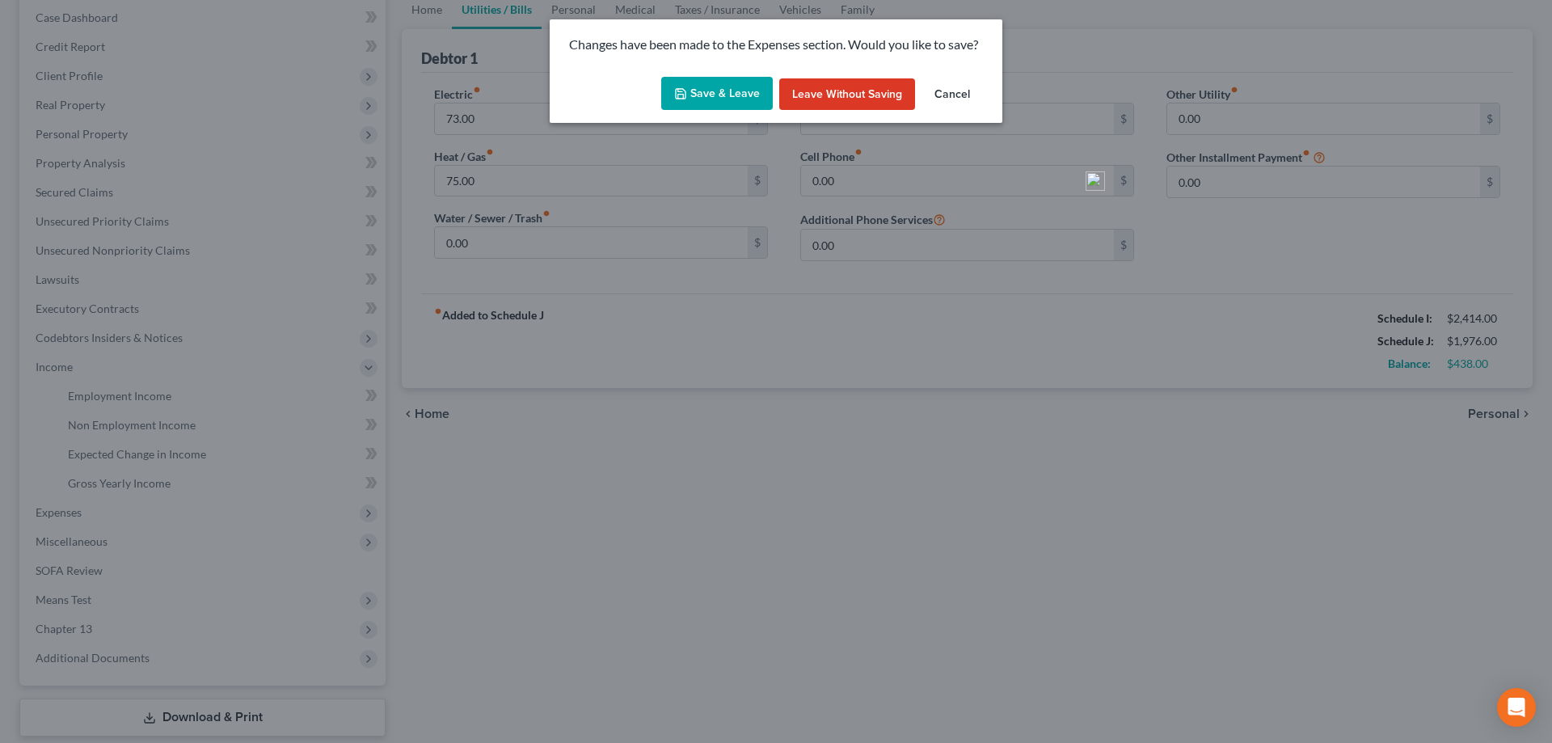
click at [689, 101] on button "Save & Leave" at bounding box center [717, 94] width 112 height 34
type input "143.00"
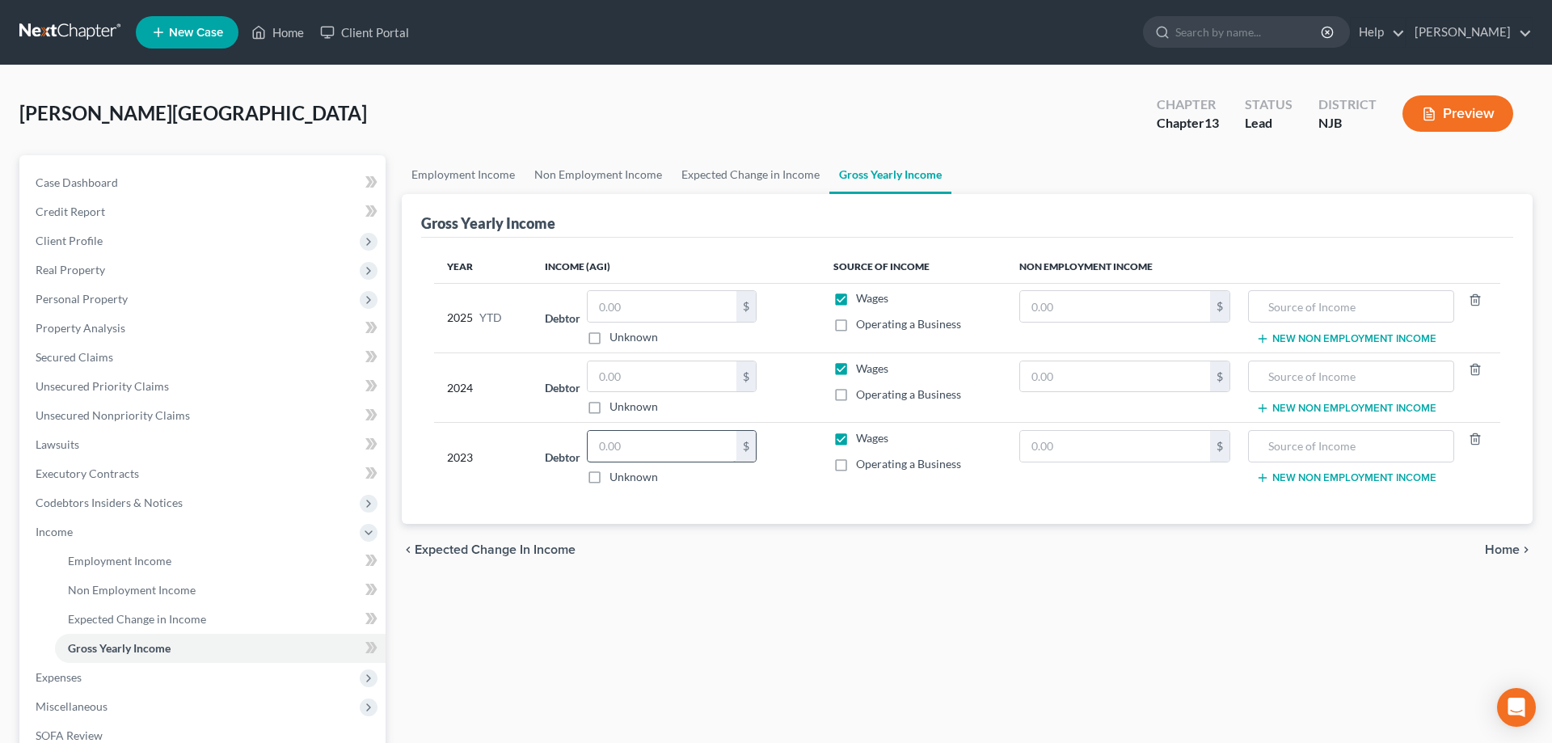
click at [659, 458] on input "text" at bounding box center [662, 446] width 149 height 31
type input "0"
click at [668, 375] on input "text" at bounding box center [662, 376] width 149 height 31
type input "58,431"
click at [672, 314] on input "text" at bounding box center [662, 306] width 149 height 31
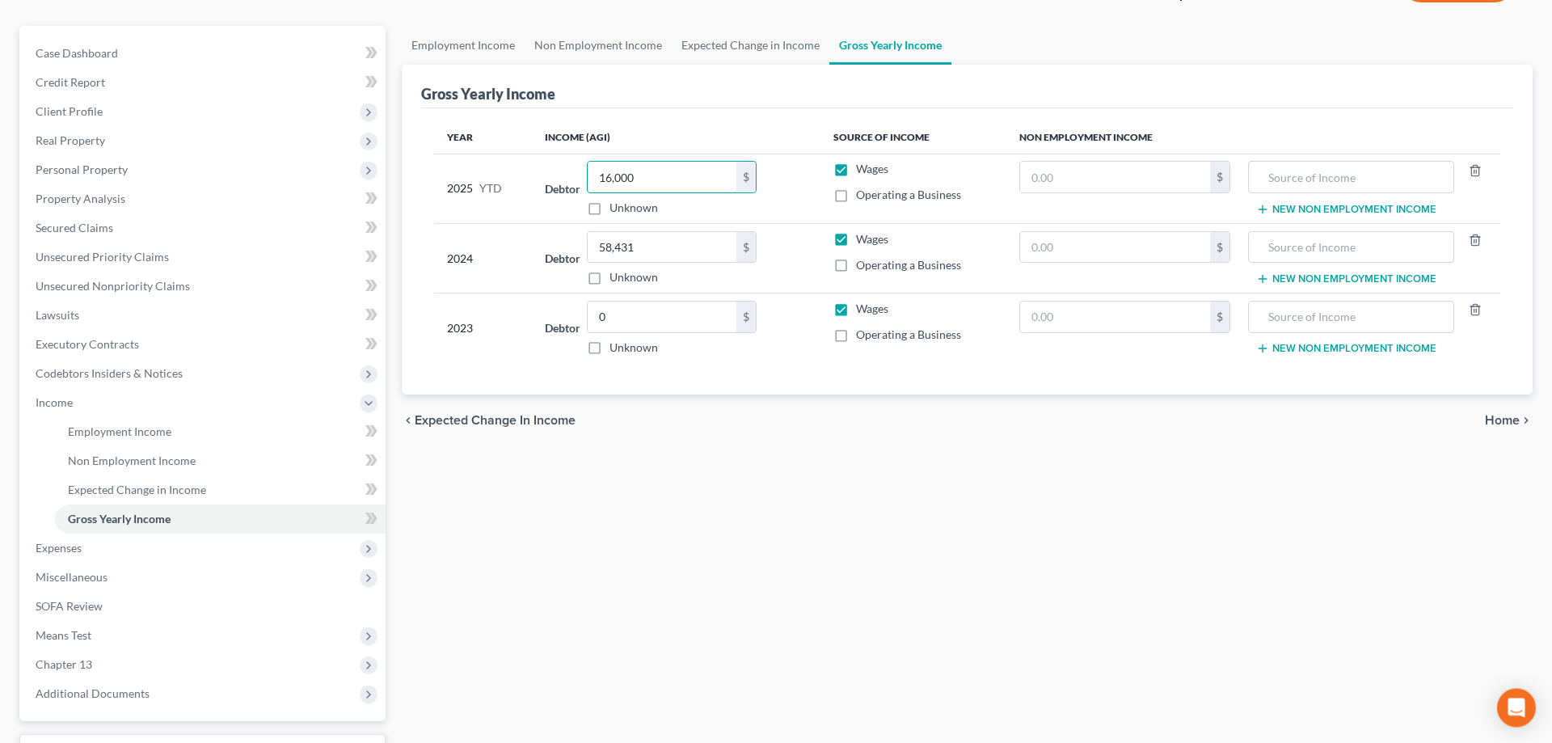
scroll to position [247, 0]
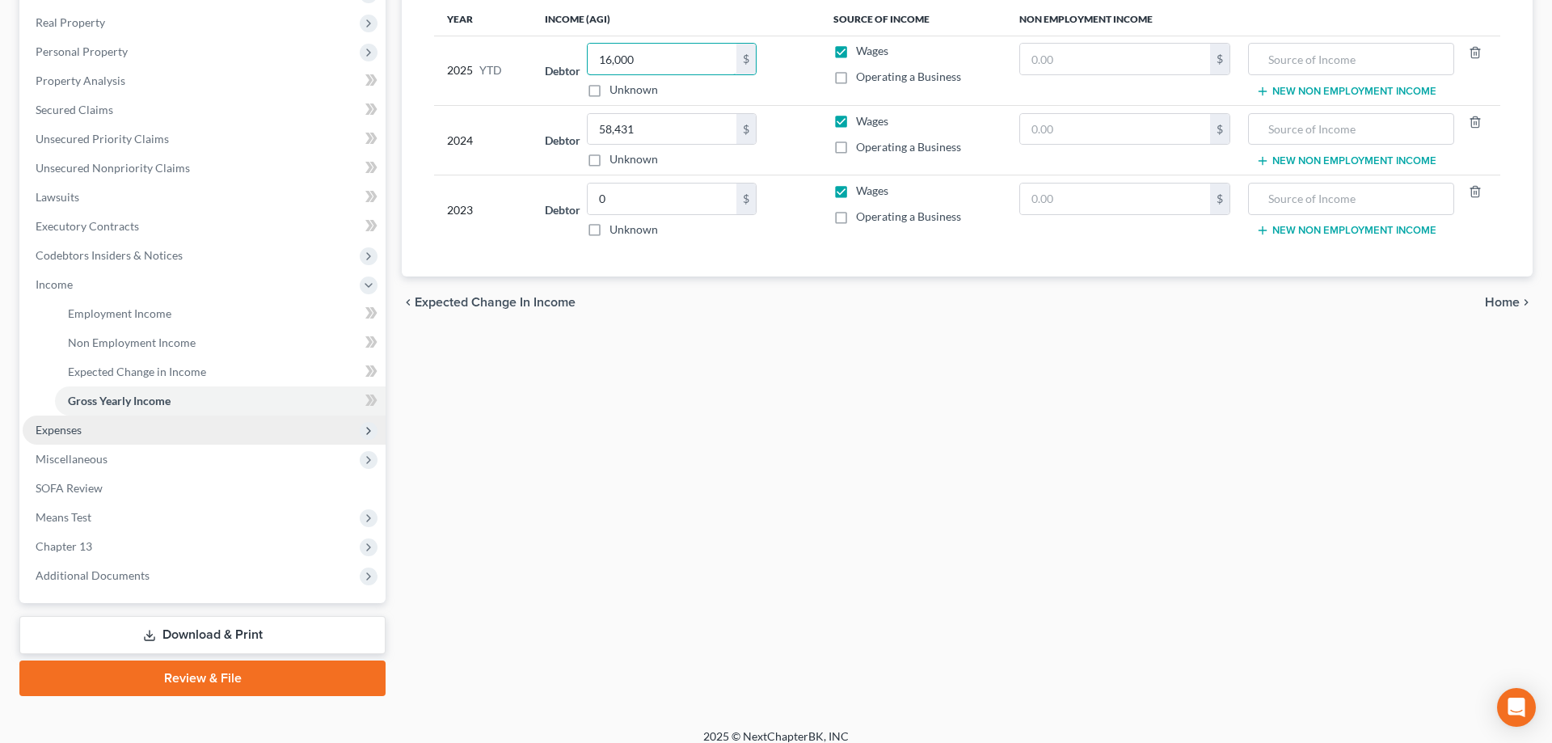
type input "16,000"
click at [45, 427] on span "Expenses" at bounding box center [59, 430] width 46 height 14
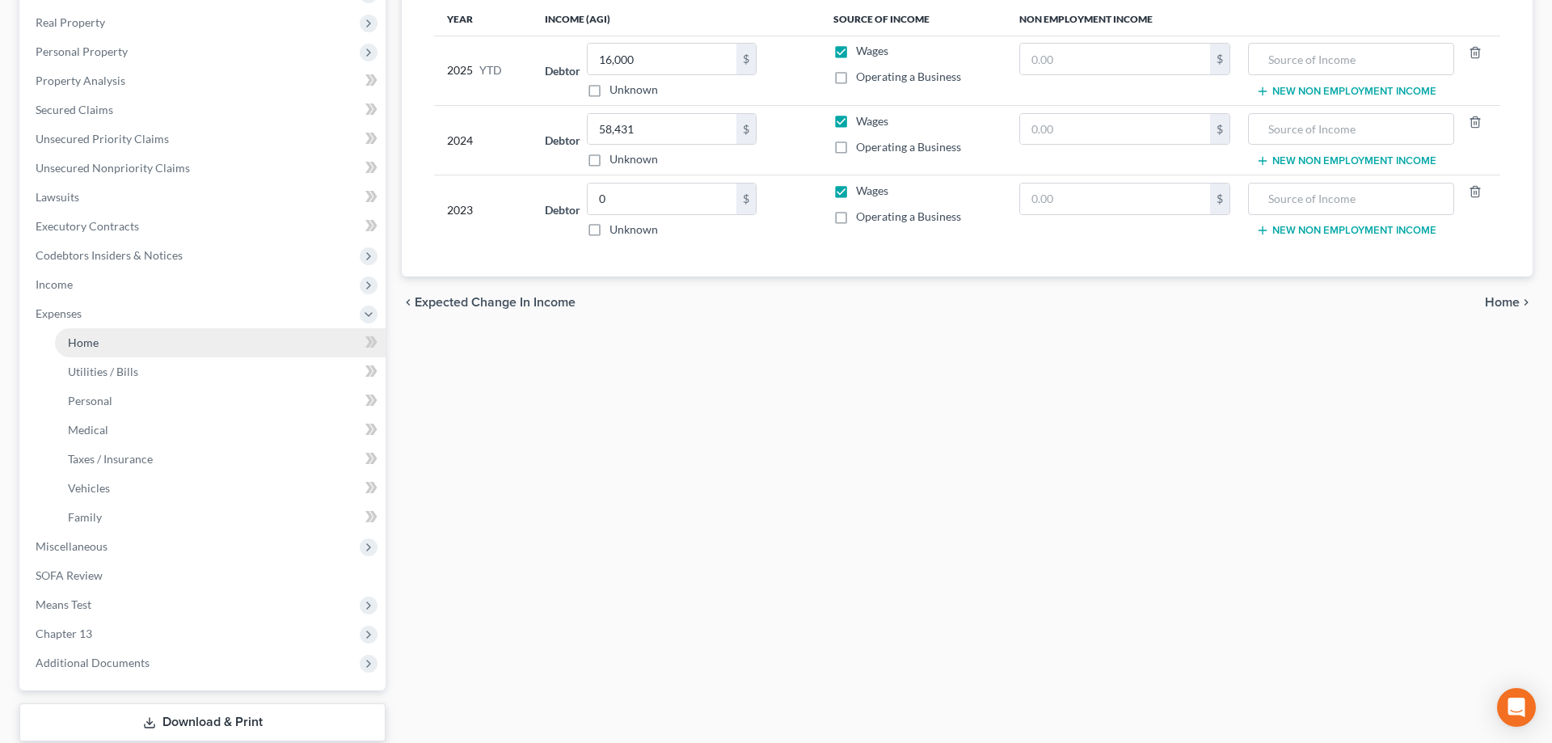
click at [95, 345] on span "Home" at bounding box center [83, 342] width 31 height 14
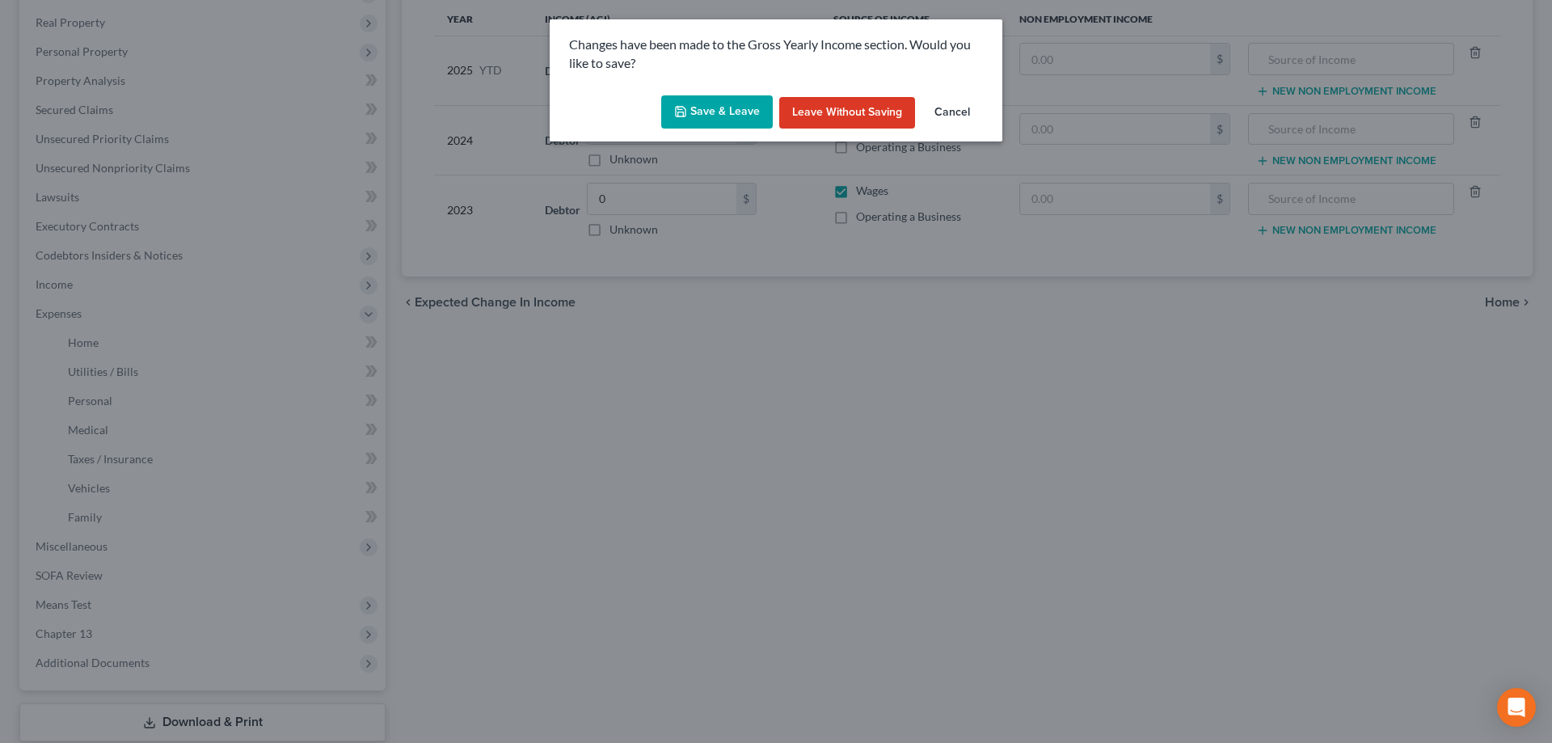
click at [716, 112] on button "Save & Leave" at bounding box center [717, 112] width 112 height 34
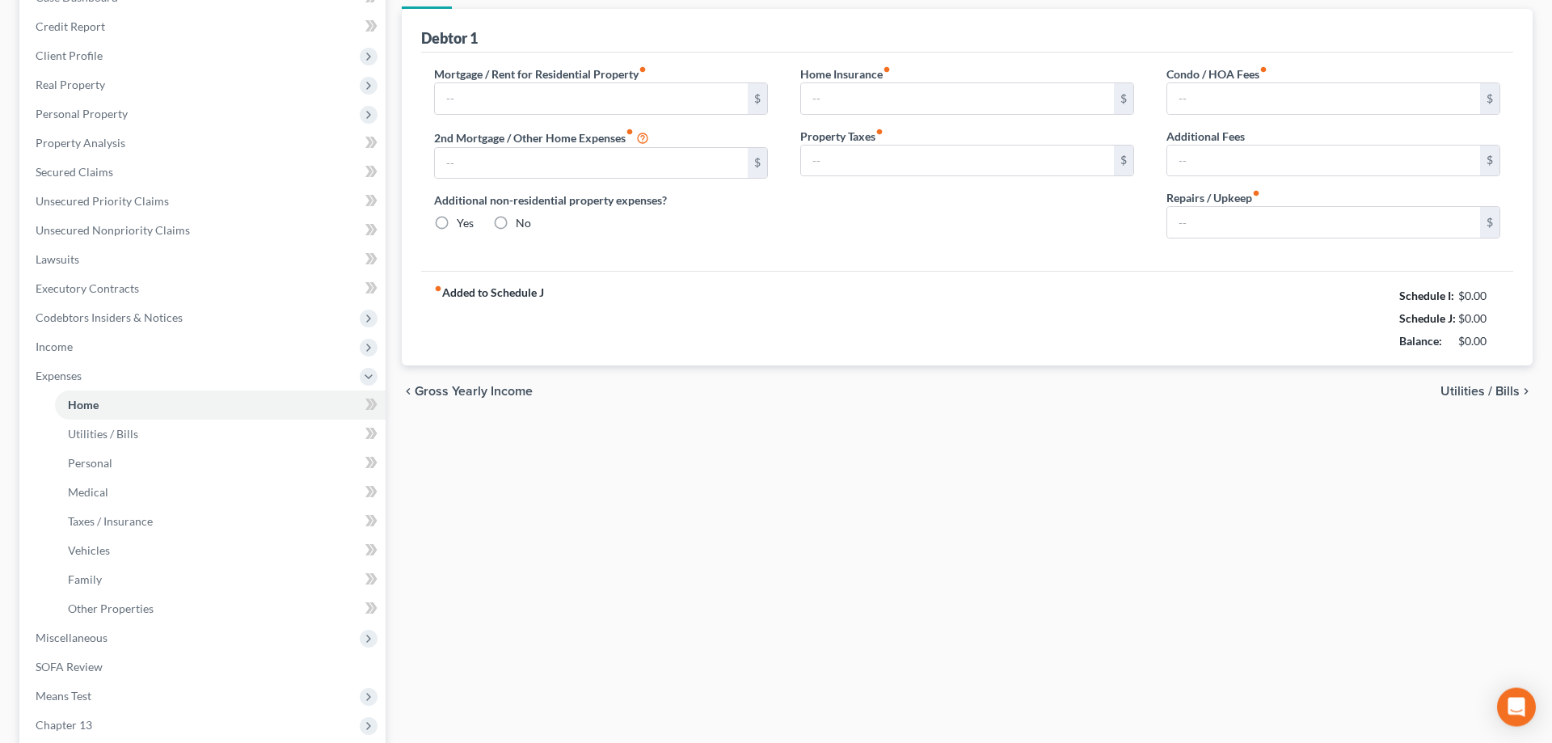
type input "1,300.00"
type input "0.00"
radio input "true"
type input "0.00"
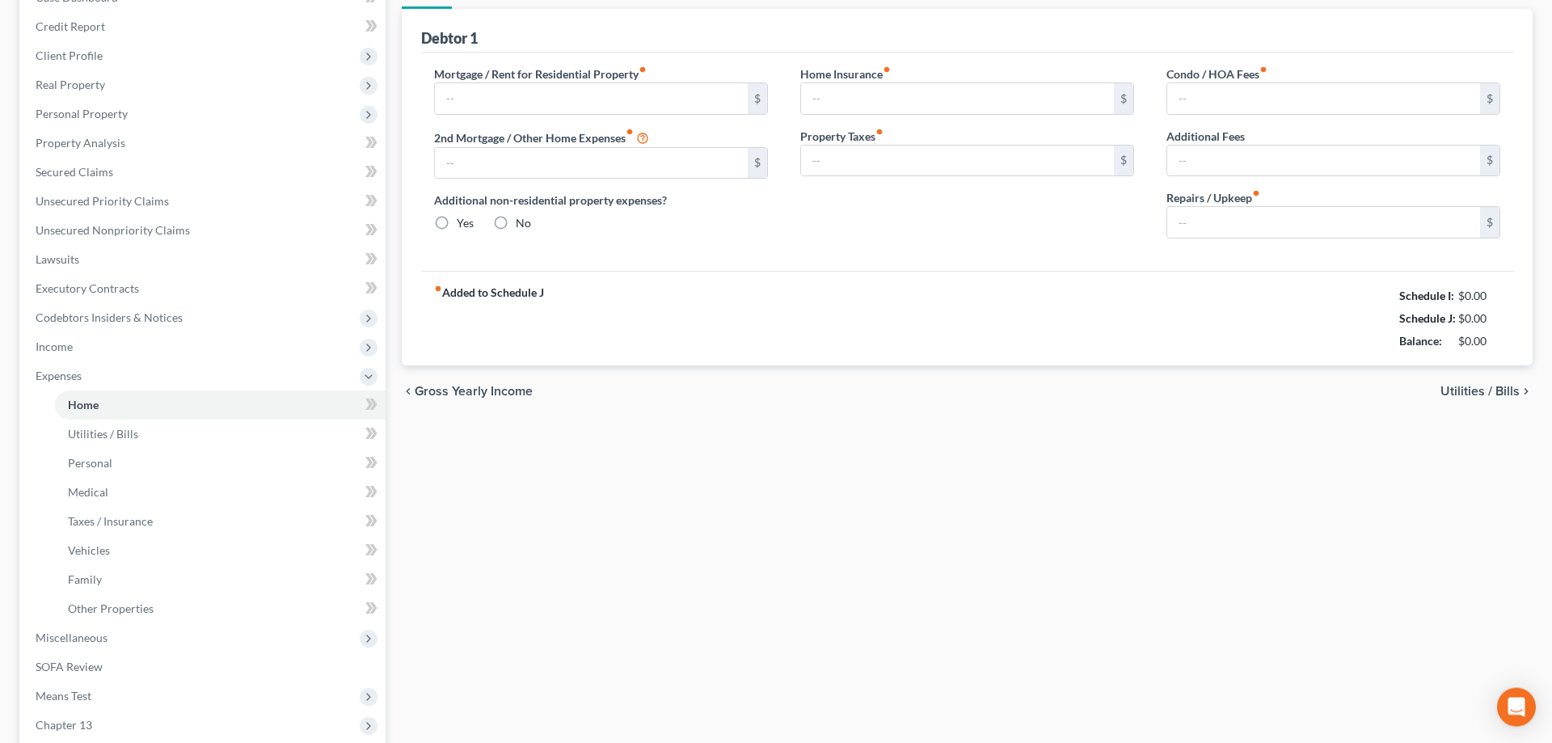
type input "0.00"
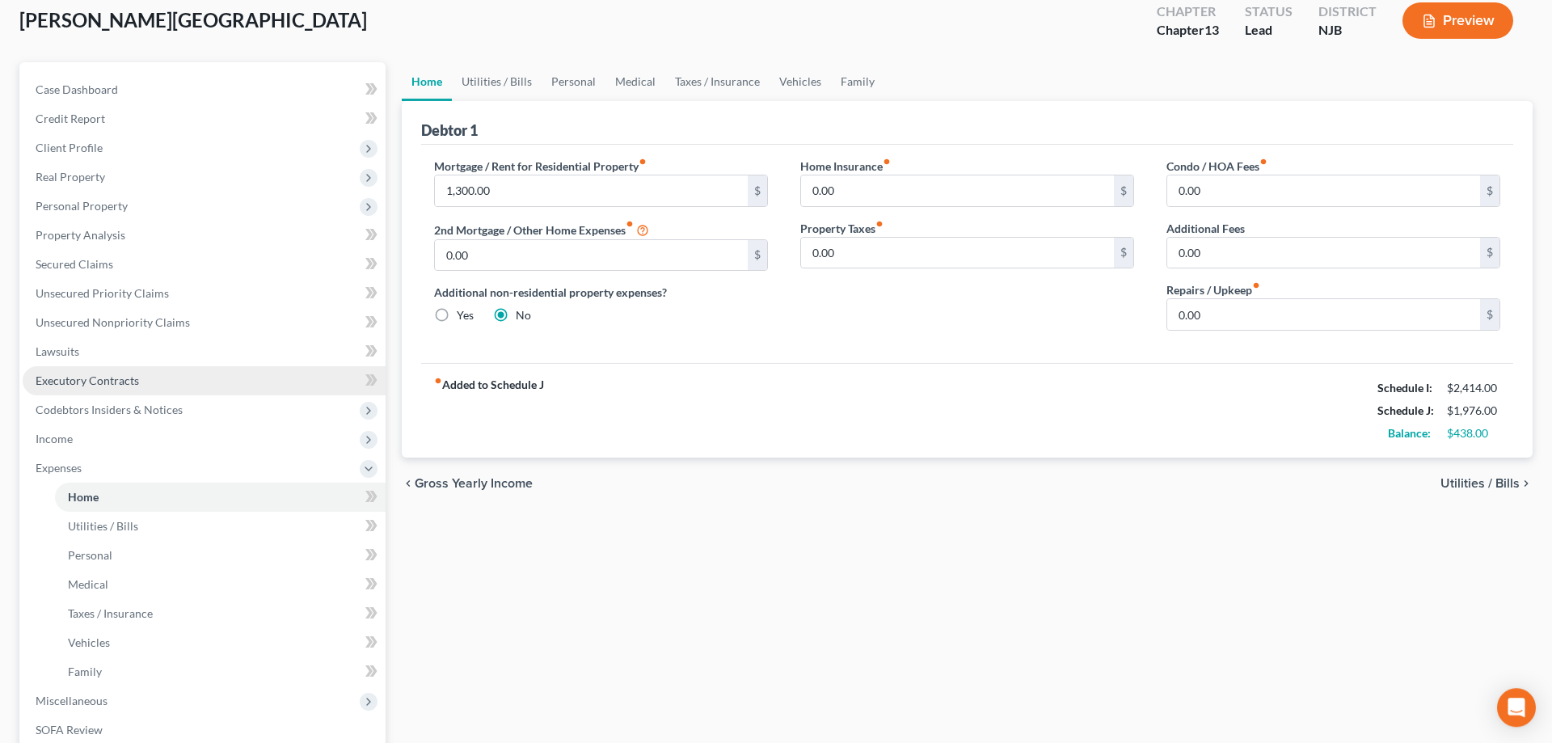
scroll to position [165, 0]
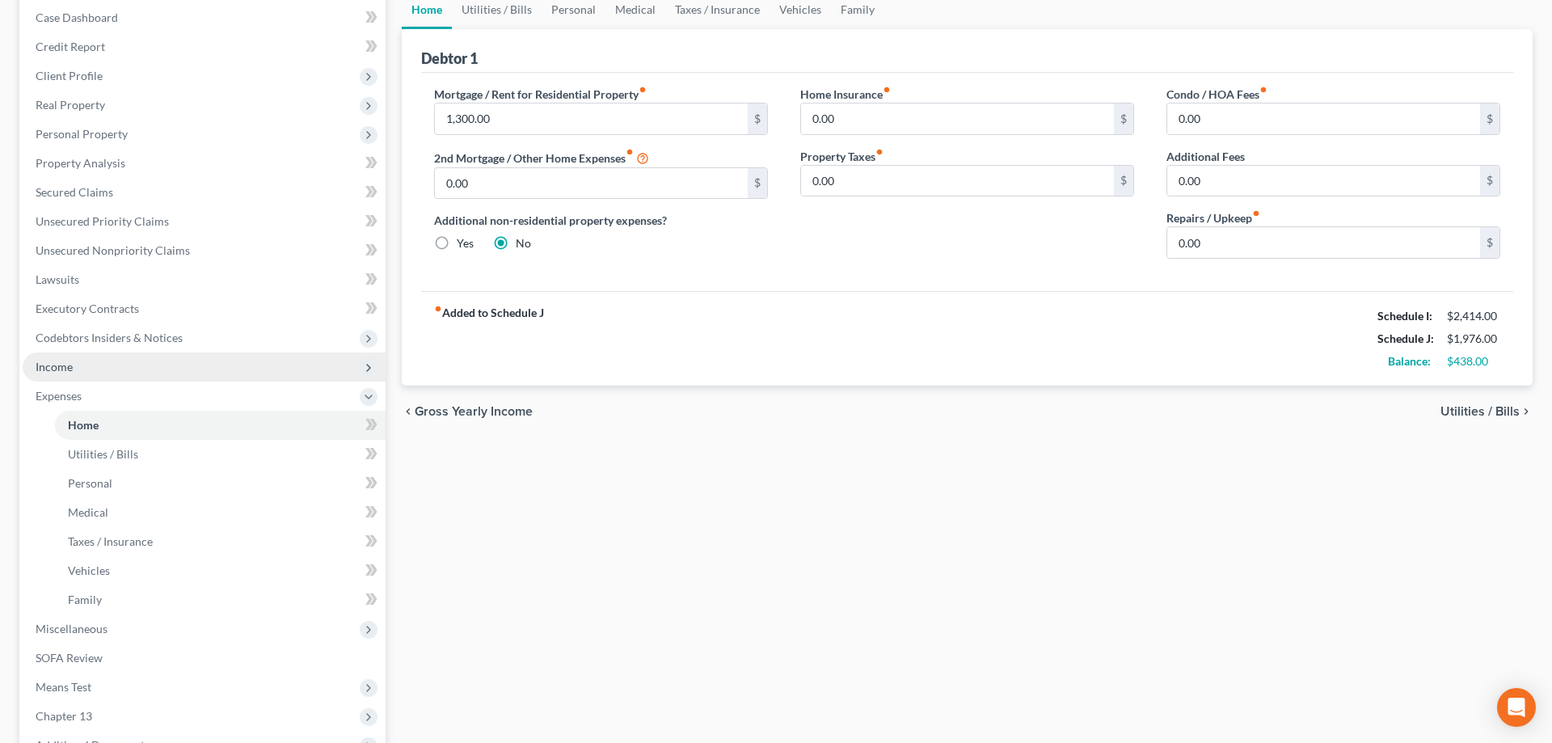
click at [55, 367] on span "Income" at bounding box center [54, 367] width 37 height 14
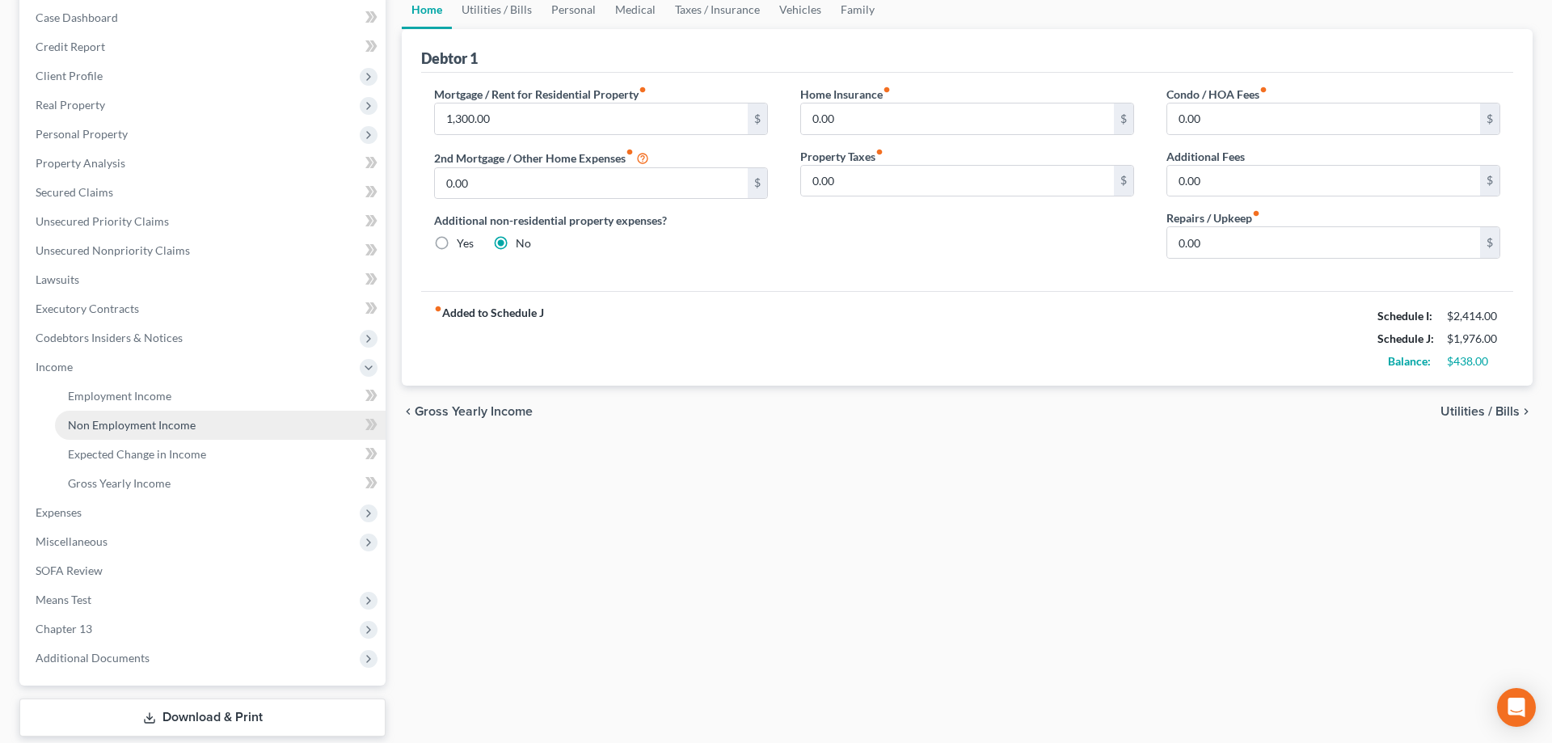
click at [116, 423] on span "Non Employment Income" at bounding box center [132, 425] width 128 height 14
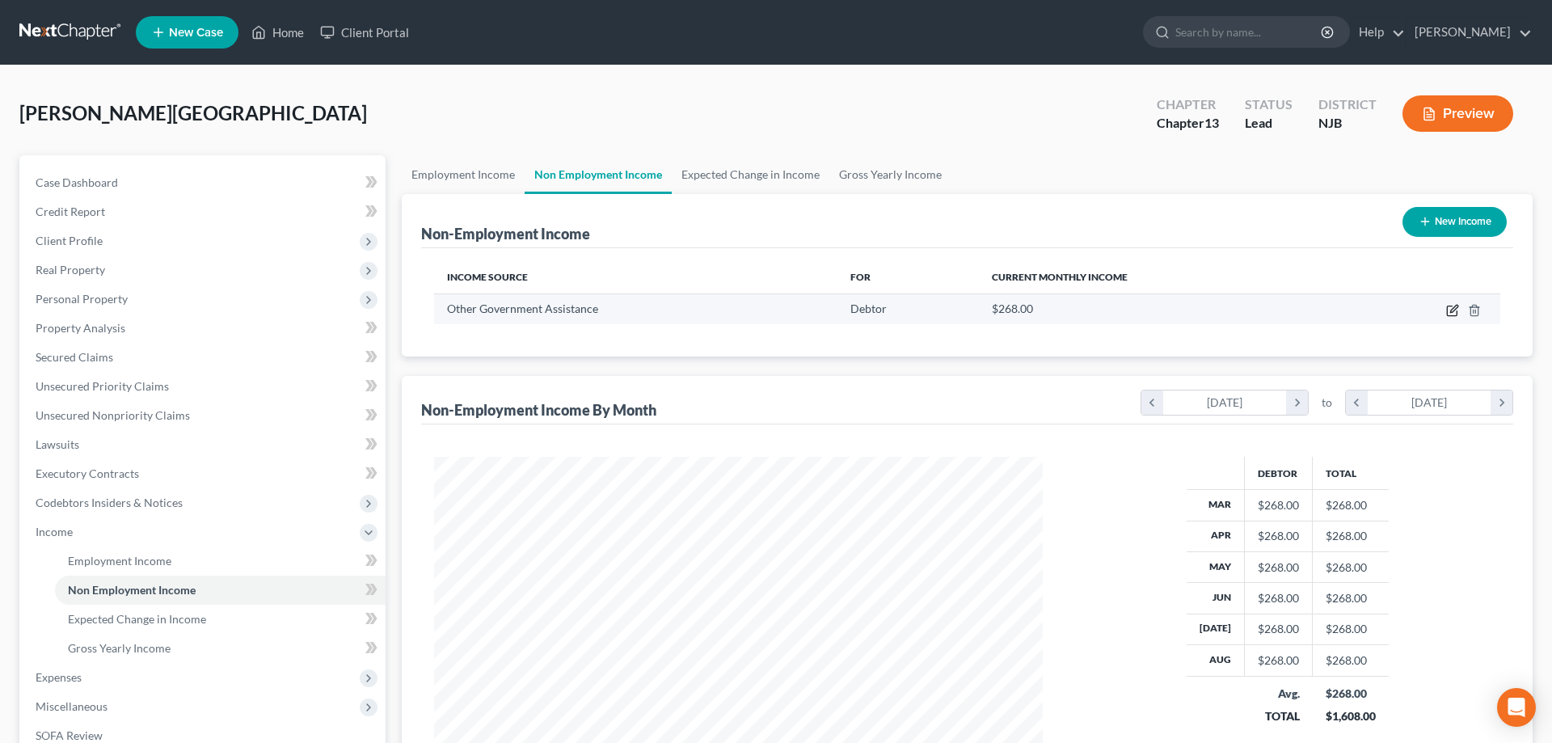
click at [1456, 309] on icon "button" at bounding box center [1453, 308] width 7 height 7
select select "5"
select select "0"
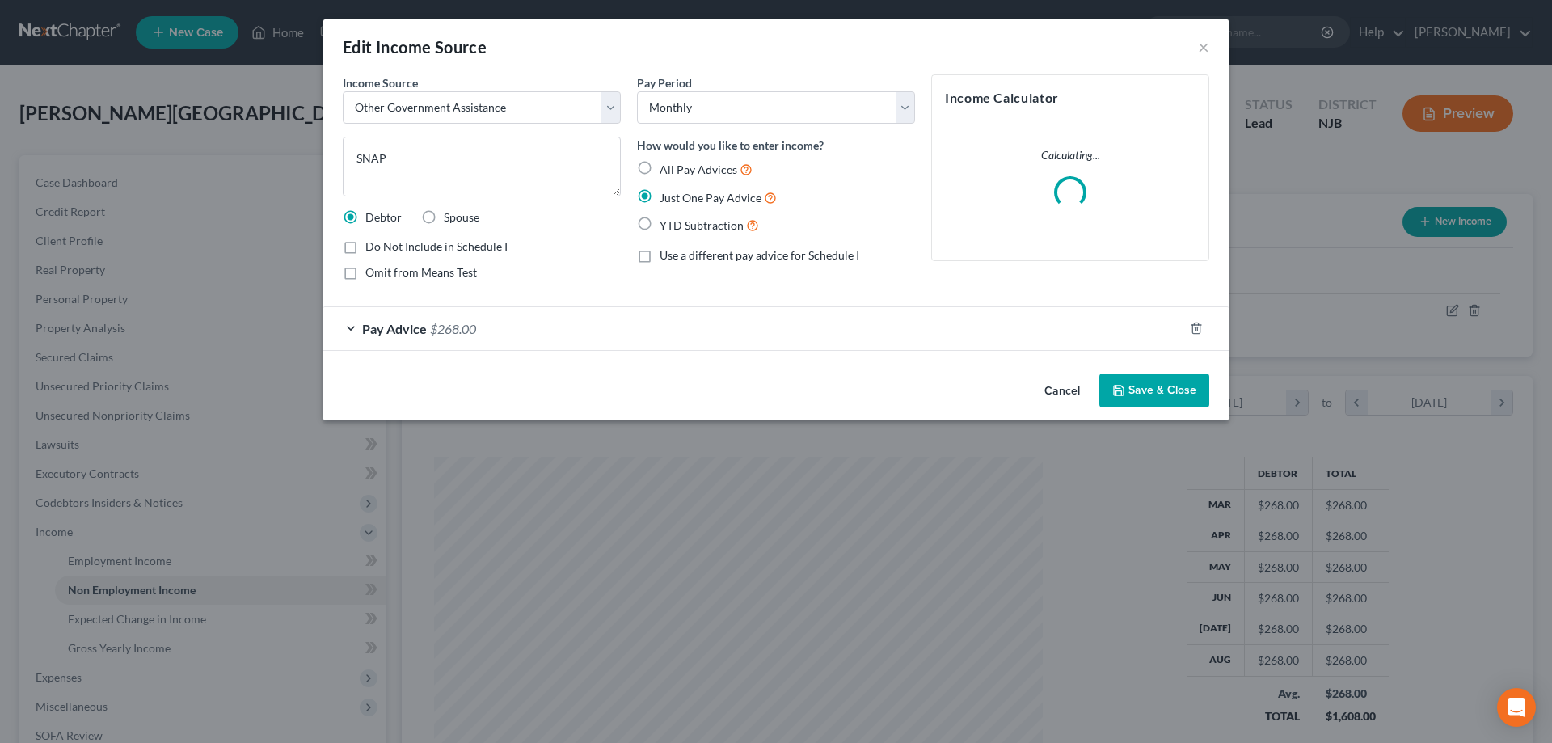
click at [450, 330] on span "$268.00" at bounding box center [453, 328] width 46 height 15
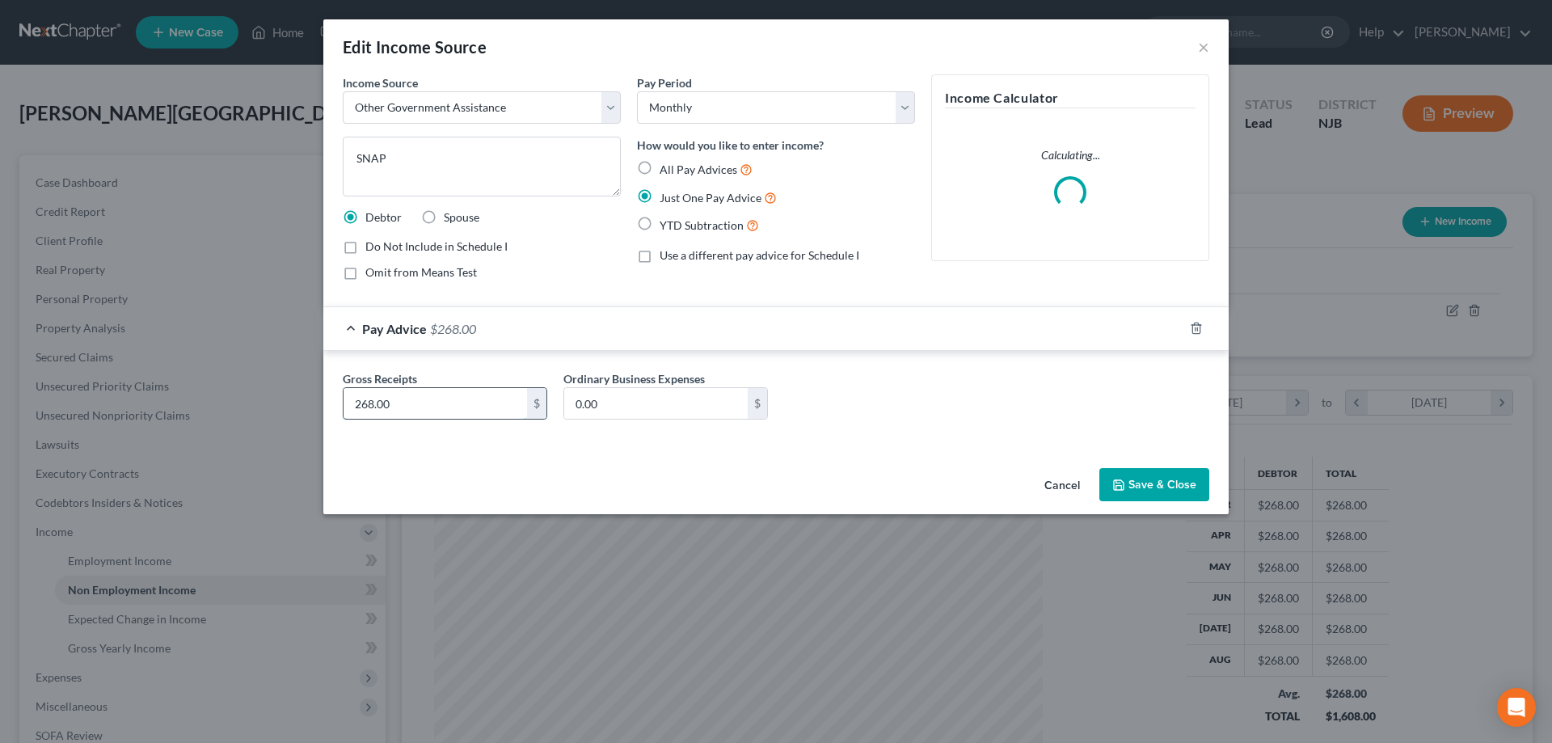
click at [415, 400] on input "268.00" at bounding box center [434, 403] width 183 height 31
type input "290"
click at [1119, 488] on icon "button" at bounding box center [1118, 484] width 13 height 13
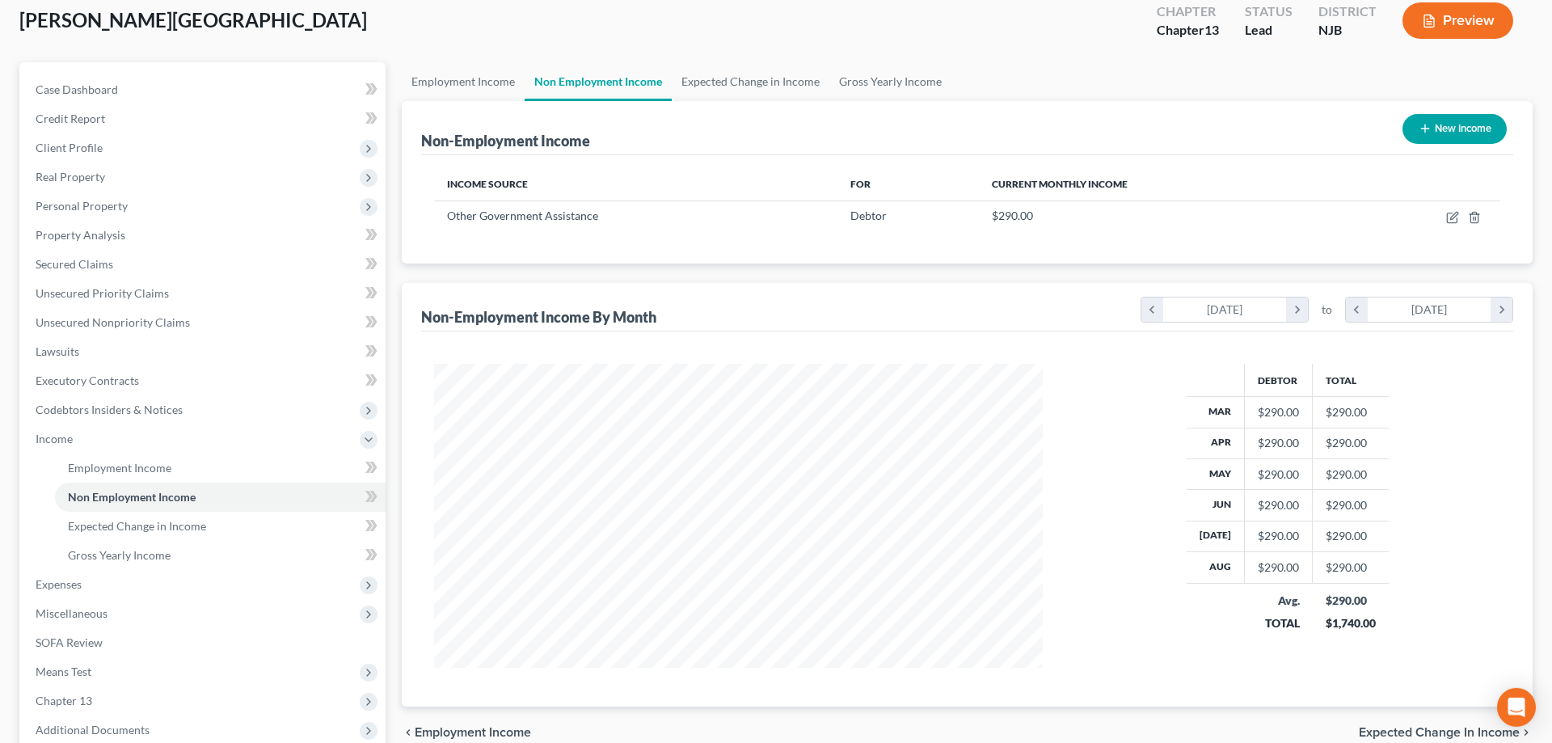
scroll to position [260, 0]
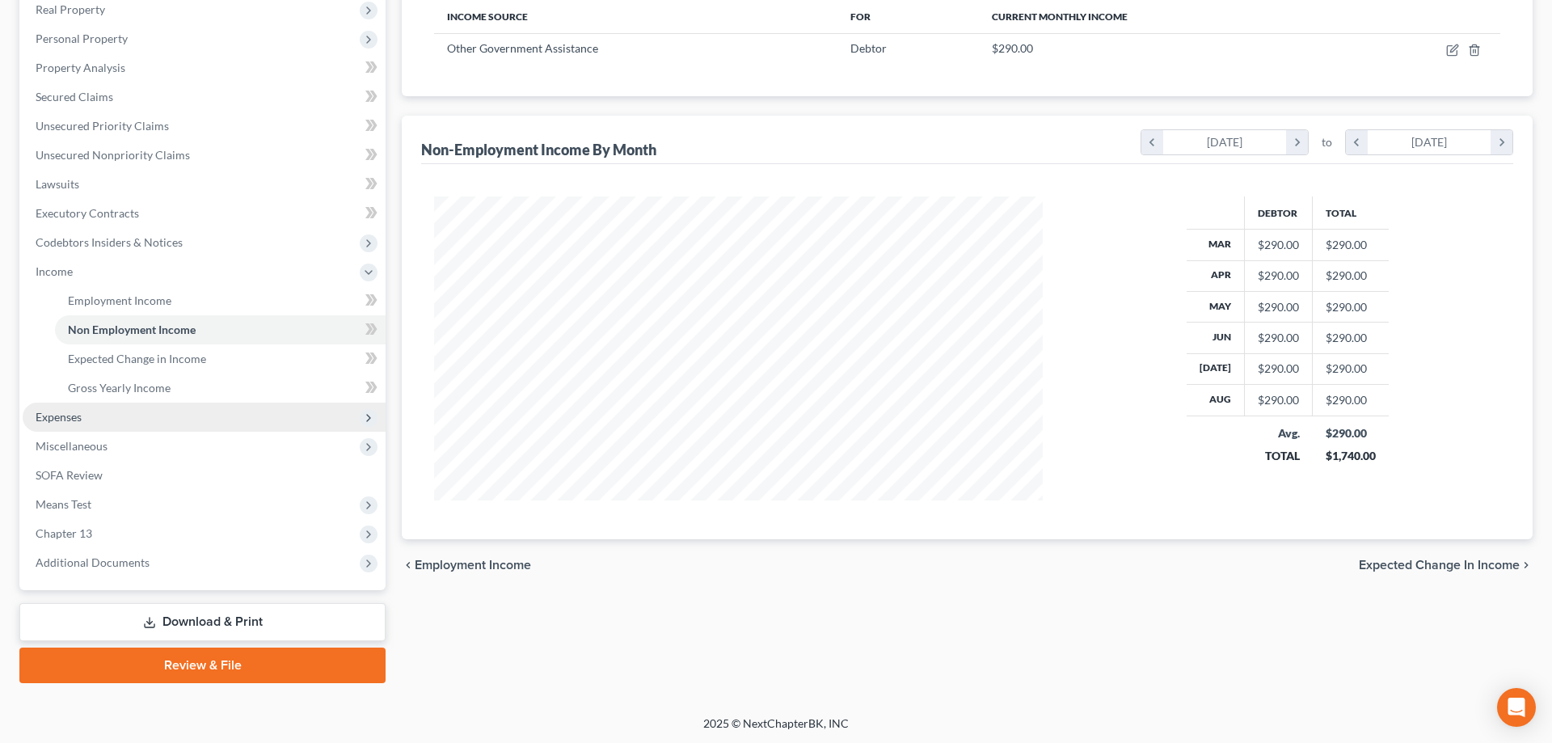
click at [59, 420] on span "Expenses" at bounding box center [59, 417] width 46 height 14
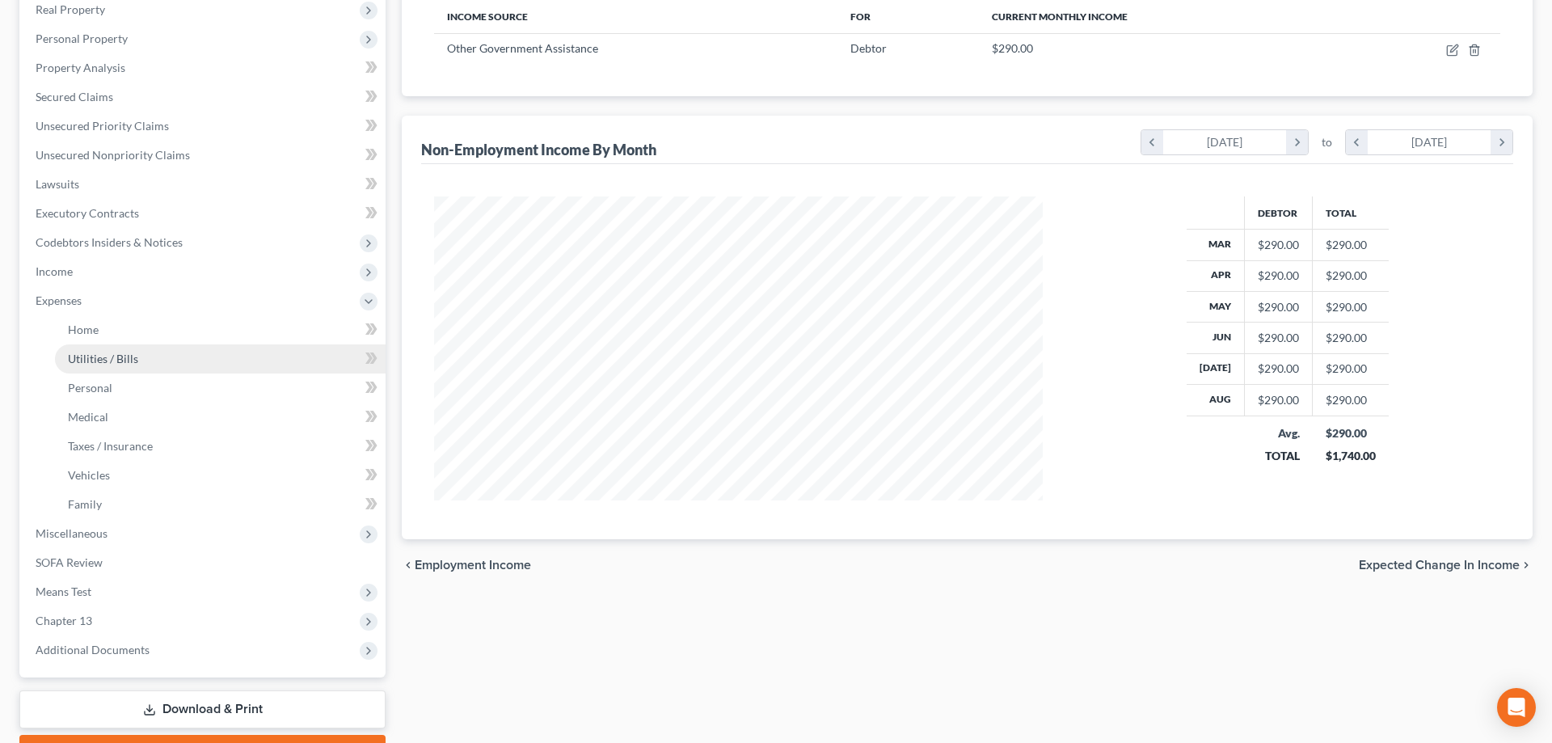
click at [84, 360] on span "Utilities / Bills" at bounding box center [103, 359] width 70 height 14
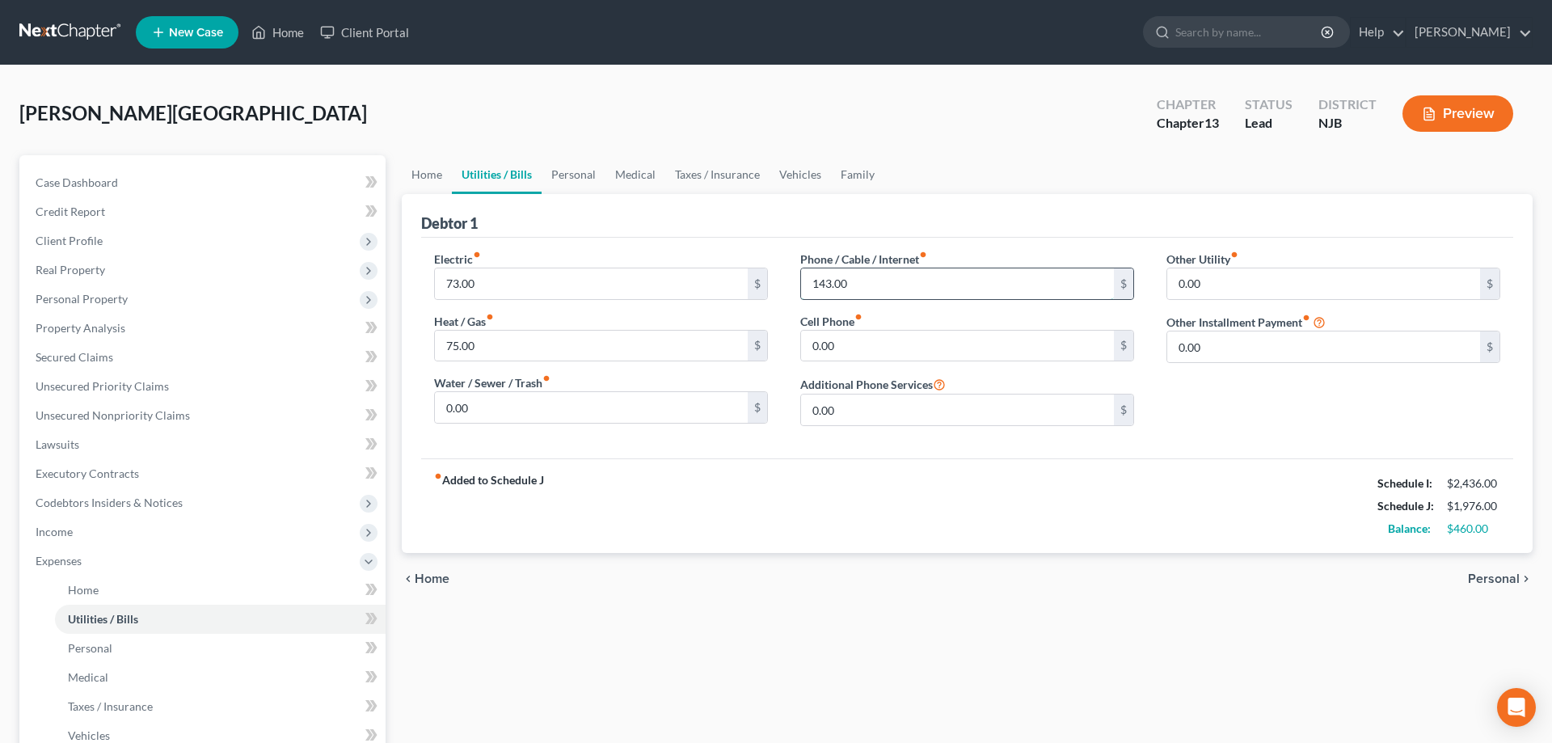
click at [870, 282] on input "143.00" at bounding box center [957, 283] width 313 height 31
type input "150"
click at [492, 343] on input "75.00" at bounding box center [591, 346] width 313 height 31
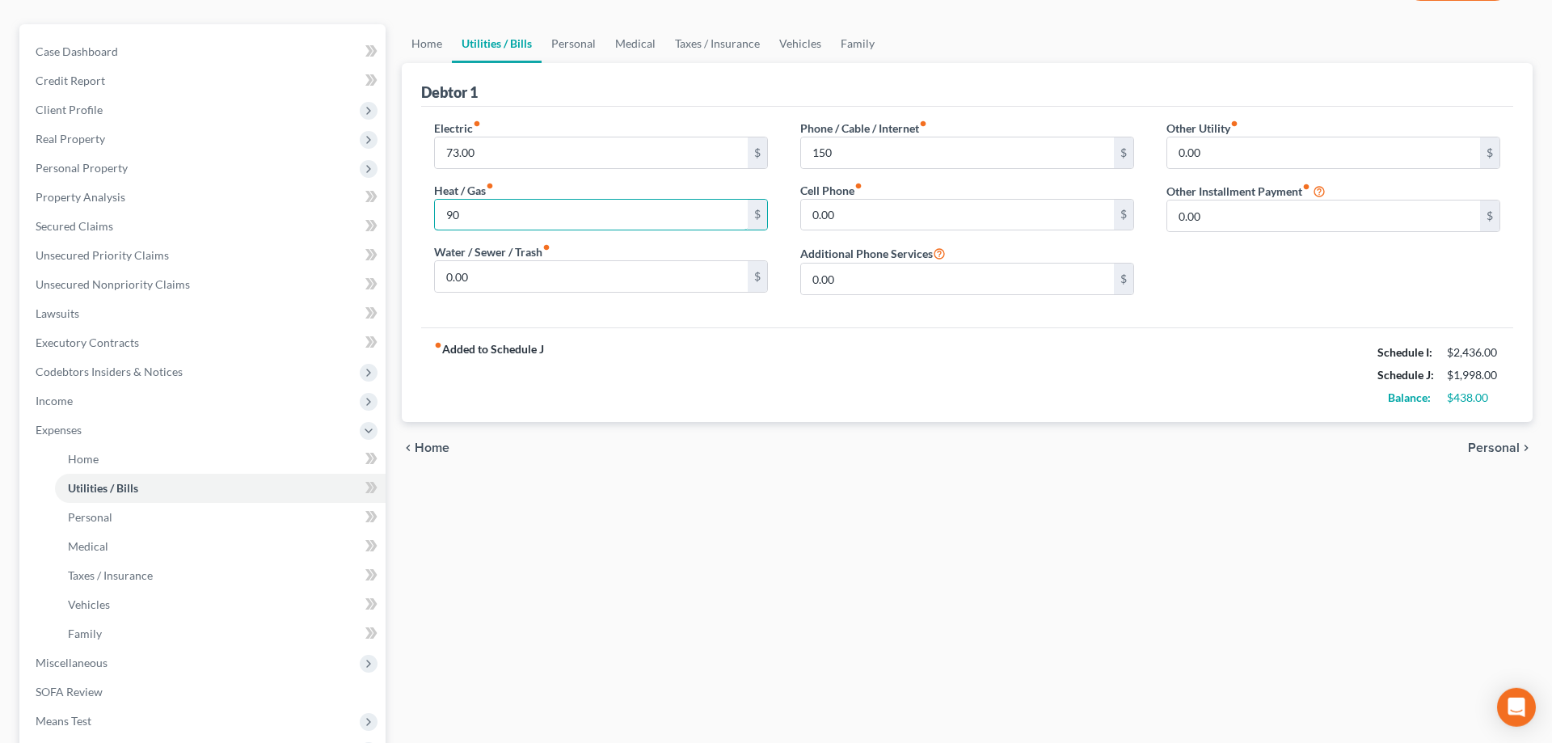
scroll to position [265, 0]
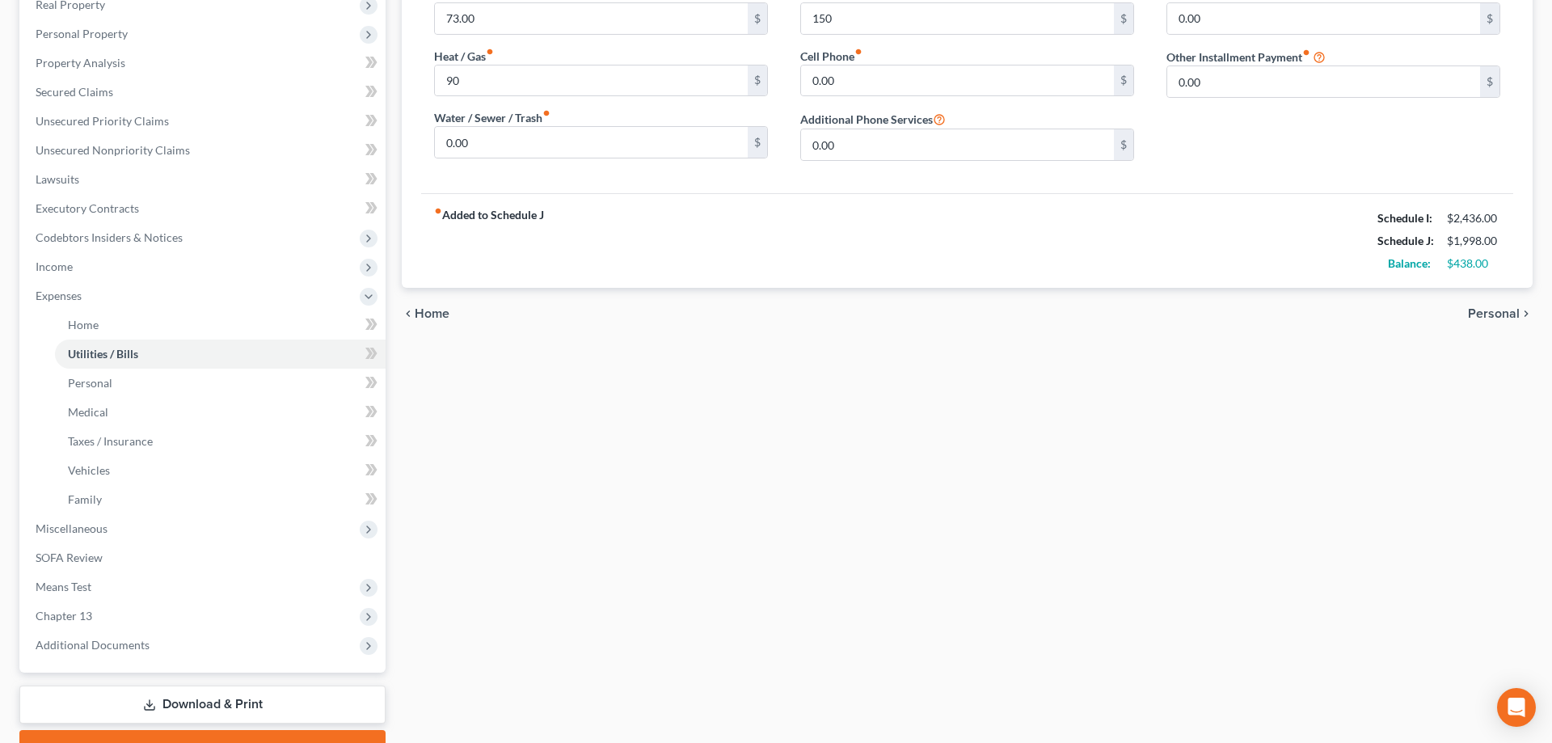
click at [495, 466] on div "Home Utilities / Bills Personal Medical Taxes / Insurance Vehicles Family Debto…" at bounding box center [967, 327] width 1147 height 875
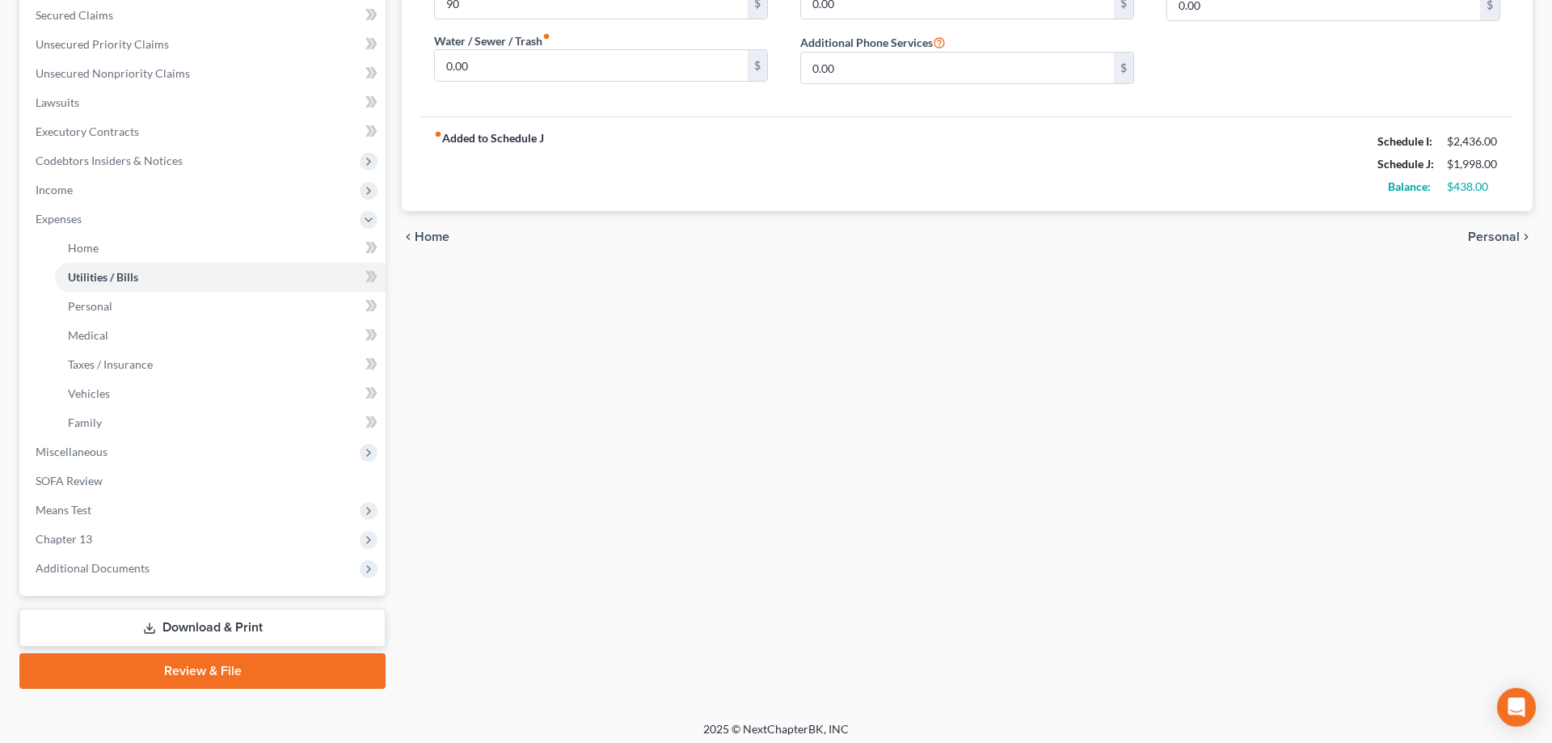
scroll to position [348, 0]
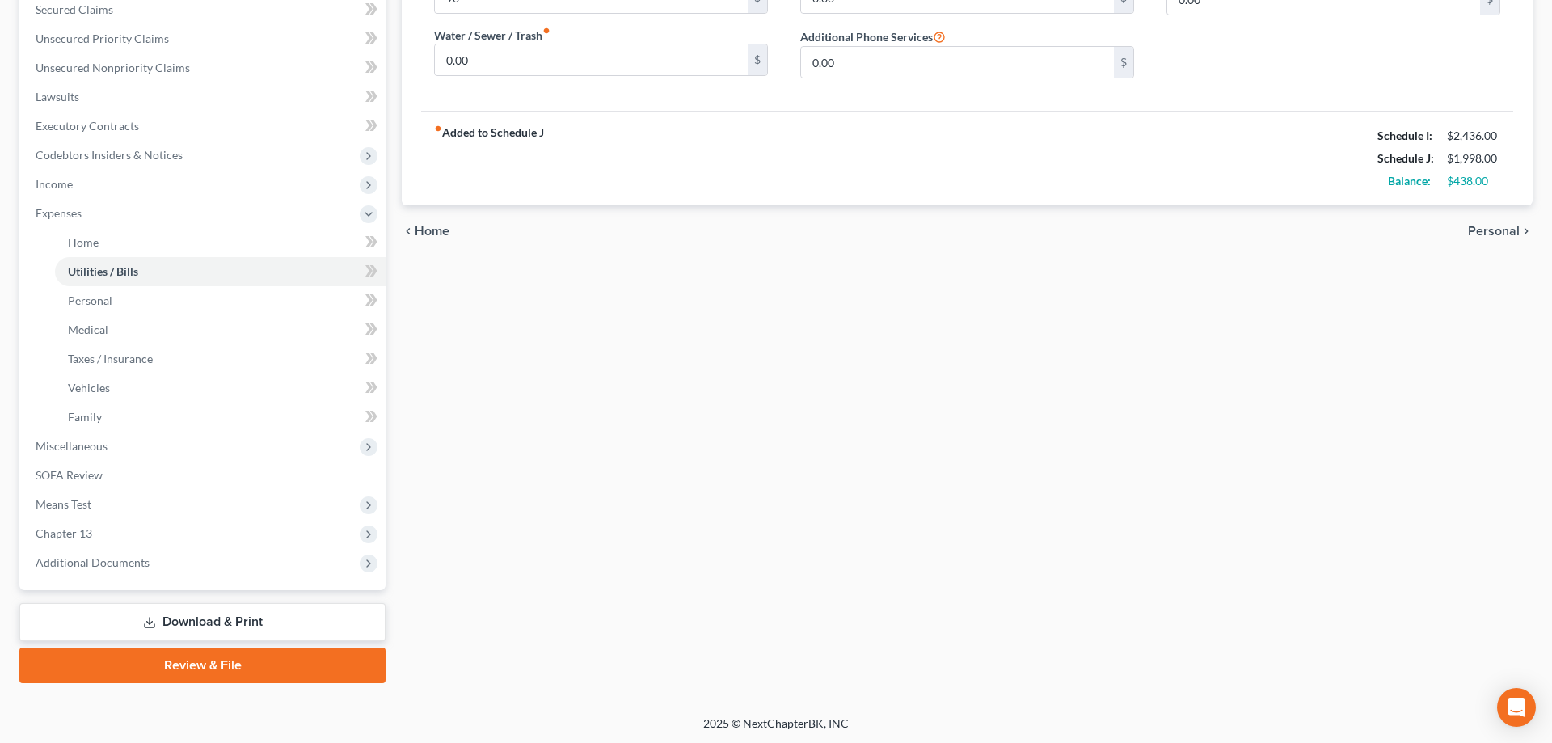
click at [227, 660] on link "Review & File" at bounding box center [202, 665] width 366 height 36
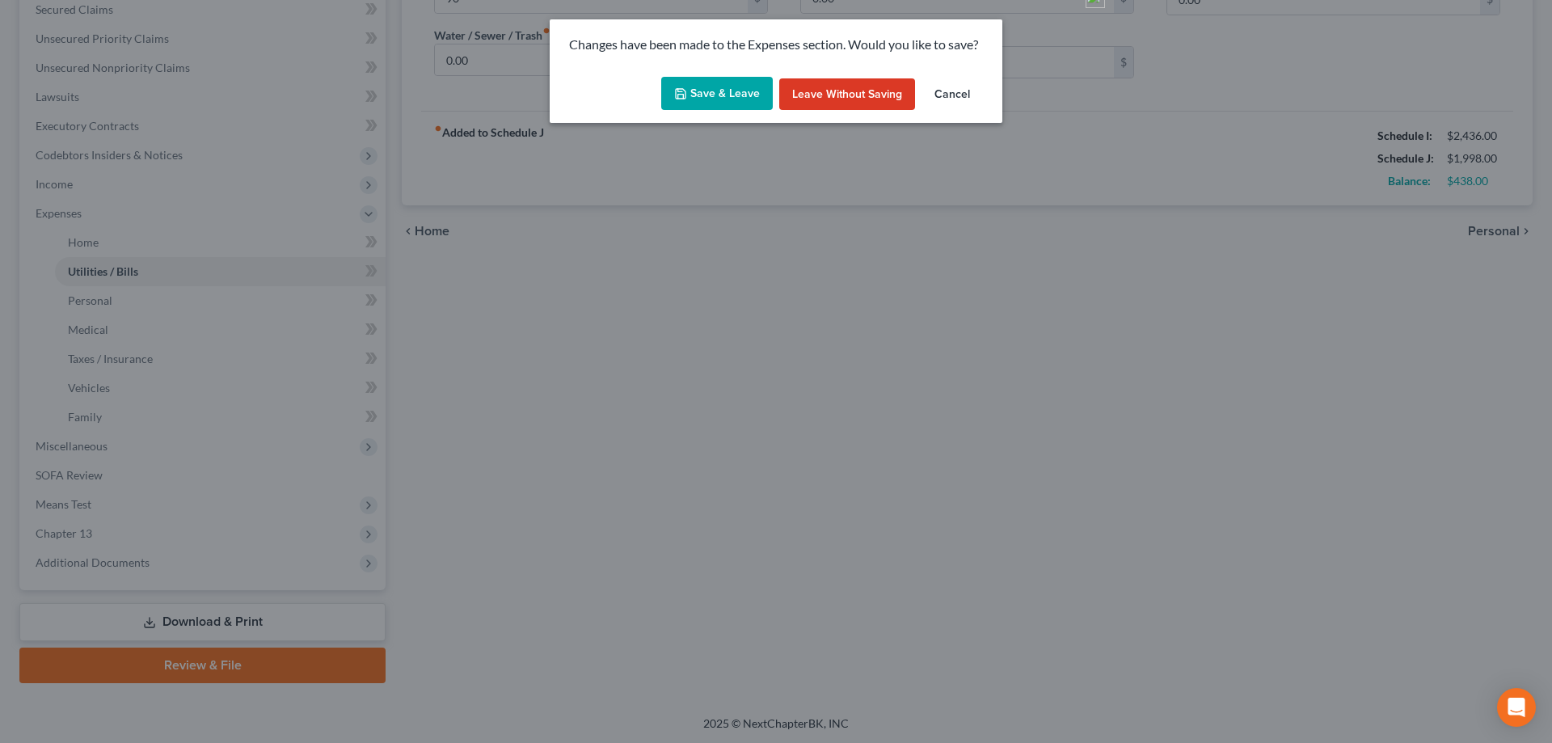
click at [710, 97] on button "Save & Leave" at bounding box center [717, 94] width 112 height 34
type input "90.00"
type input "150.00"
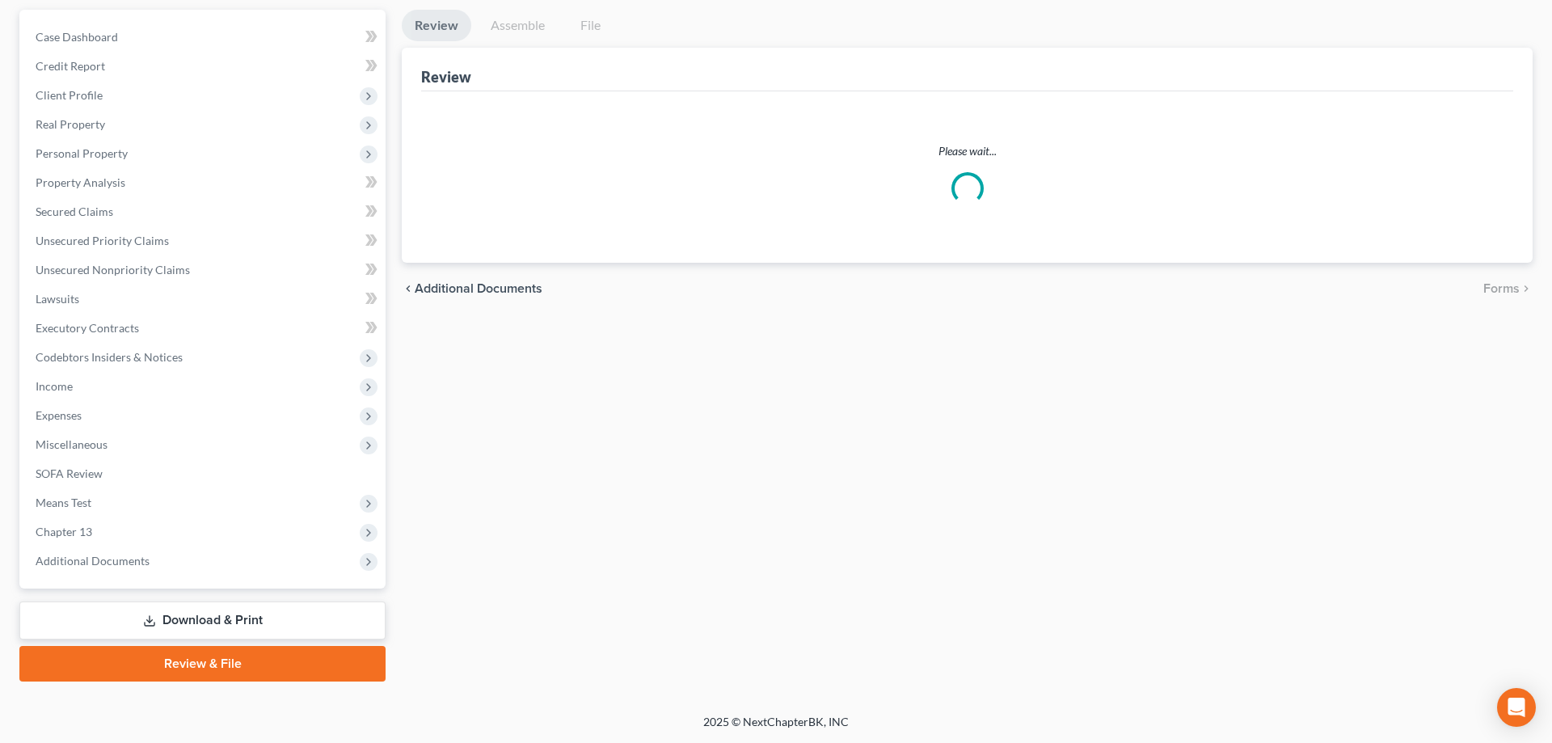
scroll to position [144, 0]
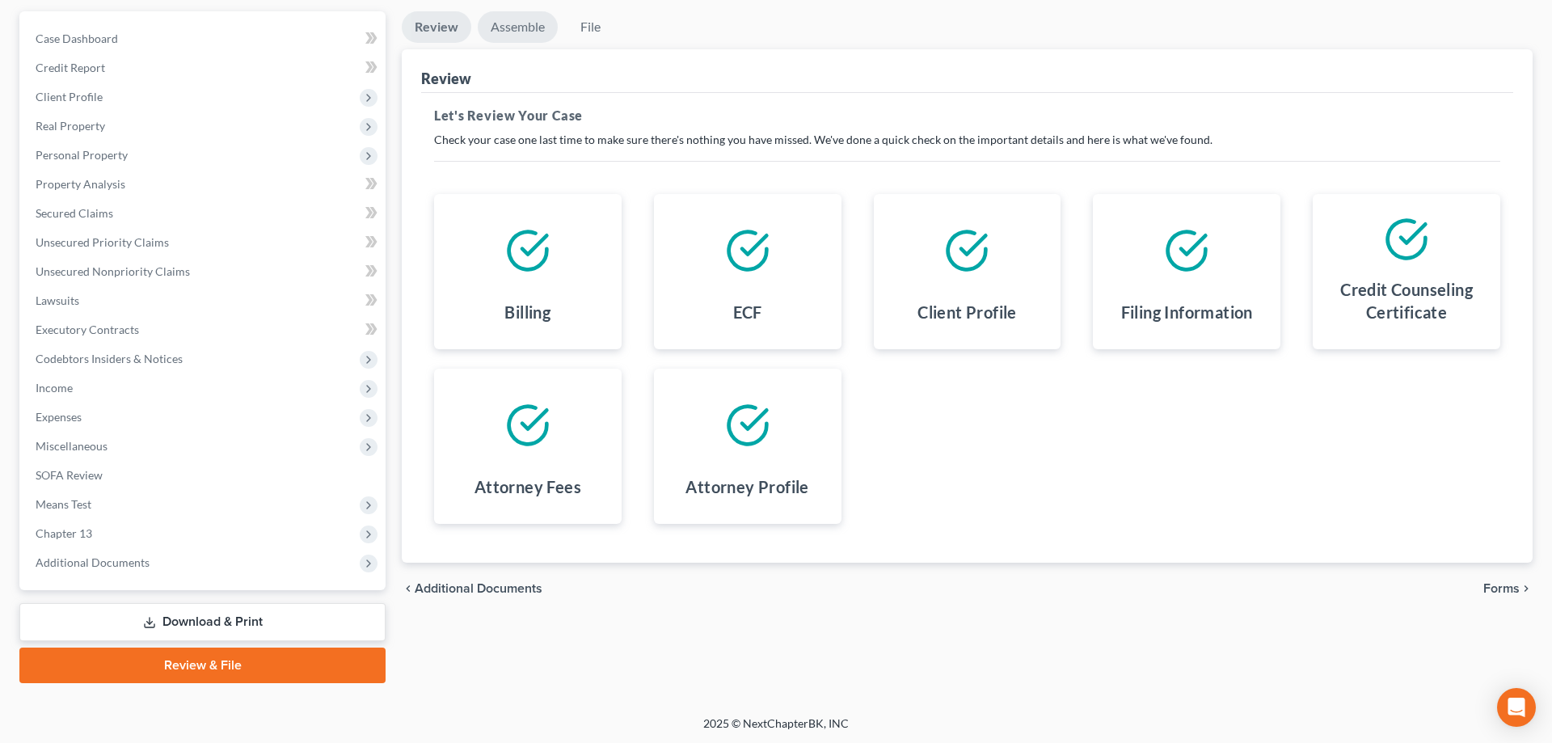
click at [516, 32] on link "Assemble" at bounding box center [518, 27] width 80 height 32
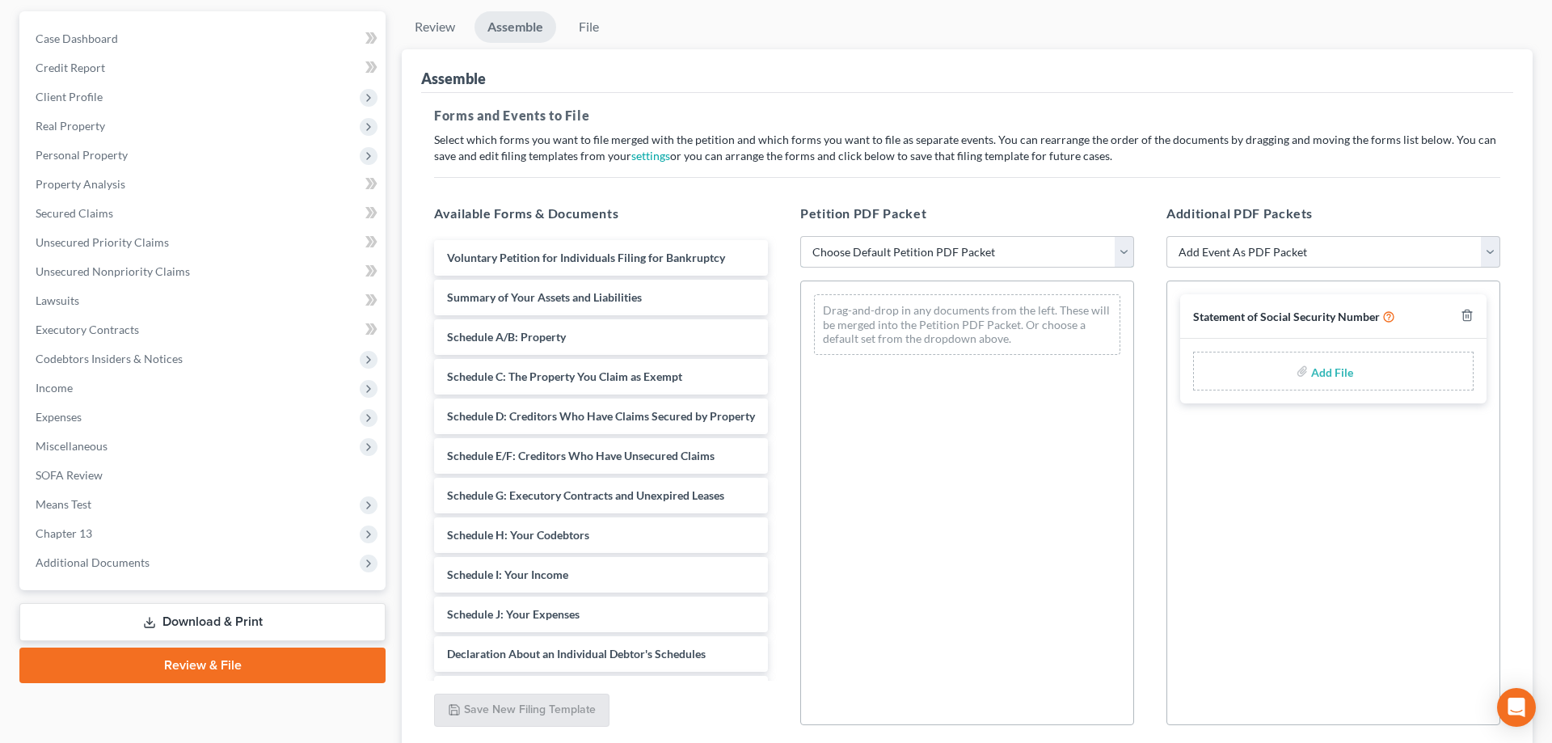
click at [800, 236] on select "Choose Default Petition PDF Packet Complete Bankruptcy Petition (all forms and …" at bounding box center [967, 252] width 334 height 32
select select "0"
click option "Complete Bankruptcy Petition (all forms and schedules)" at bounding box center [0, 0] width 0 height 0
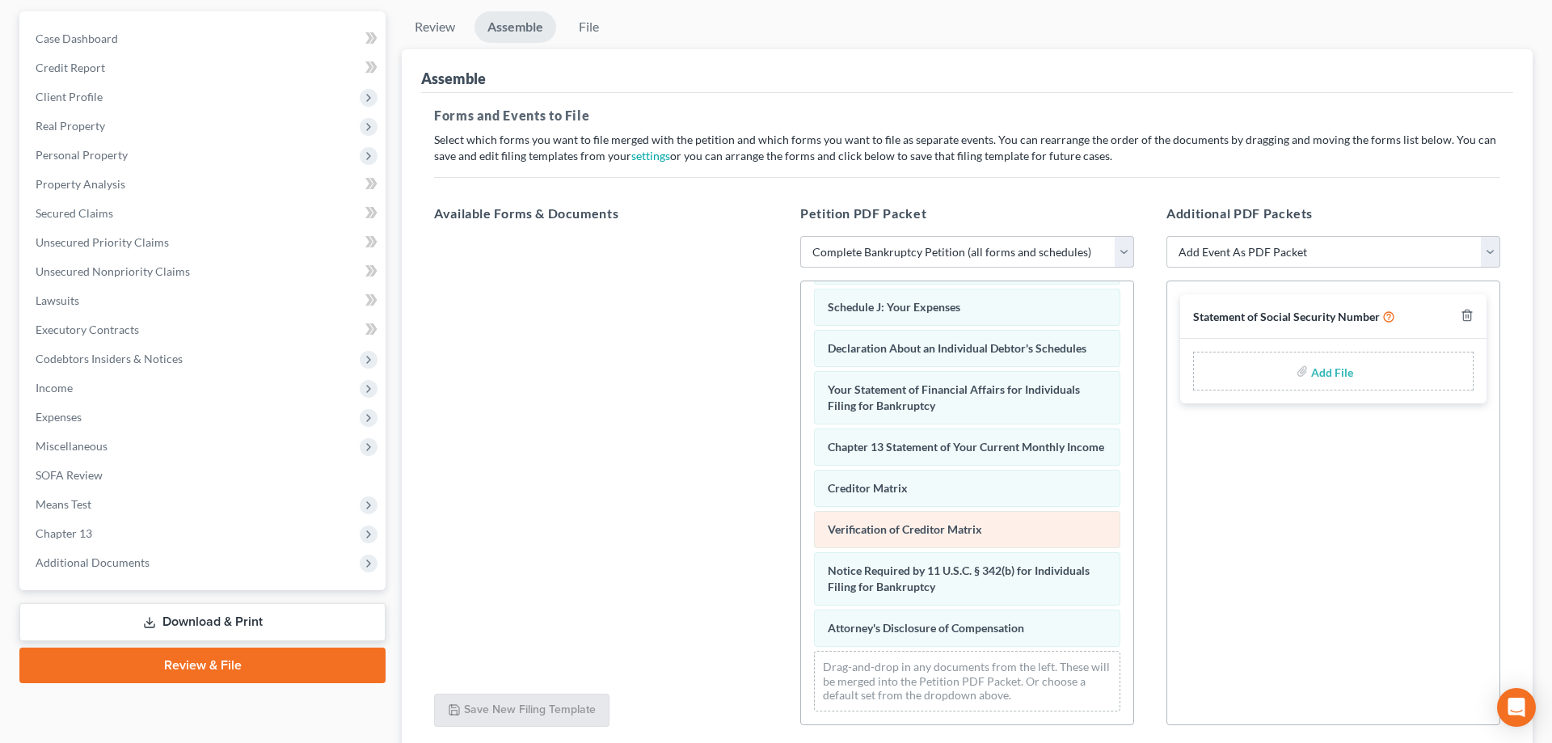
scroll to position [271, 0]
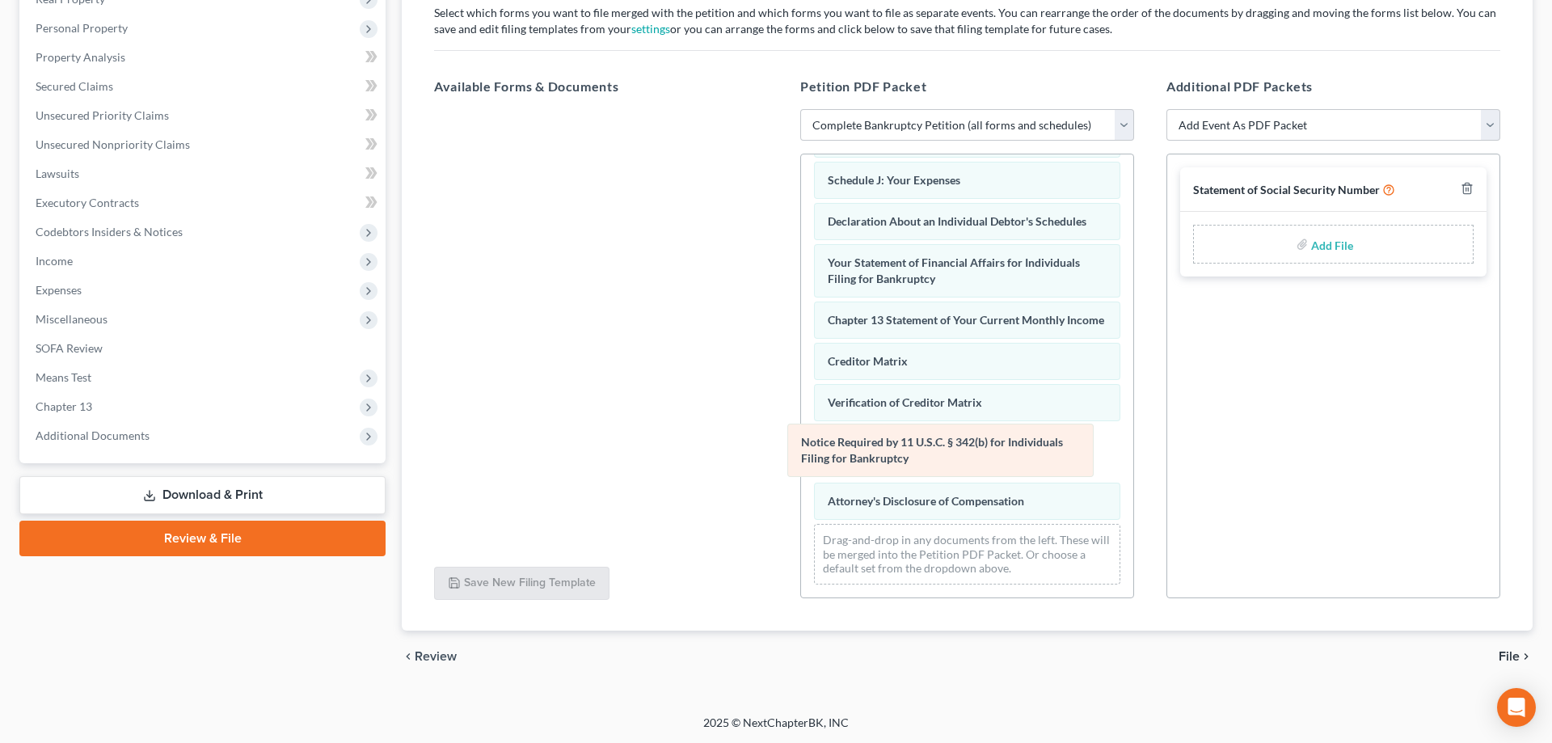
drag, startPoint x: 893, startPoint y: 444, endPoint x: 599, endPoint y: 430, distance: 294.5
click at [801, 426] on div "Notice Required by 11 U.S.C. § 342(b) for Individuals Filing for Bankruptcy Vol…" at bounding box center [967, 180] width 332 height 836
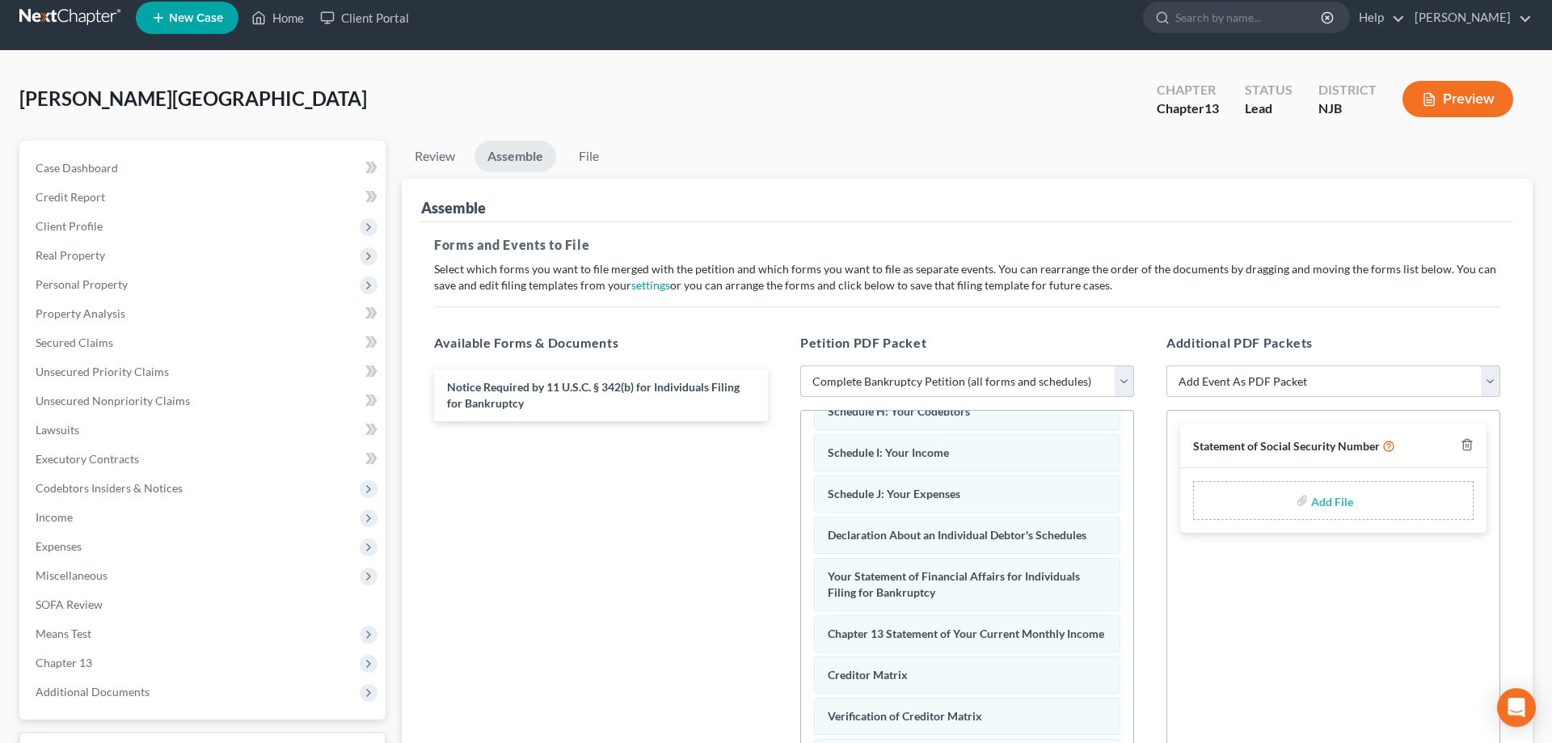
scroll to position [0, 0]
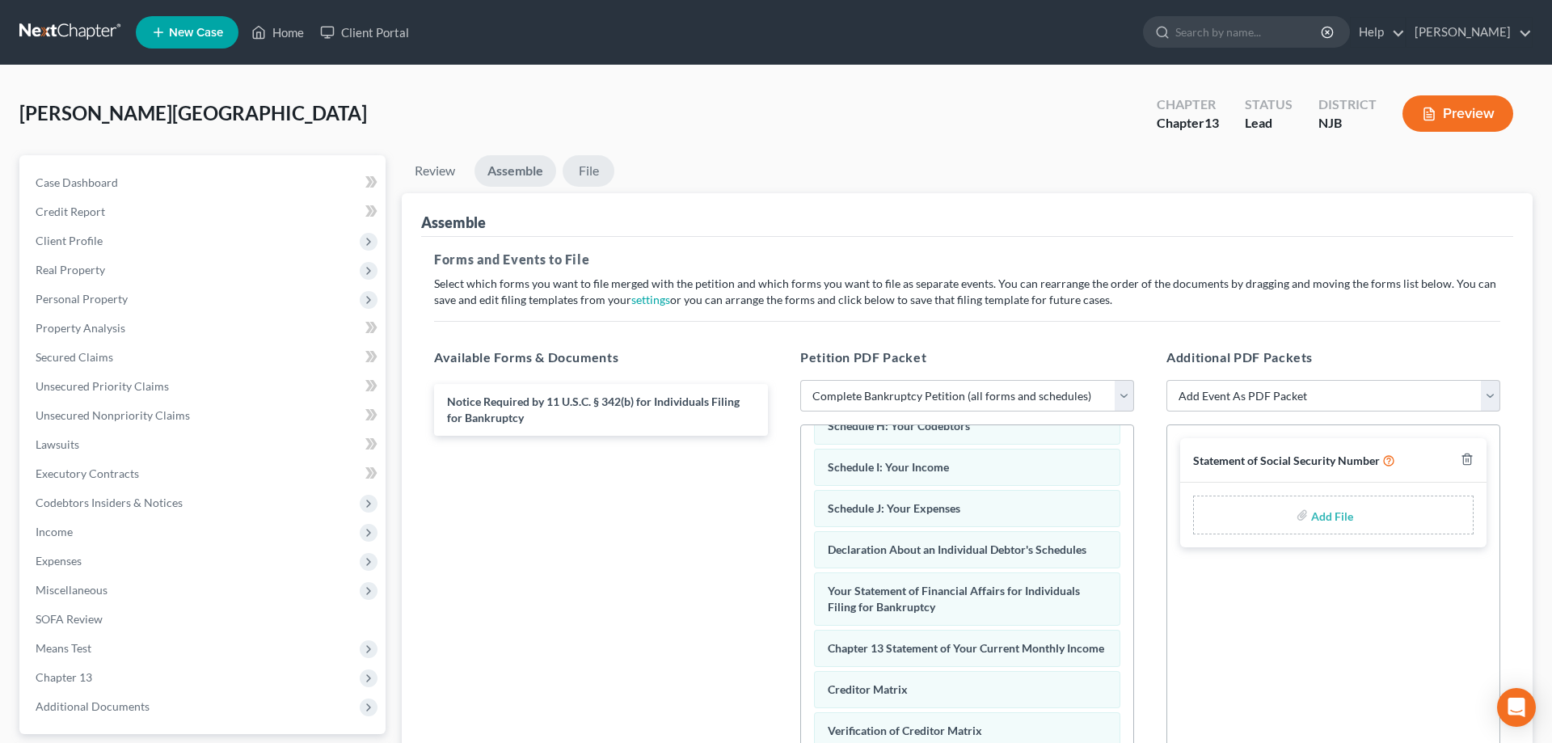
click at [590, 176] on link "File" at bounding box center [588, 171] width 52 height 32
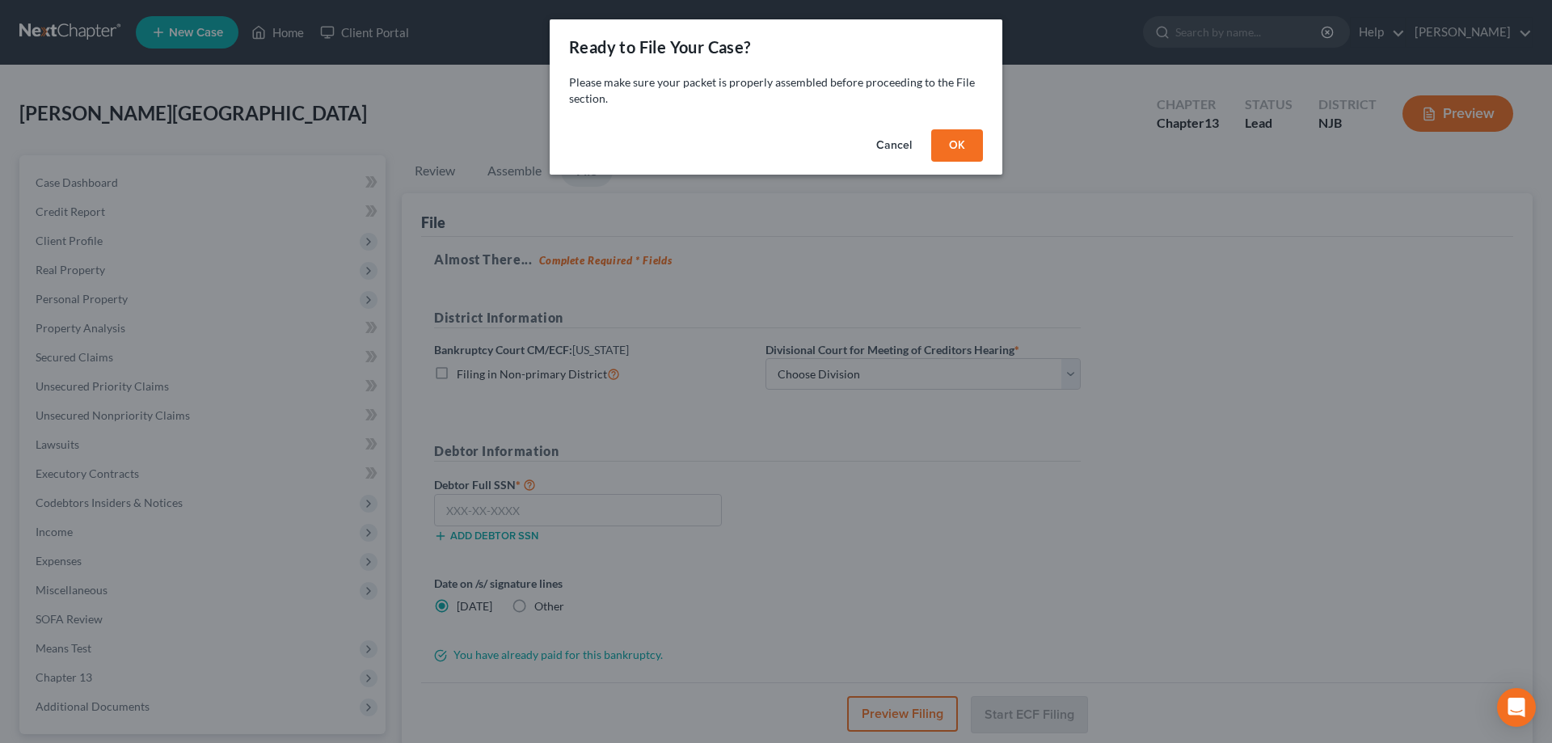
click at [956, 144] on button "OK" at bounding box center [957, 145] width 52 height 32
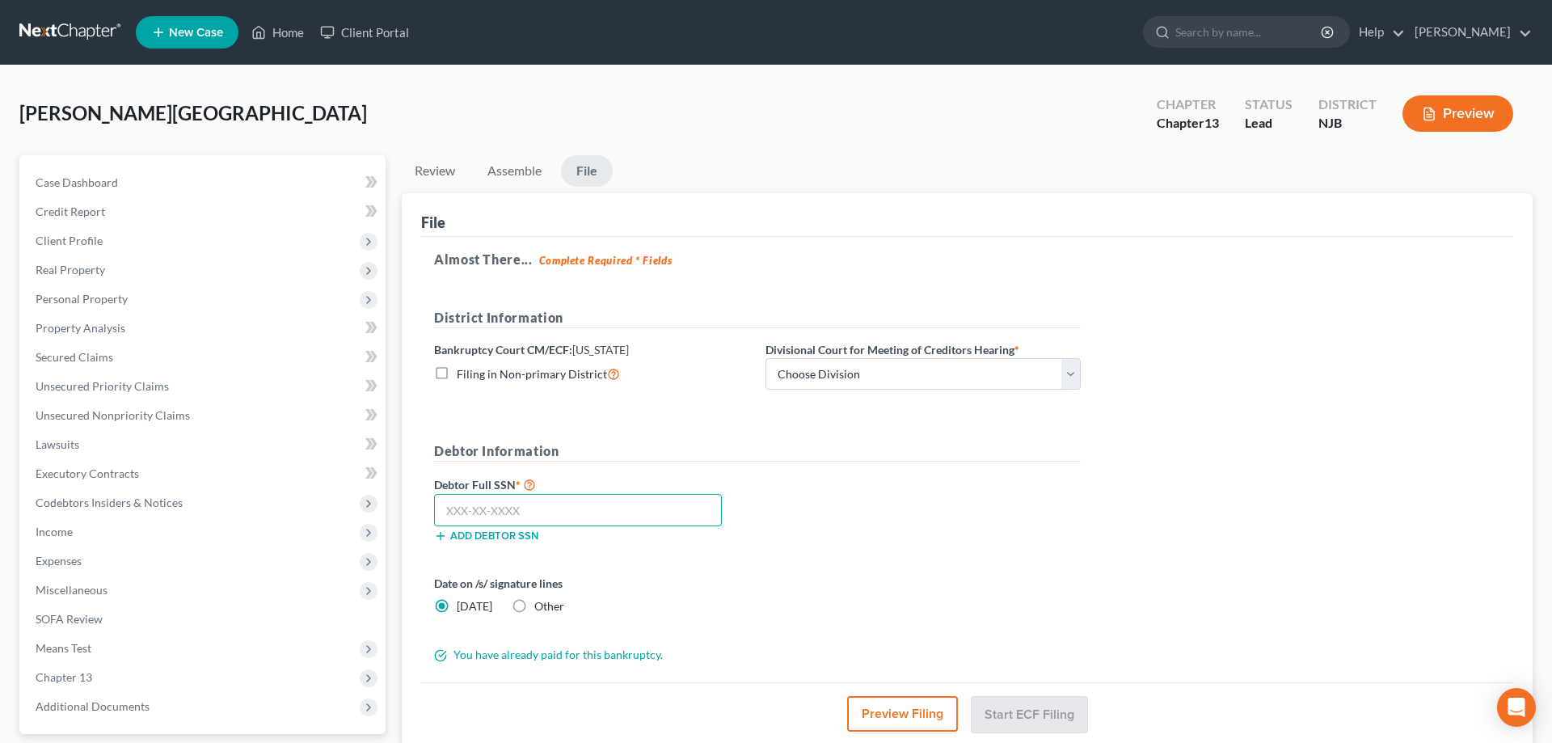
click at [483, 508] on input "text" at bounding box center [578, 510] width 288 height 32
type input "138-92-1610"
click at [765, 358] on select "Choose Division Camden Camden/Trenton Newark Trenton" at bounding box center [922, 374] width 315 height 32
click option "Camden/Trenton" at bounding box center [0, 0] width 0 height 0
select select "1"
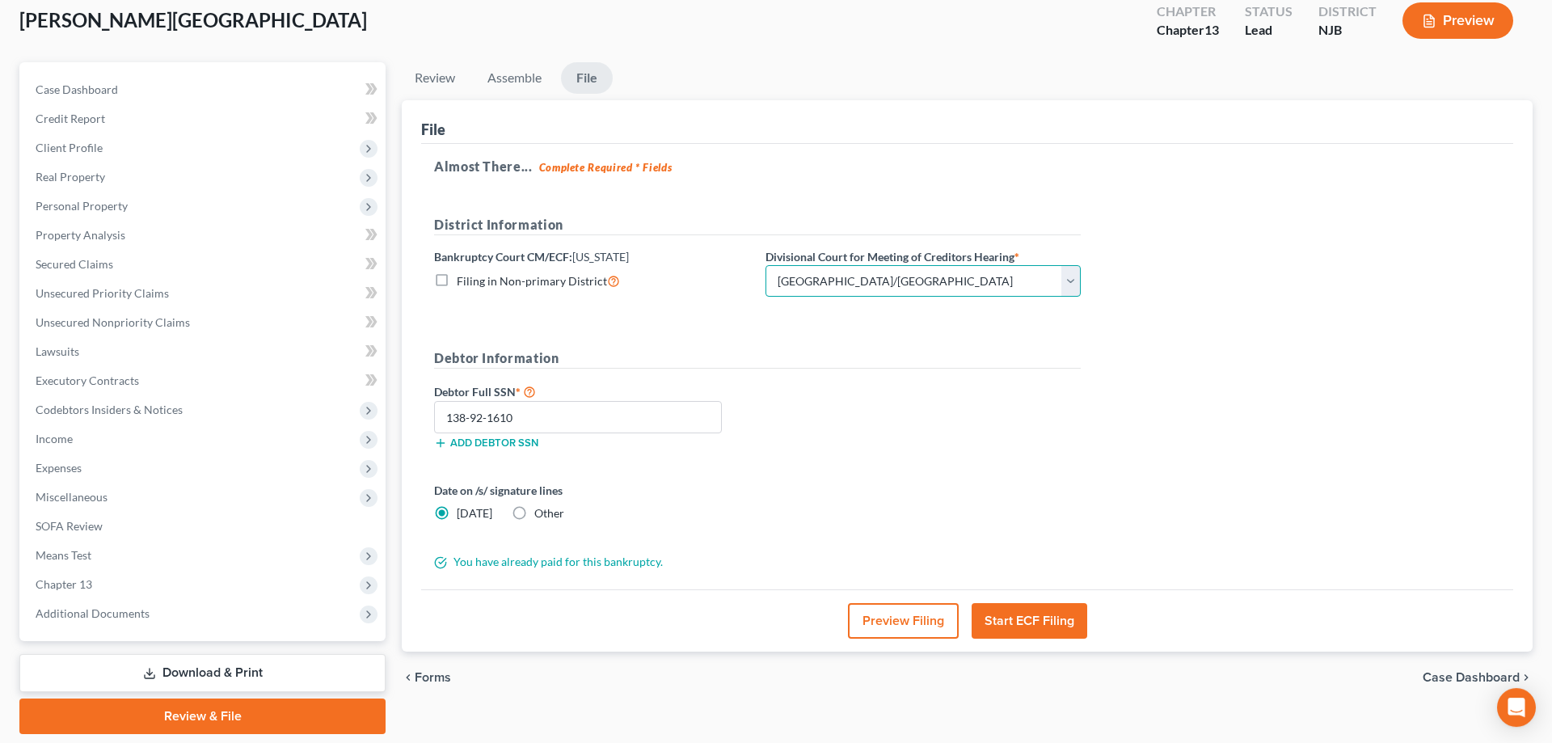
scroll to position [144, 0]
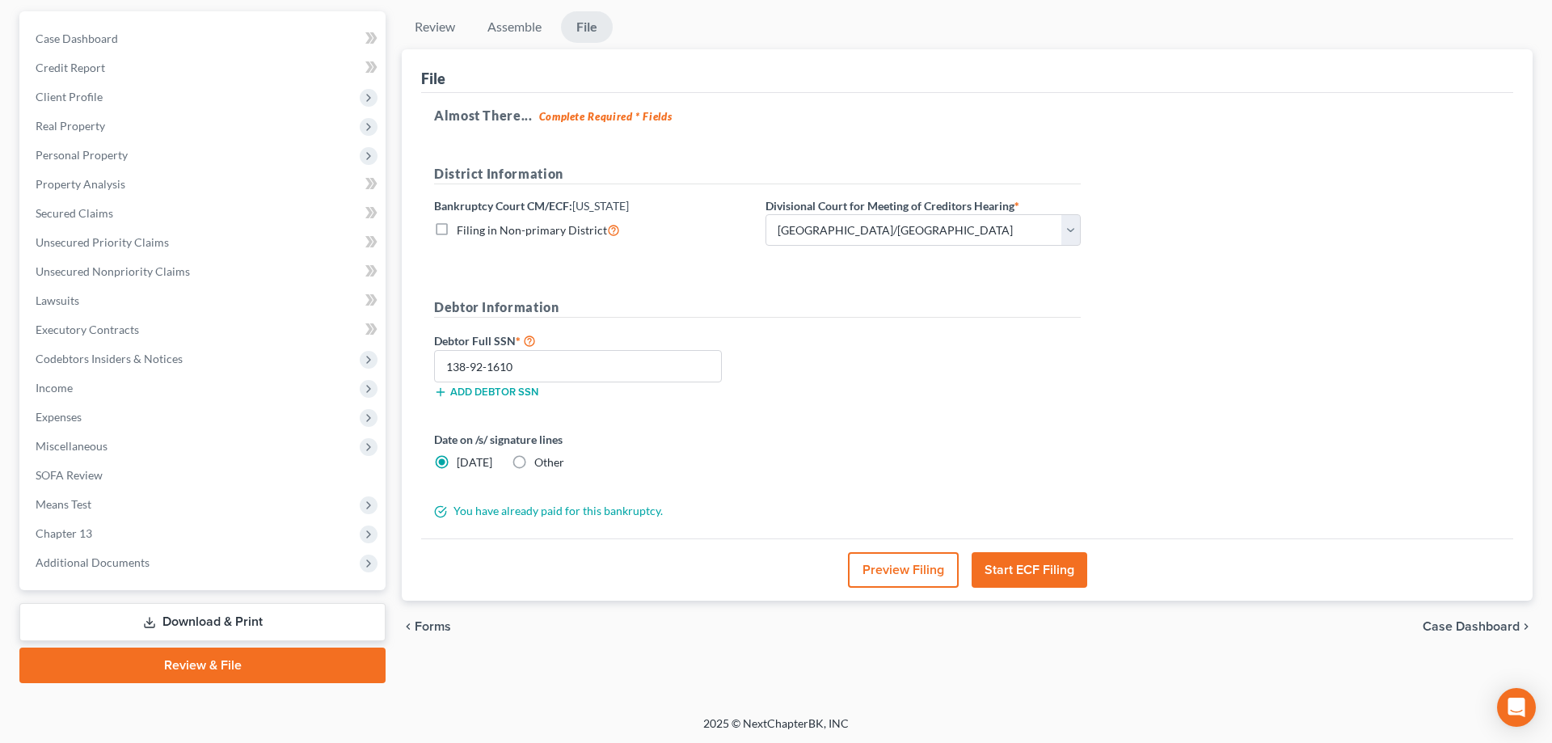
click at [995, 570] on button "Start ECF Filing" at bounding box center [1029, 570] width 116 height 36
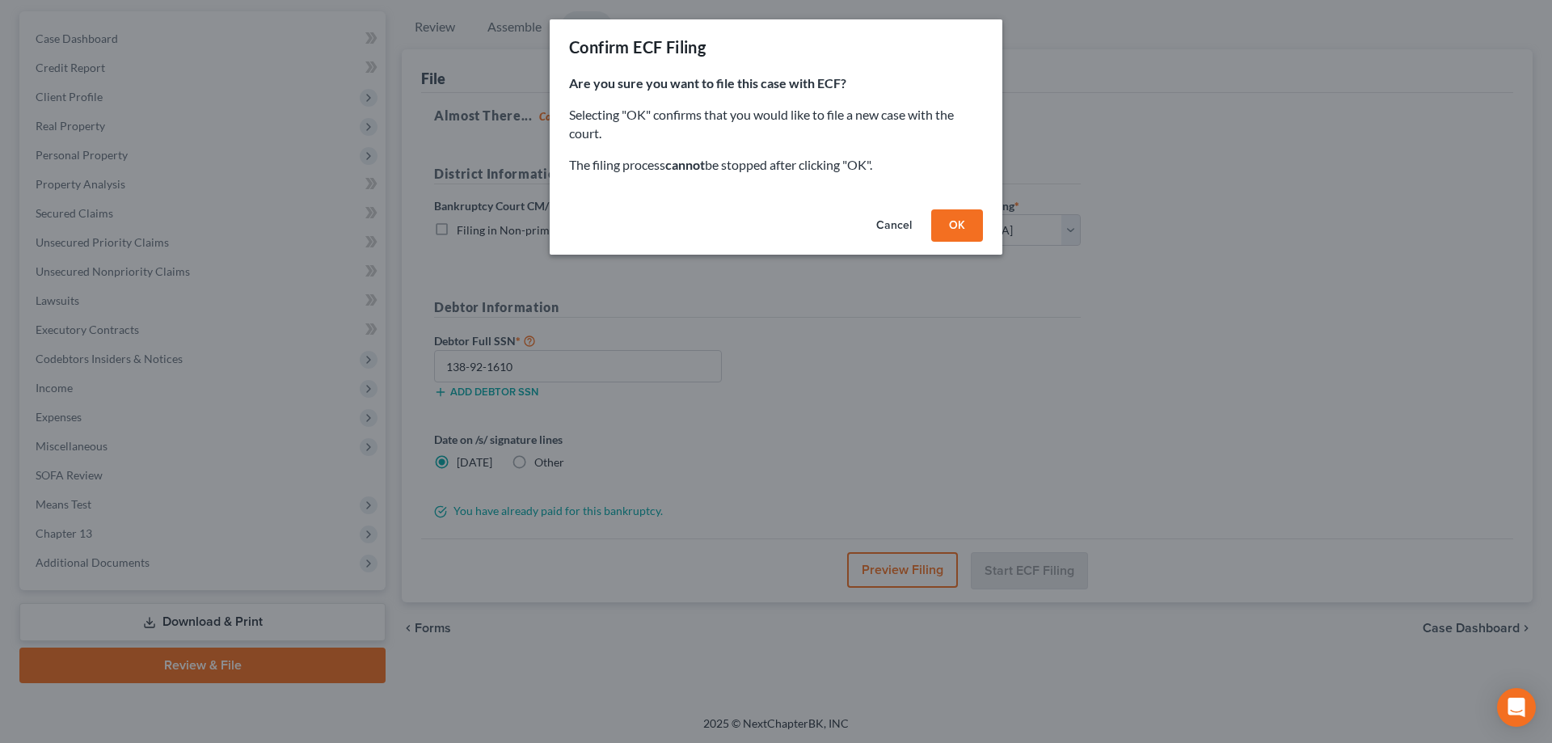
click at [953, 224] on button "OK" at bounding box center [957, 225] width 52 height 32
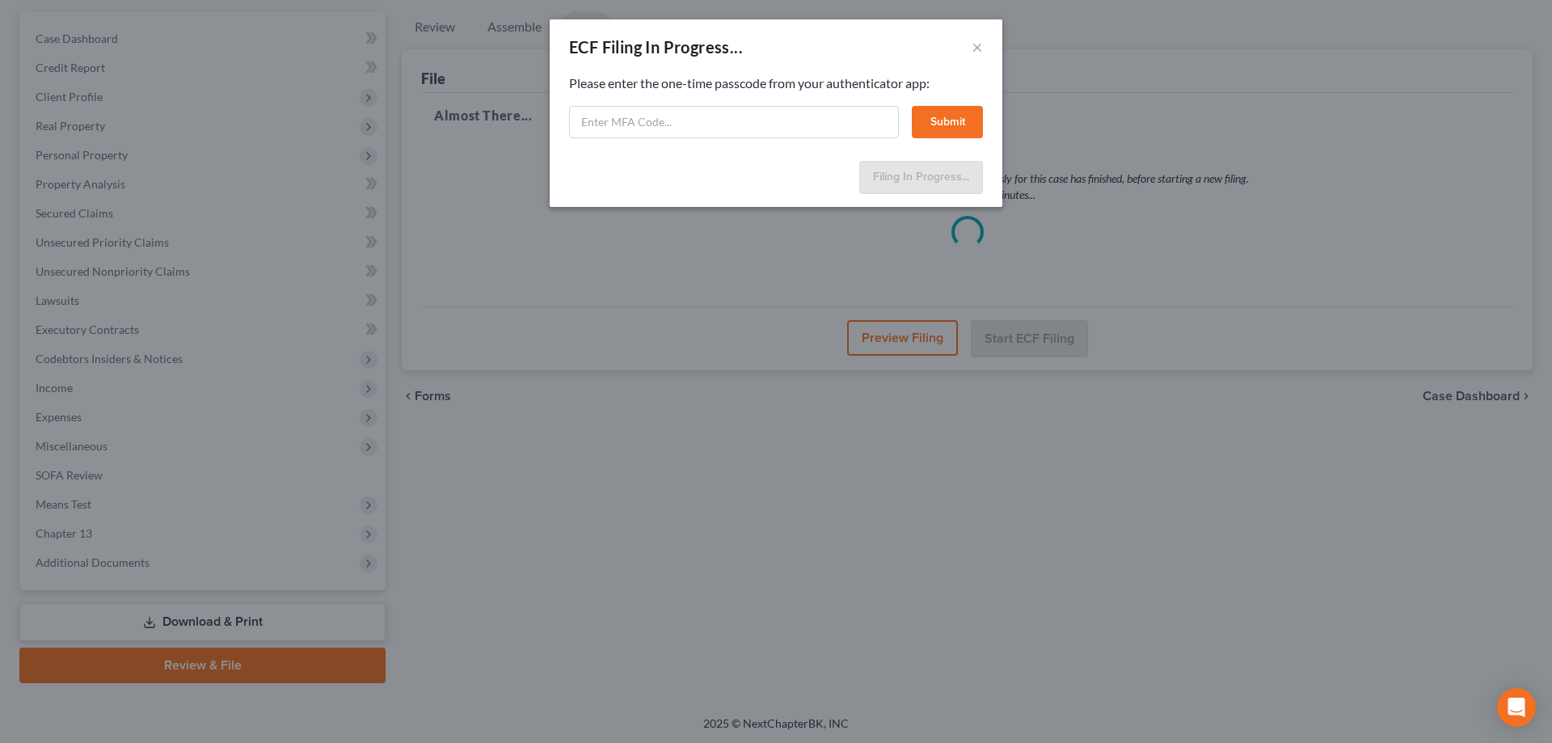
select select "1"
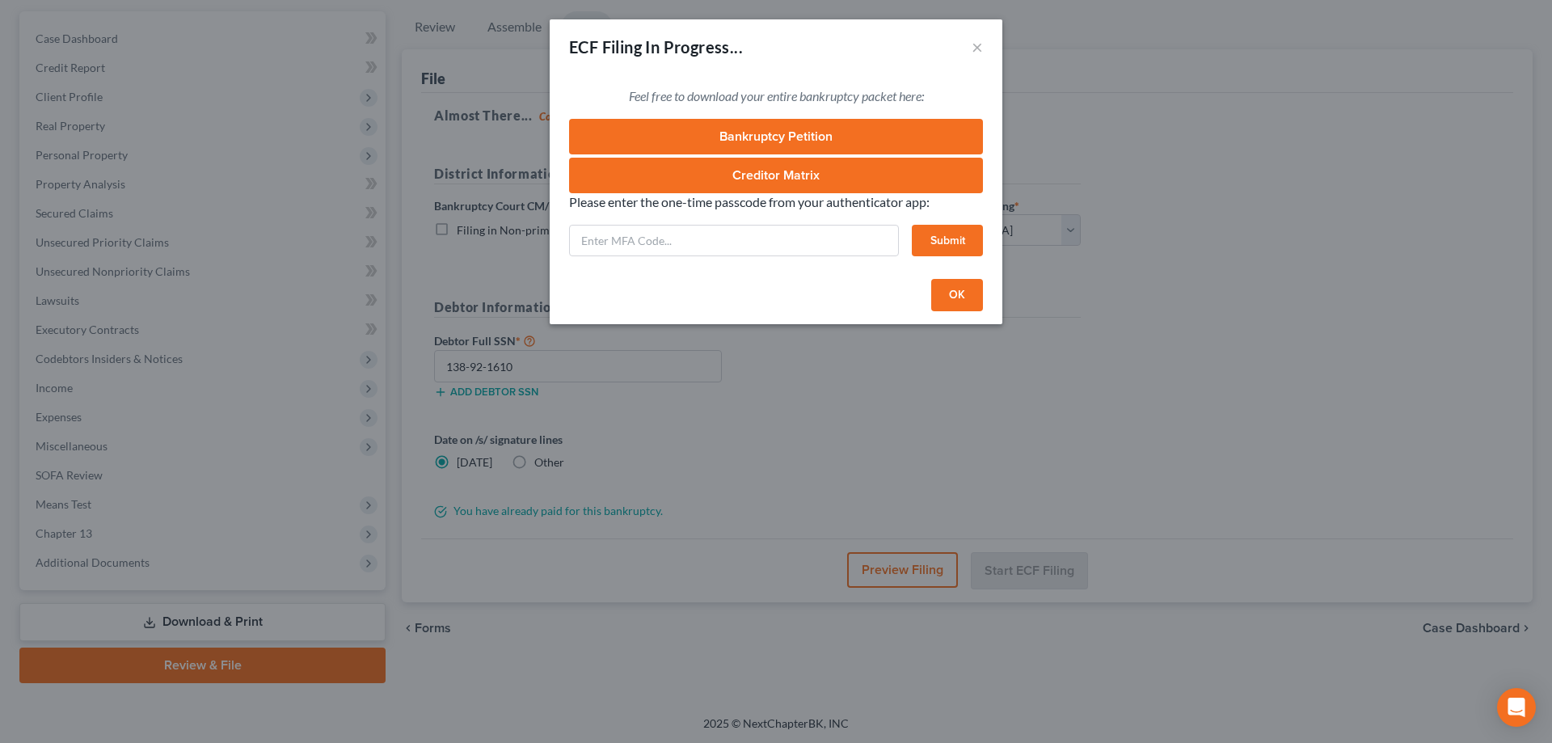
click at [754, 137] on link "Bankruptcy Petition" at bounding box center [776, 137] width 414 height 36
click at [622, 242] on input "text" at bounding box center [734, 241] width 330 height 32
type input "194734"
click at [959, 236] on button "Submit" at bounding box center [947, 241] width 71 height 32
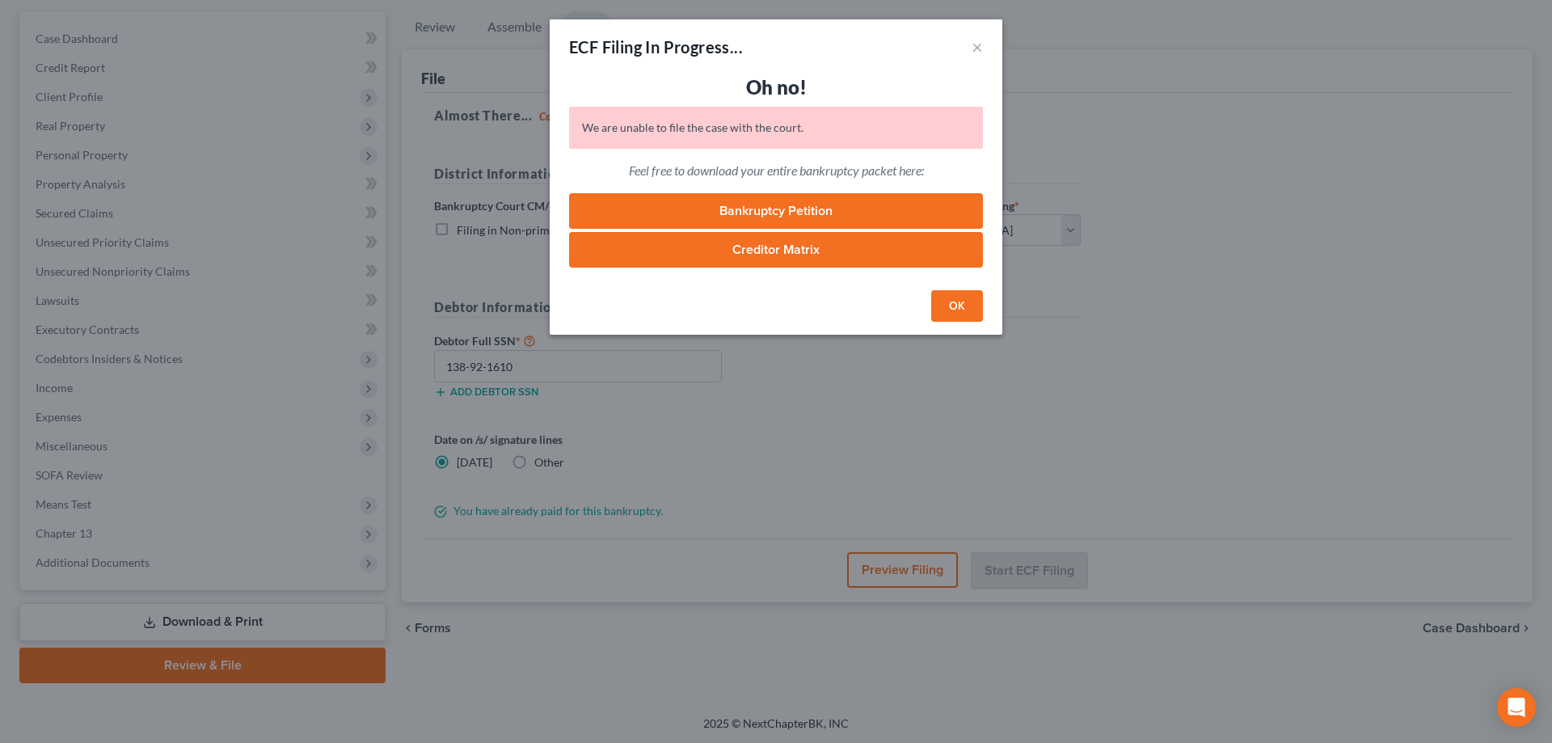
click at [792, 215] on link "Bankruptcy Petition" at bounding box center [776, 211] width 414 height 36
click at [950, 314] on button "OK" at bounding box center [957, 306] width 52 height 32
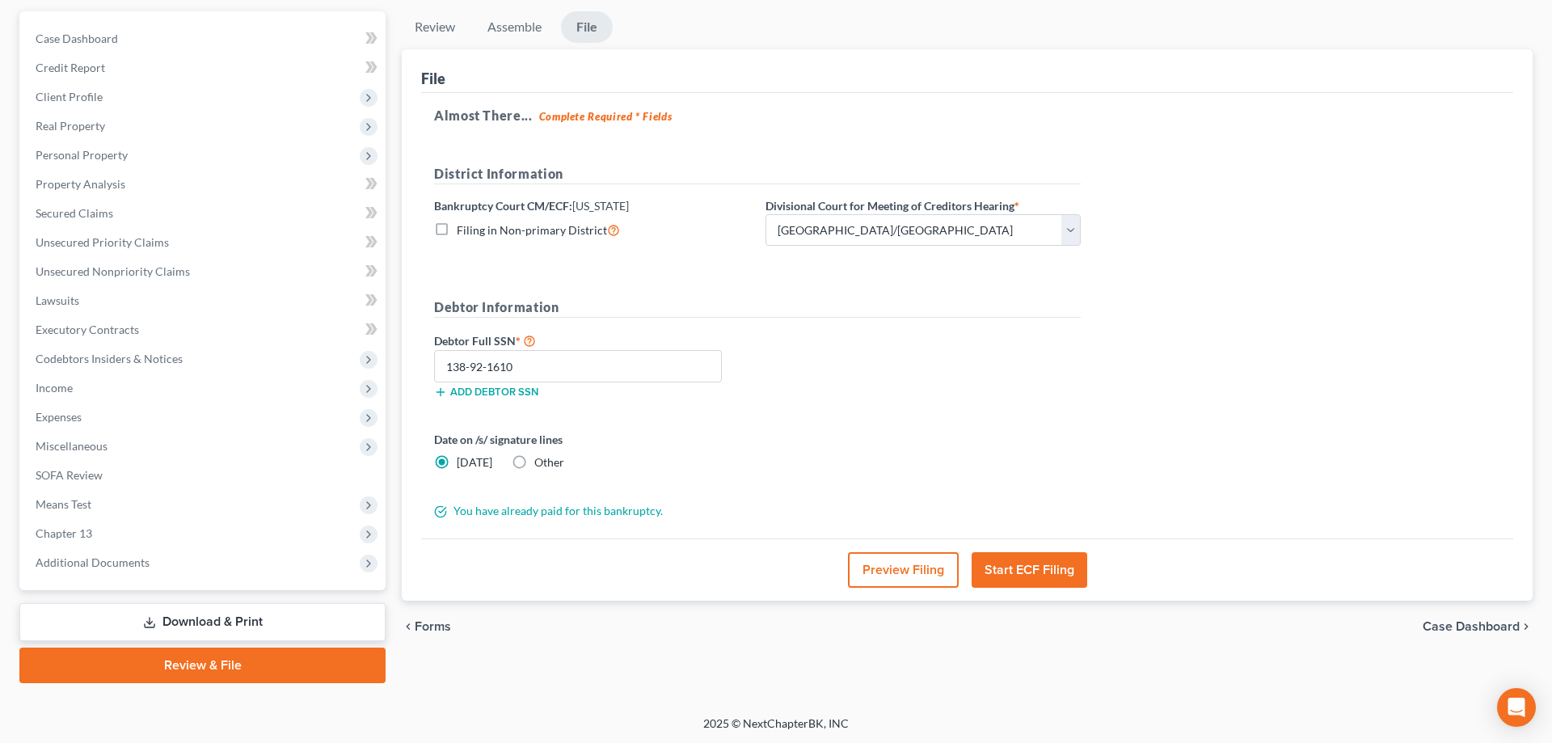
click at [1029, 571] on button "Start ECF Filing" at bounding box center [1029, 570] width 116 height 36
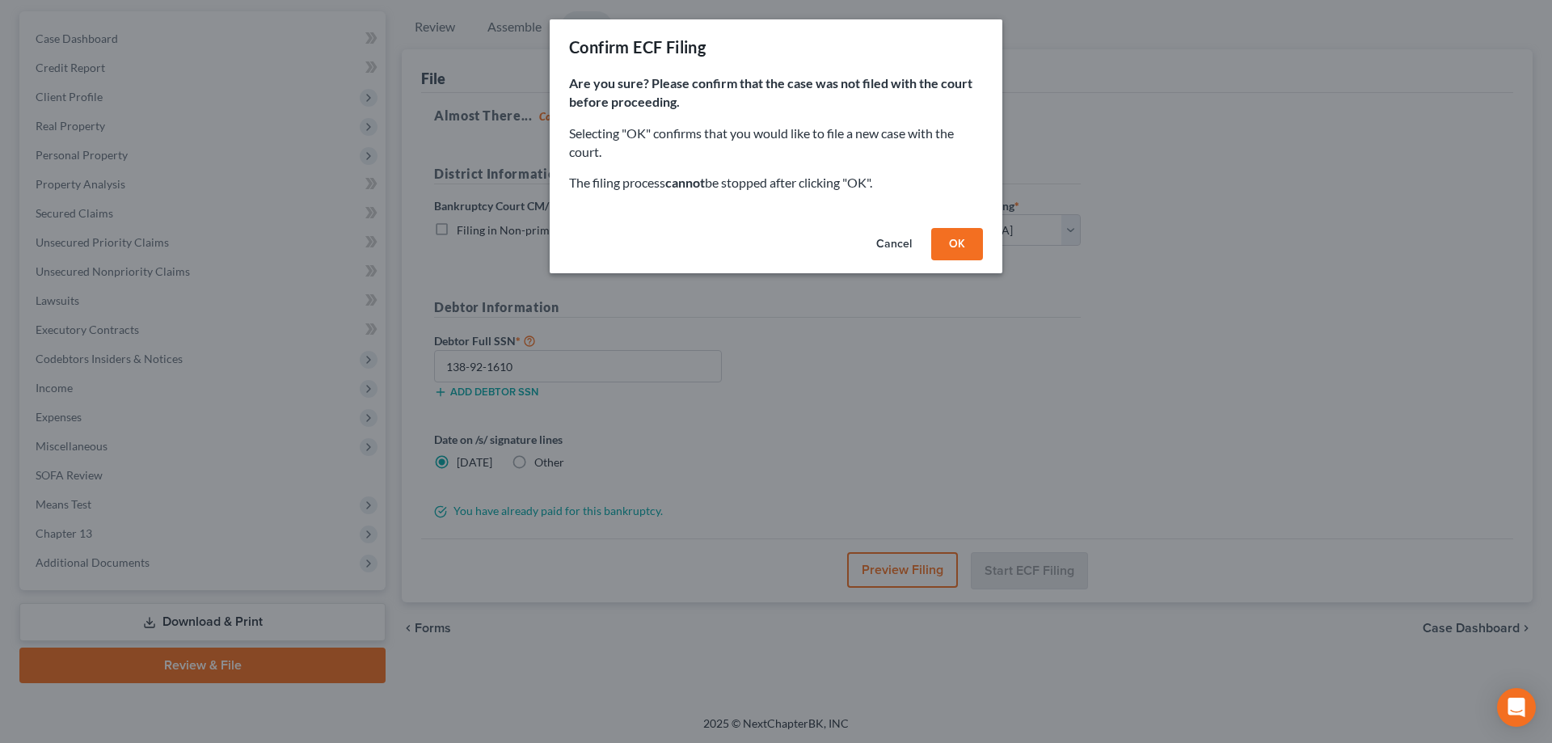
click at [953, 239] on button "OK" at bounding box center [957, 244] width 52 height 32
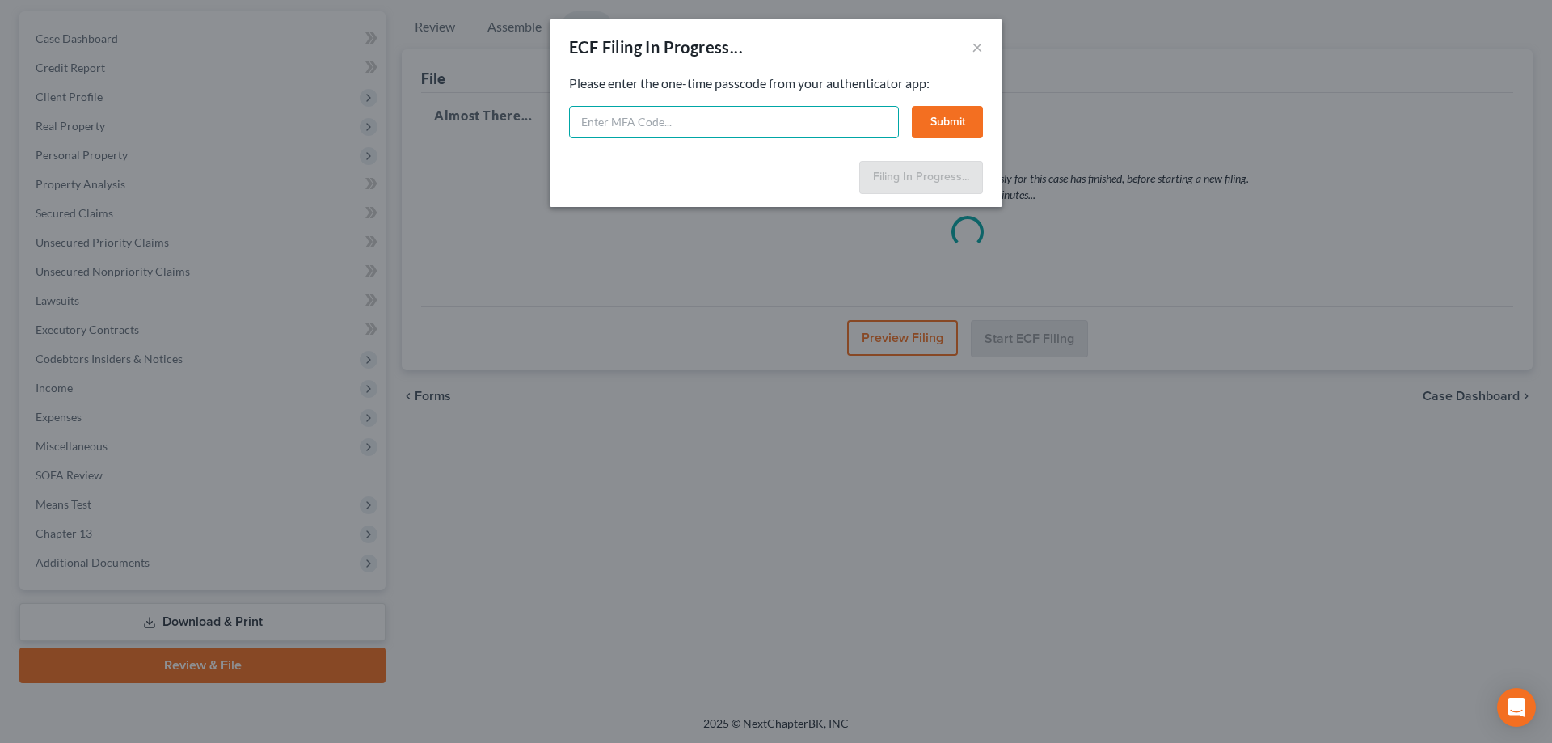
click at [726, 137] on input "text" at bounding box center [734, 122] width 330 height 32
type input "350858"
click at [940, 113] on button "Submit" at bounding box center [947, 122] width 71 height 32
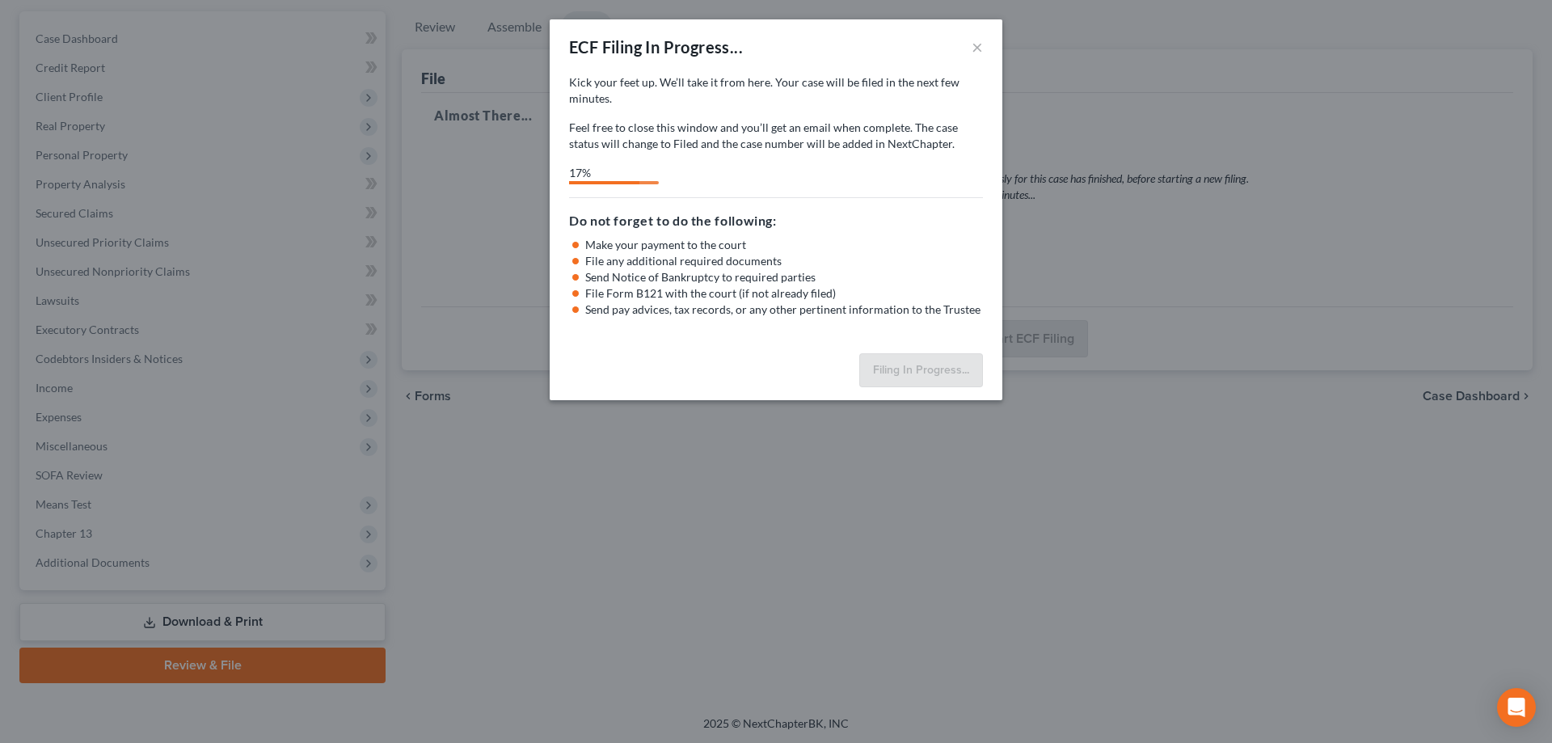
select select "1"
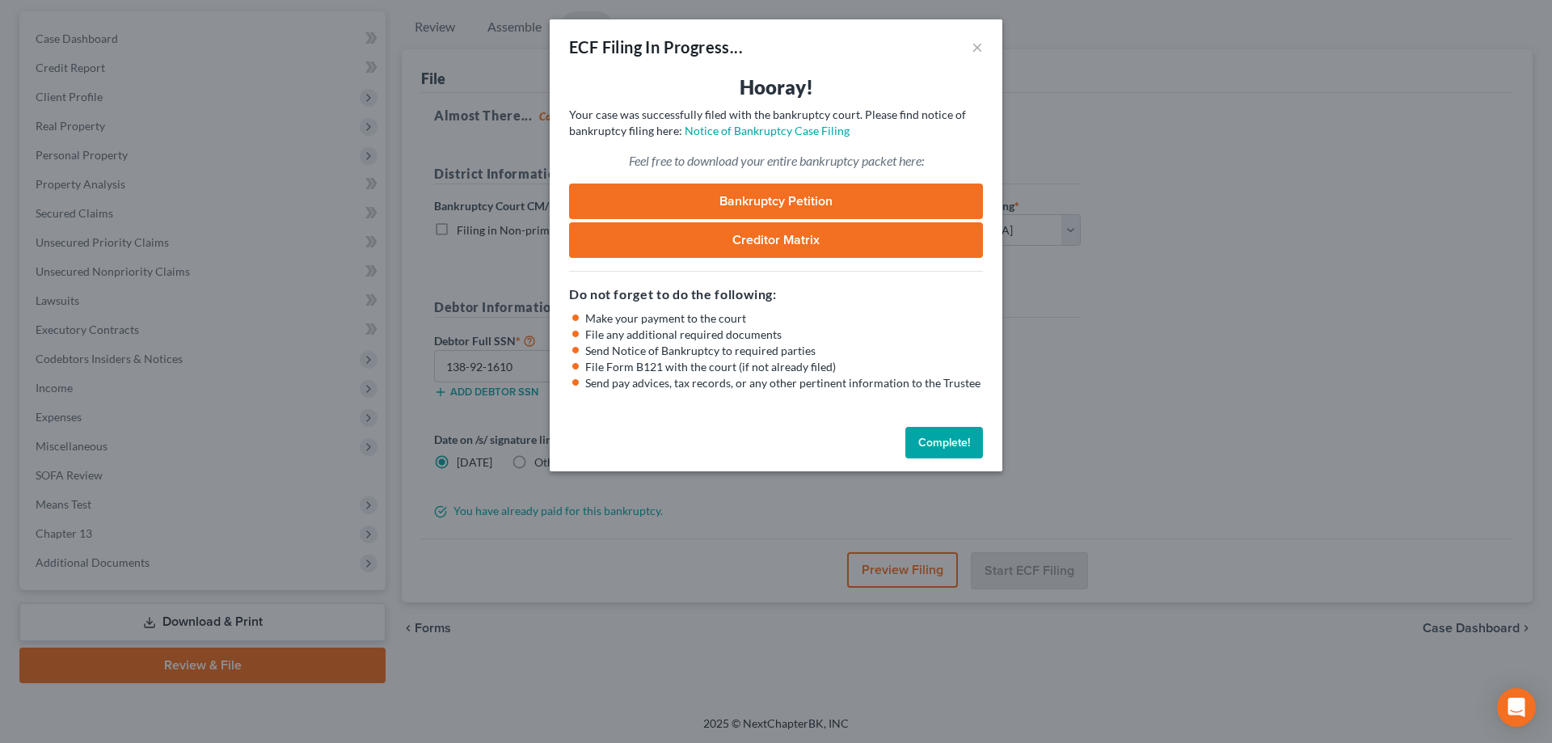
click at [949, 448] on button "Complete!" at bounding box center [944, 443] width 78 height 32
